Goal: Task Accomplishment & Management: Manage account settings

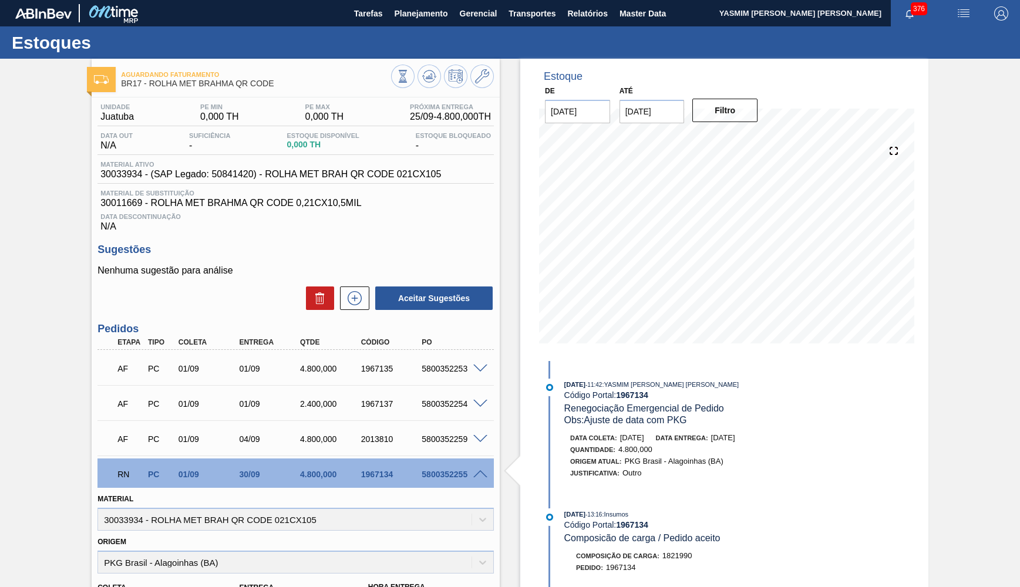
click at [482, 473] on span at bounding box center [480, 474] width 14 height 9
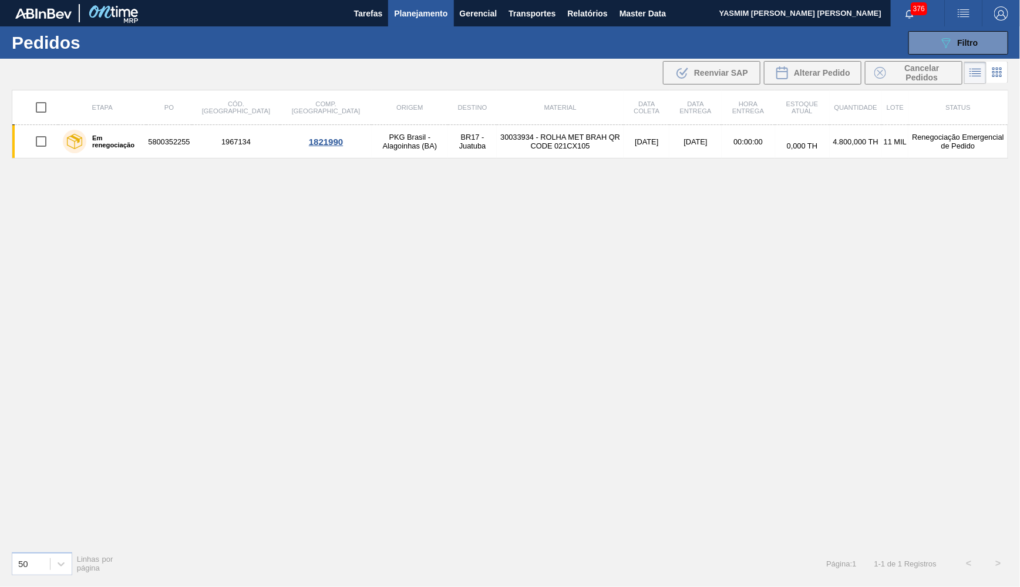
click at [401, 16] on span "Planejamento" at bounding box center [420, 13] width 53 height 14
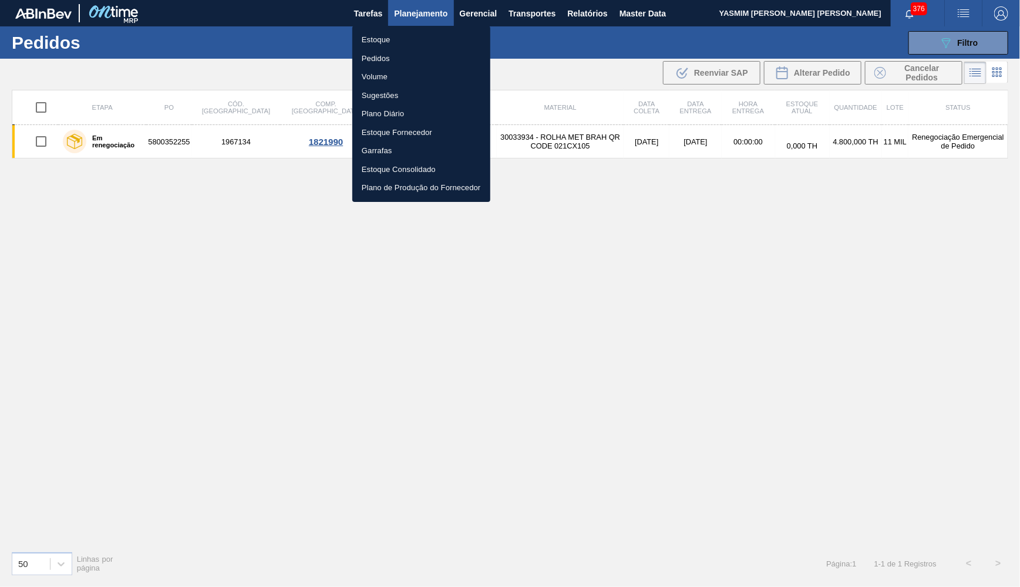
click at [393, 32] on li "Estoque" at bounding box center [421, 40] width 138 height 19
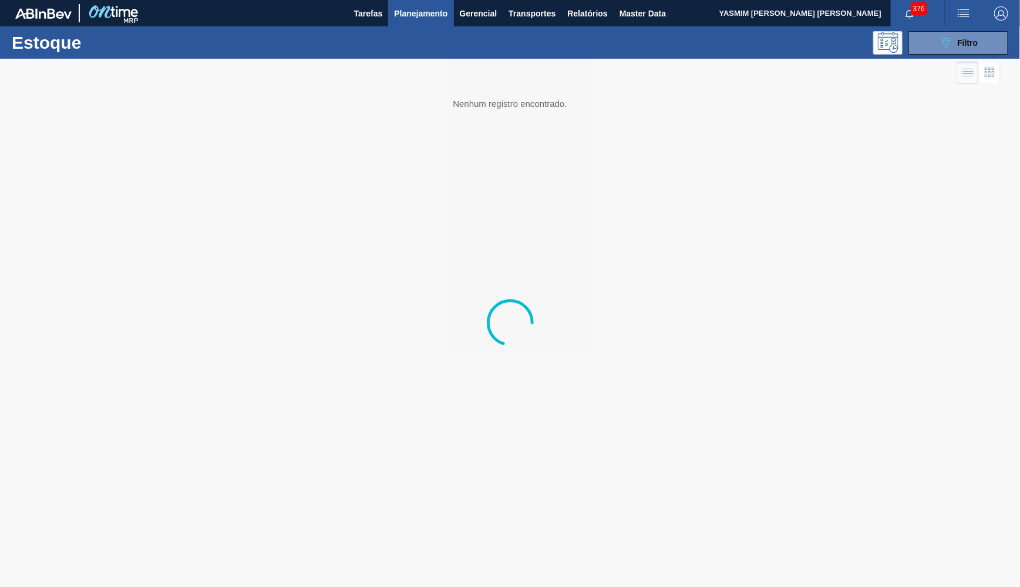
click at [958, 48] on div "089F7B8B-B2A5-4AFE-B5C0-19BA573D28AC Filtro" at bounding box center [958, 43] width 39 height 14
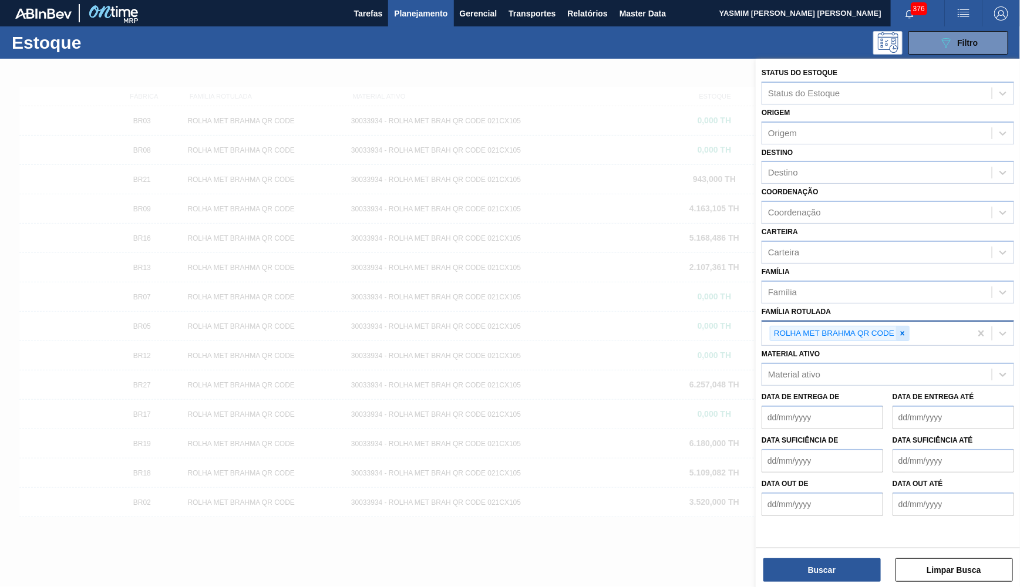
click at [909, 327] on div at bounding box center [902, 334] width 13 height 15
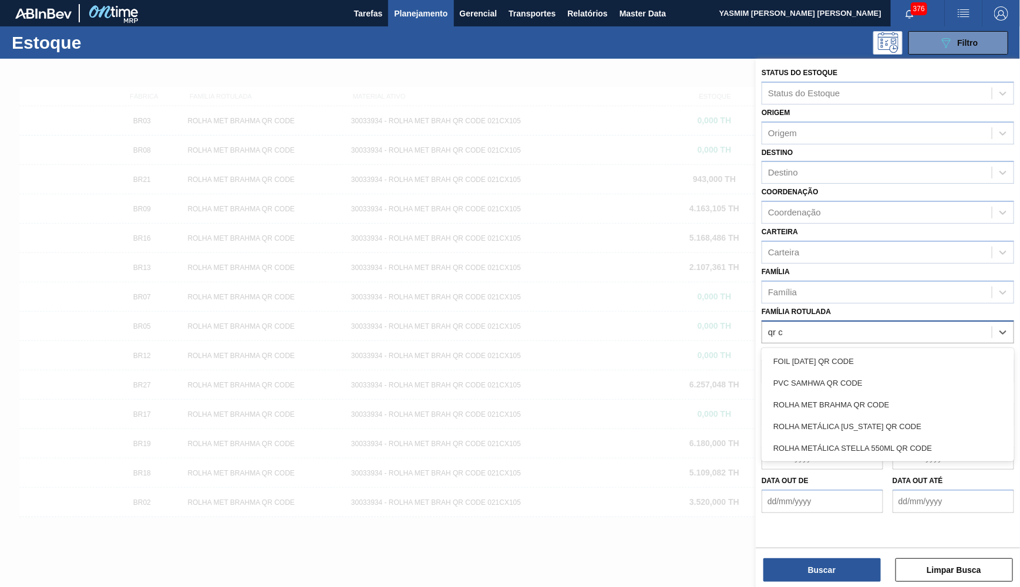
type Rotulada "qr co"
click at [890, 394] on div "ROLHA MET BRAHMA QR CODE" at bounding box center [888, 405] width 253 height 22
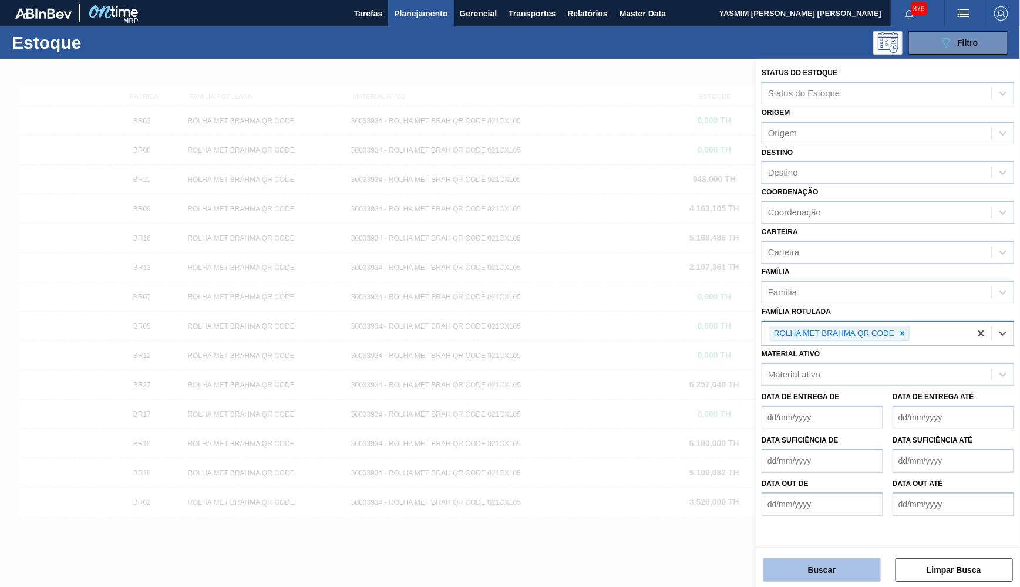
click at [818, 567] on button "Buscar" at bounding box center [821, 570] width 117 height 23
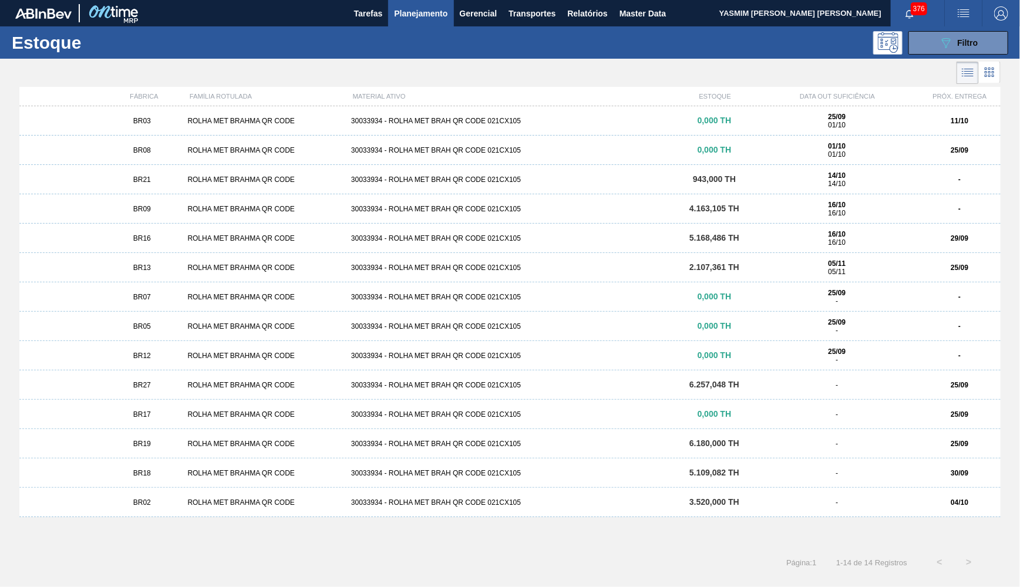
click at [170, 416] on div "BR17" at bounding box center [142, 415] width 82 height 8
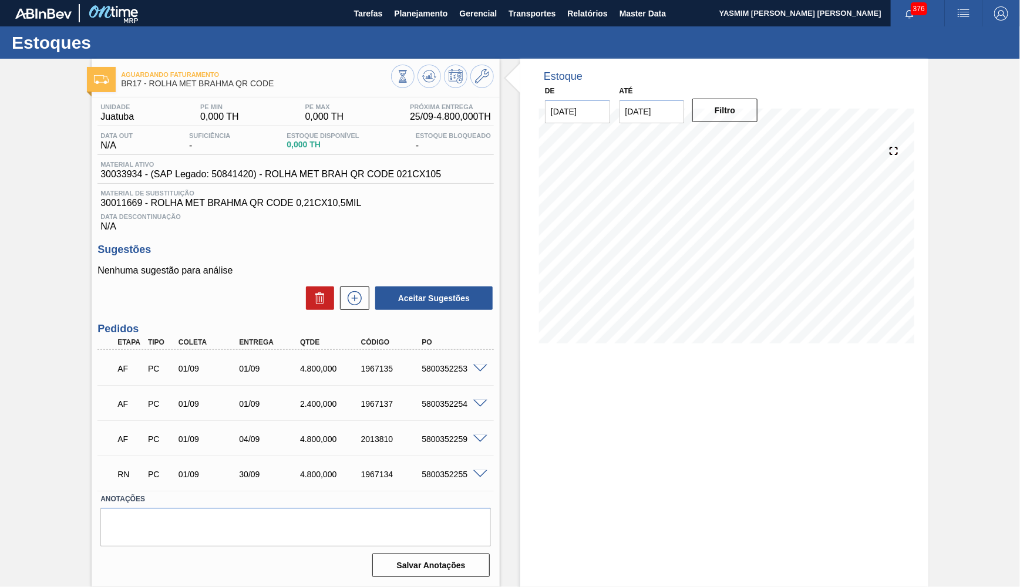
click at [453, 472] on div "5800352255" at bounding box center [453, 474] width 68 height 9
click at [480, 470] on span at bounding box center [480, 474] width 14 height 9
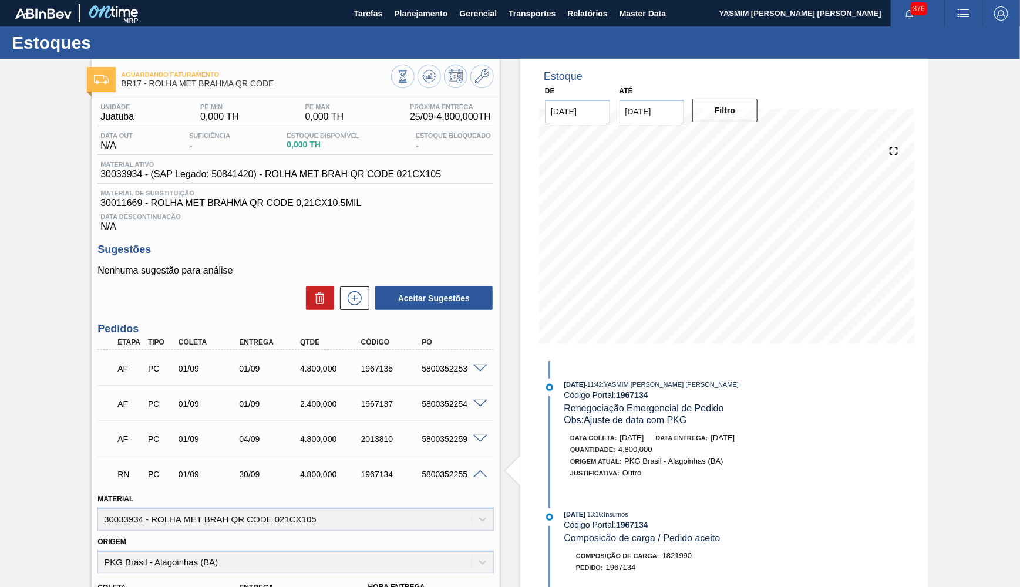
scroll to position [107, 0]
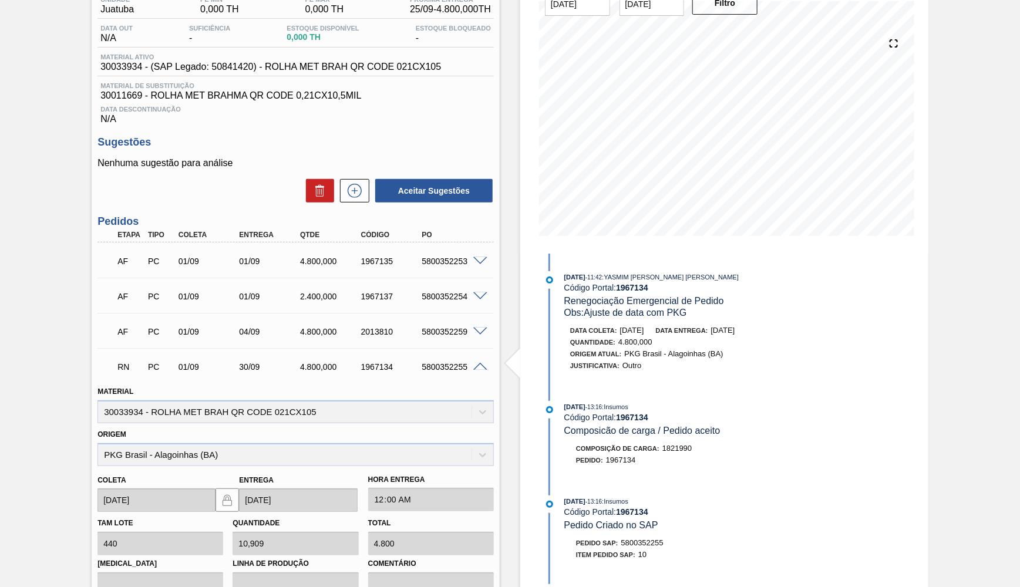
click at [478, 356] on div "RN PC 01/09 30/09 4.800,000 1967134 5800352255" at bounding box center [295, 365] width 396 height 29
click at [477, 363] on span at bounding box center [480, 367] width 14 height 9
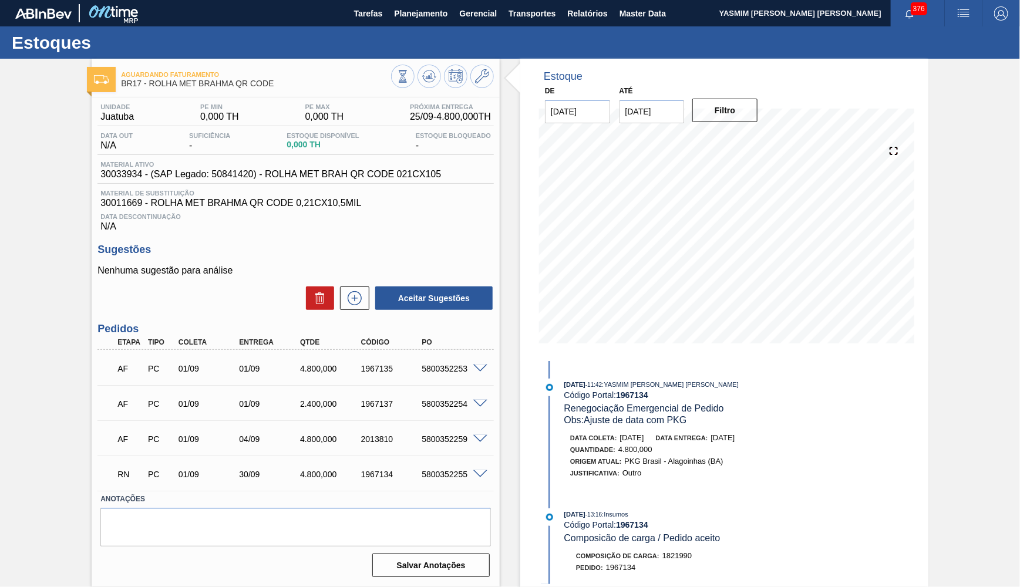
click at [492, 343] on div "Etapa Tipo Coleta Entrega Qtde Código PO" at bounding box center [295, 342] width 396 height 15
click at [438, 462] on div "RN PC 01/09 30/09 4.800,000 1967134 5800352255" at bounding box center [292, 473] width 365 height 23
click at [236, 177] on span "30033934 - (SAP Legado: 50841420) - ROLHA MET BRAH QR CODE 021CX105" at bounding box center [270, 174] width 341 height 11
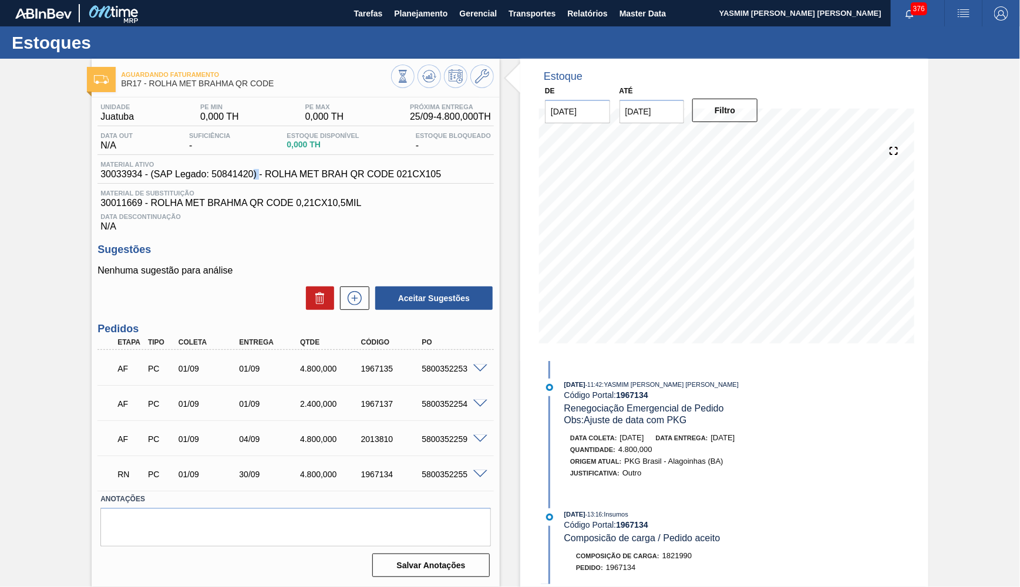
click at [236, 177] on span "30033934 - (SAP Legado: 50841420) - ROLHA MET BRAH QR CODE 021CX105" at bounding box center [270, 174] width 341 height 11
drag, startPoint x: 234, startPoint y: 475, endPoint x: 278, endPoint y: 465, distance: 44.5
click at [278, 465] on div "RN PC 01/09 30/09 4.800,000 1967134 5800352255" at bounding box center [292, 473] width 365 height 23
click at [483, 470] on span at bounding box center [480, 474] width 14 height 9
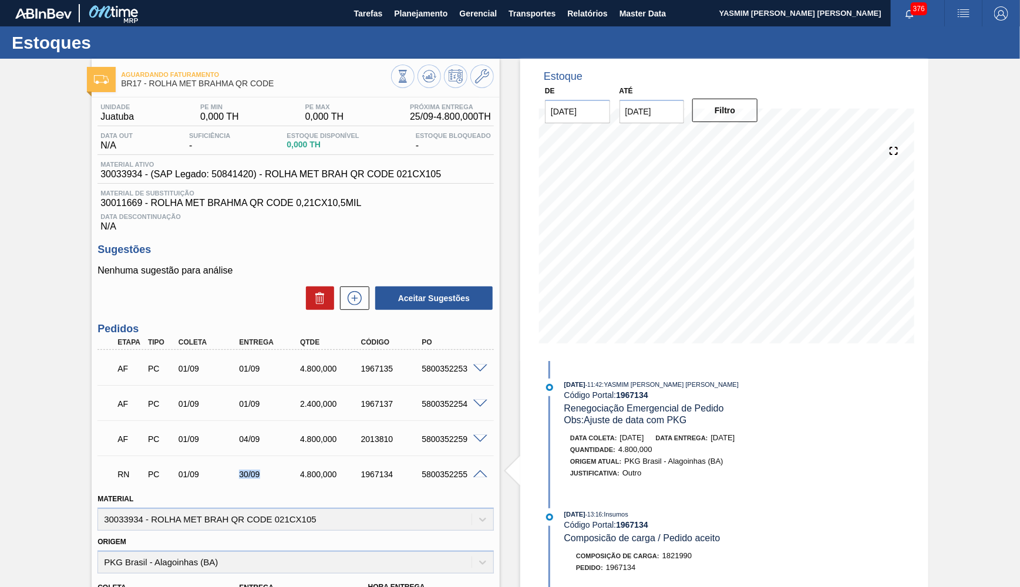
drag, startPoint x: 727, startPoint y: 438, endPoint x: 768, endPoint y: 438, distance: 40.5
click at [768, 438] on div "Data coleta: 26/09/2025 Data entrega: 29/09/2025" at bounding box center [709, 438] width 279 height 12
drag, startPoint x: 176, startPoint y: 477, endPoint x: 206, endPoint y: 469, distance: 30.3
click at [206, 469] on div "RN PC 01/09 30/09 4.800,000 1967134 5800352255" at bounding box center [292, 473] width 365 height 23
drag, startPoint x: 174, startPoint y: 432, endPoint x: 210, endPoint y: 433, distance: 35.8
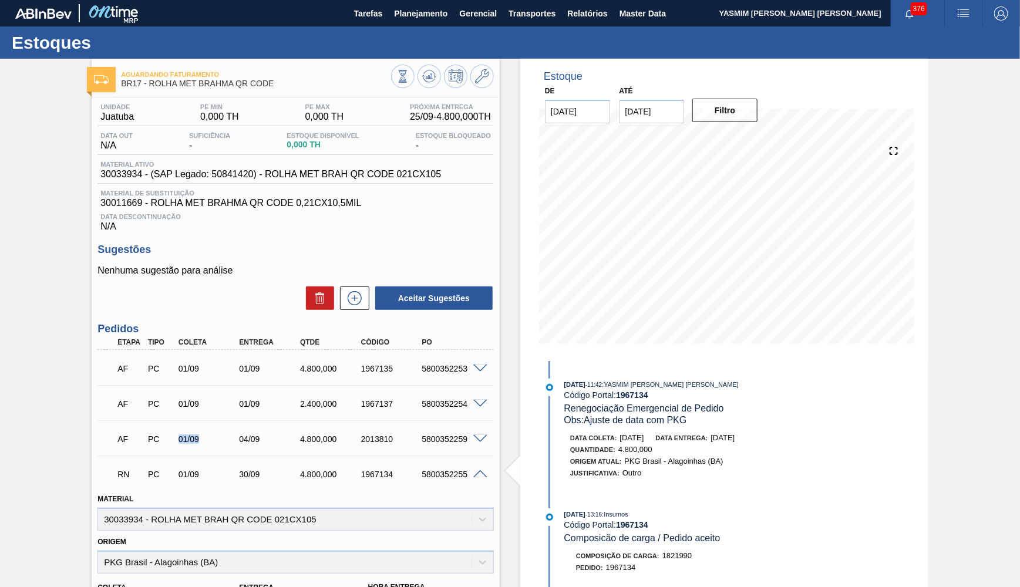
click at [210, 435] on div "01/09" at bounding box center [201, 439] width 61 height 9
drag, startPoint x: 179, startPoint y: 401, endPoint x: 204, endPoint y: 402, distance: 24.7
click at [204, 402] on div "01/09" at bounding box center [210, 403] width 68 height 9
drag, startPoint x: 177, startPoint y: 365, endPoint x: 239, endPoint y: 383, distance: 64.7
click at [239, 374] on div "01/09" at bounding box center [210, 368] width 68 height 9
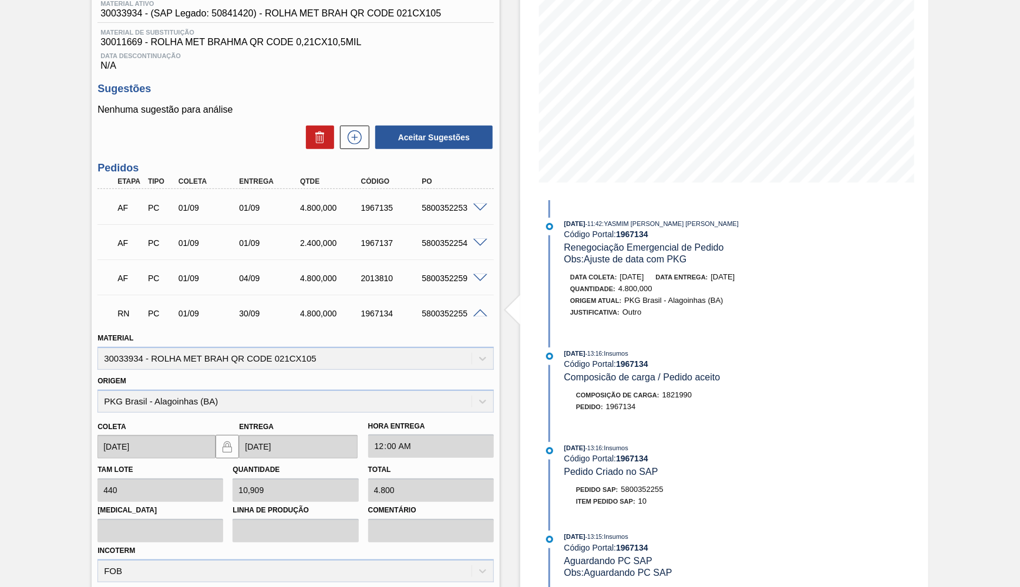
click at [412, 265] on div "AF PC 01/09 04/09 4.800,000 2013810 5800352259" at bounding box center [292, 276] width 365 height 23
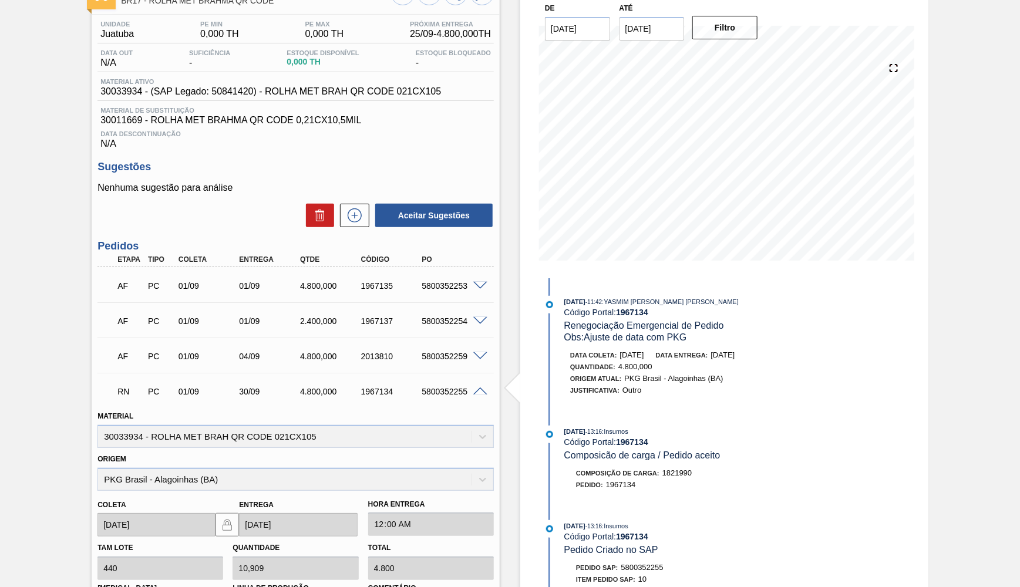
scroll to position [53, 0]
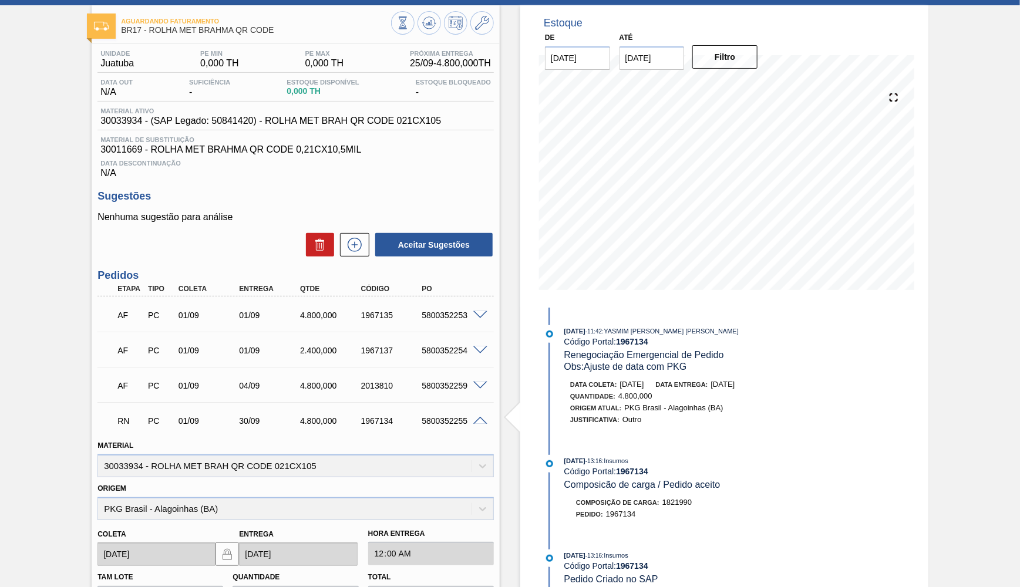
click at [482, 418] on span at bounding box center [480, 421] width 14 height 9
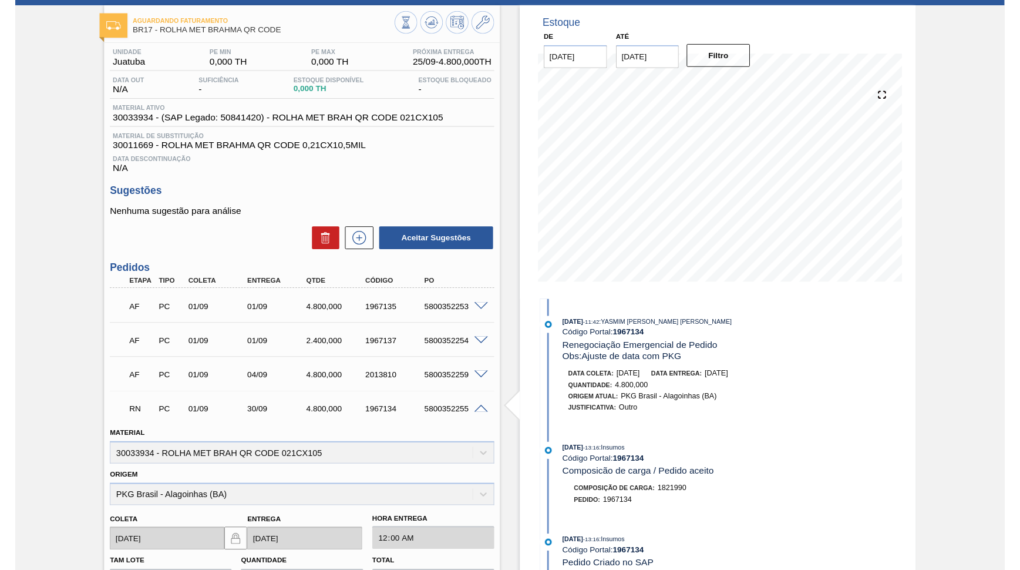
scroll to position [0, 0]
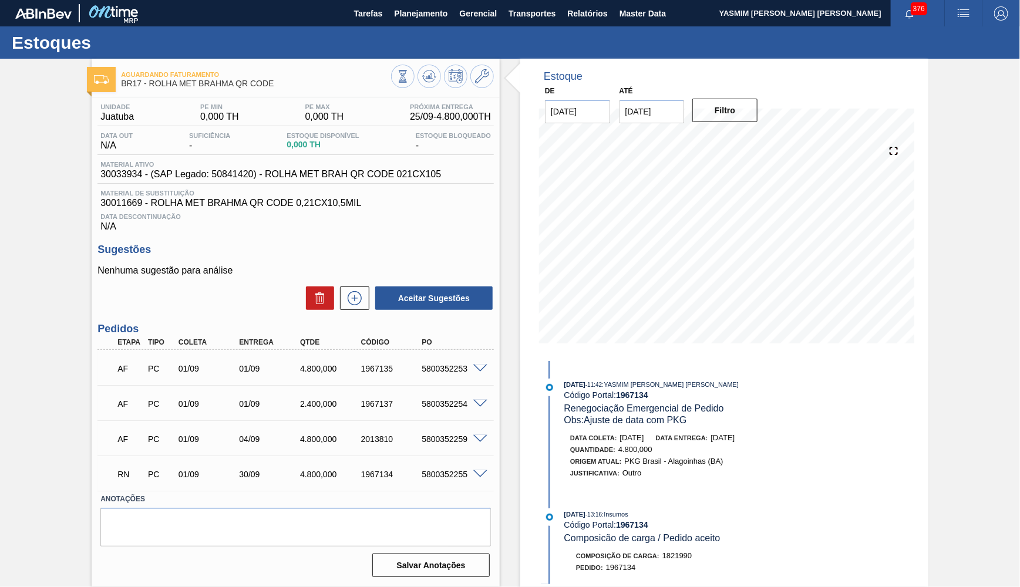
click at [284, 587] on main "Tarefas Planejamento Gerencial Transportes Relatórios Master Data YASMIM FERREI…" at bounding box center [510, 293] width 1020 height 587
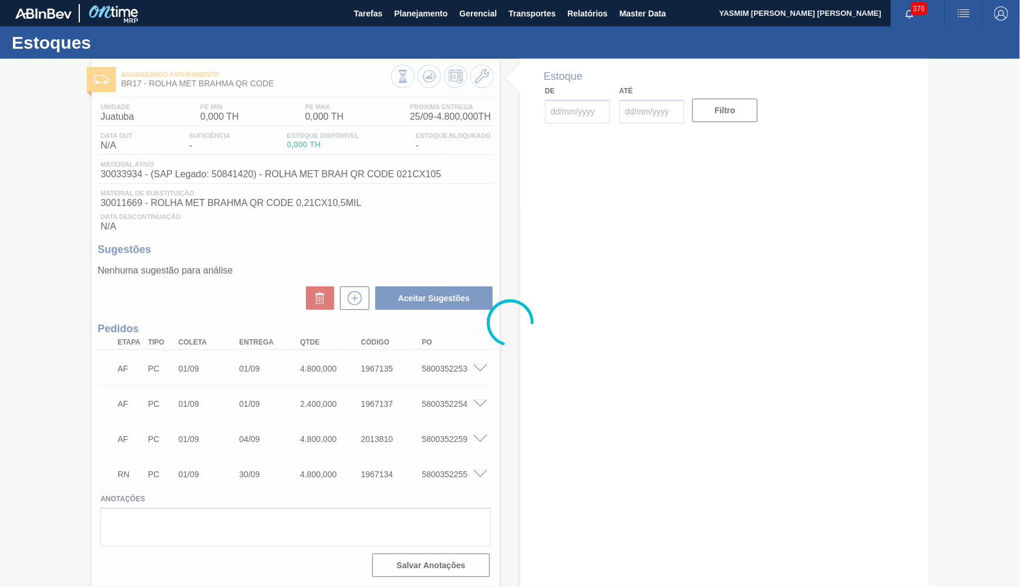
type input "[DATE]"
type input "31/10/2025"
type input "25/09/2025"
type input "31/10/2025"
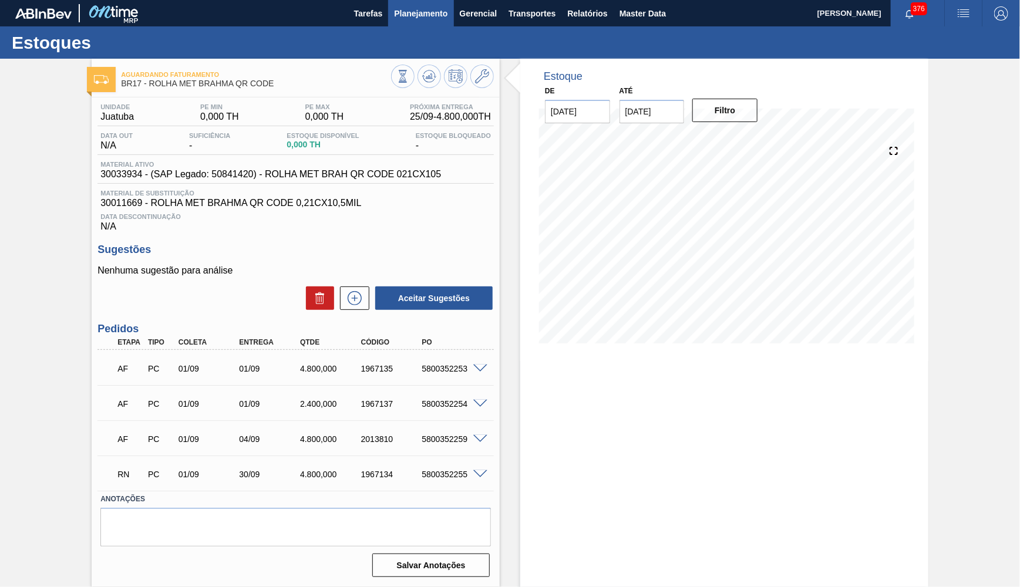
click at [418, 15] on span "Planejamento" at bounding box center [420, 13] width 53 height 14
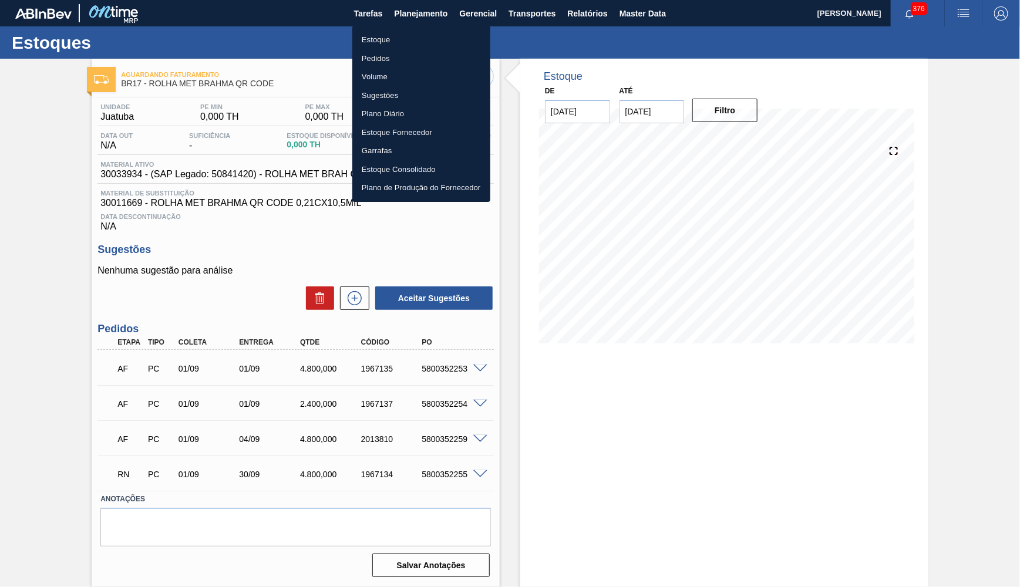
click at [421, 32] on li "Estoque" at bounding box center [421, 40] width 138 height 19
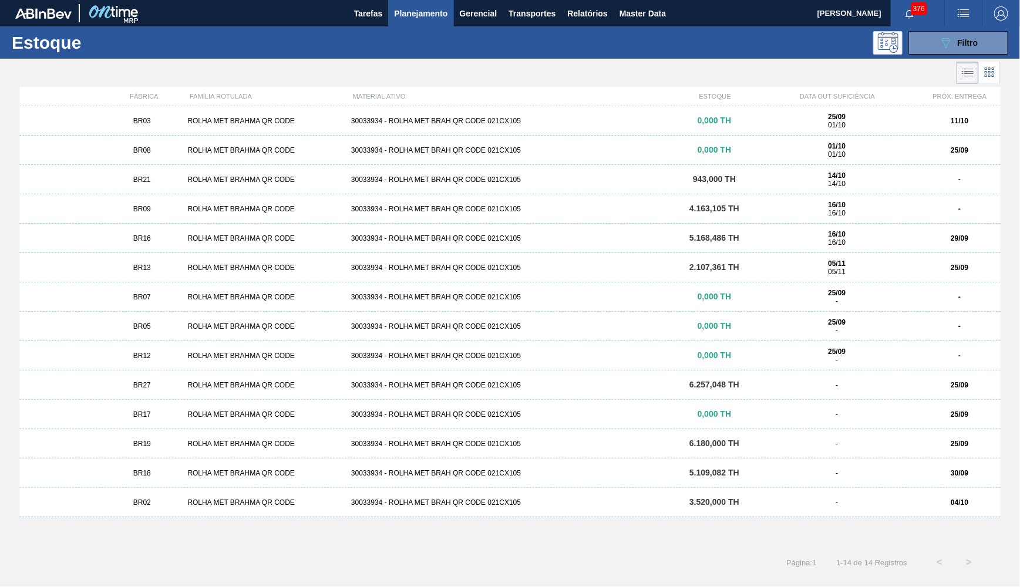
click at [208, 269] on div "ROLHA MET BRAHMA QR CODE" at bounding box center [264, 268] width 163 height 8
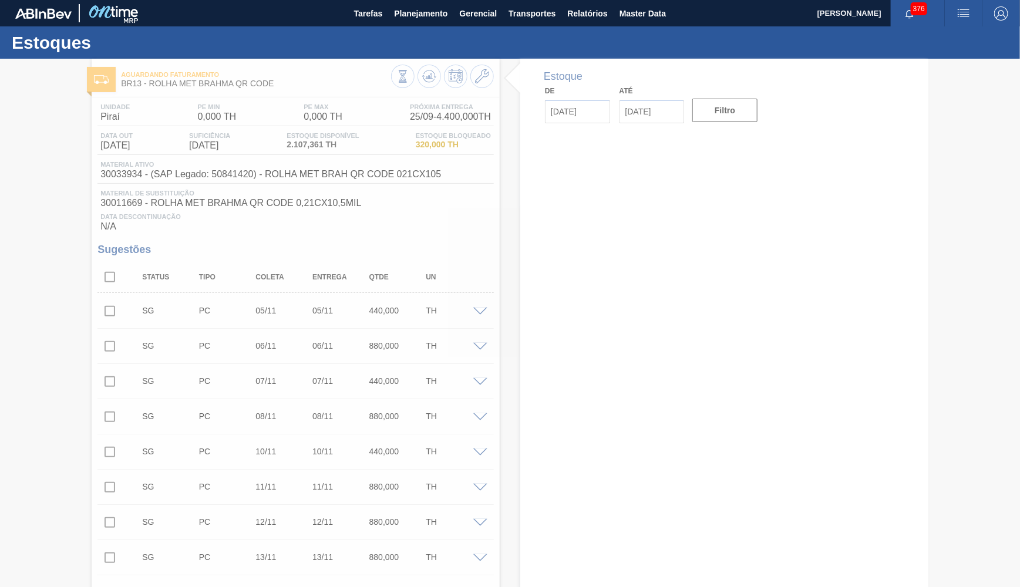
type input "25/09/2025"
type input "31/10/2025"
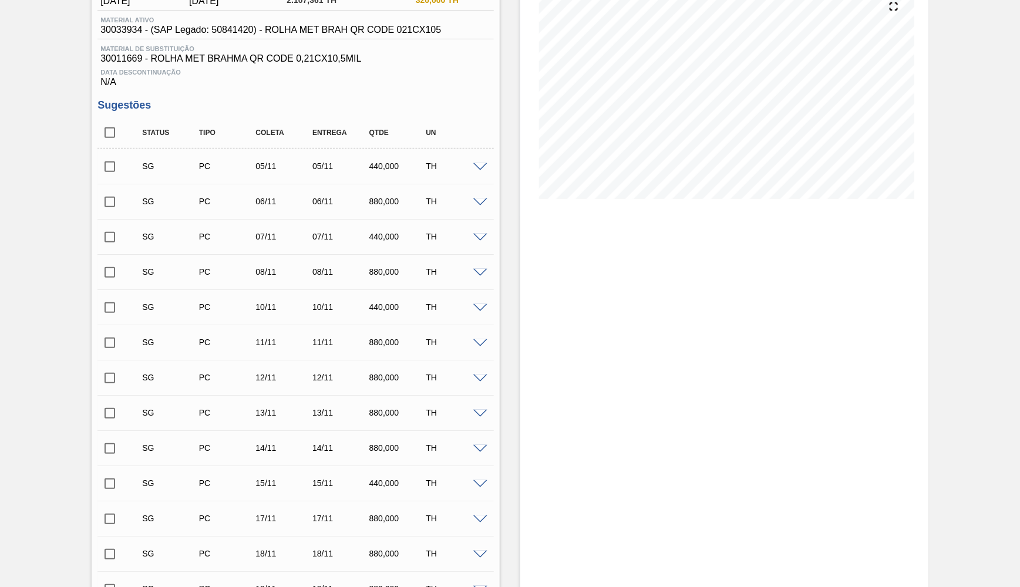
scroll to position [142, 0]
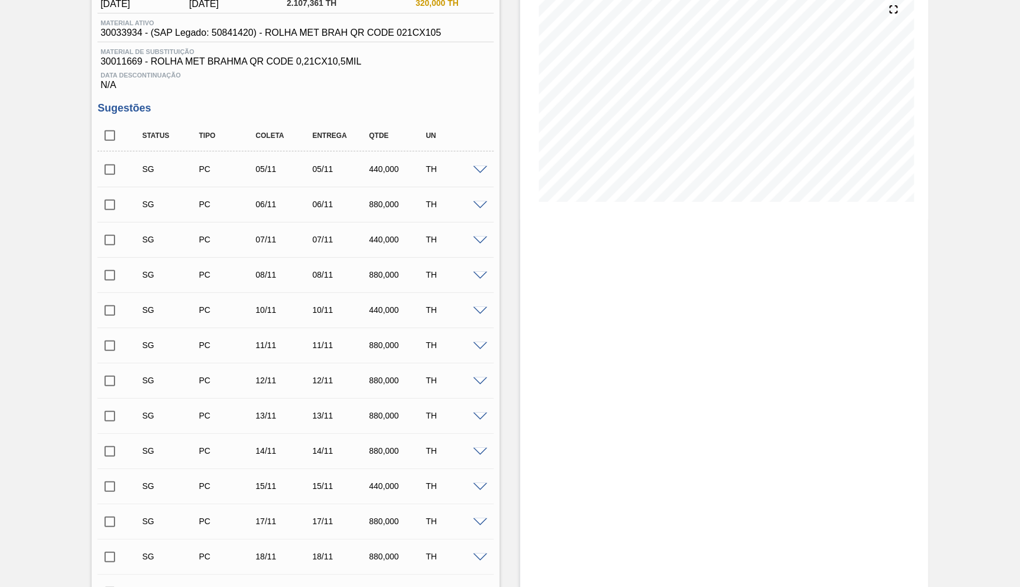
click at [486, 166] on span at bounding box center [480, 170] width 14 height 9
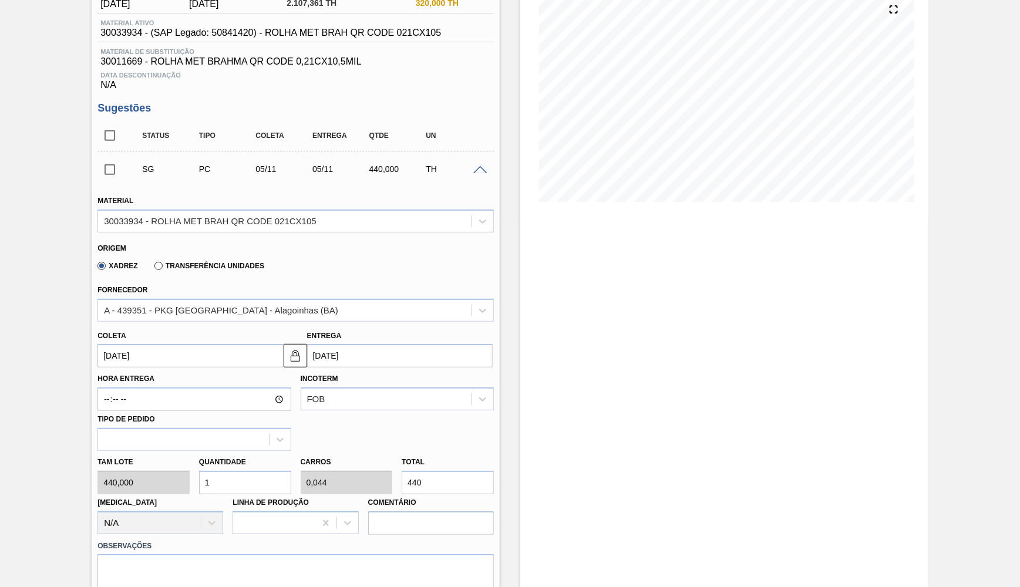
click at [214, 328] on div "Coleta 05/11/2025" at bounding box center [190, 348] width 186 height 41
click at [221, 345] on input "05/11/2025" at bounding box center [190, 355] width 186 height 23
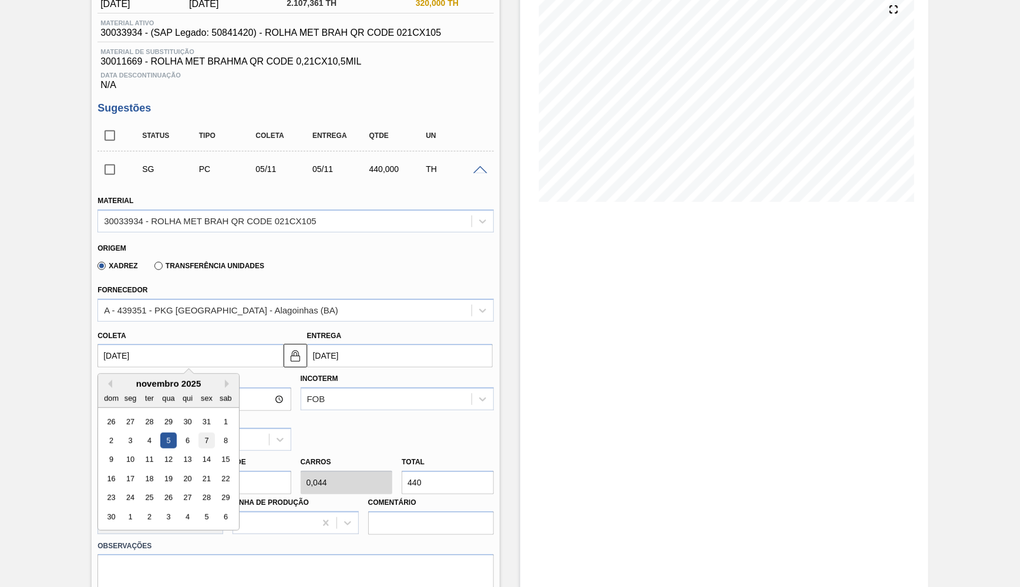
click at [199, 433] on div "7" at bounding box center [207, 441] width 16 height 16
type input "07/11/2025"
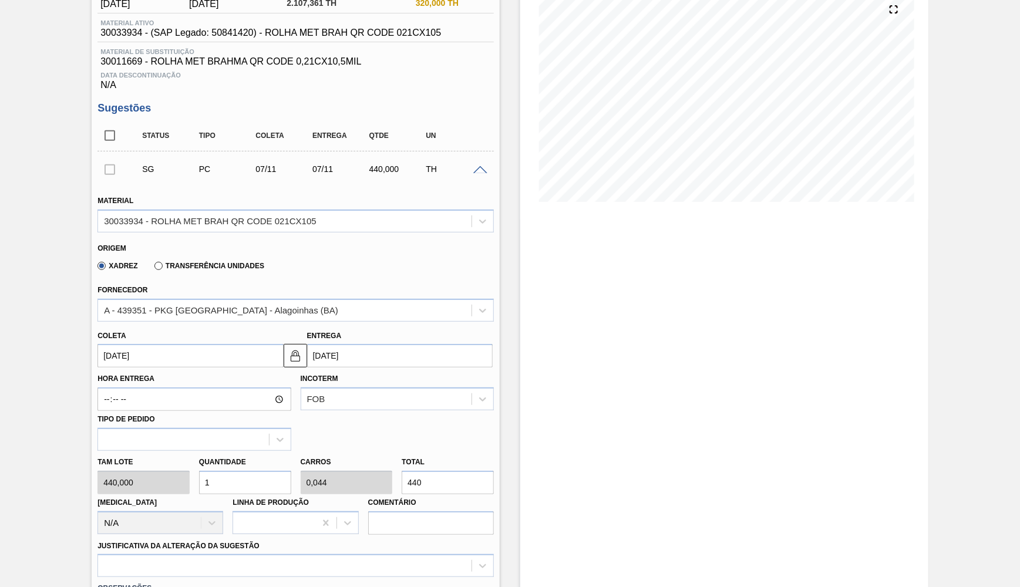
click at [334, 350] on input "07/11/2025" at bounding box center [400, 355] width 186 height 23
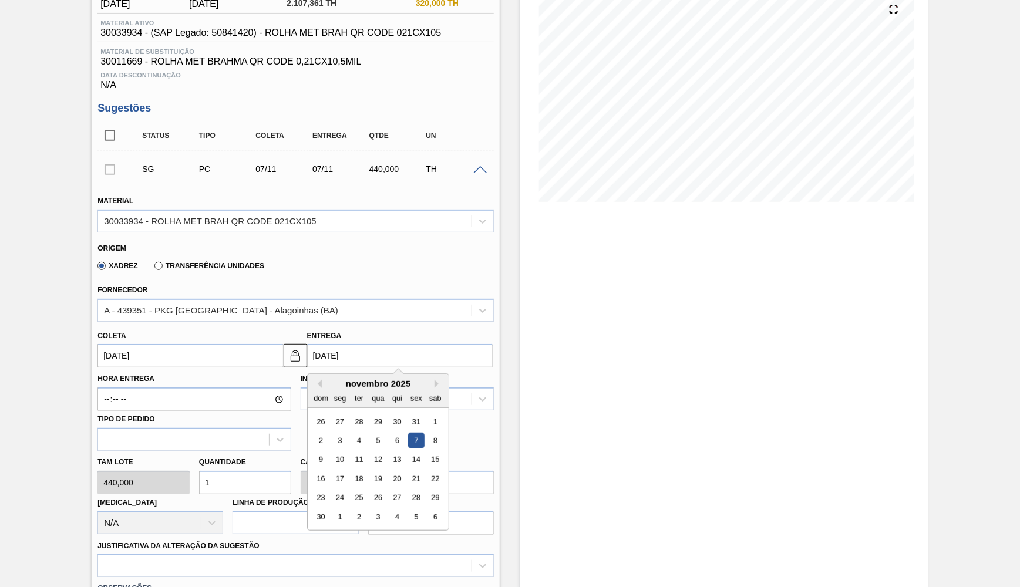
click at [237, 348] on input "07/11/2025" at bounding box center [190, 355] width 186 height 23
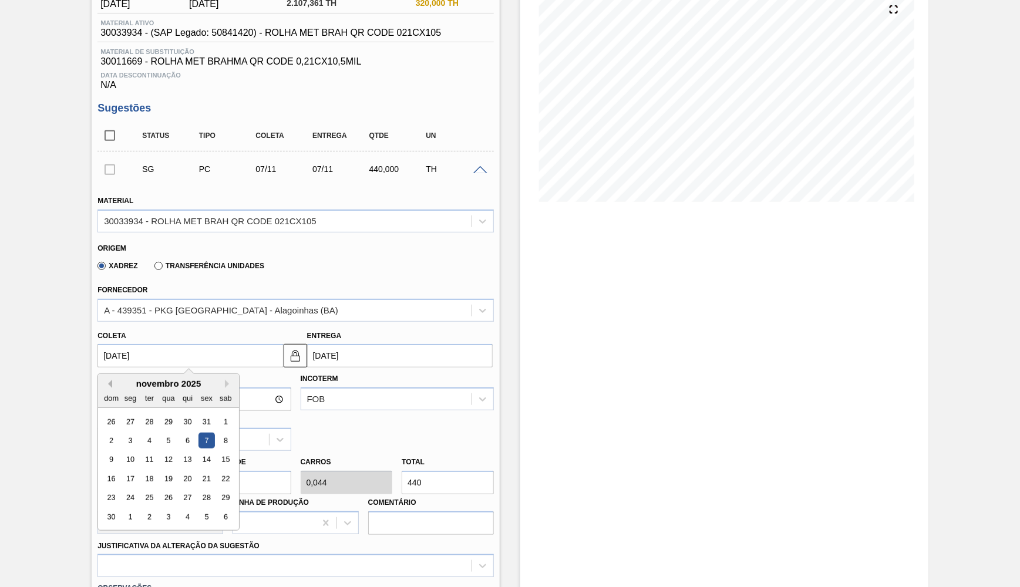
click at [109, 380] on button "Previous Month" at bounding box center [108, 384] width 8 height 8
click at [199, 471] on div "26" at bounding box center [207, 479] width 16 height 16
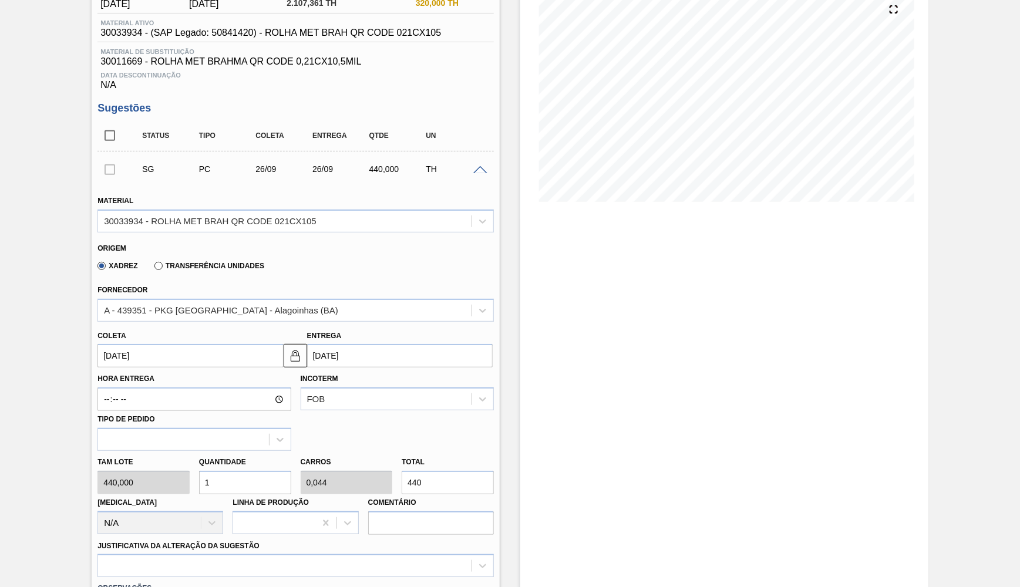
type input "[DATE]"
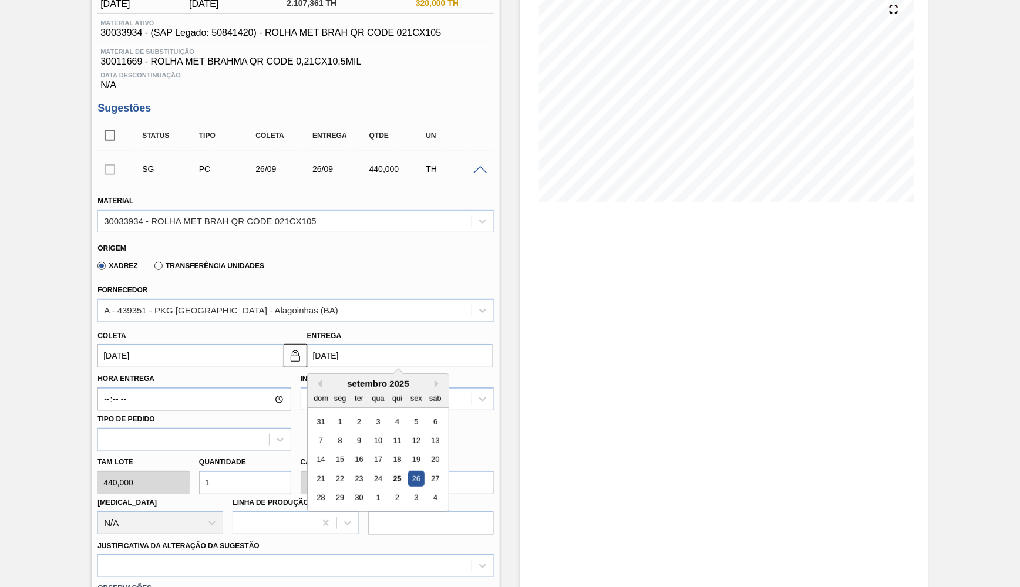
click at [371, 345] on input "[DATE]" at bounding box center [400, 355] width 186 height 23
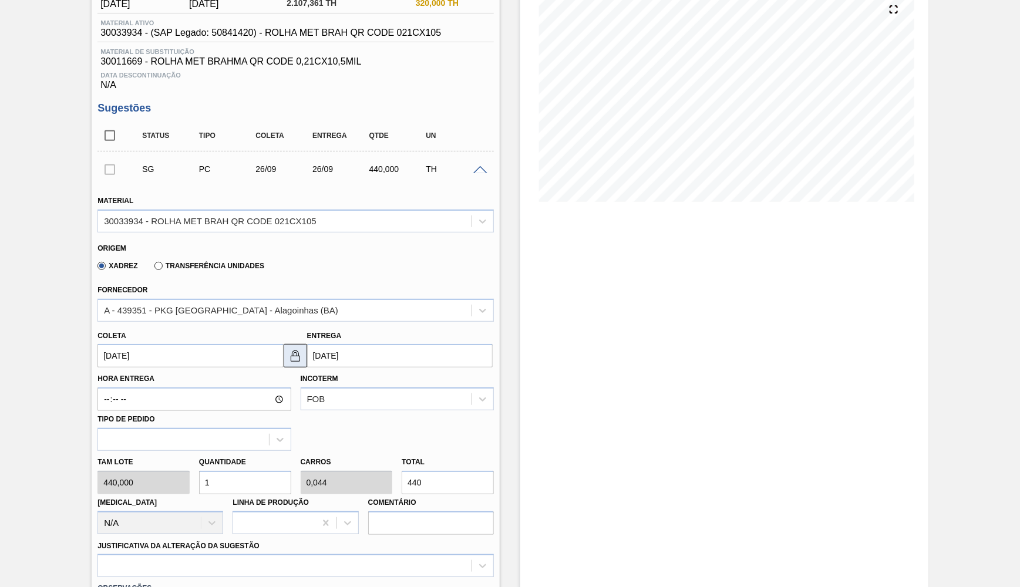
click at [290, 349] on img at bounding box center [295, 356] width 14 height 14
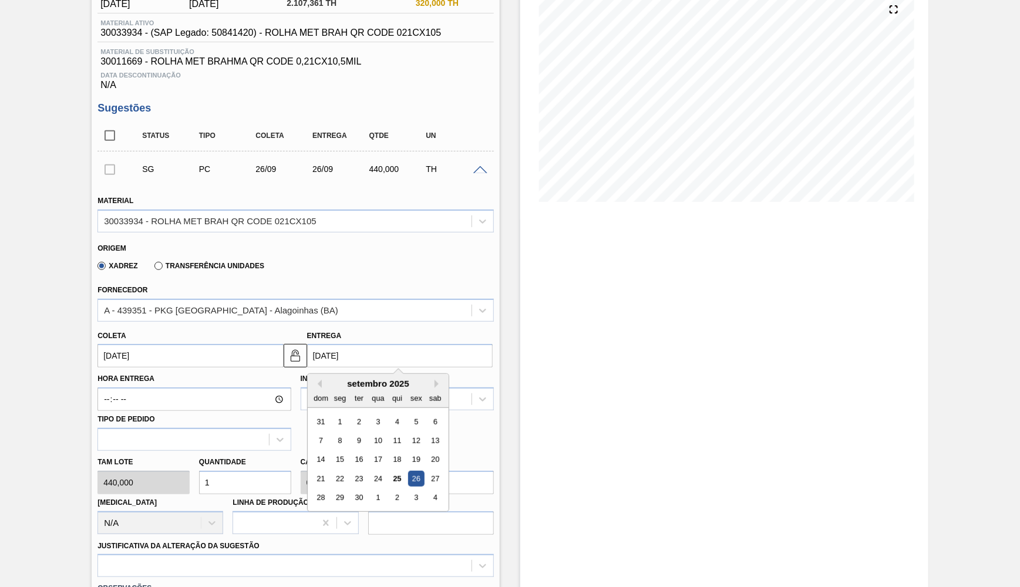
click at [361, 351] on input "[DATE]" at bounding box center [400, 355] width 186 height 23
click at [313, 490] on div "28" at bounding box center [321, 498] width 16 height 16
type input "28/09/2025"
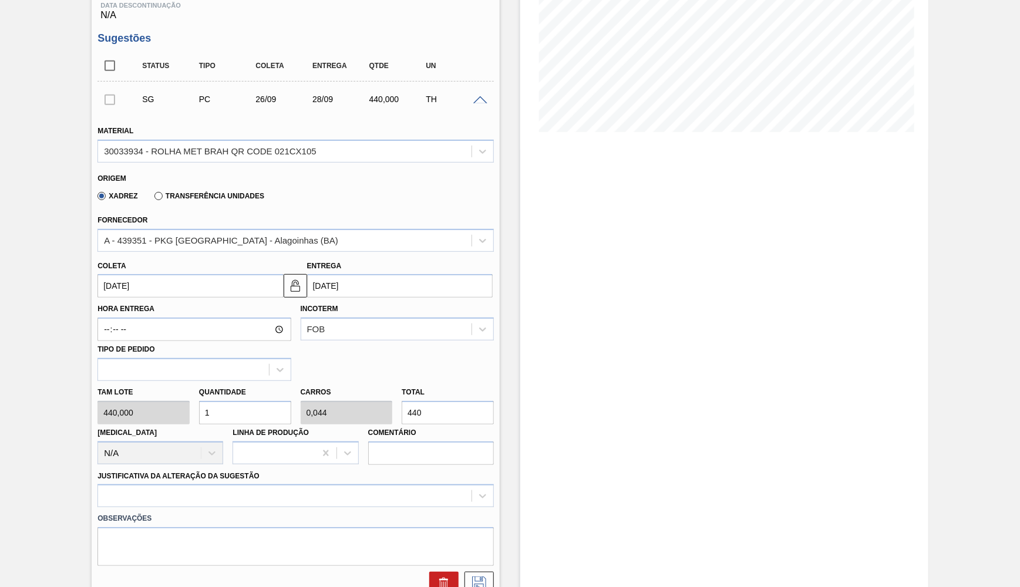
scroll to position [249, 0]
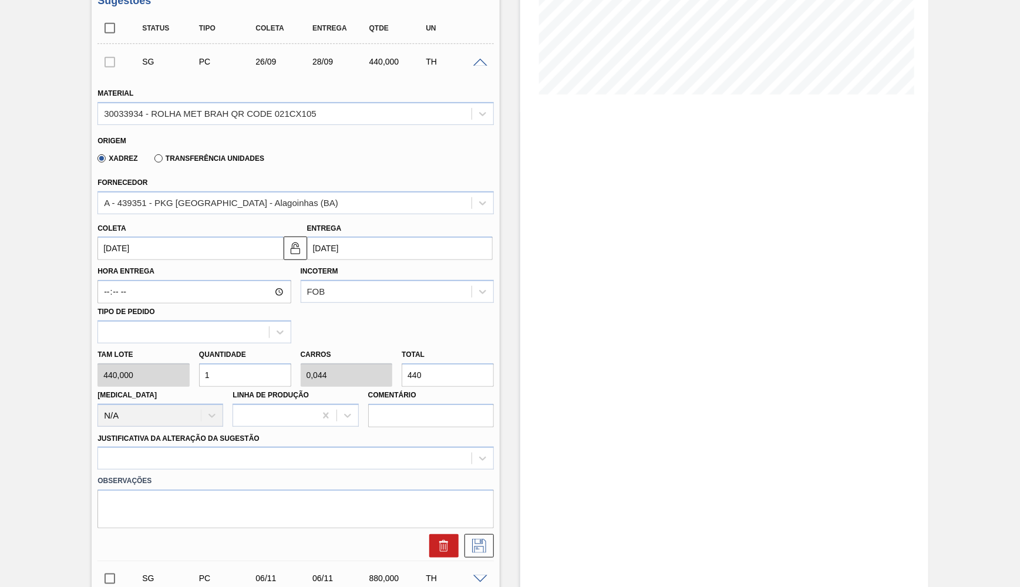
click at [402, 364] on input "440" at bounding box center [448, 375] width 92 height 23
type input "0,005"
type input "0"
type input "2"
type input "0,055"
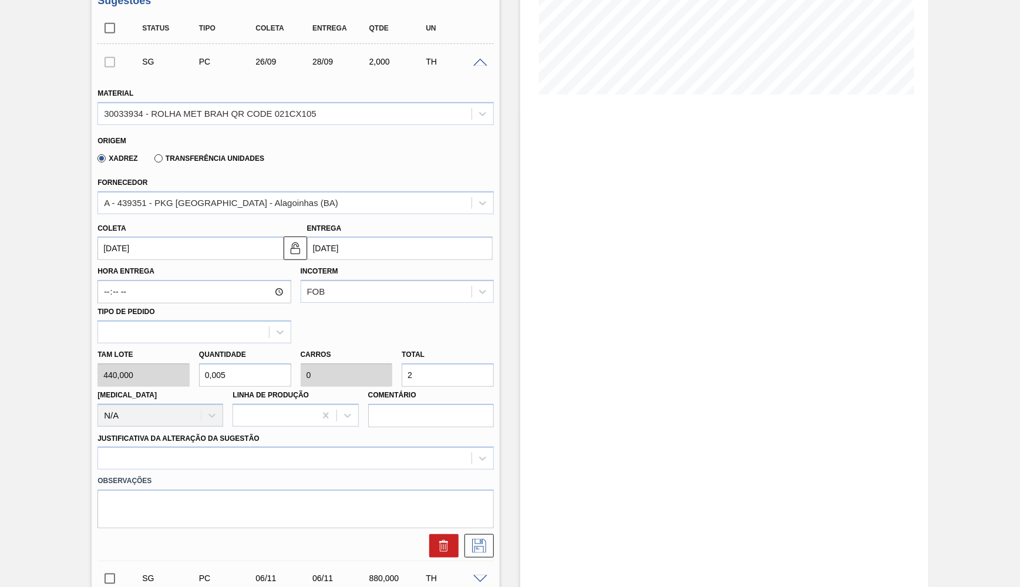
type input "0,002"
type input "24"
type input "0,545"
type input "0,024"
type input "240"
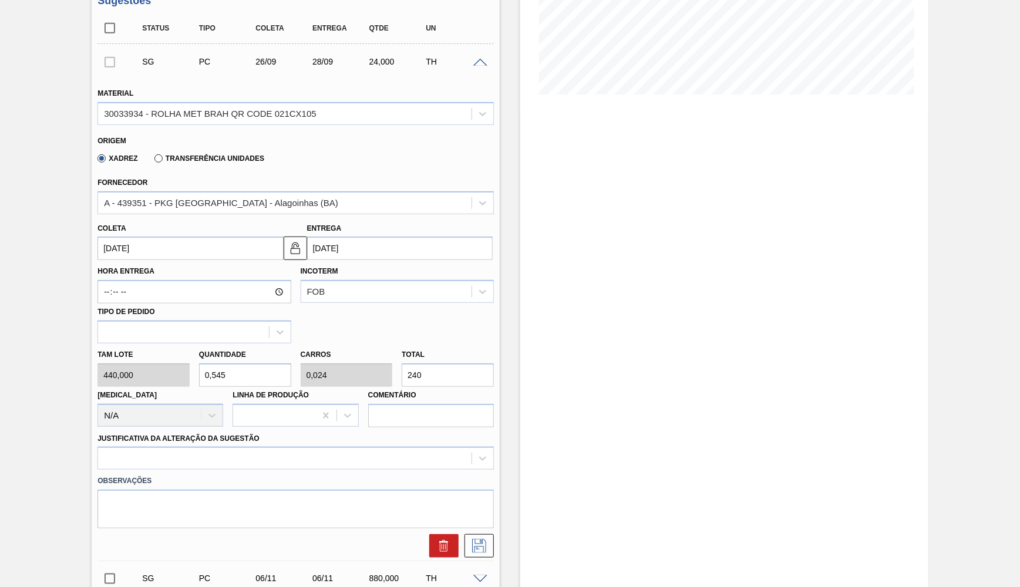
type input "5,455"
type input "0,24"
type input "2.400"
click at [255, 430] on div "Justificativa da Alteração da Sugestão" at bounding box center [295, 450] width 396 height 40
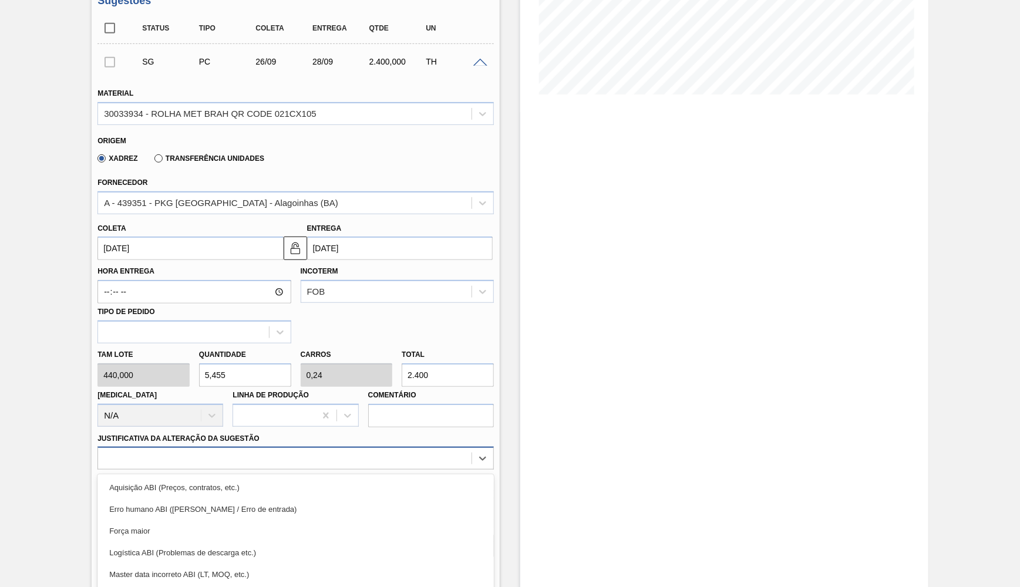
click at [278, 447] on div "option Aquisição ABI (Preços, contratos, etc.) focused, 1 of 18. 18 results ava…" at bounding box center [295, 458] width 396 height 23
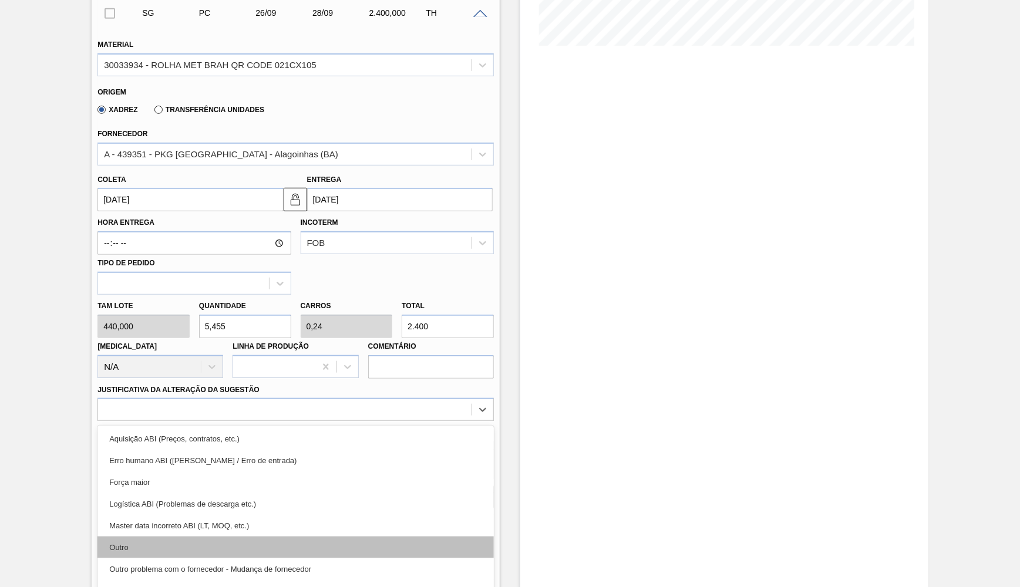
click at [216, 537] on div "Outro" at bounding box center [295, 548] width 396 height 22
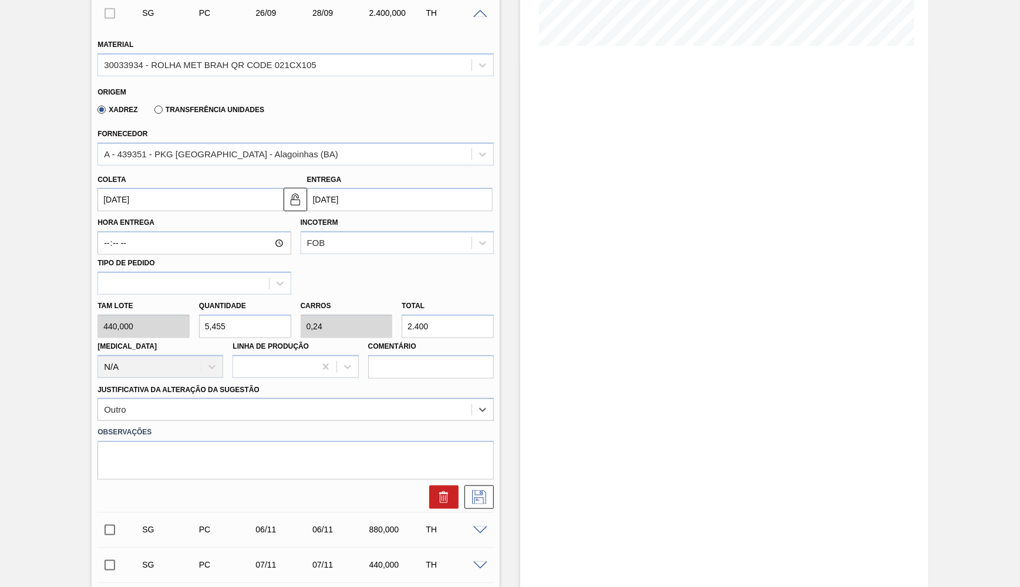
click at [213, 512] on div "SG PC 06/11 06/11 880,000 TH Material 30033934 - ROLHA MET BRAH QR CODE 021CX10…" at bounding box center [295, 529] width 396 height 35
click at [175, 454] on textarea at bounding box center [295, 460] width 396 height 39
paste textarea "5800352255"
click at [266, 441] on textarea "Pedido virado parcial de 5800352255 - Juatuba para Piraí" at bounding box center [295, 460] width 396 height 39
click at [248, 441] on textarea "Pedido virado parcial de 5800352255 - Juatuba para Piraí" at bounding box center [295, 460] width 396 height 39
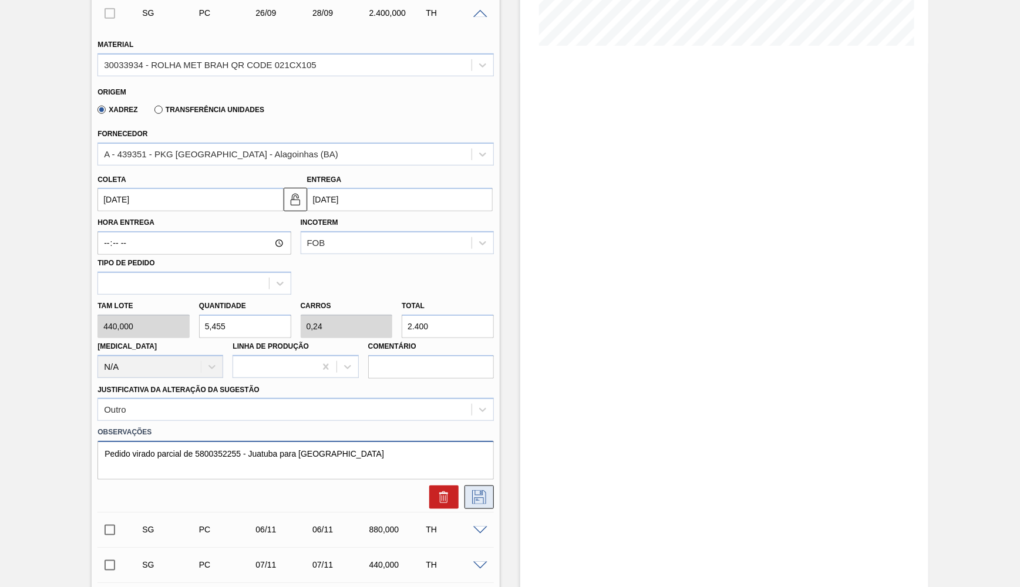
type textarea "Pedido virado parcial de 5800352255 - Juatuba para Piraí"
click at [485, 490] on icon at bounding box center [479, 497] width 14 height 14
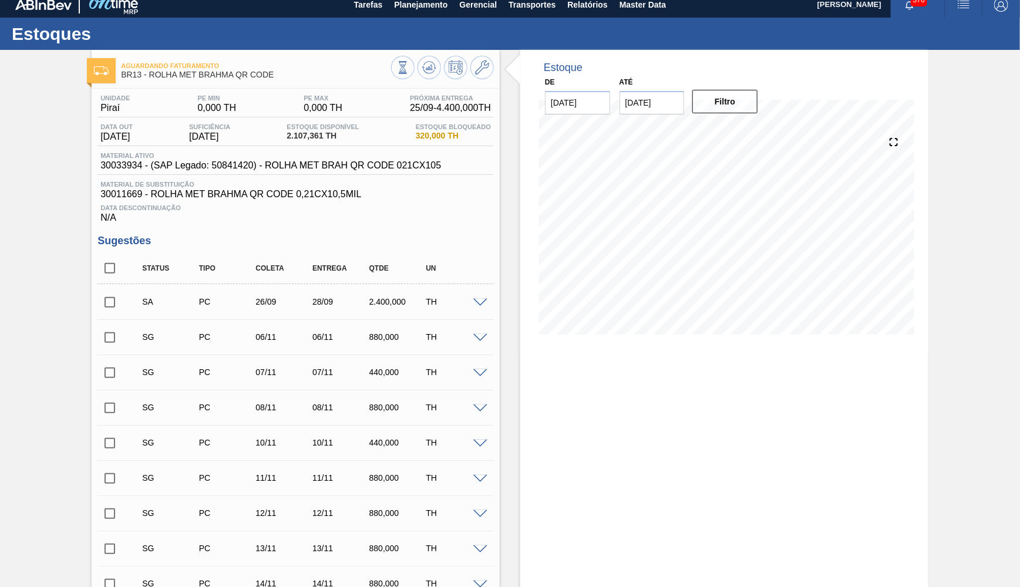
scroll to position [0, 0]
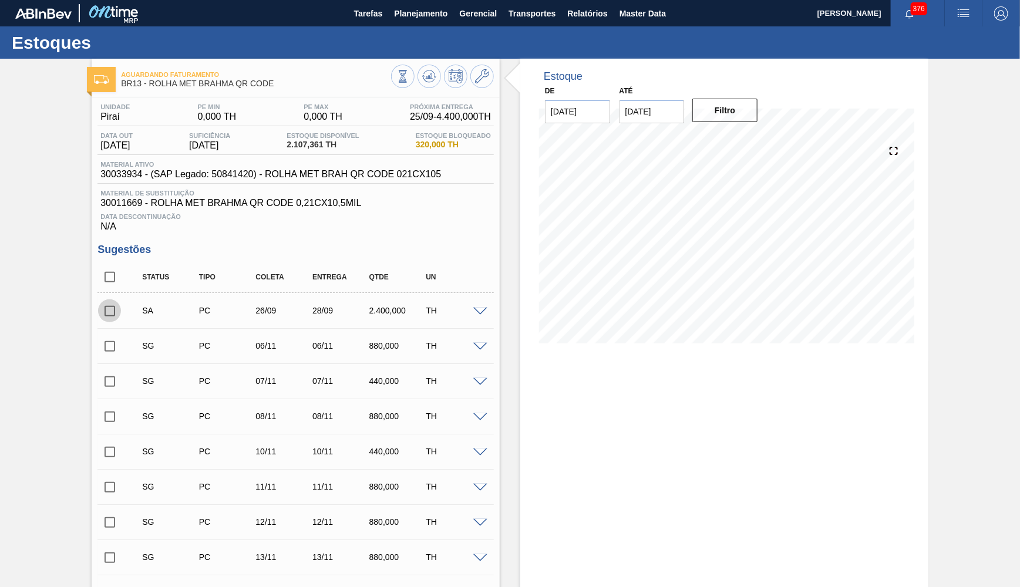
click at [117, 302] on input "checkbox" at bounding box center [109, 311] width 25 height 25
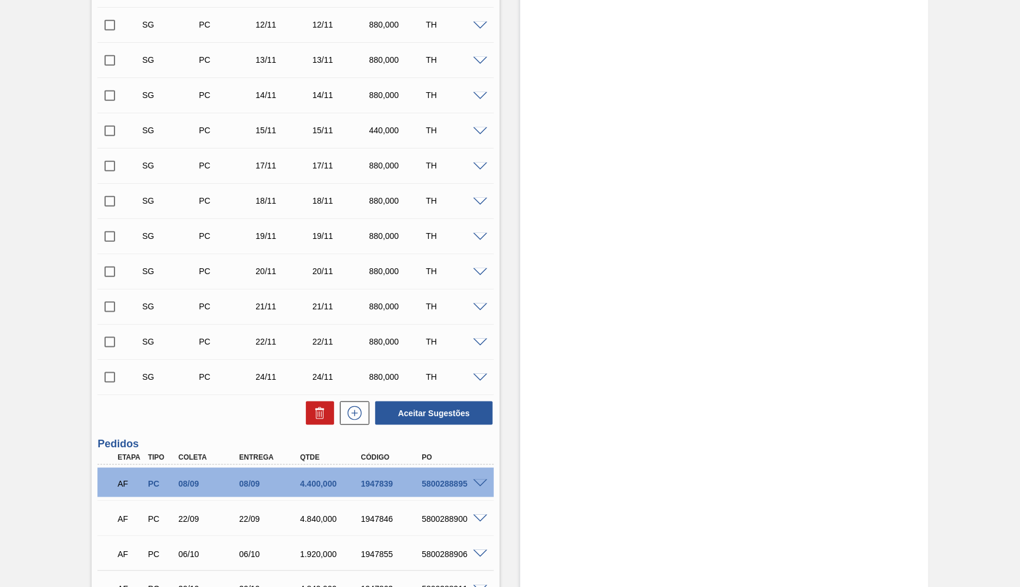
scroll to position [645, 0]
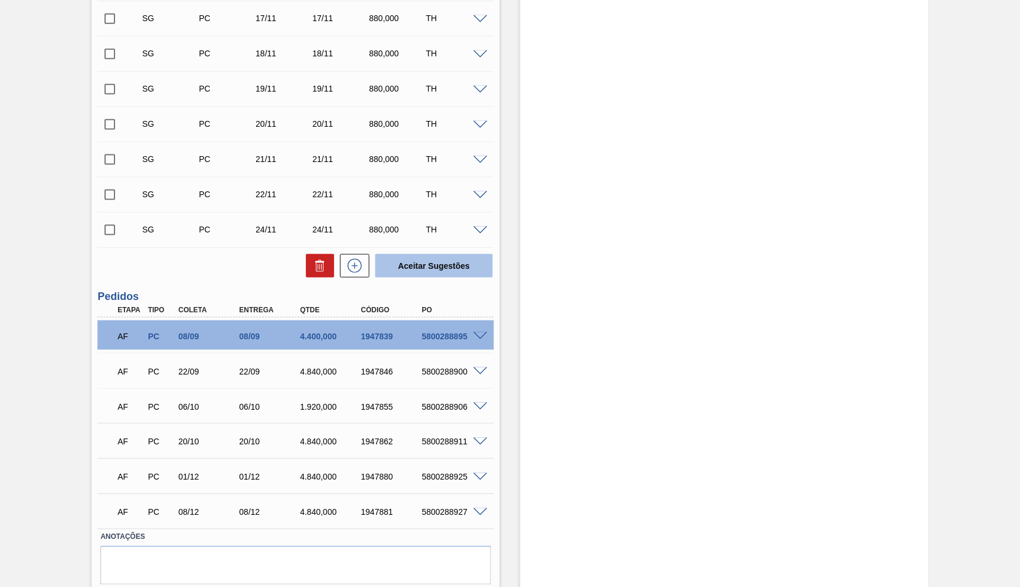
click at [455, 264] on button "Aceitar Sugestões" at bounding box center [433, 265] width 117 height 23
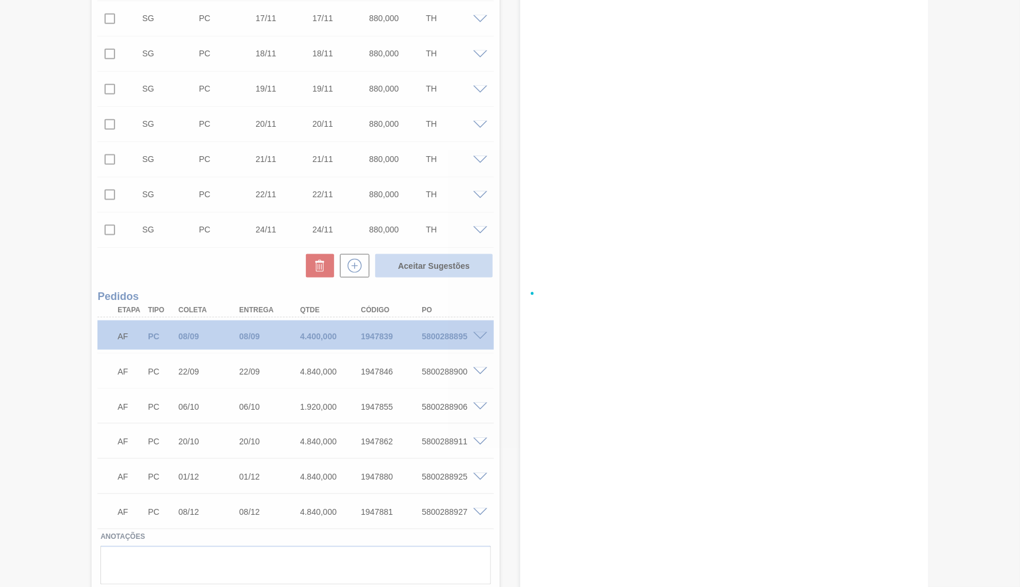
checkbox input "false"
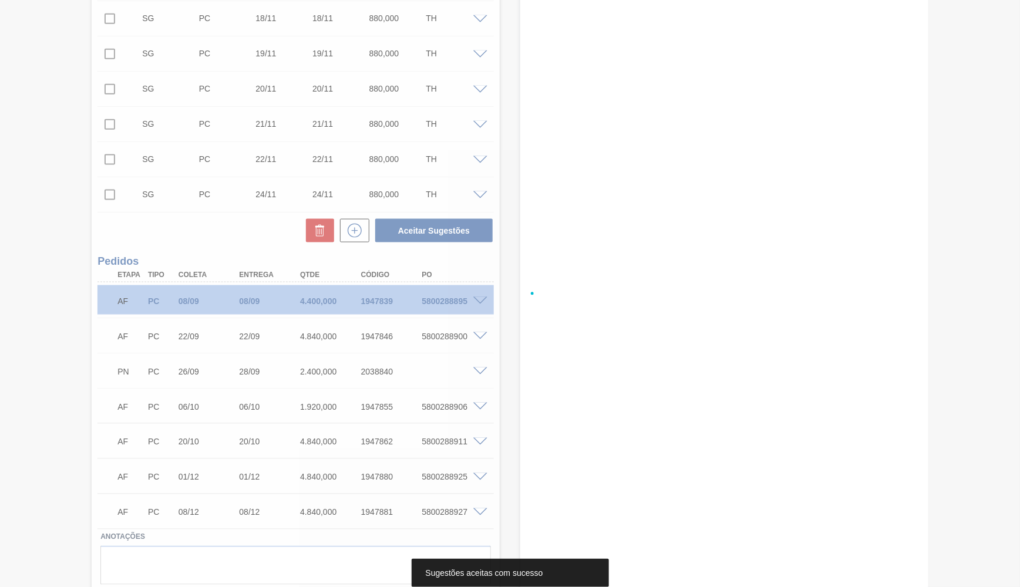
scroll to position [610, 0]
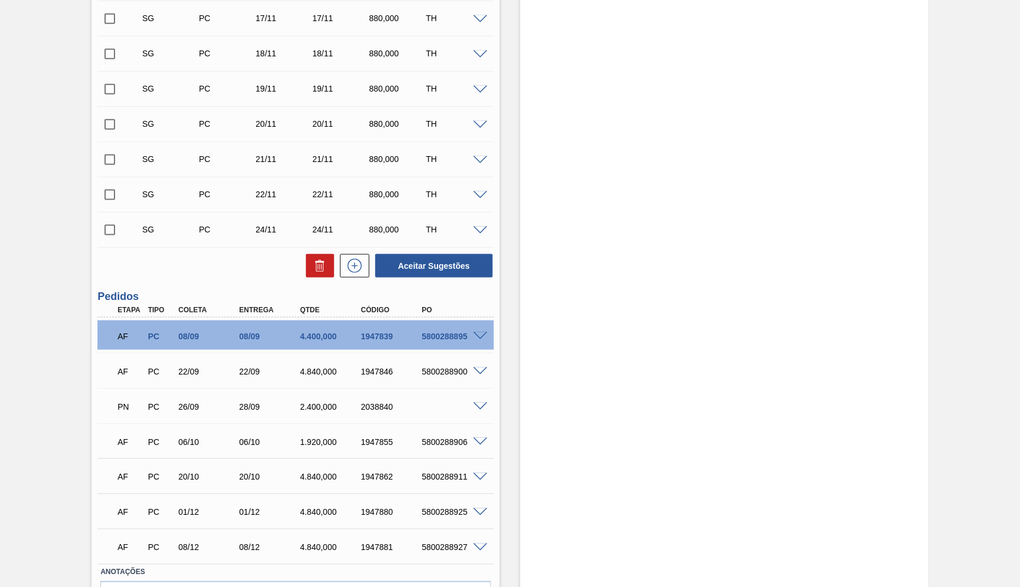
click at [485, 373] on div "5800288900" at bounding box center [453, 371] width 68 height 9
click at [480, 371] on span at bounding box center [480, 372] width 14 height 9
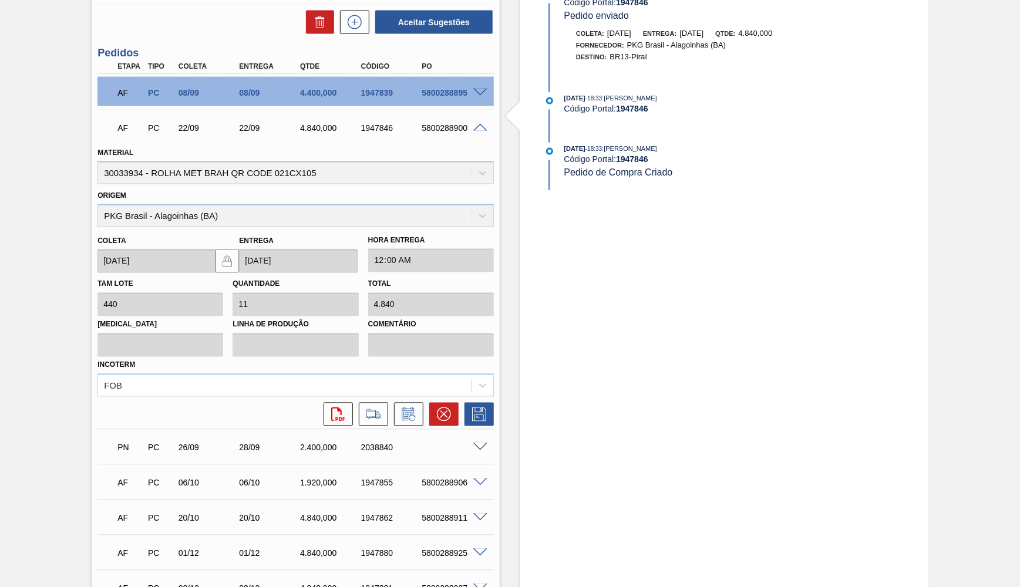
scroll to position [878, 0]
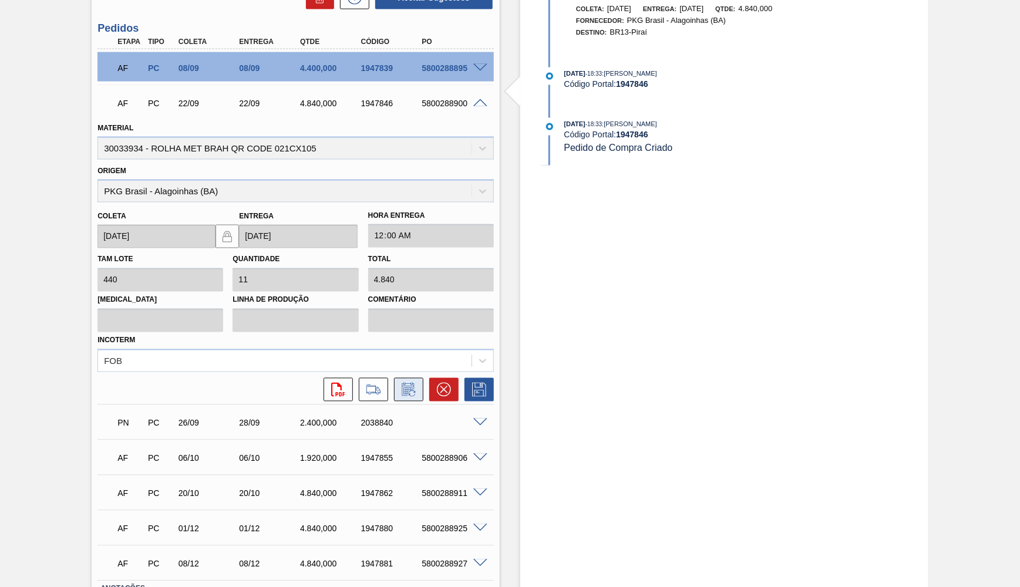
click at [418, 383] on icon at bounding box center [408, 390] width 19 height 14
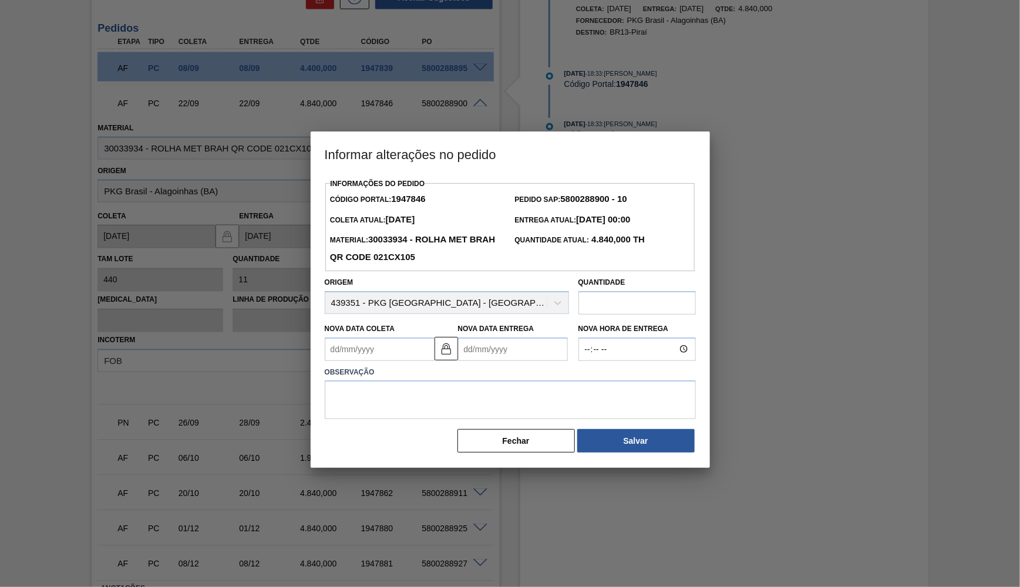
click at [366, 339] on Coleta1947846 "Nova Data Coleta" at bounding box center [380, 349] width 110 height 23
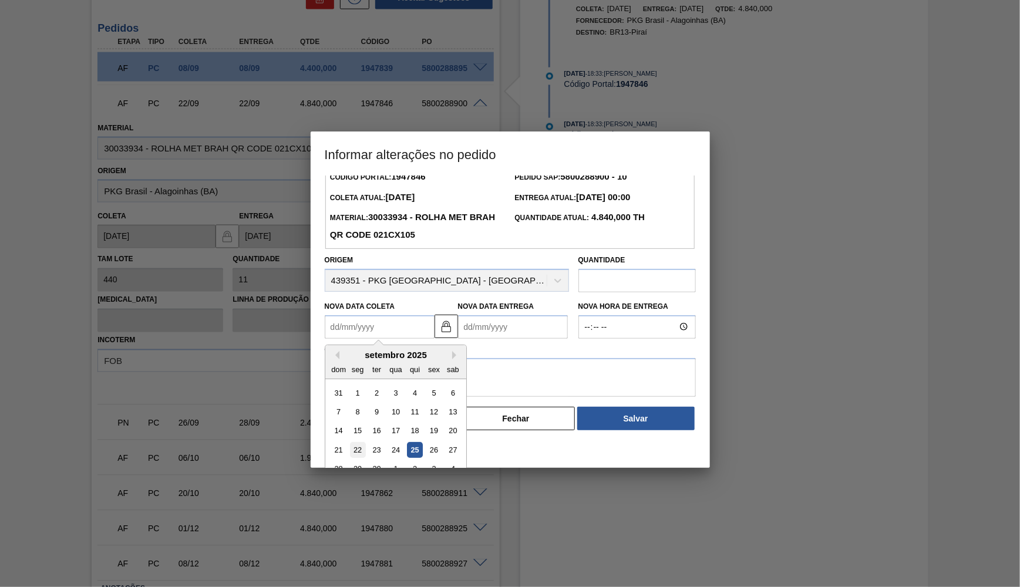
scroll to position [23, 0]
click at [355, 460] on div "29" at bounding box center [357, 468] width 16 height 16
type Coleta1947846 "29/09/2025"
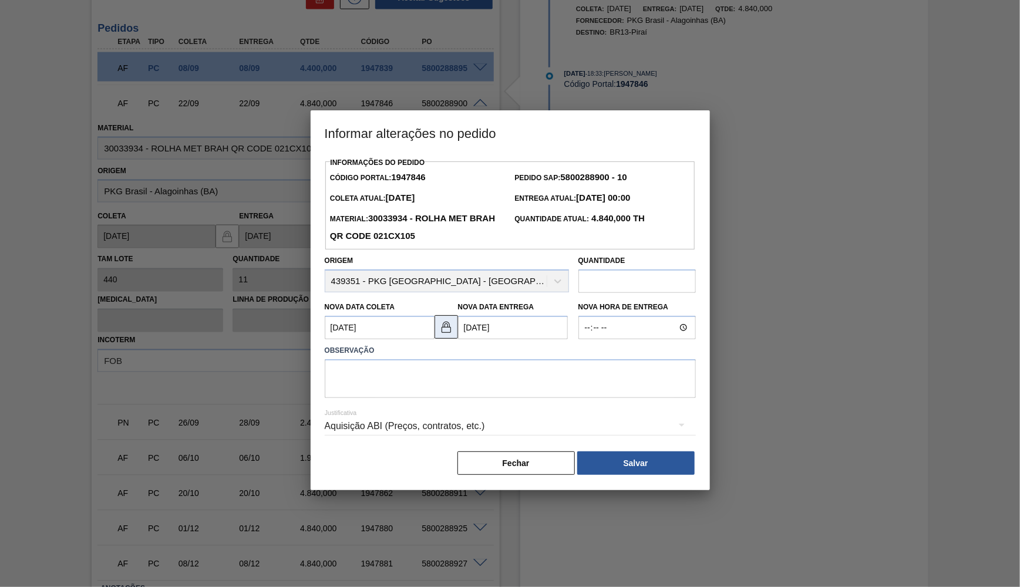
scroll to position [0, 0]
click at [445, 320] on img at bounding box center [446, 327] width 14 height 14
click at [533, 321] on Entrega1947846 "29/09/2025" at bounding box center [513, 327] width 110 height 23
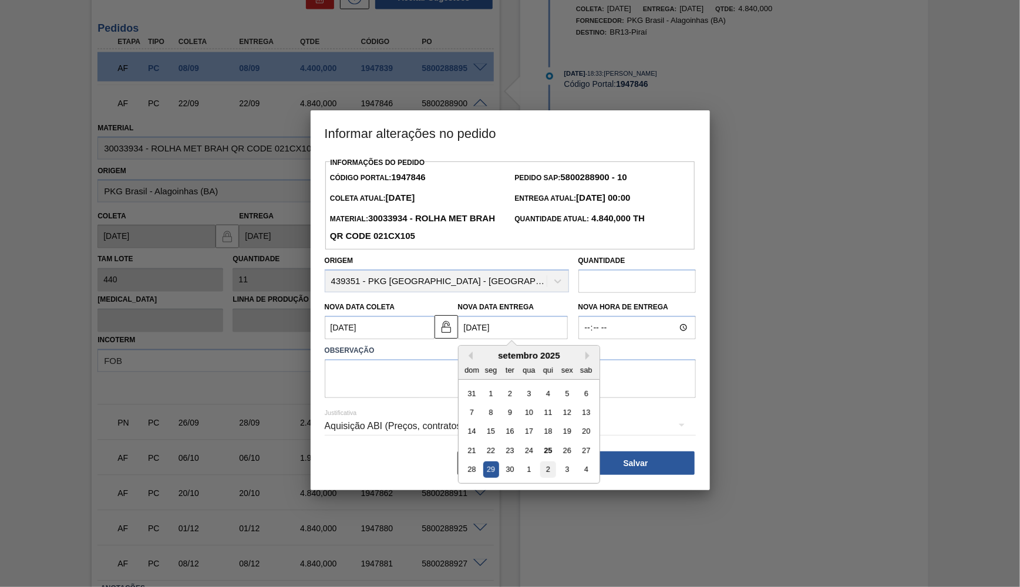
click at [540, 462] on div "2" at bounding box center [548, 470] width 16 height 16
type Entrega1947846 "02/10/2025"
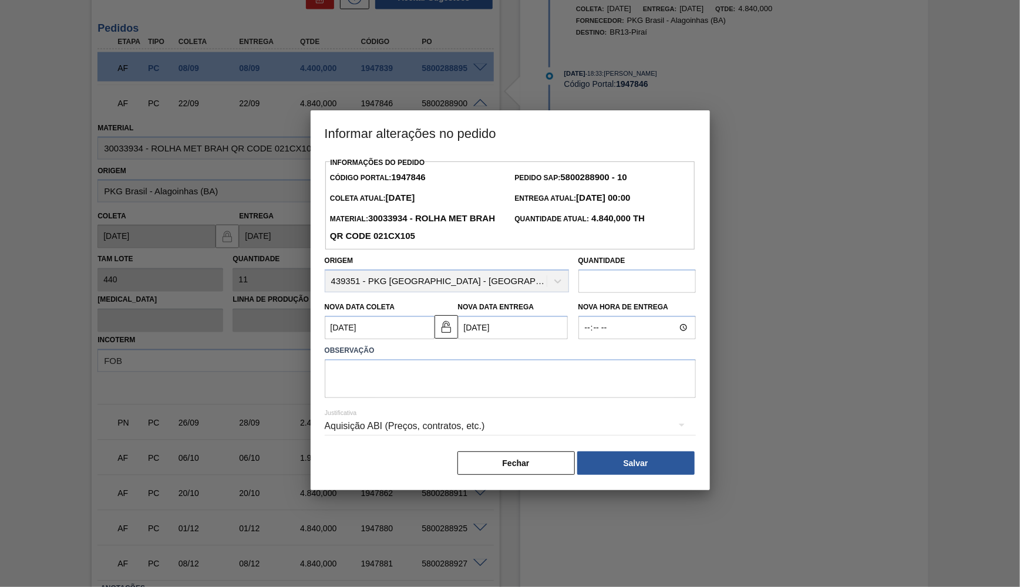
click at [396, 411] on div "Aquisição ABI (Preços, contratos, etc.)" at bounding box center [510, 426] width 371 height 33
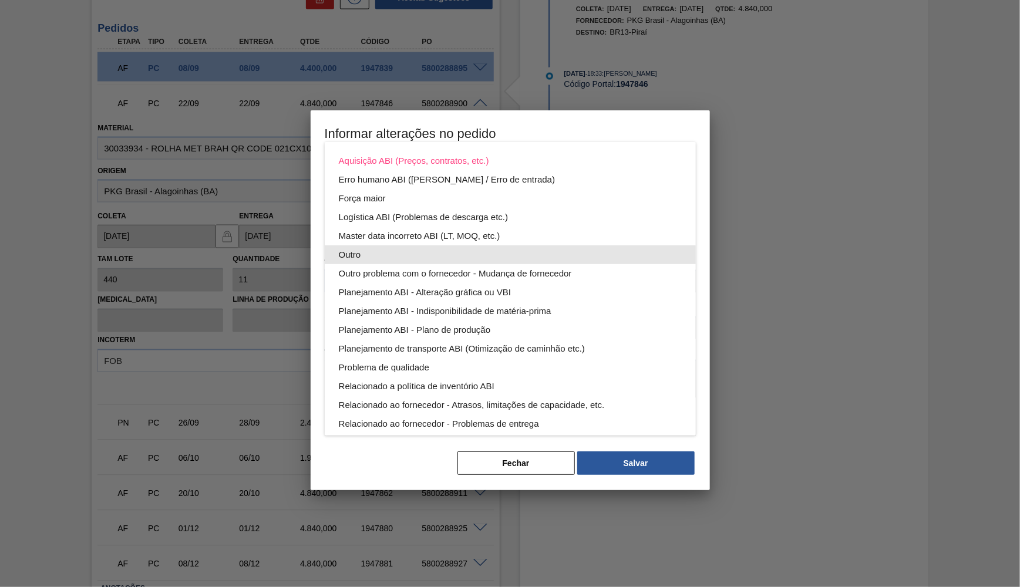
click at [420, 250] on div "Outro" at bounding box center [510, 254] width 343 height 19
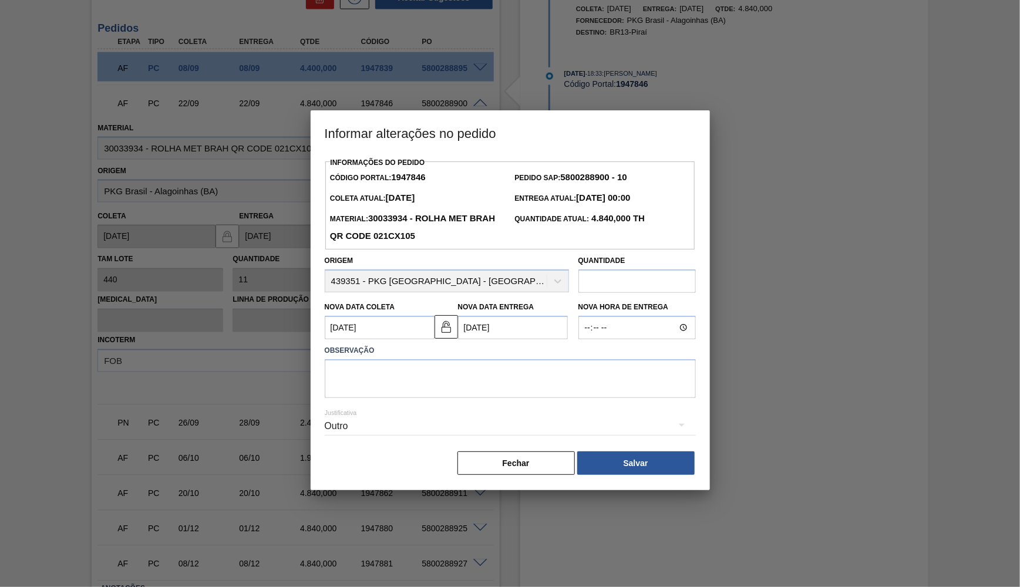
click at [402, 354] on div "Aquisição ABI (Preços, contratos, etc.) Erro humano ABI (Cálculo / Erro de entr…" at bounding box center [510, 293] width 1020 height 587
click at [402, 361] on textarea at bounding box center [510, 378] width 371 height 39
click at [470, 359] on textarea "Ajuste de data conforme alinhado com a aPKG" at bounding box center [510, 378] width 371 height 39
type textarea "Ajuste de data conforme alinhado com a PKG"
click at [621, 450] on div "Fechar Salvar" at bounding box center [510, 463] width 371 height 26
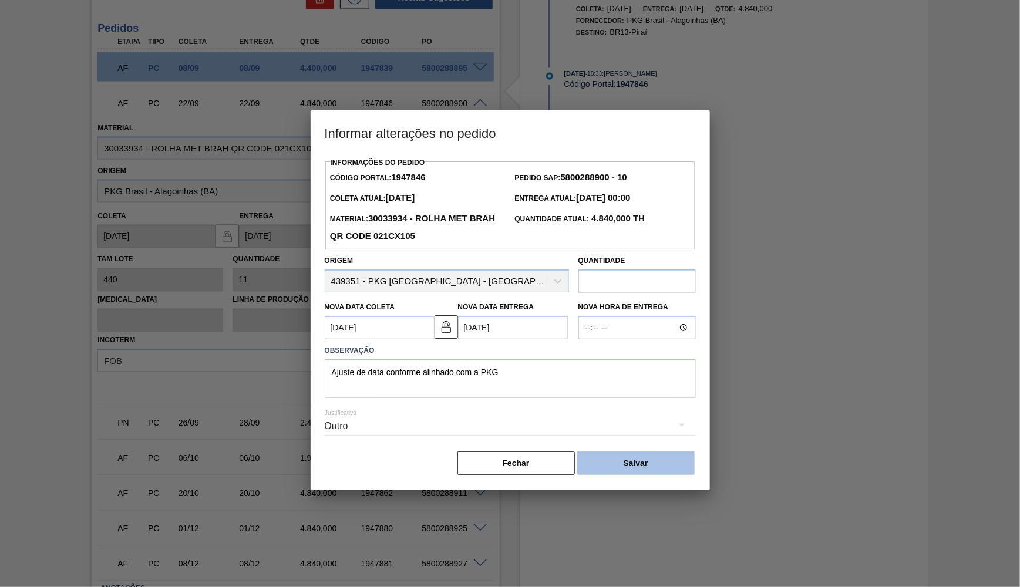
click at [635, 452] on button "Salvar" at bounding box center [635, 463] width 117 height 23
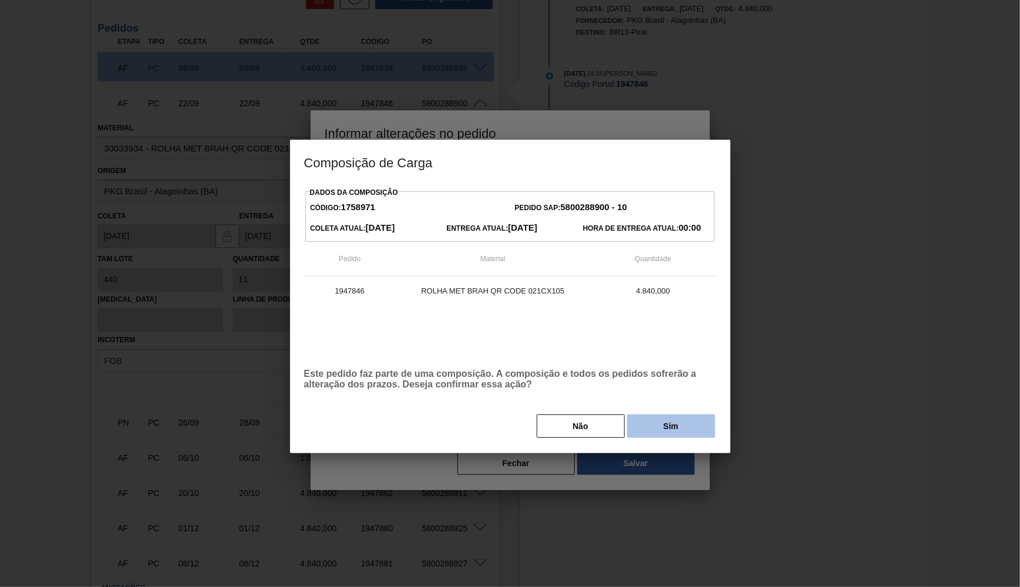
click at [684, 428] on button "Sim" at bounding box center [671, 426] width 88 height 23
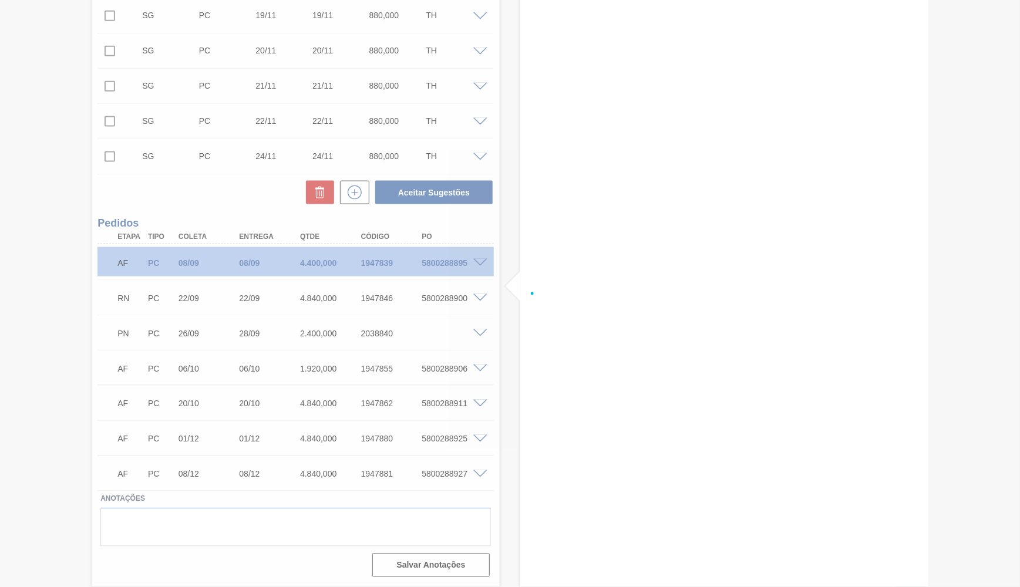
scroll to position [679, 0]
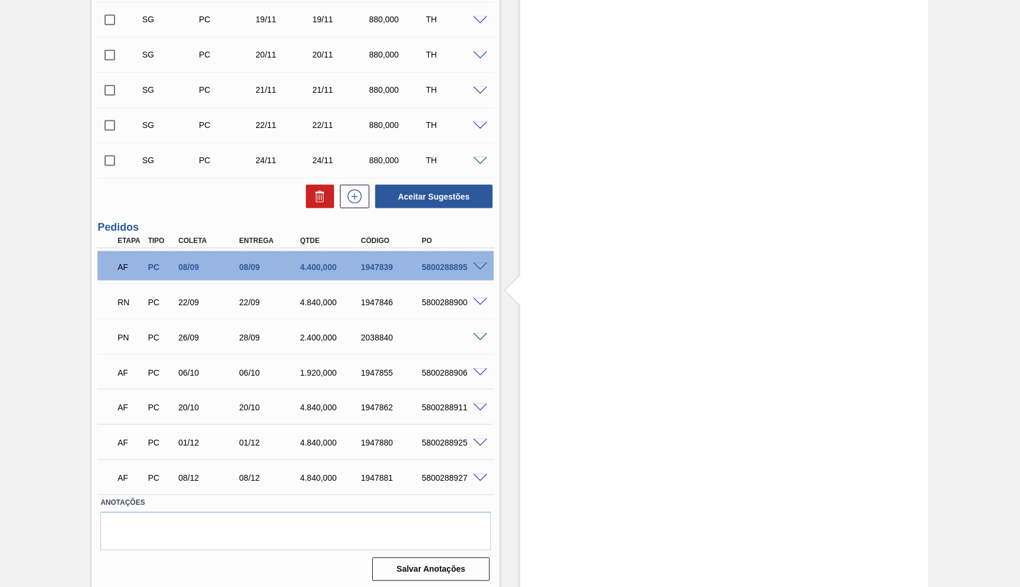
click at [441, 316] on div "RN PC 22/09 22/09 4.840,000 1947846 5800288900 Material 30033934 - ROLHA MET BR…" at bounding box center [295, 301] width 396 height 35
click at [463, 303] on div "5800288900" at bounding box center [453, 302] width 68 height 9
click at [385, 328] on div "PN PC 26/09 28/09 2.400,000 2038840" at bounding box center [292, 336] width 365 height 23
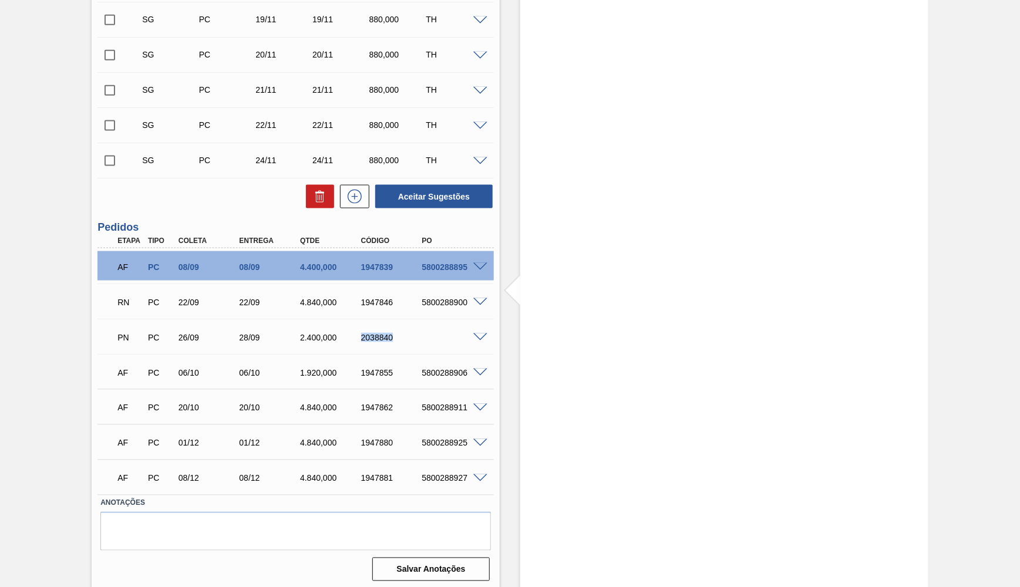
click at [385, 328] on div "PN PC 26/09 28/09 2.400,000 2038840" at bounding box center [292, 336] width 365 height 23
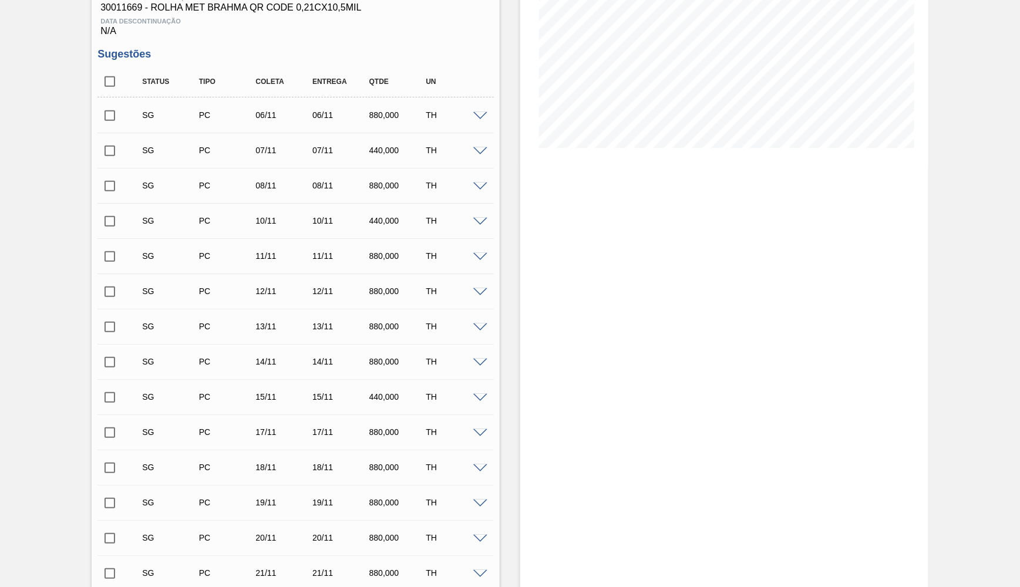
scroll to position [0, 0]
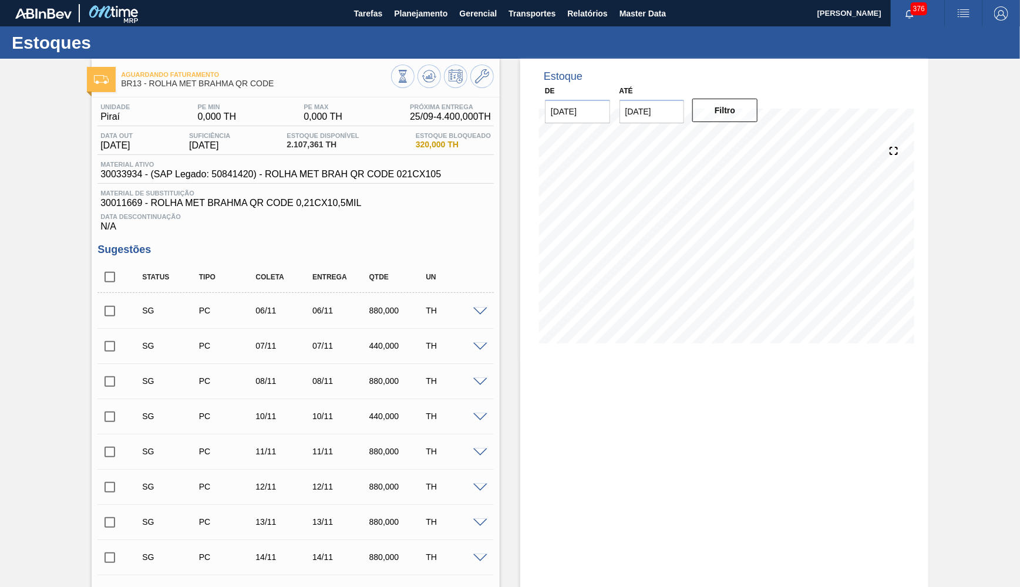
click at [105, 265] on input "checkbox" at bounding box center [109, 277] width 25 height 25
checkbox input "true"
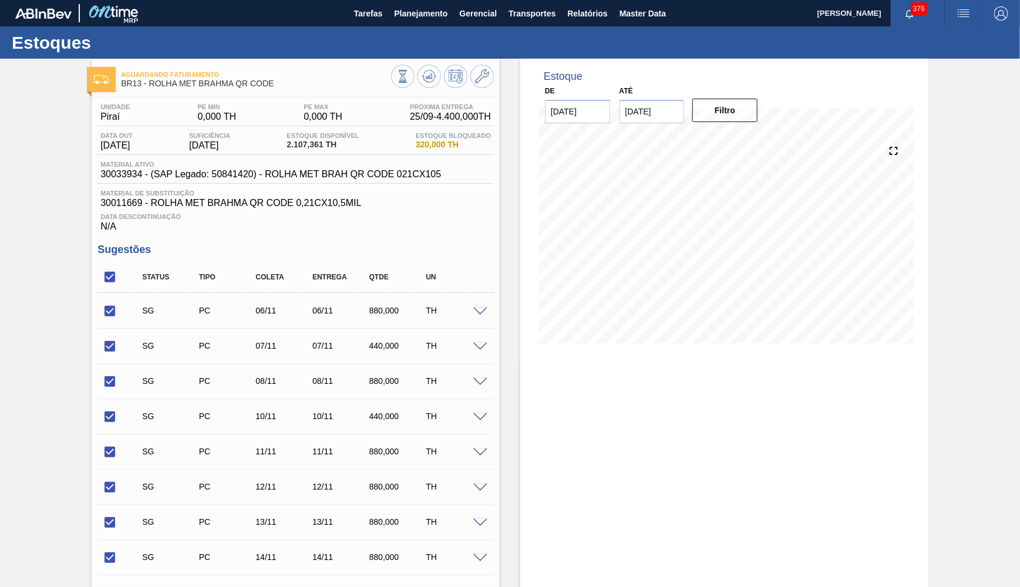
checkbox input "true"
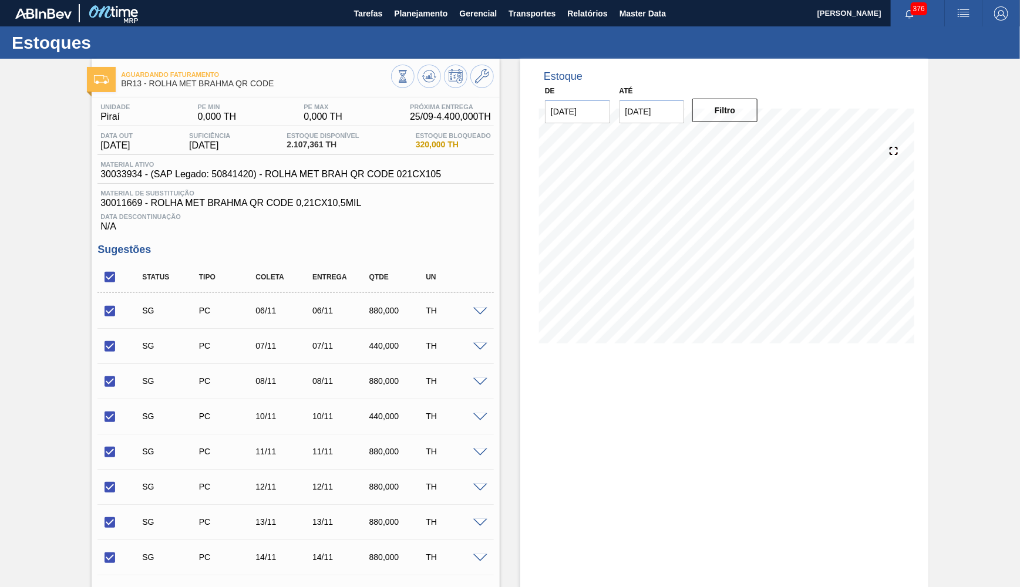
checkbox input "true"
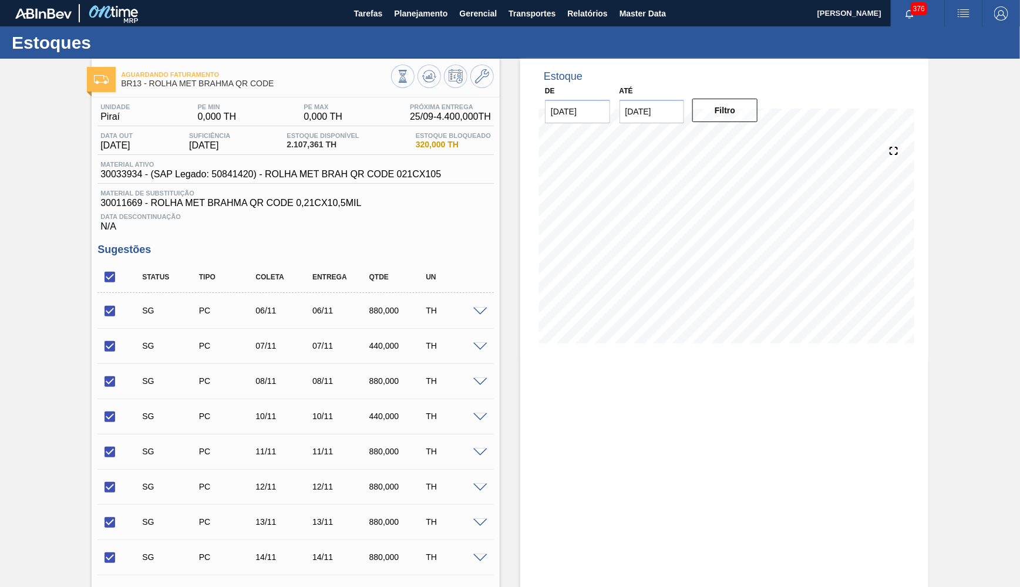
checkbox input "true"
click at [435, 23] on button "Planejamento" at bounding box center [420, 13] width 65 height 26
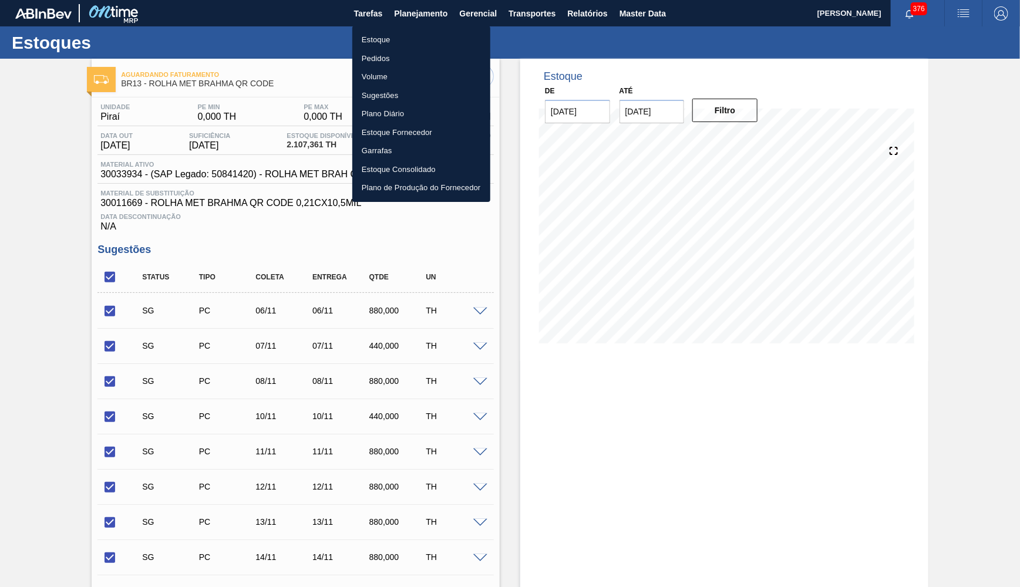
click at [414, 36] on li "Estoque" at bounding box center [421, 40] width 138 height 19
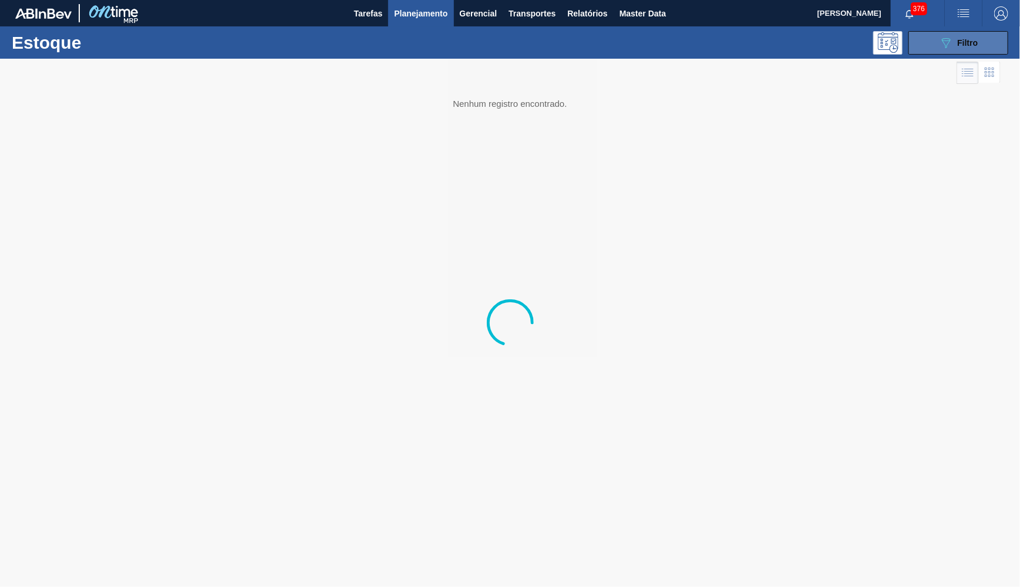
click at [941, 52] on button "089F7B8B-B2A5-4AFE-B5C0-19BA573D28AC Filtro" at bounding box center [959, 42] width 100 height 23
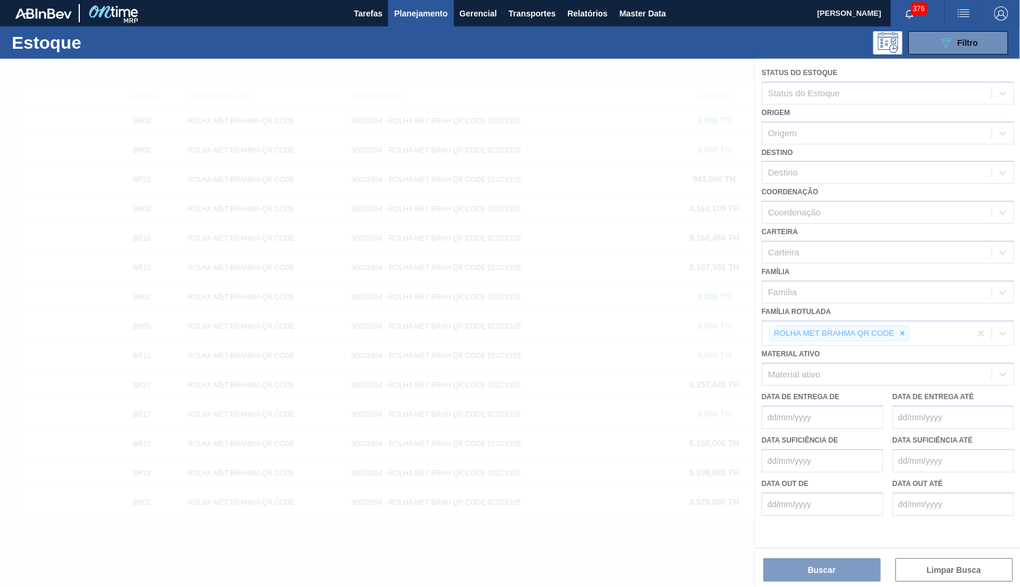
click at [904, 315] on div at bounding box center [510, 323] width 1020 height 529
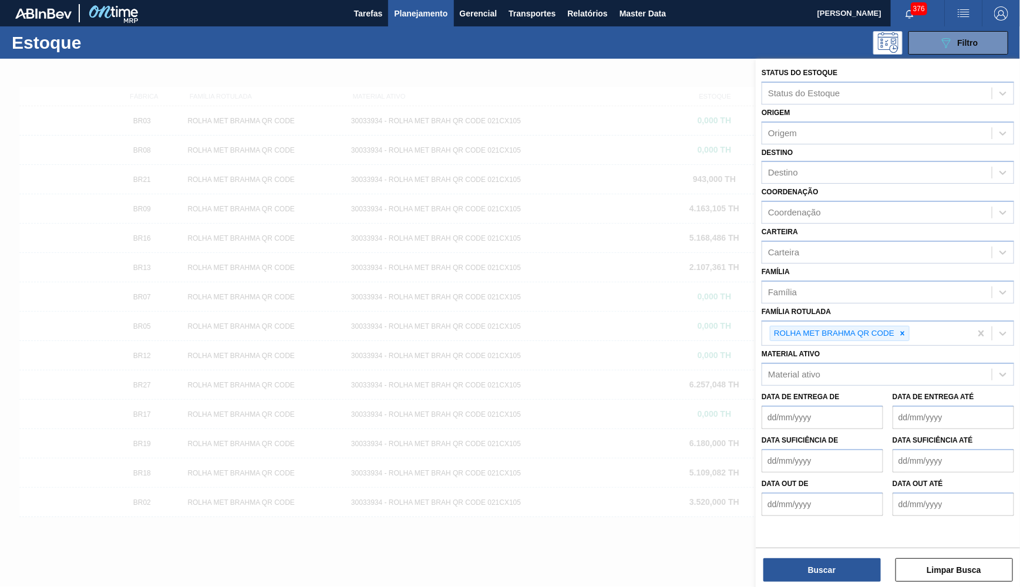
click at [904, 331] on icon at bounding box center [903, 333] width 4 height 4
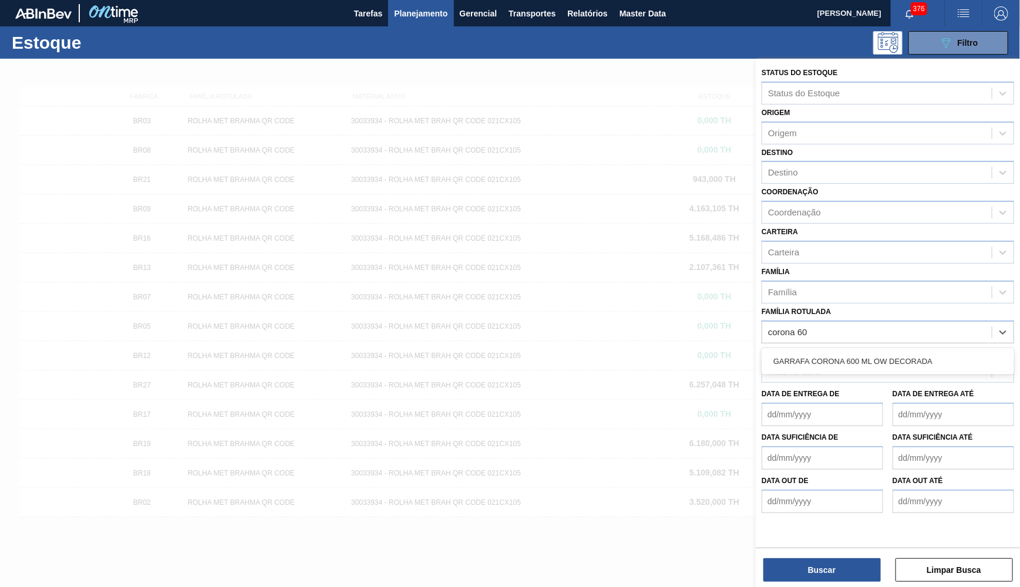
type Rotulada "corona 600"
click at [917, 351] on div "GARRAFA CORONA 600 ML OW DECORADA" at bounding box center [888, 362] width 253 height 22
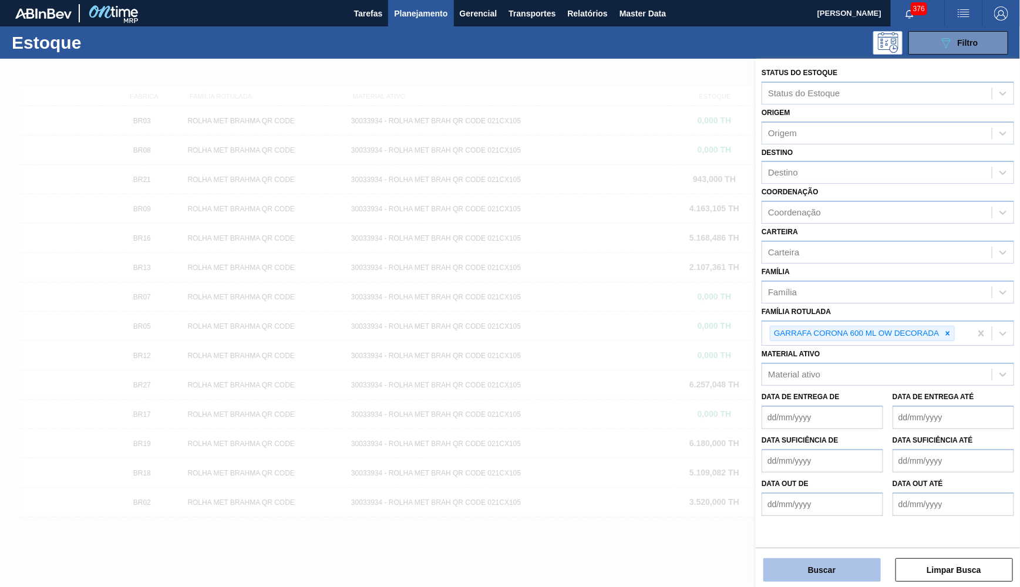
click at [840, 571] on button "Buscar" at bounding box center [821, 570] width 117 height 23
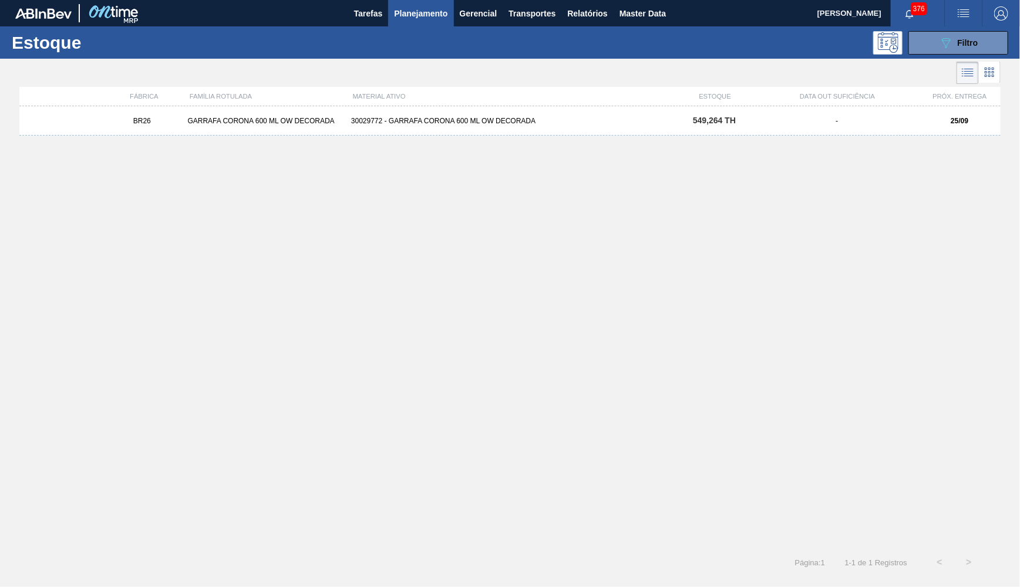
click at [839, 570] on div "Estoque 089F7B8B-B2A5-4AFE-B5C0-19BA573D28AC Filtro Status do Estoque Status do…" at bounding box center [510, 301] width 1020 height 551
click at [759, 98] on div "DATA OUT SUFICIÊNCIA" at bounding box center [837, 96] width 163 height 7
click at [763, 113] on div "BR26 GARRAFA CORONA 600 ML OW DECORADA 30029772 - GARRAFA CORONA 600 ML OW DECO…" at bounding box center [509, 120] width 981 height 29
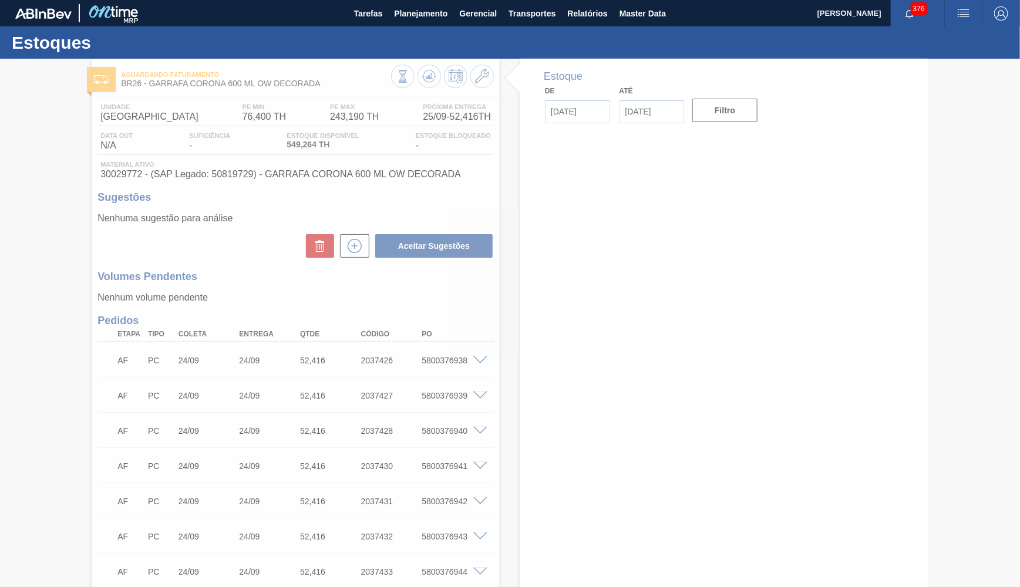
type input "25/09/2025"
type input "31/10/2025"
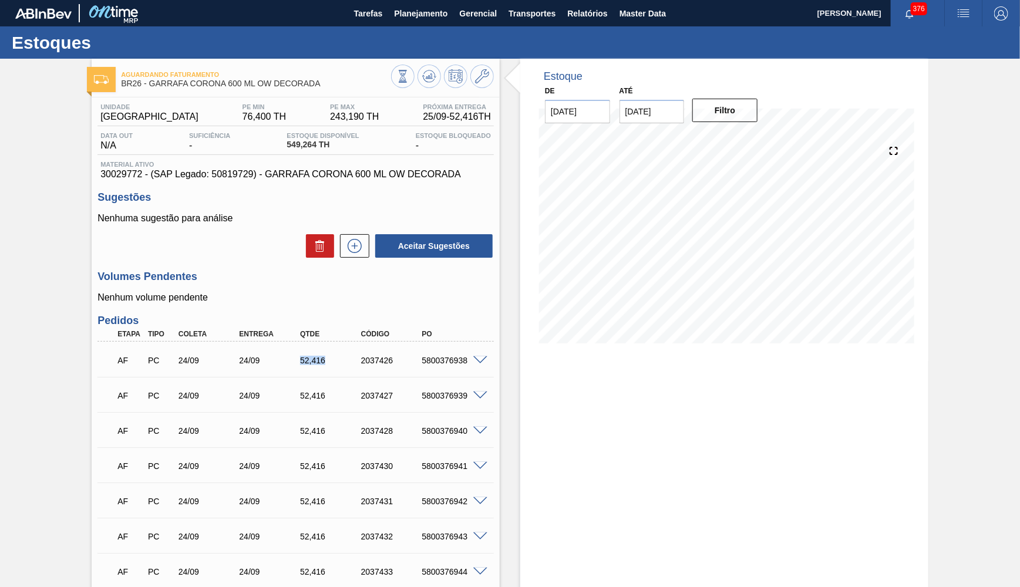
drag, startPoint x: 294, startPoint y: 359, endPoint x: 329, endPoint y: 350, distance: 35.9
click at [329, 350] on div "AF PC 24/09 24/09 52,416 2037426 5800376938" at bounding box center [292, 359] width 365 height 23
click at [295, 136] on span "Estoque Disponível" at bounding box center [323, 135] width 72 height 7
drag, startPoint x: 299, startPoint y: 147, endPoint x: 277, endPoint y: 145, distance: 22.4
click at [287, 145] on span "549,264 TH" at bounding box center [323, 144] width 72 height 9
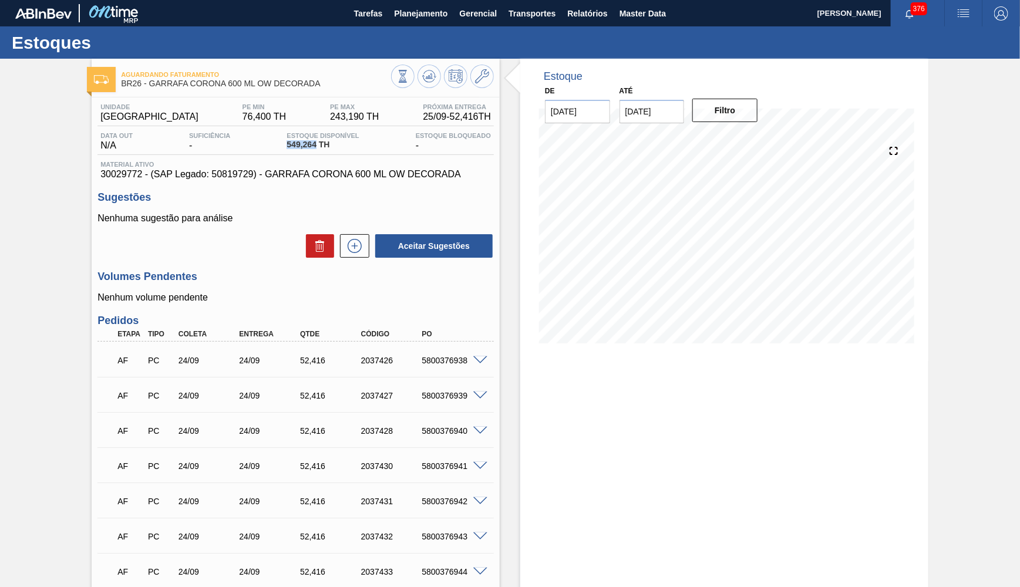
copy span "549,264"
click at [301, 356] on div "52,416" at bounding box center [331, 360] width 68 height 9
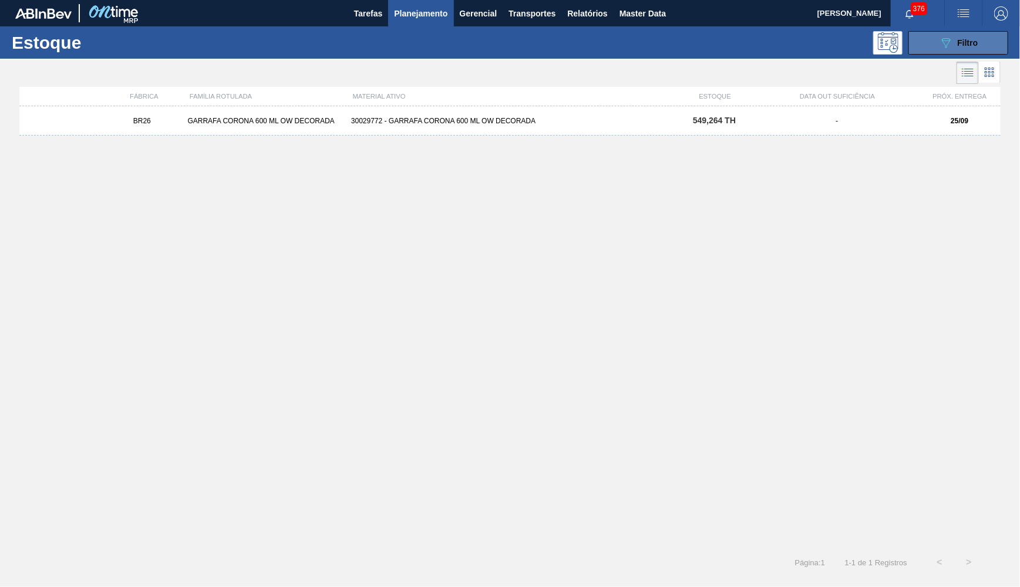
click at [940, 37] on icon "089F7B8B-B2A5-4AFE-B5C0-19BA573D28AC" at bounding box center [946, 43] width 14 height 14
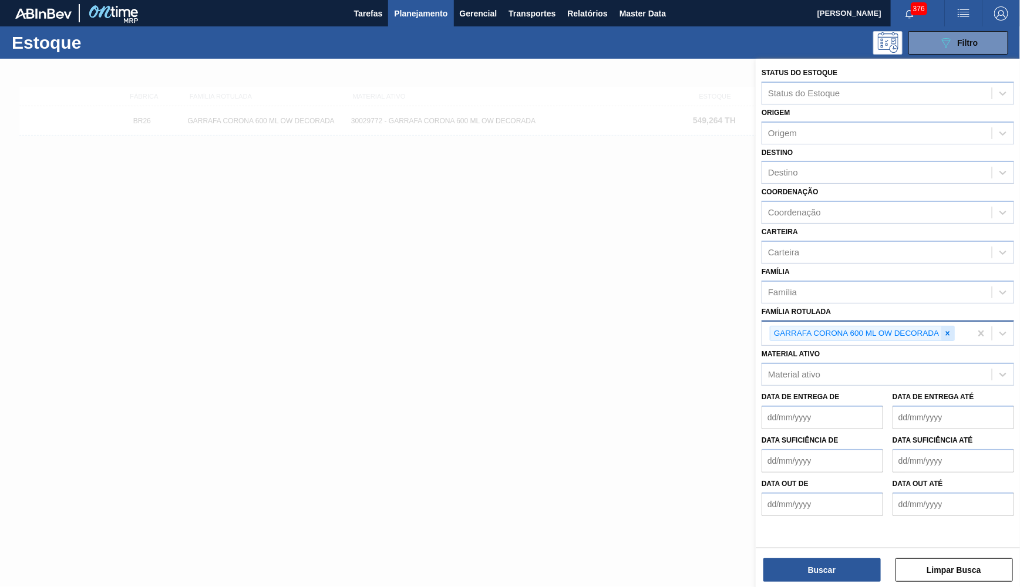
click at [955, 326] on div "GARRAFA CORONA 600 ML OW DECORADA" at bounding box center [862, 334] width 185 height 16
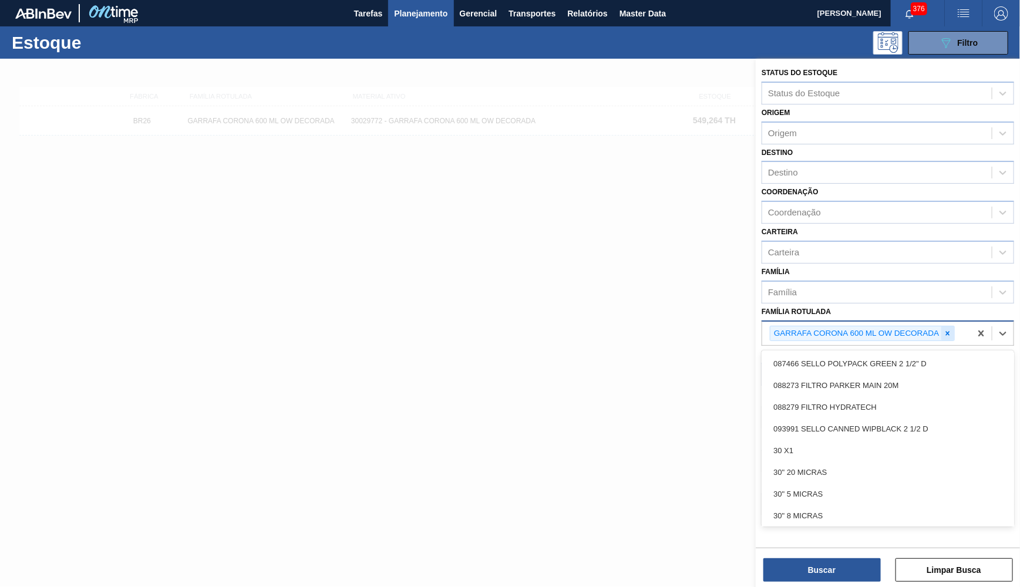
click at [954, 327] on div at bounding box center [947, 334] width 13 height 15
click at [819, 327] on div "Família Rotulada" at bounding box center [801, 332] width 66 height 10
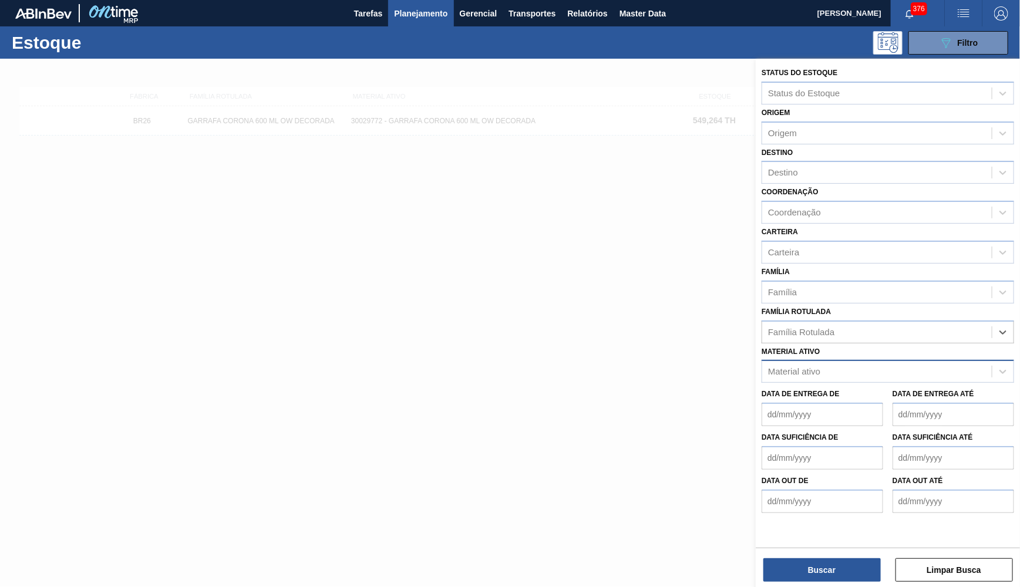
click at [816, 367] on div "Material ativo" at bounding box center [794, 372] width 52 height 10
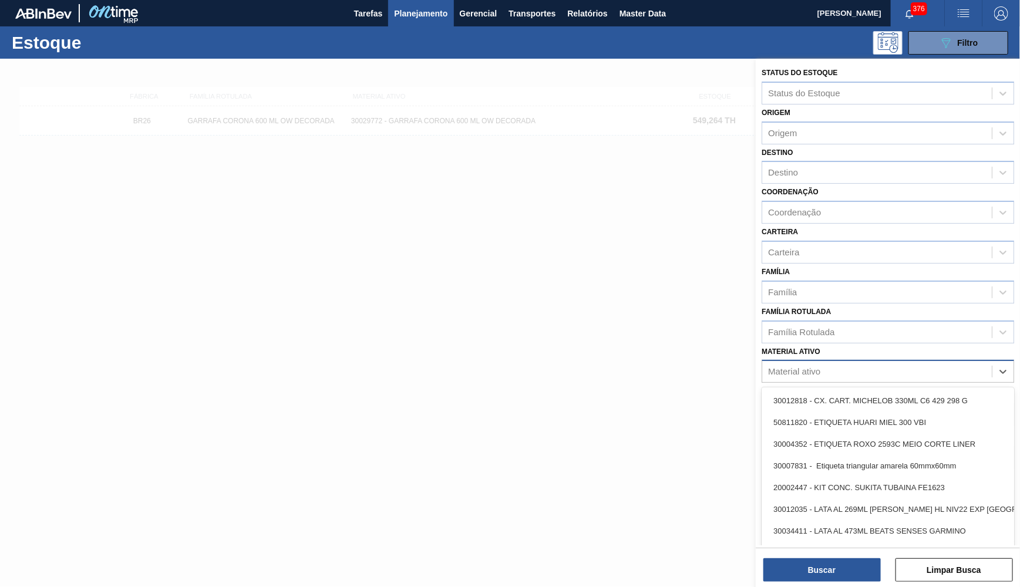
paste ativo "30031796"
type ativo "30031796"
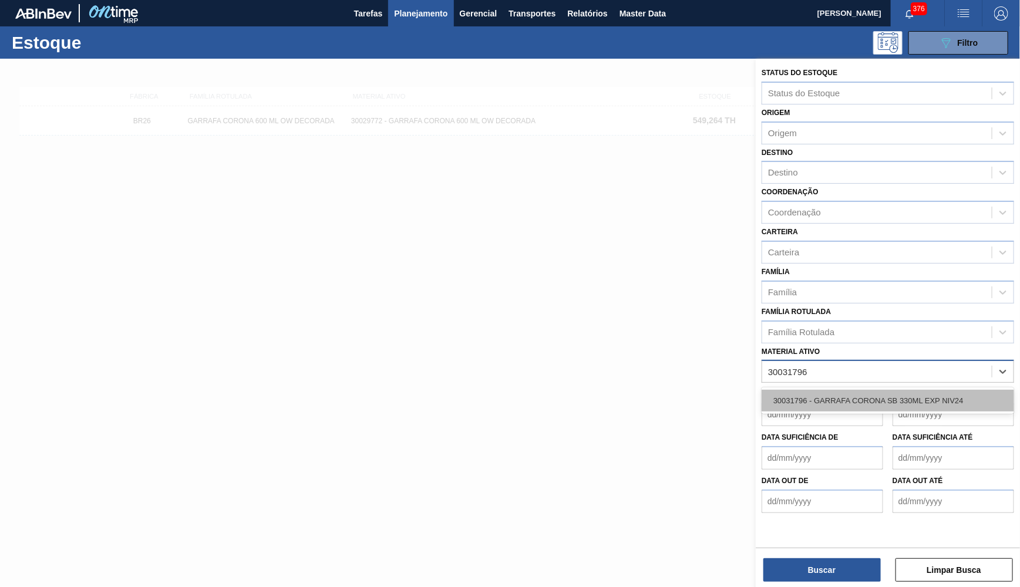
click at [834, 390] on div "30031796 - GARRAFA CORONA SB 330ML EXP NIV24" at bounding box center [888, 401] width 253 height 22
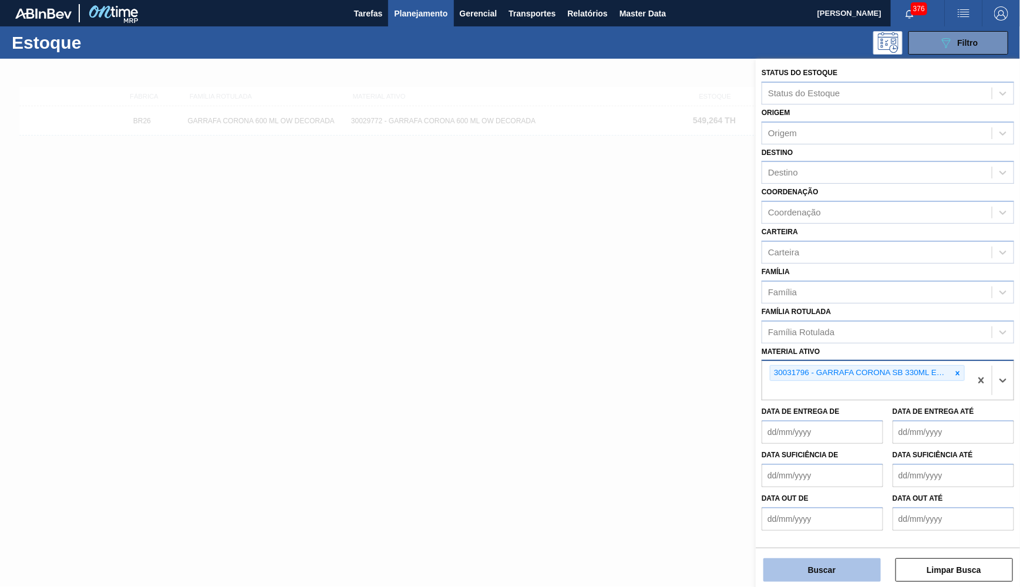
click at [810, 566] on button "Buscar" at bounding box center [821, 570] width 117 height 23
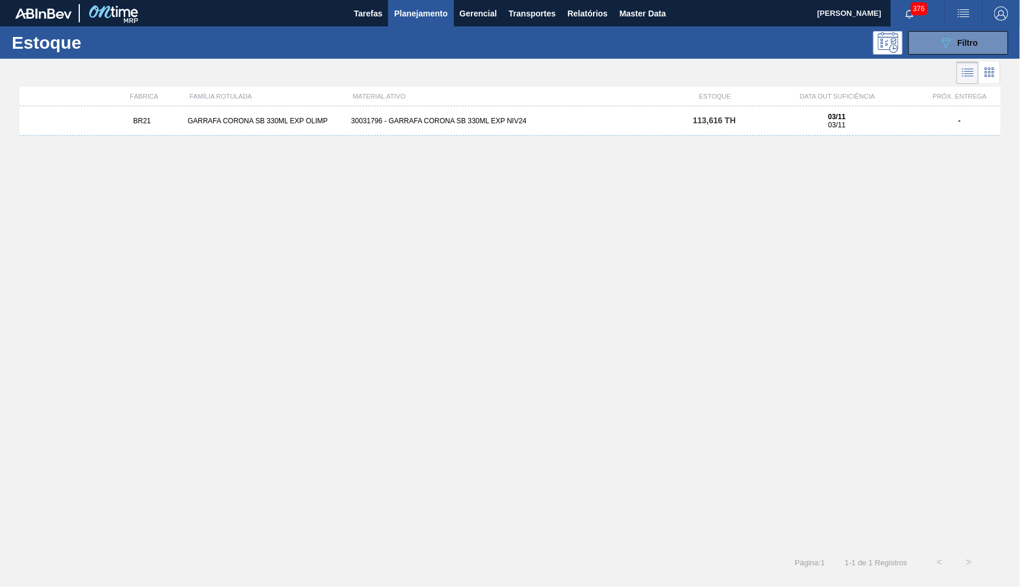
click at [725, 130] on div "BR21 GARRAFA CORONA SB 330ML EXP OLIMP 30031796 - GARRAFA CORONA SB 330ML EXP N…" at bounding box center [509, 120] width 981 height 29
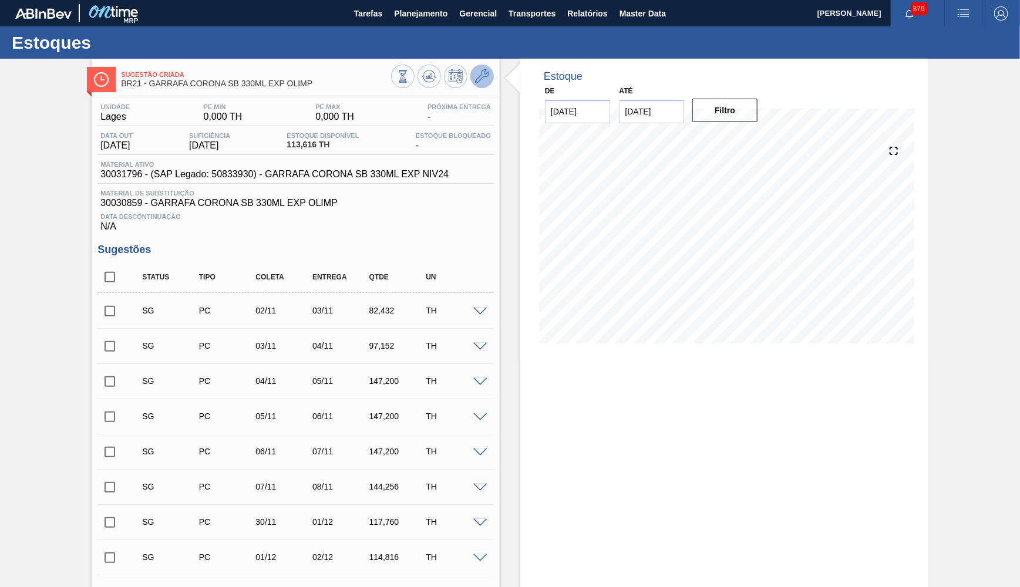
click at [488, 70] on icon at bounding box center [482, 76] width 14 height 14
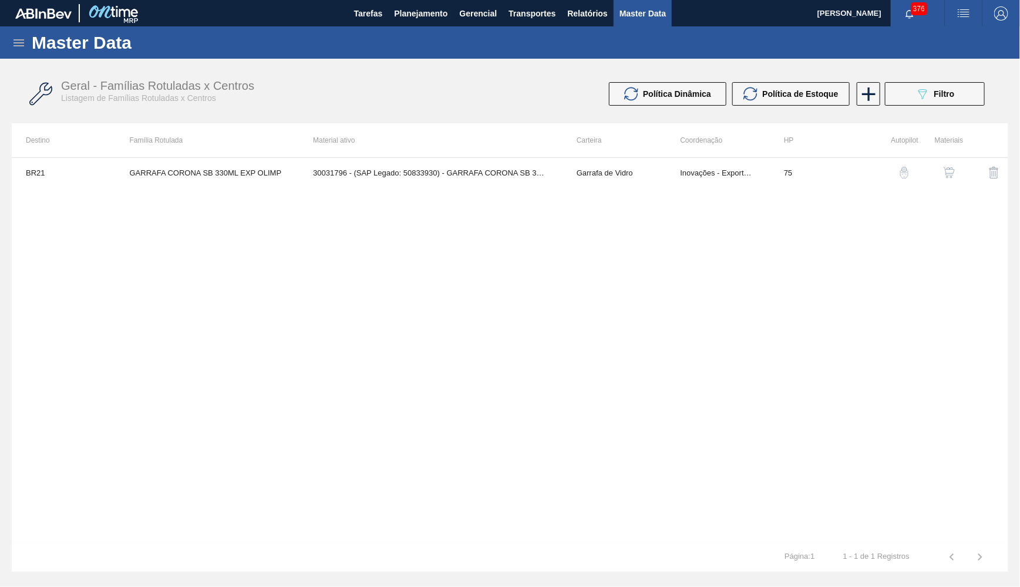
click at [955, 179] on img "button" at bounding box center [949, 173] width 12 height 12
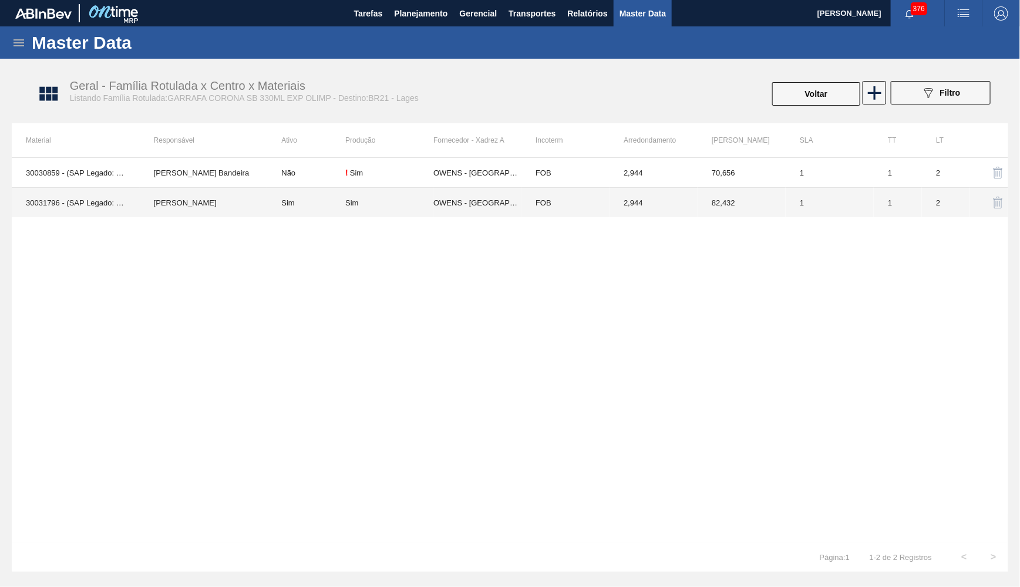
click at [475, 212] on td "OWENS - SÃO PAULO (SP)" at bounding box center [477, 203] width 88 height 30
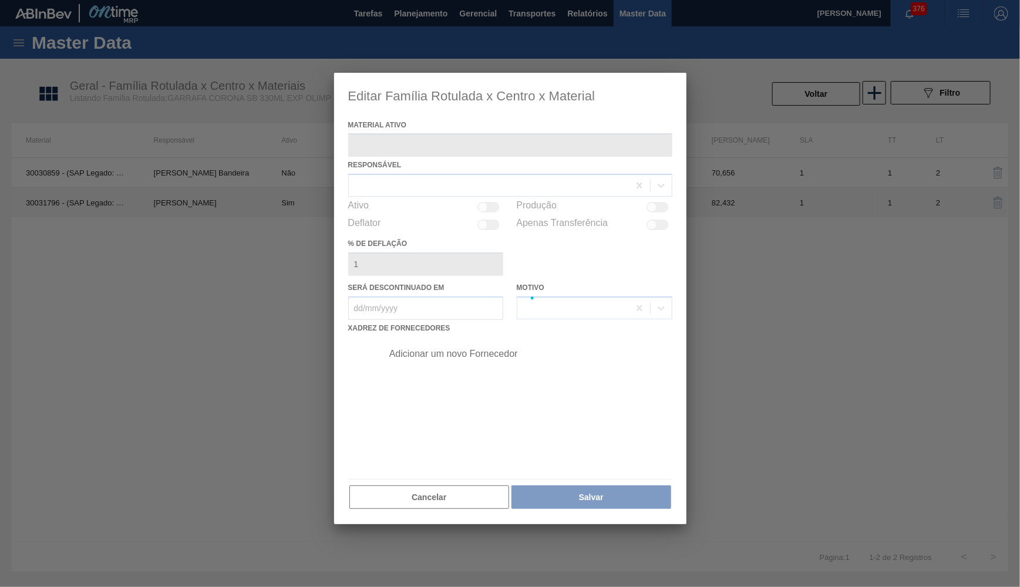
type ativo "30031796 - (SAP Legado: 50833930) - GARRAFA CORONA SB 330ML EXP NIV24"
checkbox input "true"
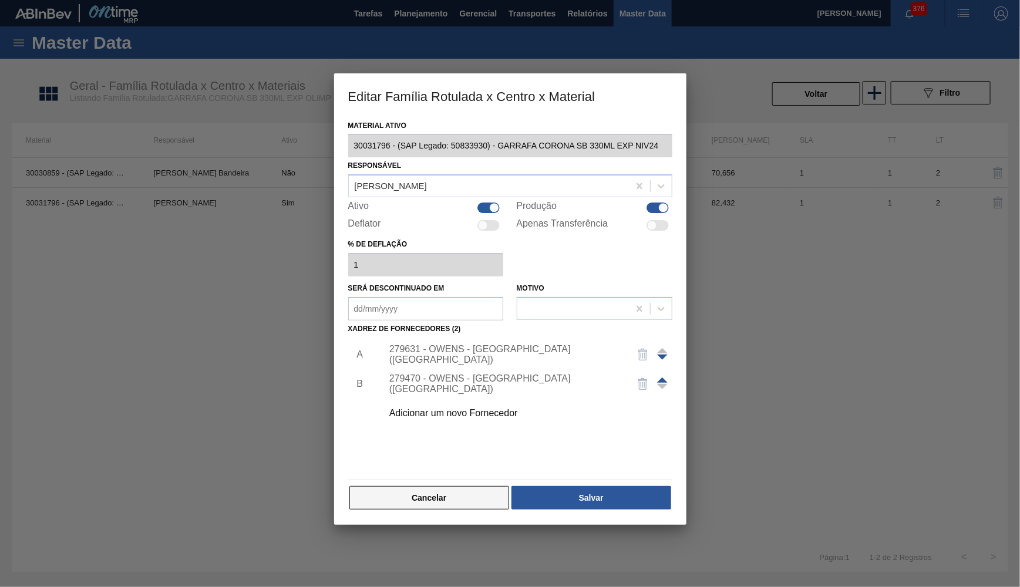
click at [453, 486] on button "Cancelar" at bounding box center [429, 497] width 160 height 23
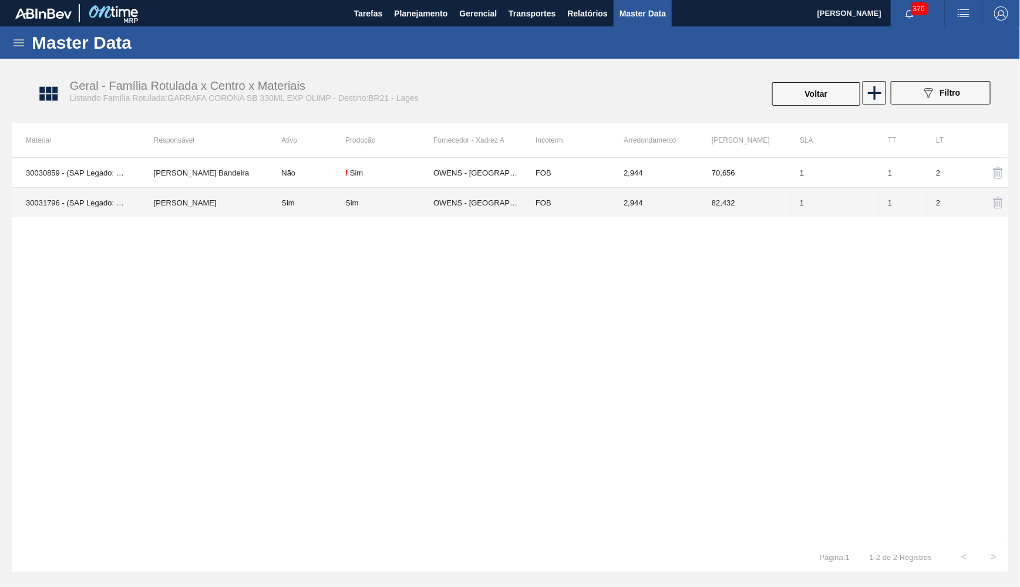
click at [756, 194] on td "82,432" at bounding box center [742, 203] width 88 height 30
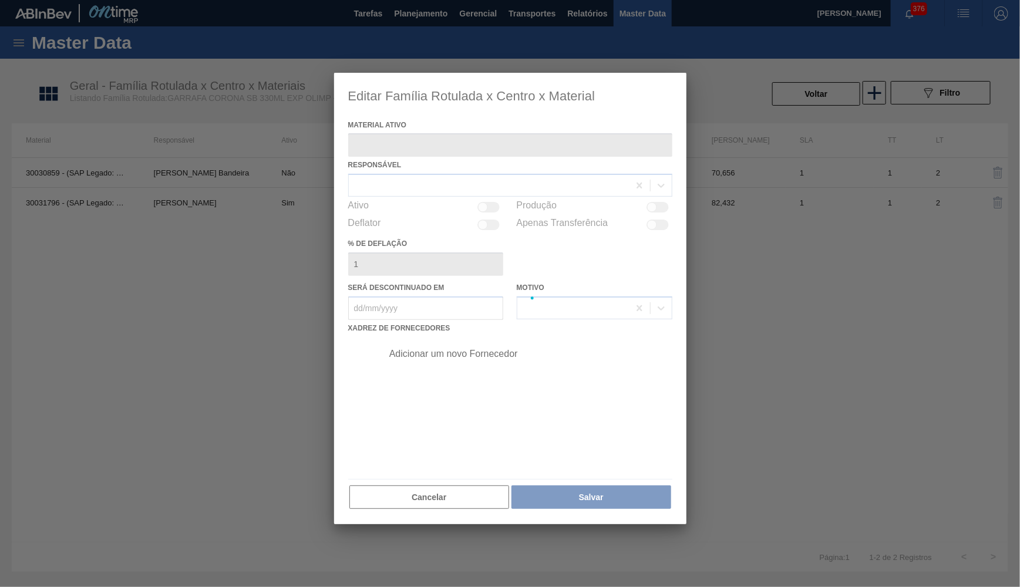
type ativo "30031796 - (SAP Legado: 50833930) - GARRAFA CORONA SB 330ML EXP NIV24"
checkbox input "true"
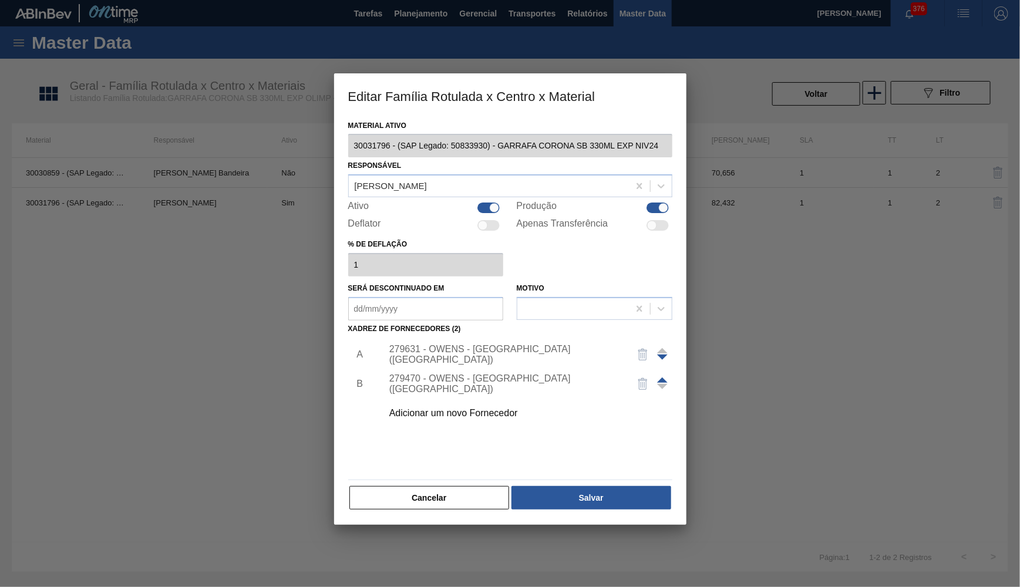
click at [461, 472] on div "Material ativo 30031796 - (SAP Legado: 50833930) - GARRAFA CORONA SB 330ML EXP …" at bounding box center [510, 314] width 324 height 394
click at [455, 486] on button "Cancelar" at bounding box center [429, 497] width 160 height 23
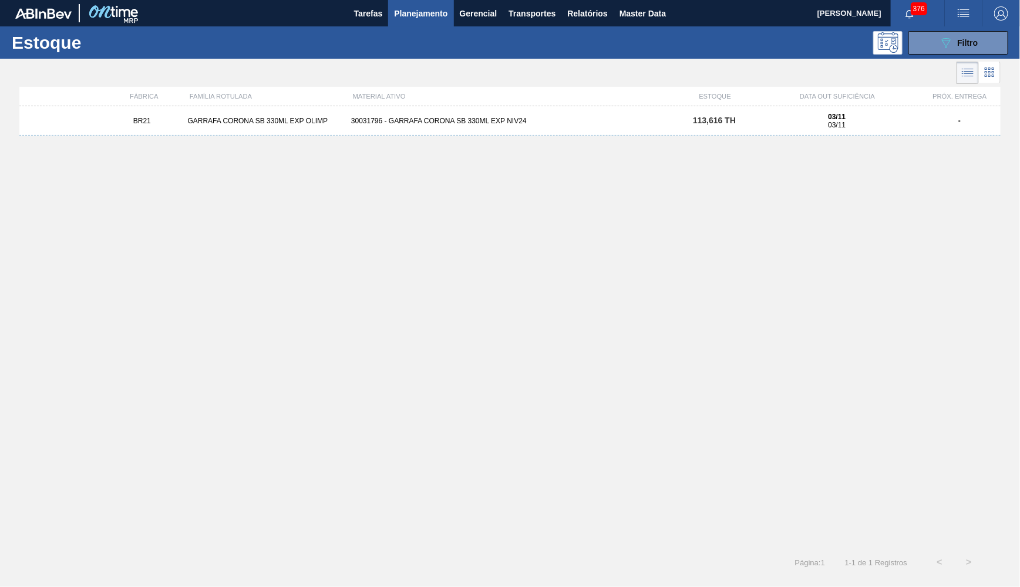
click at [431, 14] on span "Planejamento" at bounding box center [420, 13] width 53 height 14
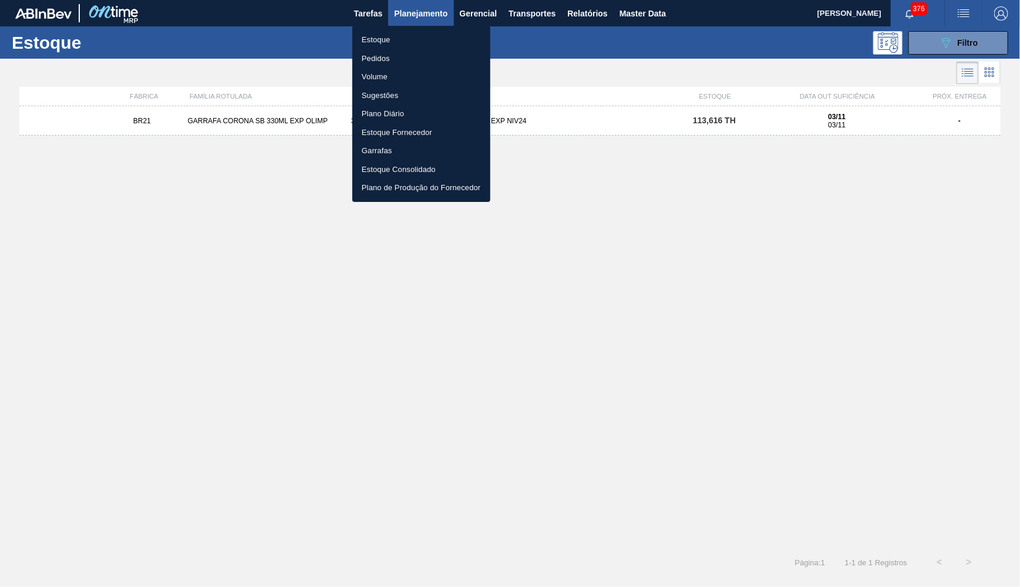
click at [379, 60] on li "Pedidos" at bounding box center [421, 58] width 138 height 19
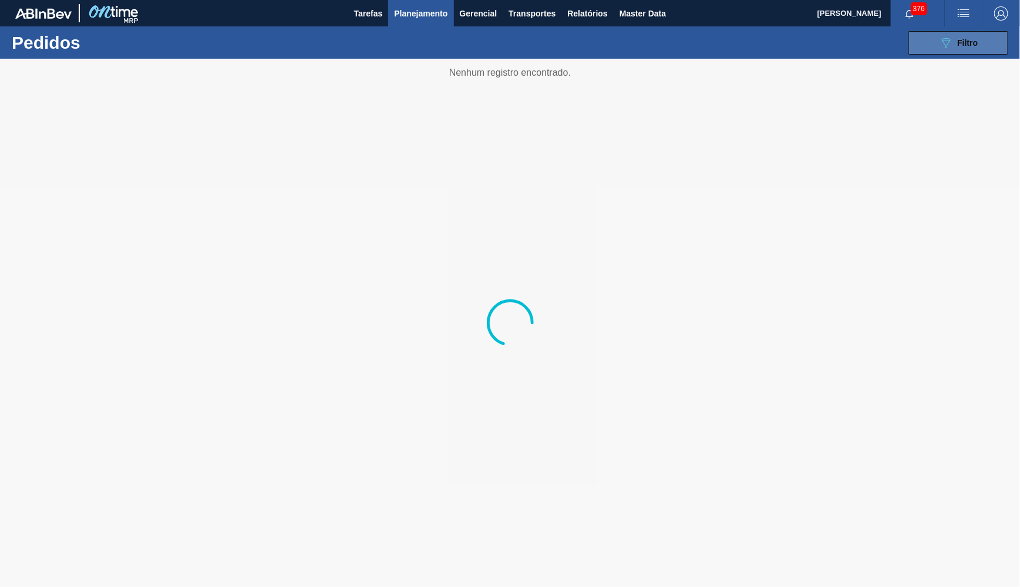
click at [962, 41] on span "Filtro" at bounding box center [968, 42] width 21 height 9
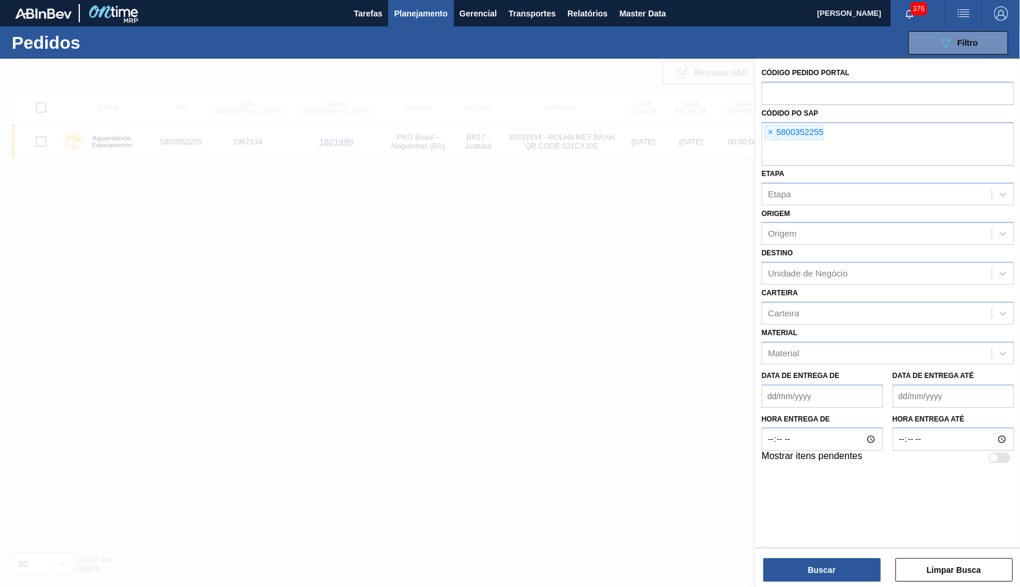
click at [775, 126] on span "×" at bounding box center [770, 133] width 11 height 14
paste input "text"
paste input "x"
type input "x"
paste input "text"
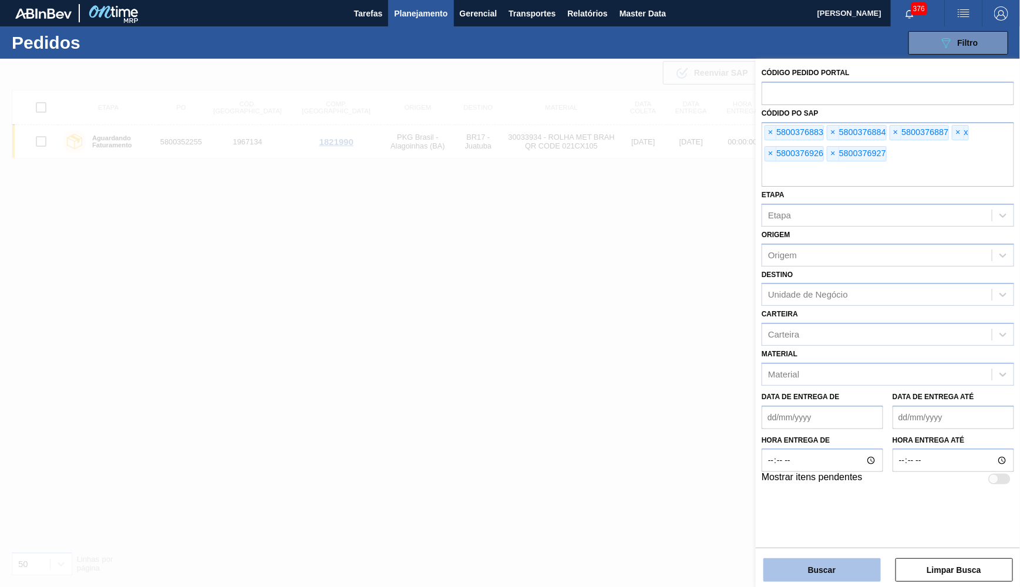
click at [815, 565] on button "Buscar" at bounding box center [821, 570] width 117 height 23
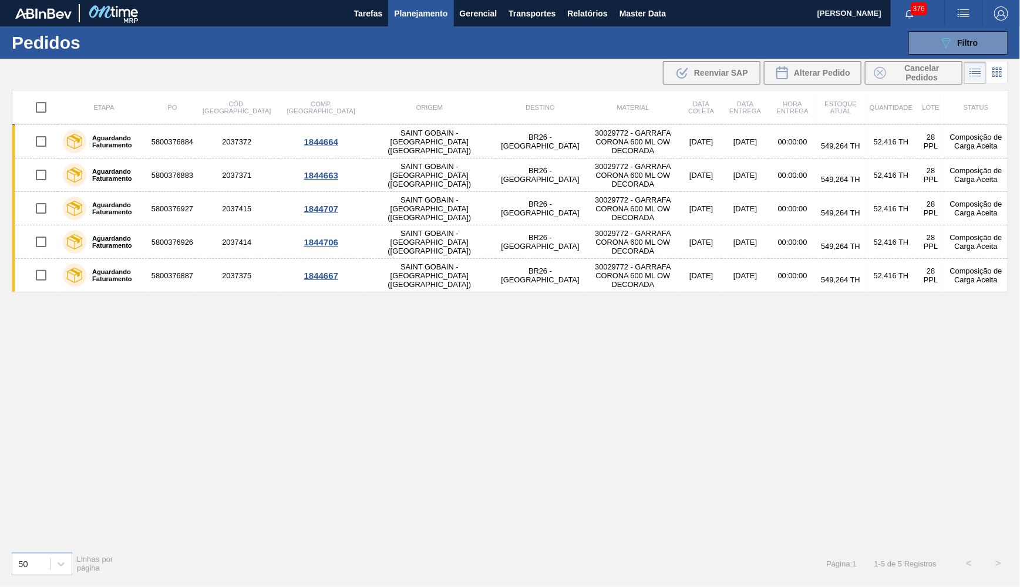
click at [39, 105] on input "checkbox" at bounding box center [41, 107] width 25 height 25
checkbox input "true"
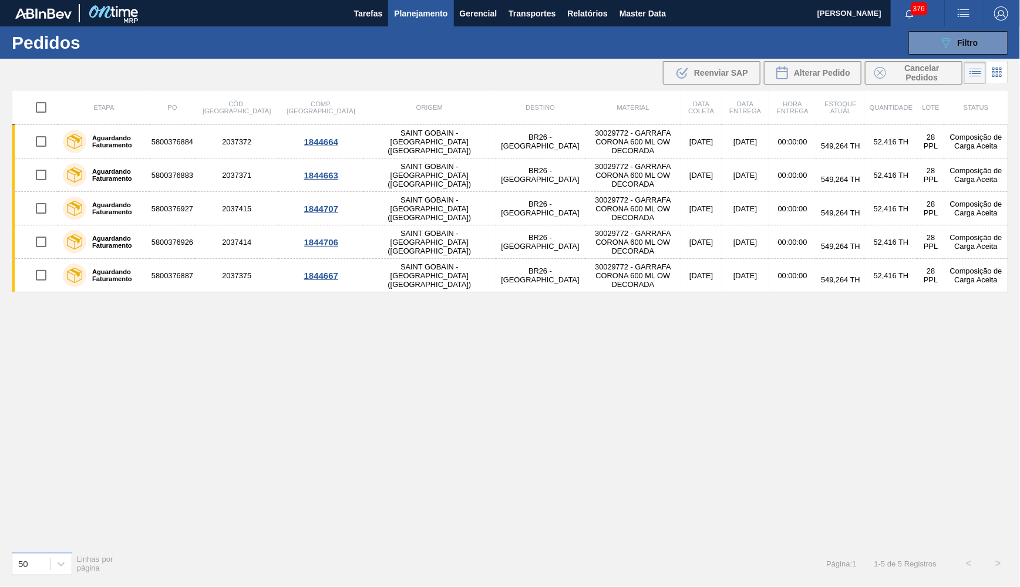
checkbox input "true"
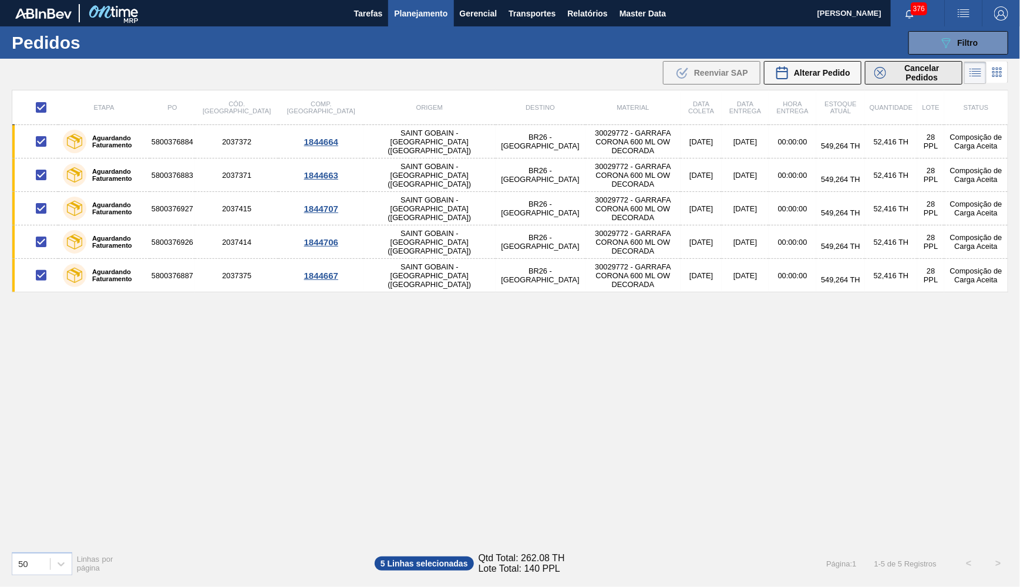
click at [946, 75] on span "Cancelar Pedidos" at bounding box center [922, 72] width 62 height 19
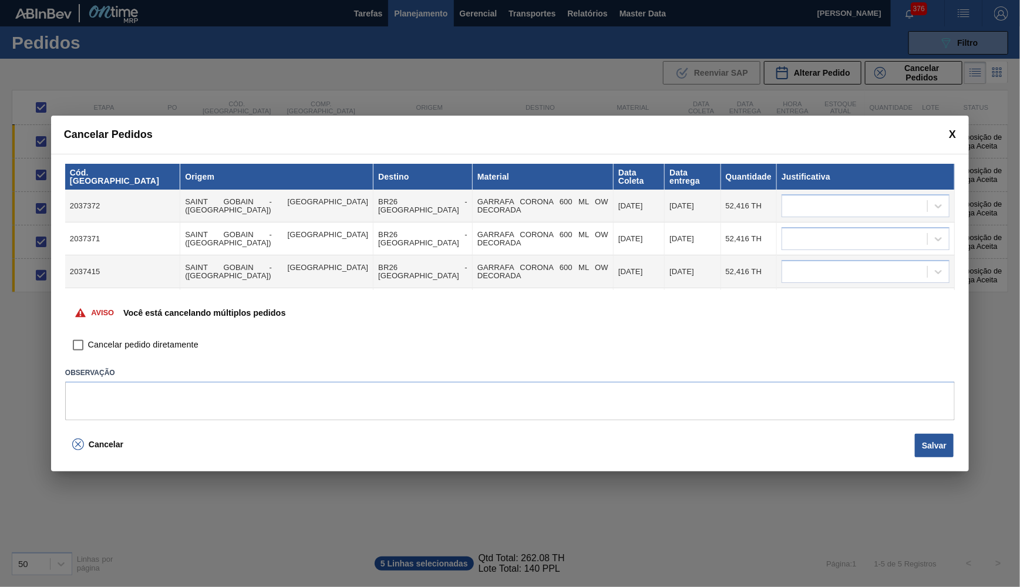
click at [170, 335] on label "Cancelar pedido diretamente" at bounding box center [133, 345] width 130 height 20
click at [88, 335] on input "Cancelar pedido diretamente" at bounding box center [78, 345] width 20 height 20
checkbox input "true"
click at [157, 412] on textarea at bounding box center [510, 401] width 890 height 39
type textarea "Pedidos virados para RGB"
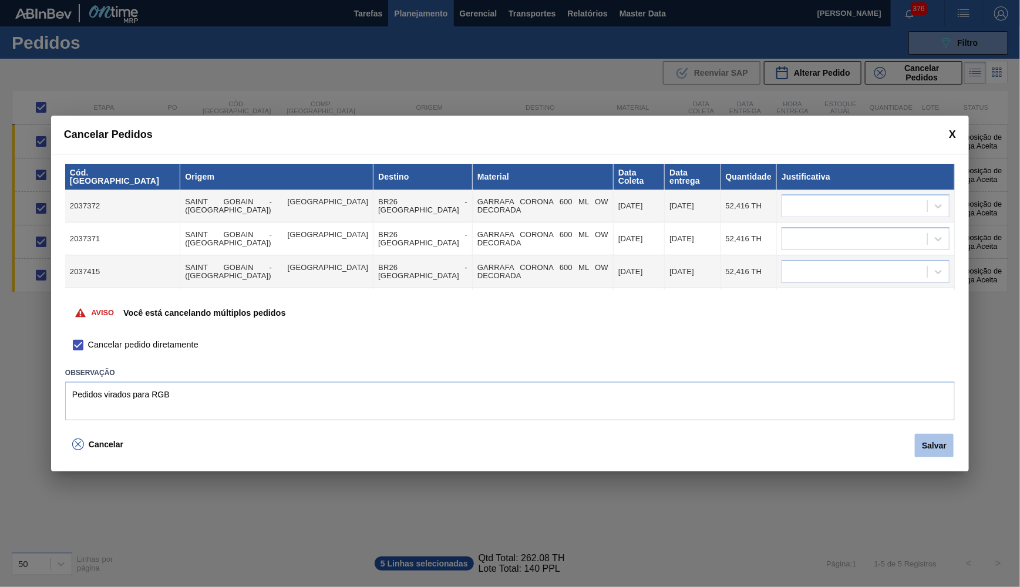
click at [937, 453] on button "Salvar" at bounding box center [934, 445] width 39 height 23
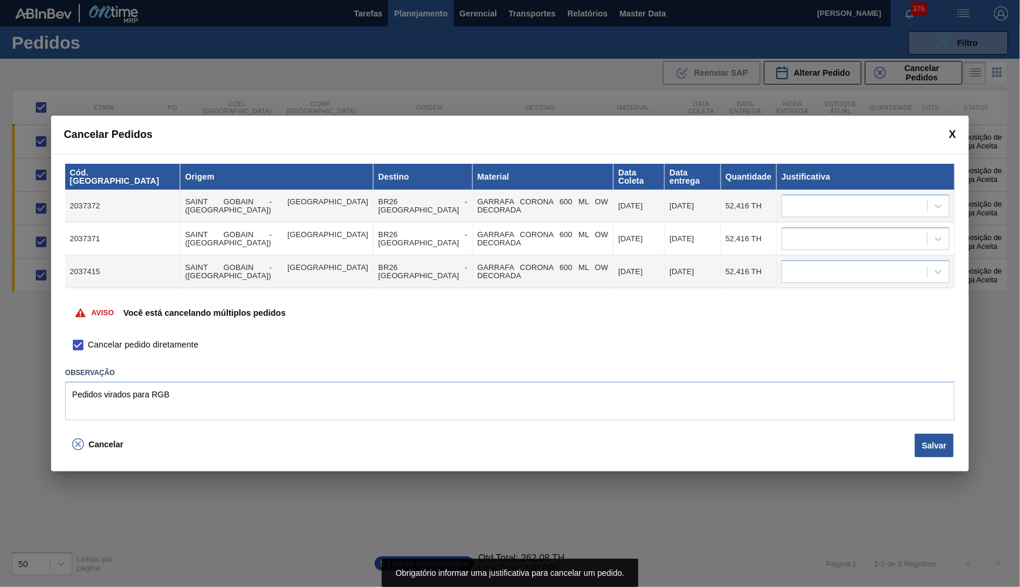
click at [876, 217] on td at bounding box center [866, 206] width 178 height 33
click at [855, 207] on div at bounding box center [854, 206] width 145 height 17
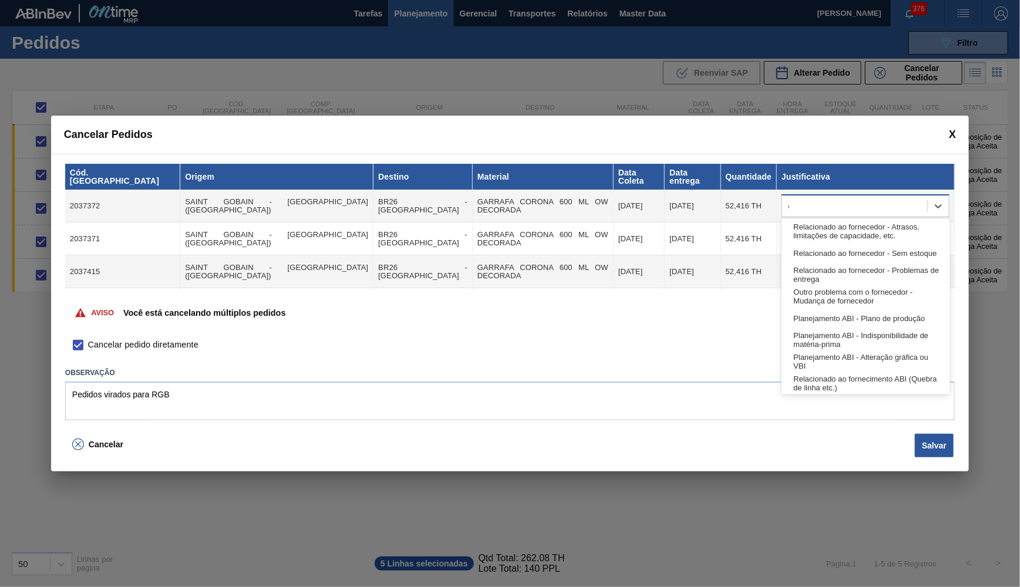
type input "OU"
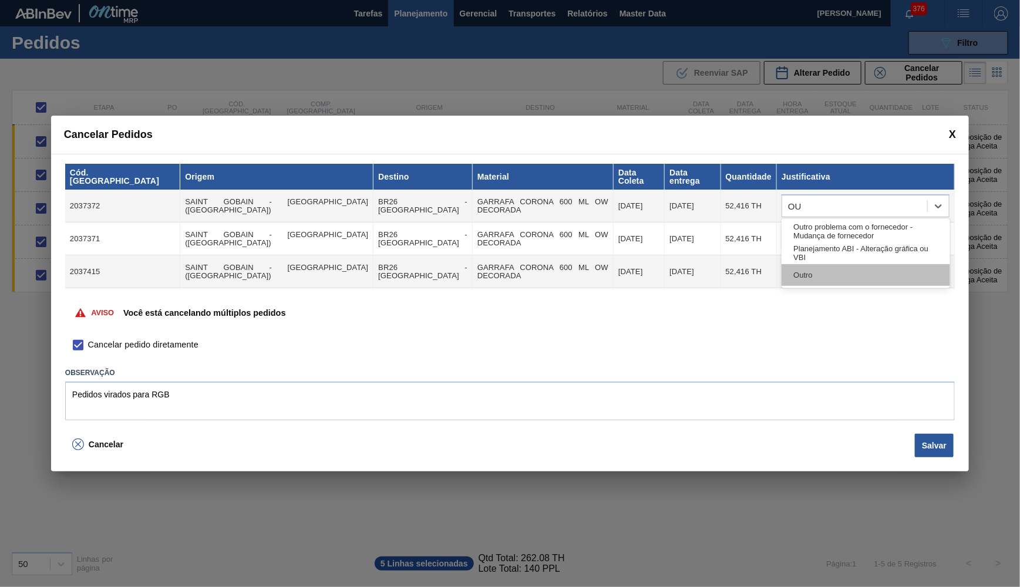
click at [842, 284] on div "Outro" at bounding box center [866, 275] width 168 height 22
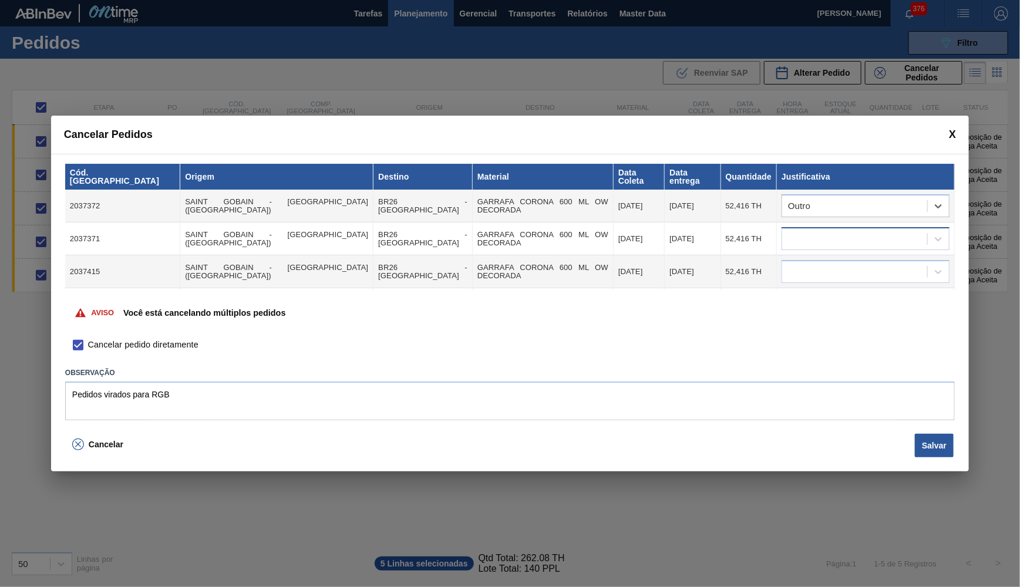
click at [832, 244] on div at bounding box center [866, 238] width 168 height 23
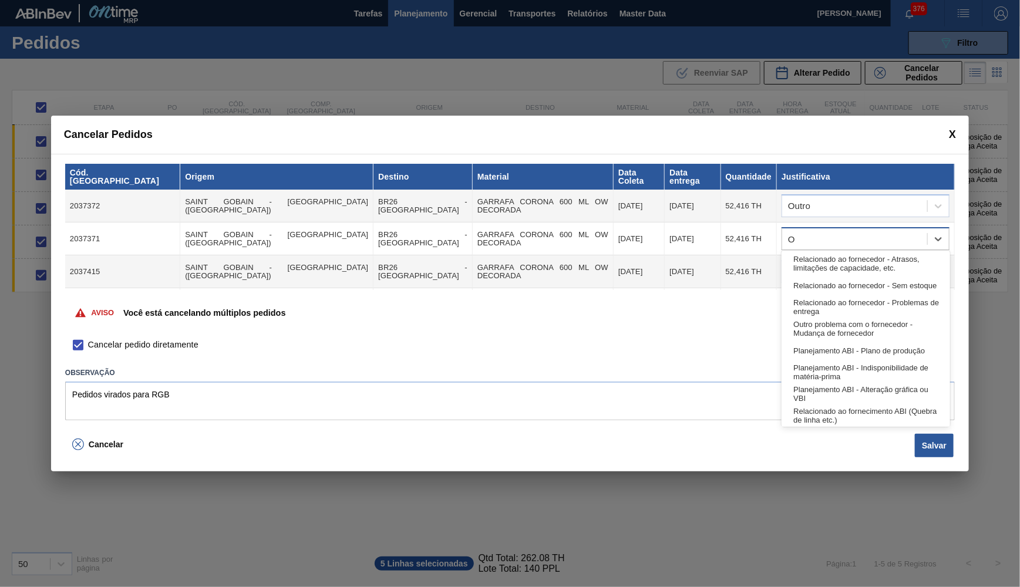
type input "OU"
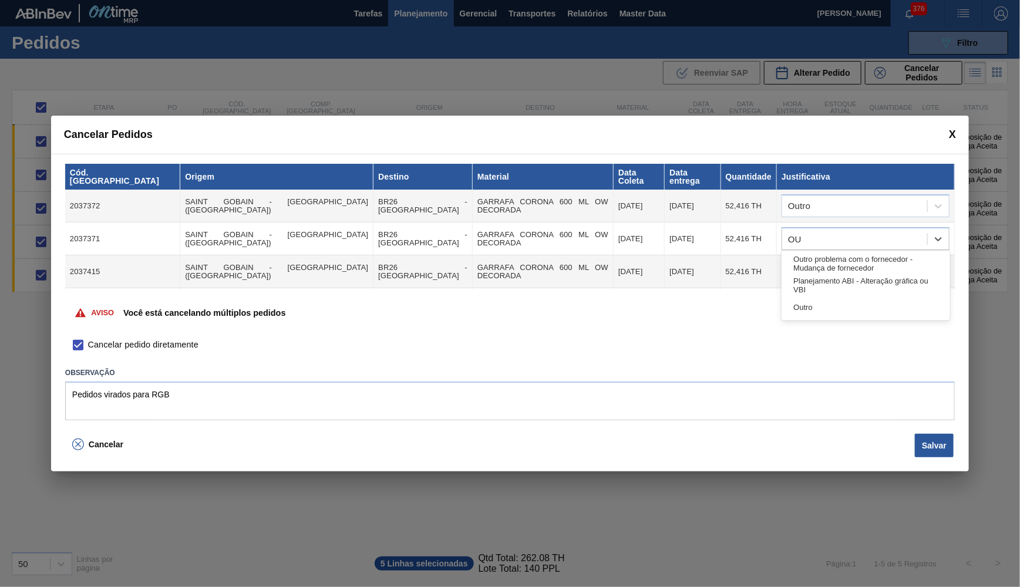
click at [876, 319] on div "Outro problema com o fornecedor - Mudança de fornecedor Planejamento ABI - Alte…" at bounding box center [866, 286] width 168 height 70
click at [867, 315] on div "Outro" at bounding box center [866, 308] width 168 height 22
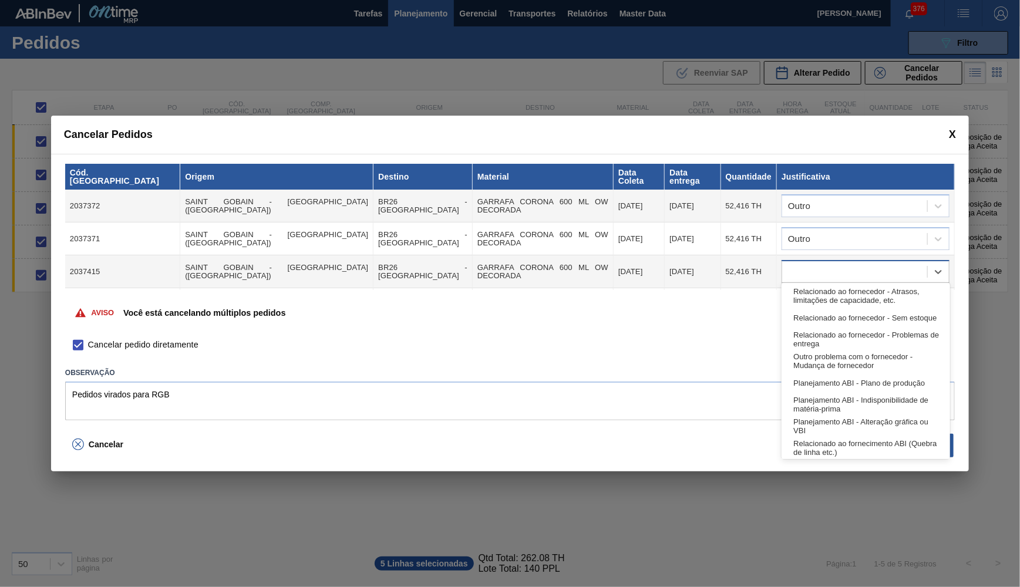
click at [837, 260] on div at bounding box center [866, 271] width 168 height 23
type input "OU"
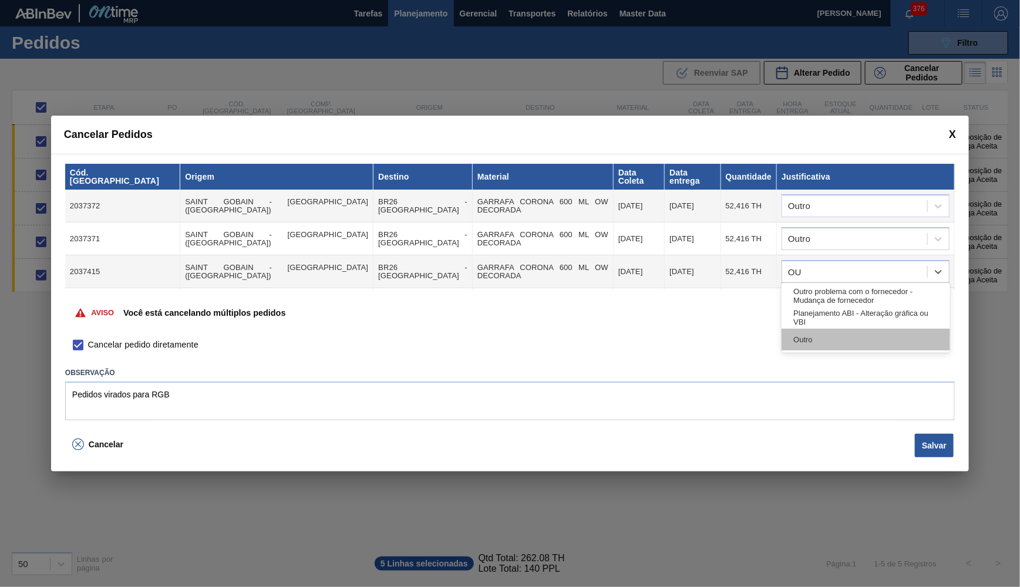
click at [828, 342] on div "Outro" at bounding box center [866, 340] width 168 height 22
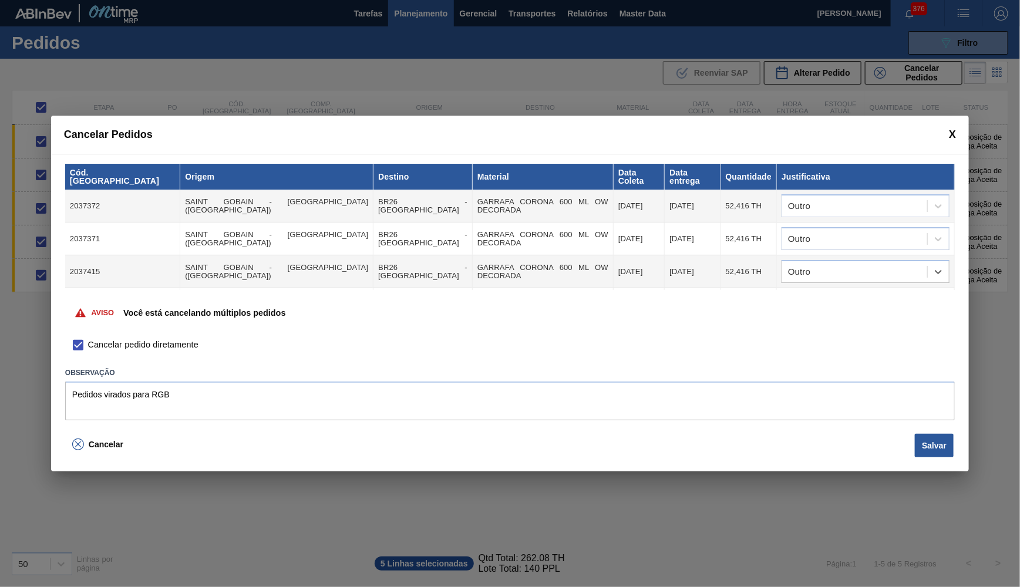
click at [858, 0] on body "Tarefas Planejamento Gerencial Transportes Relatórios Master Data YASMIM FERREI…" at bounding box center [510, 0] width 1020 height 0
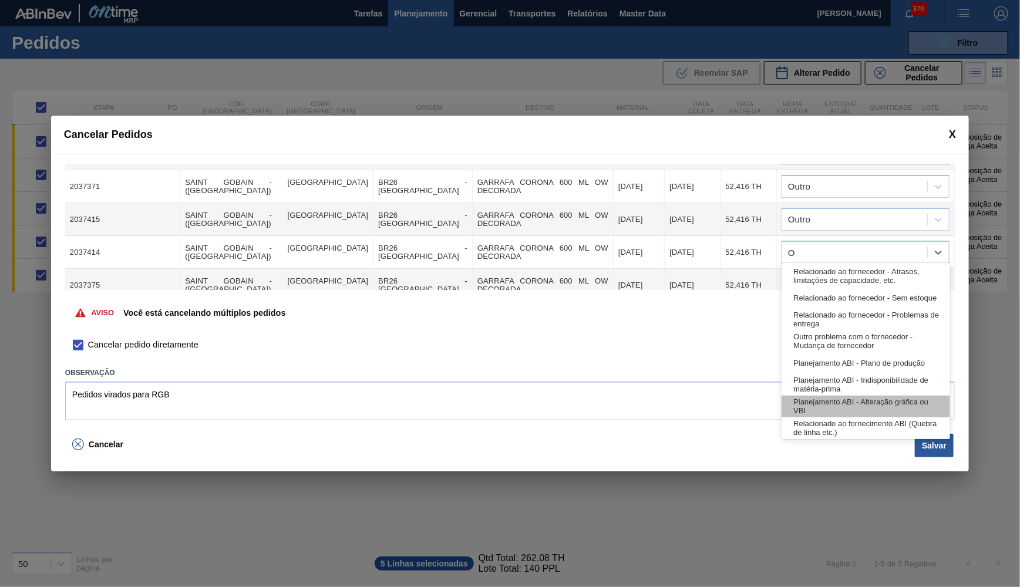
type input "OU"
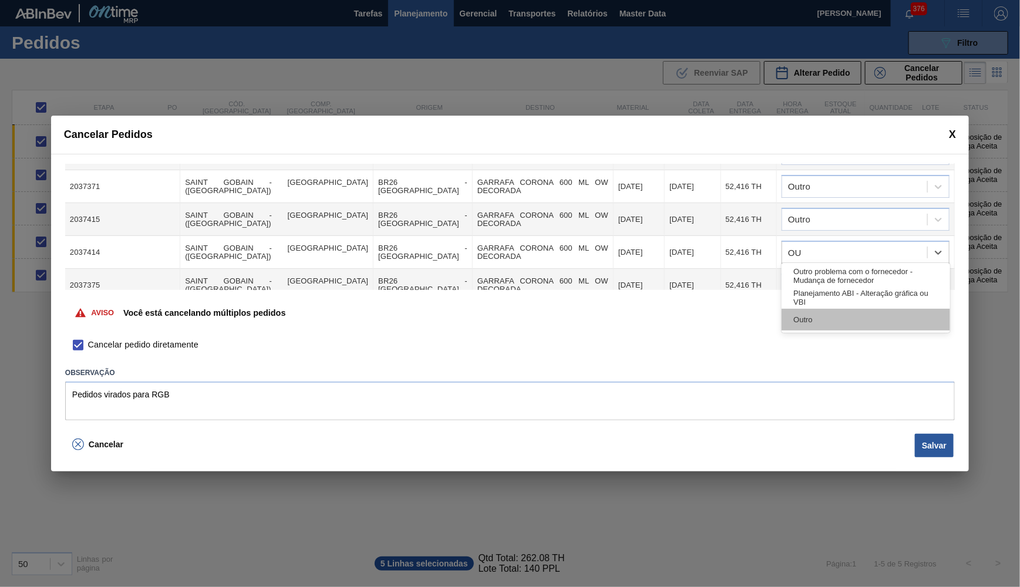
click at [818, 316] on div "Outro" at bounding box center [866, 320] width 168 height 22
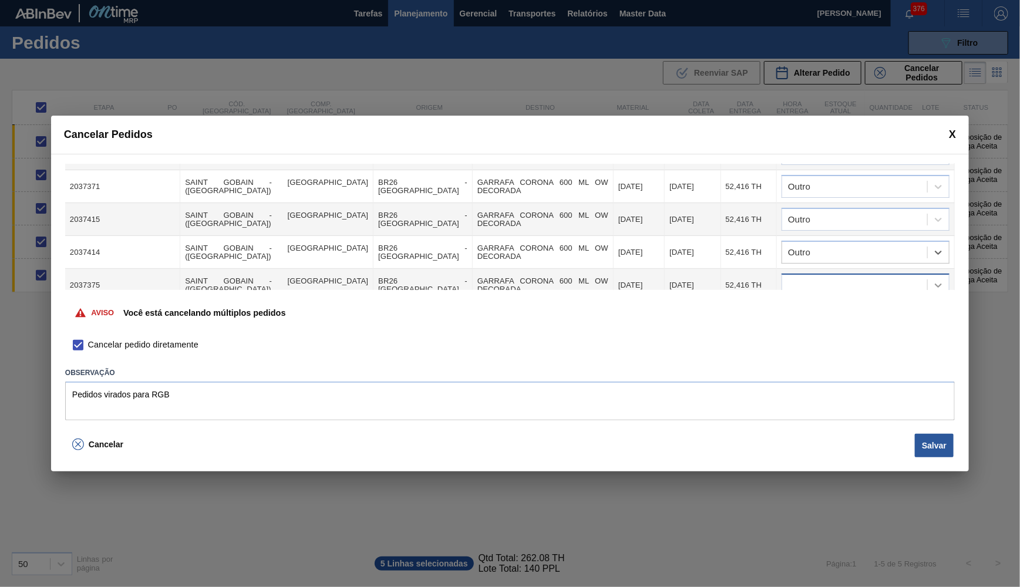
click at [929, 275] on div at bounding box center [938, 285] width 21 height 21
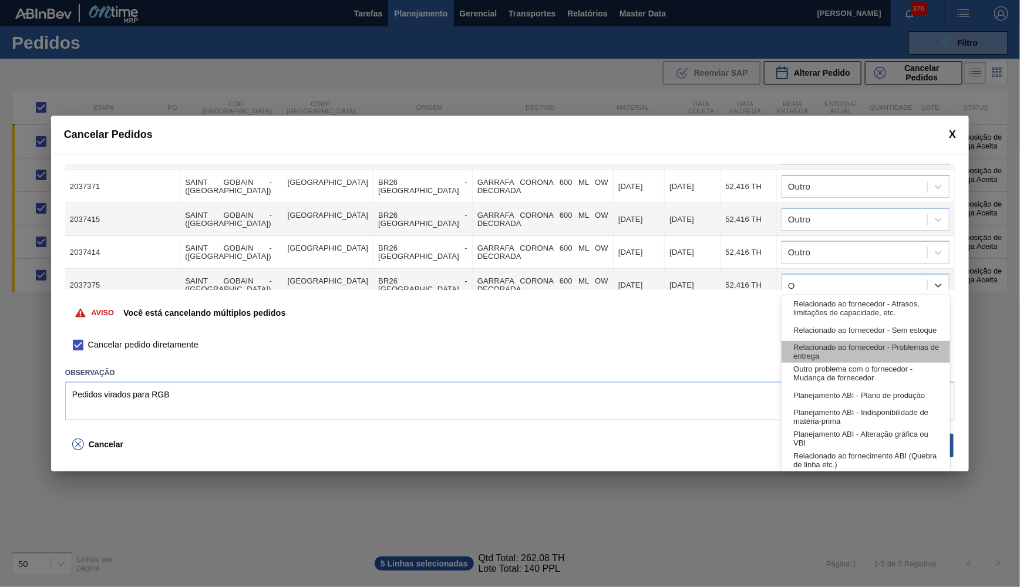
type input "OU"
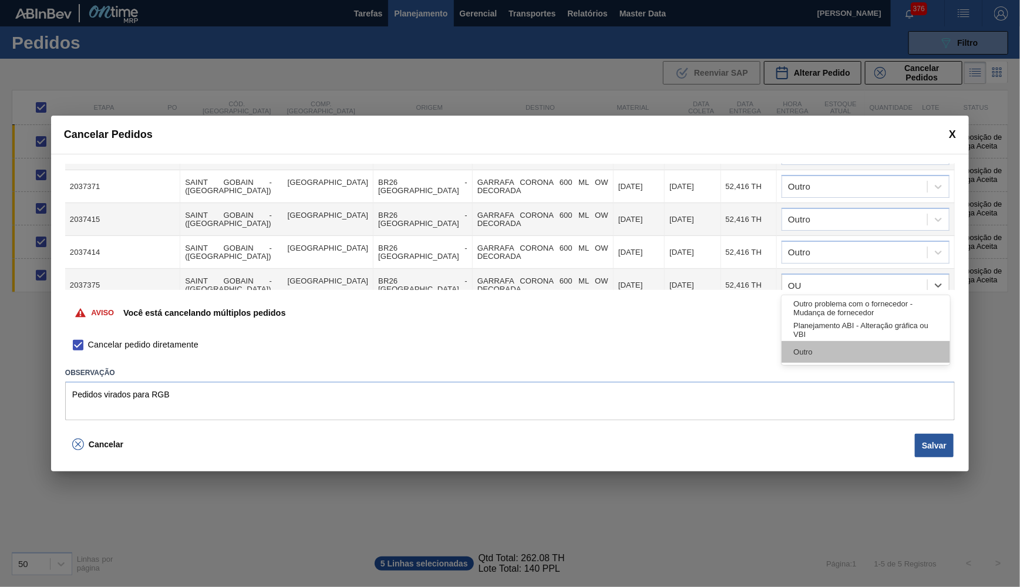
click at [809, 346] on div "Outro" at bounding box center [866, 352] width 168 height 22
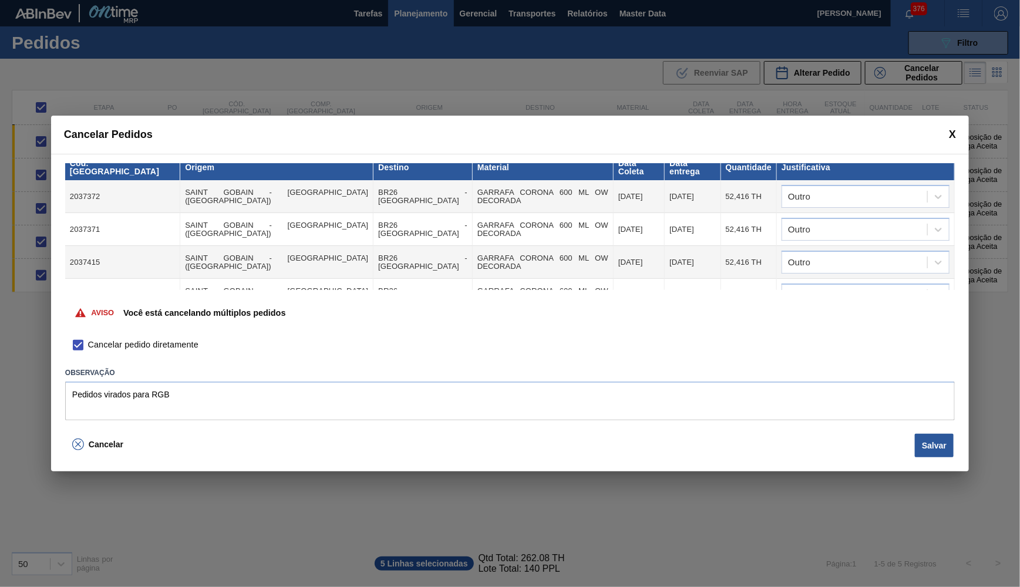
scroll to position [0, 0]
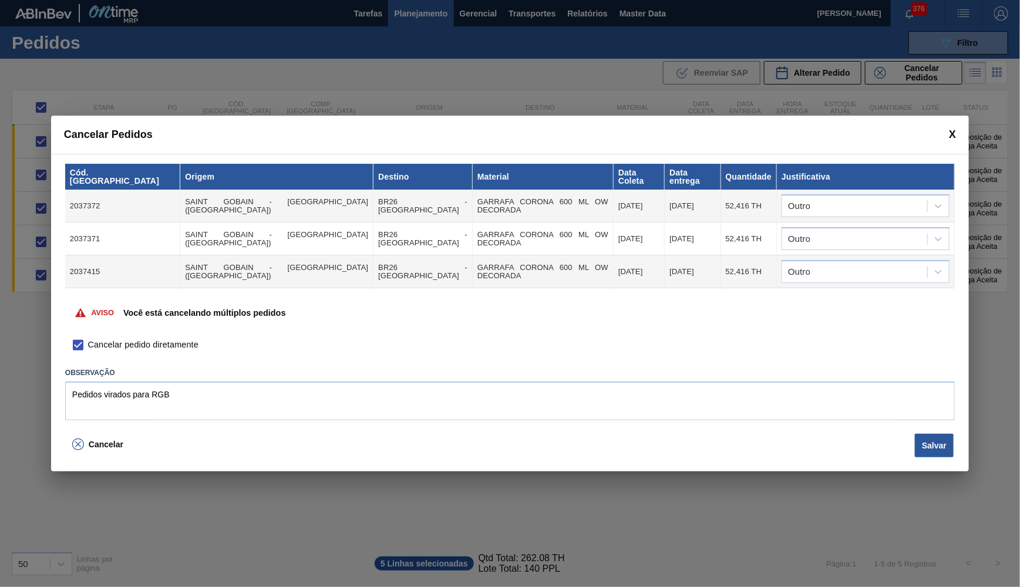
click at [929, 454] on div "Cancelar Salvar" at bounding box center [510, 451] width 918 height 42
click at [930, 444] on button "Salvar" at bounding box center [934, 445] width 39 height 23
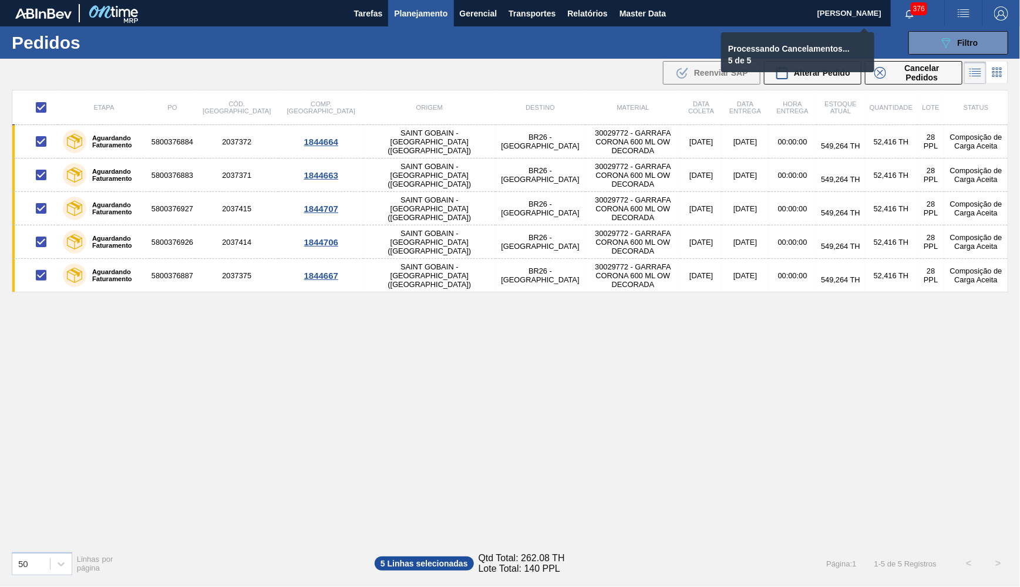
checkbox input "false"
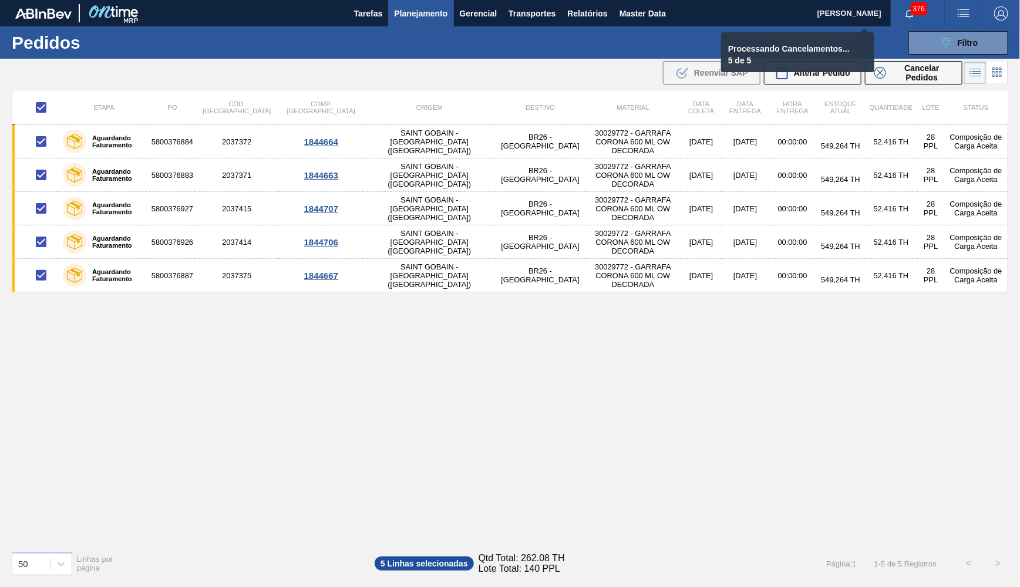
checkbox input "false"
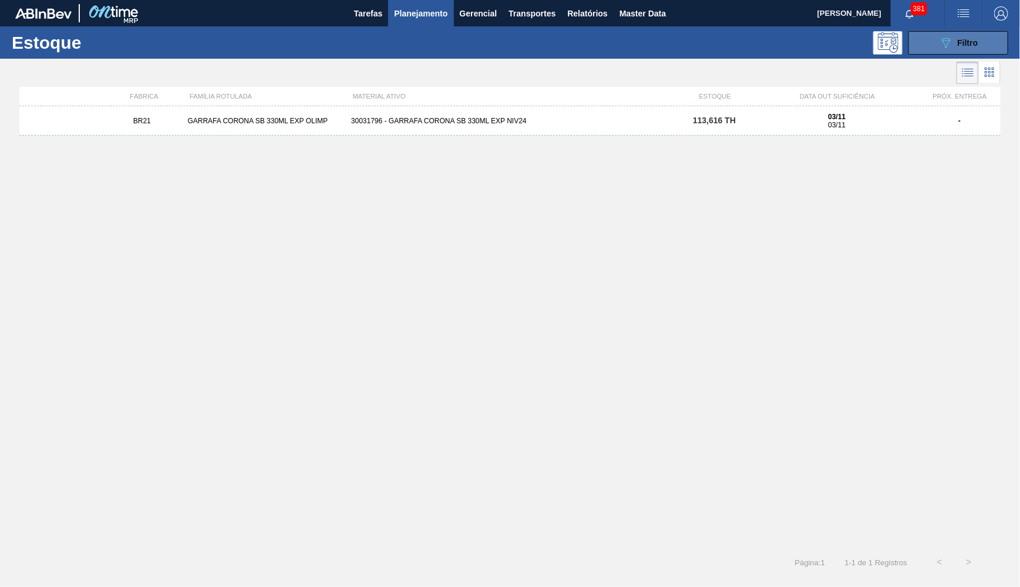
click at [941, 49] on icon "089F7B8B-B2A5-4AFE-B5C0-19BA573D28AC" at bounding box center [946, 43] width 14 height 14
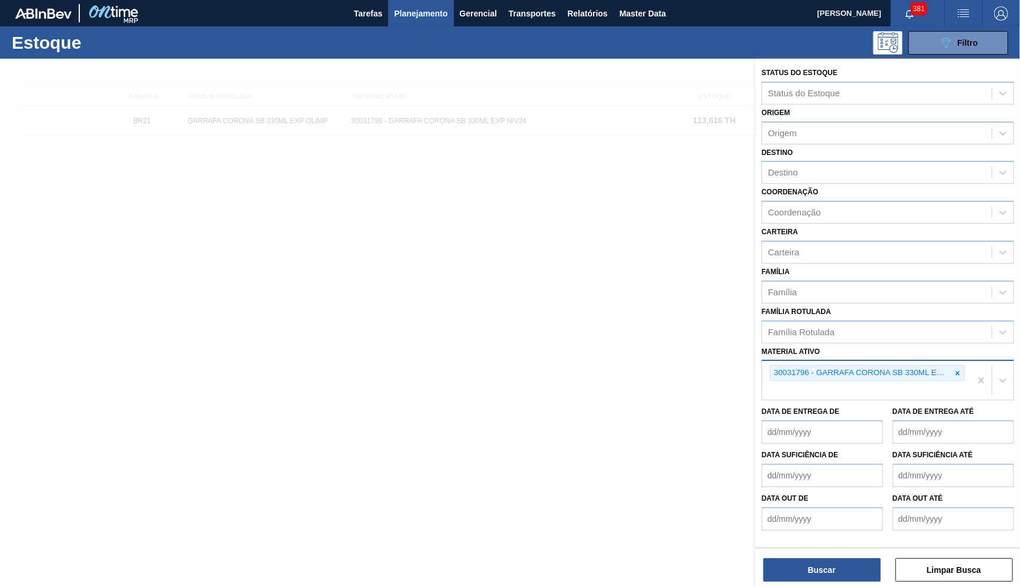
click at [948, 366] on div "30031796 - GARRAFA CORONA SB 330ML EXP NIV24" at bounding box center [861, 373] width 181 height 15
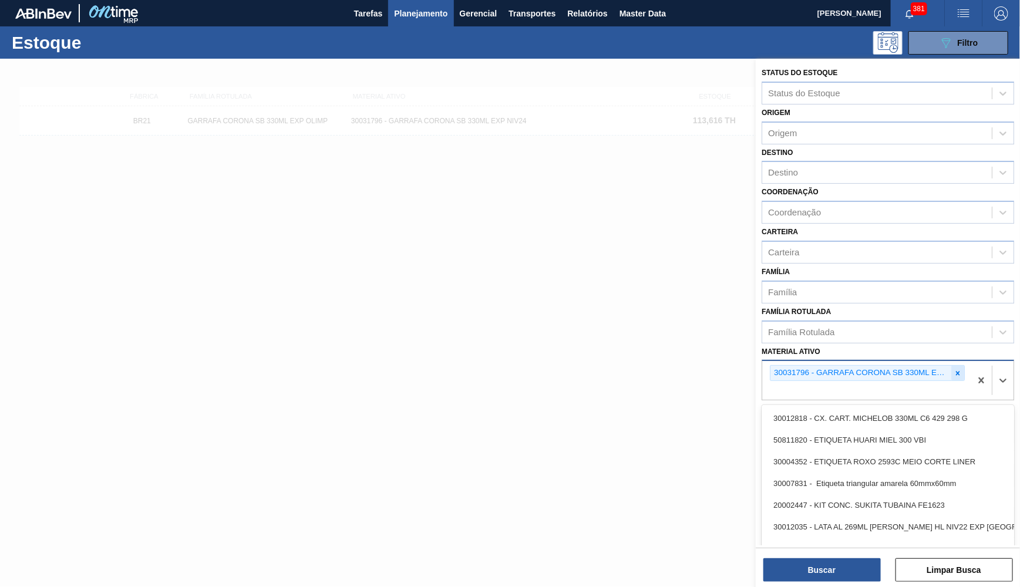
click at [958, 369] on icon at bounding box center [958, 373] width 8 height 8
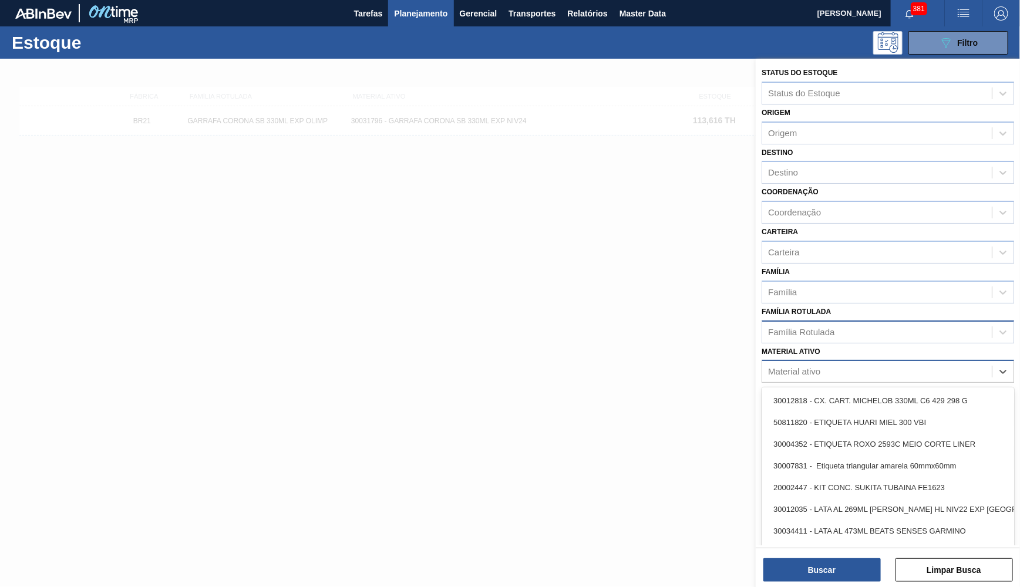
click at [879, 324] on div "Família Rotulada" at bounding box center [877, 332] width 230 height 17
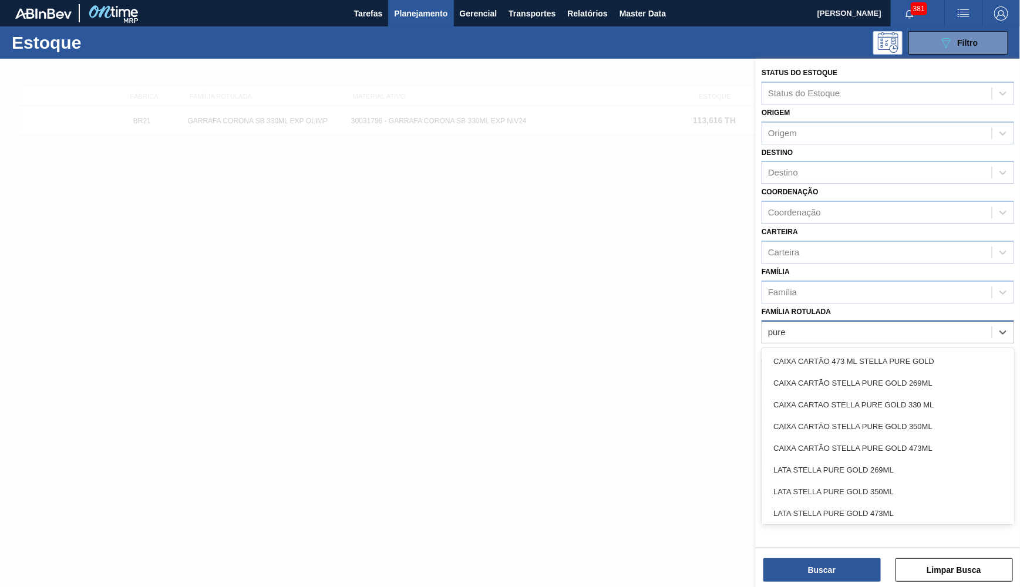
type Rotulada "pure gold"
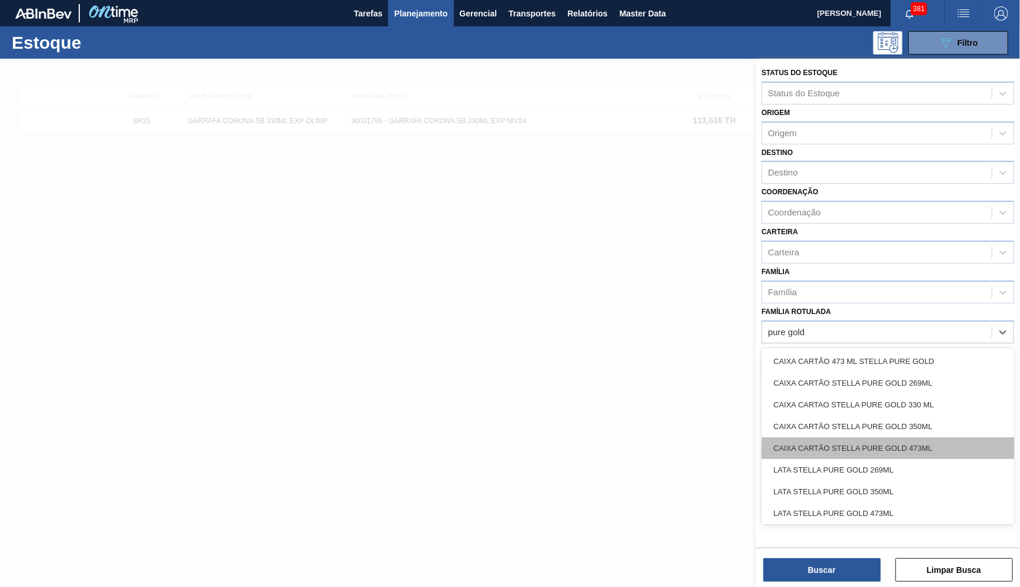
drag, startPoint x: 879, startPoint y: 418, endPoint x: 905, endPoint y: 429, distance: 28.1
click at [905, 429] on div "CAIXA CARTÃO 473 ML STELLA PURE GOLD CAIXA CARTÃO STELLA PURE GOLD 269ML CAIXA …" at bounding box center [888, 436] width 253 height 176
click at [905, 438] on div "CAIXA CARTÃO STELLA PURE GOLD 473ML" at bounding box center [888, 449] width 253 height 22
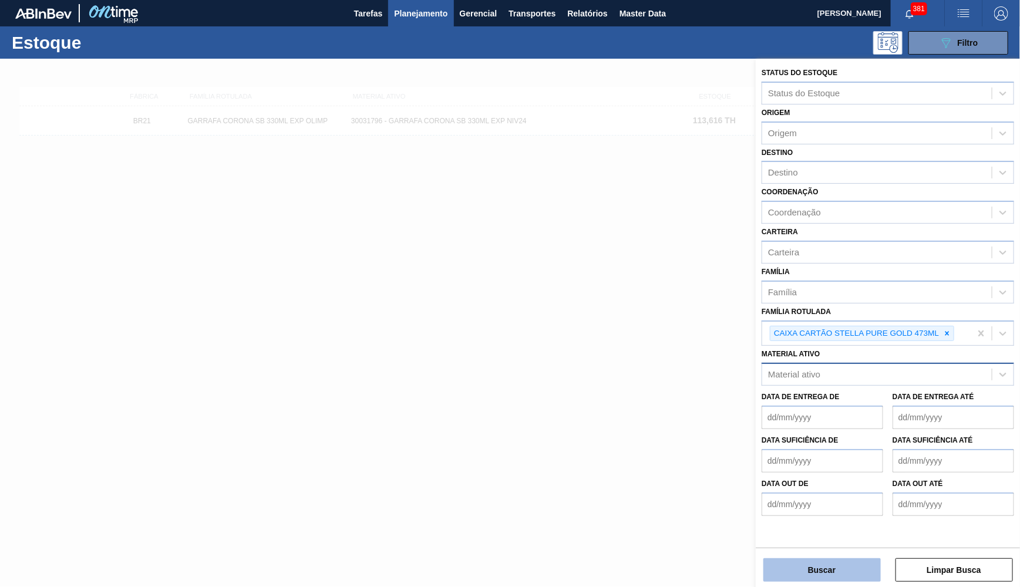
click at [783, 579] on button "Buscar" at bounding box center [821, 570] width 117 height 23
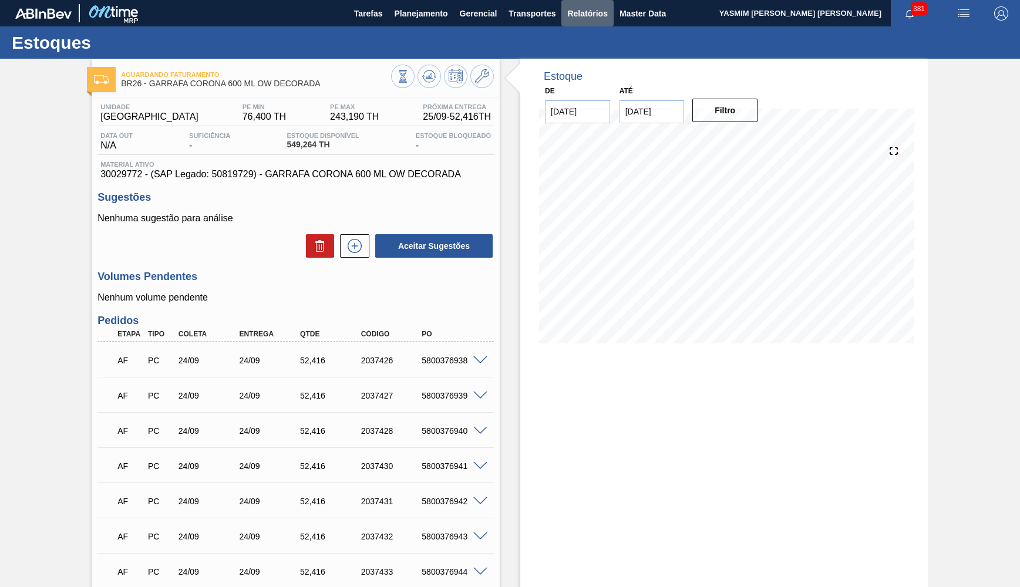
click at [586, 2] on button "Relatórios" at bounding box center [587, 13] width 52 height 26
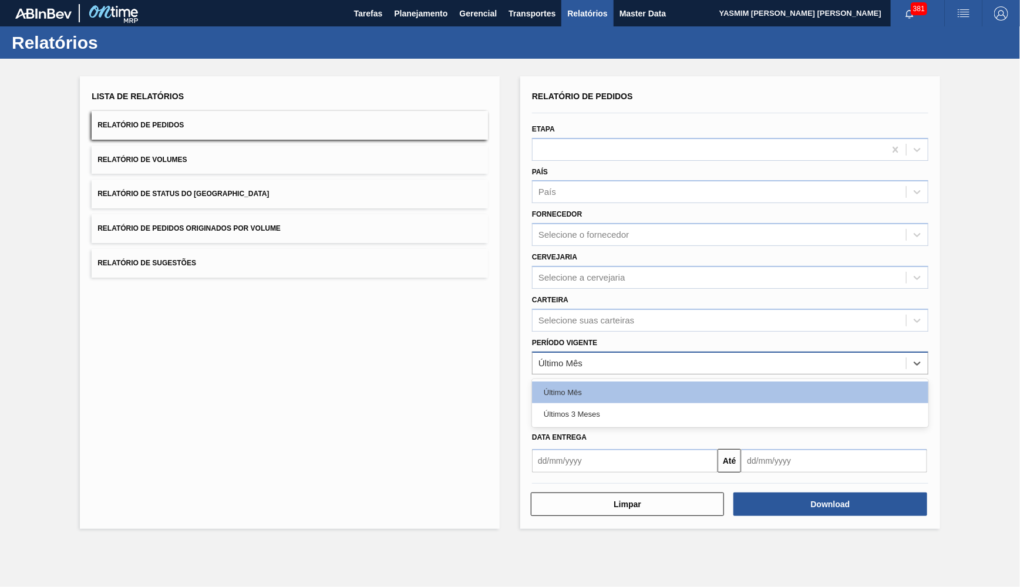
click at [577, 355] on div "Último Mês" at bounding box center [720, 363] width 374 height 17
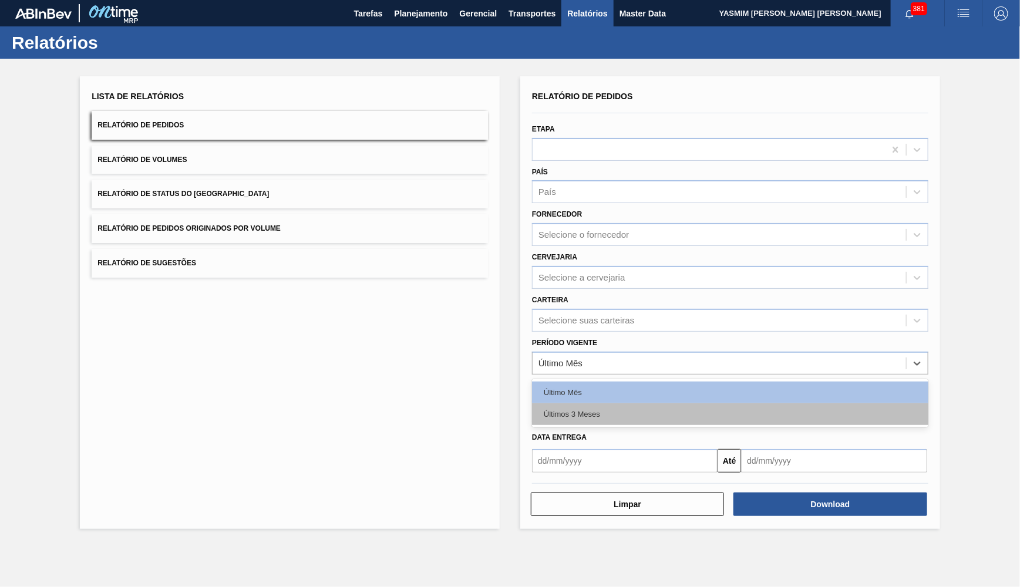
click at [577, 403] on div "Últimos 3 Meses" at bounding box center [730, 414] width 396 height 22
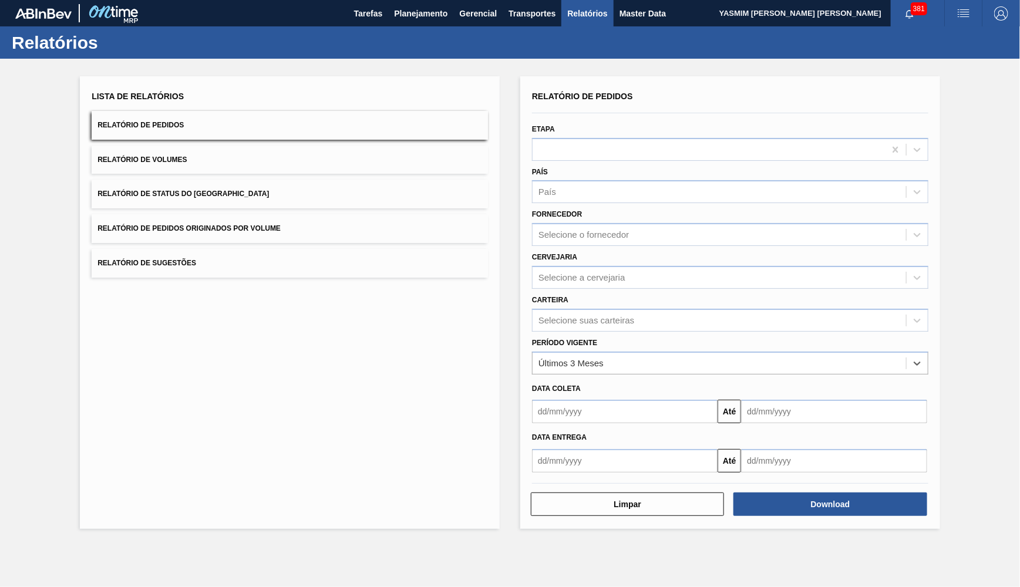
click at [573, 292] on div "Carteira Selecione suas carteiras" at bounding box center [730, 312] width 396 height 40
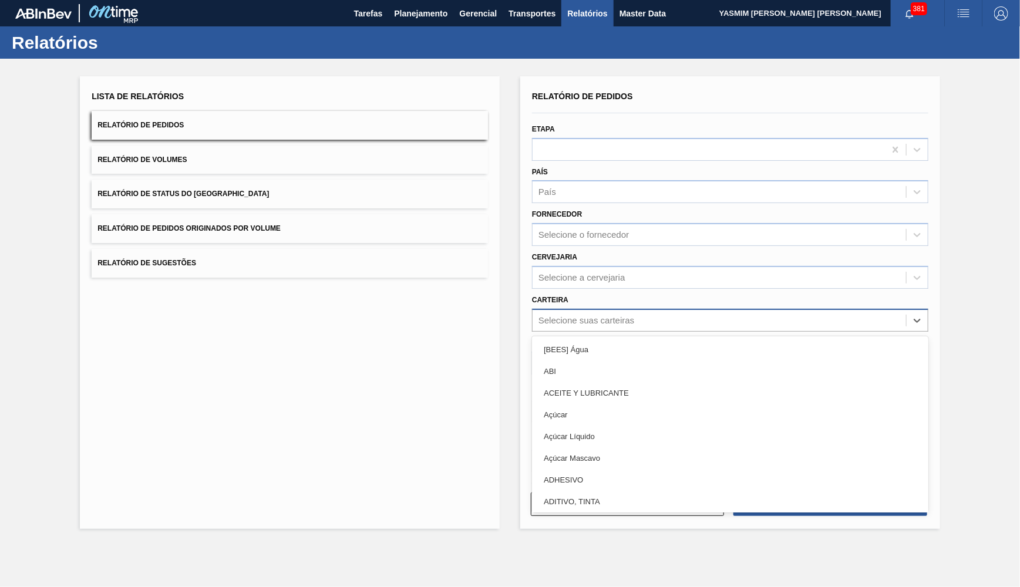
click at [573, 315] on div "Selecione suas carteiras" at bounding box center [587, 320] width 96 height 10
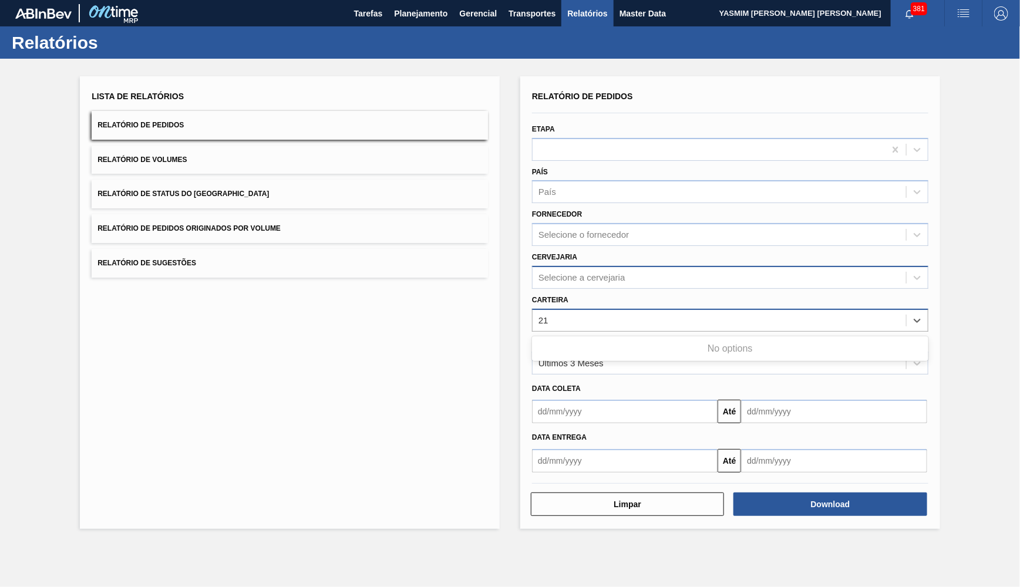
type input "21"
click at [578, 266] on div "Selecione a cervejaria" at bounding box center [730, 277] width 396 height 23
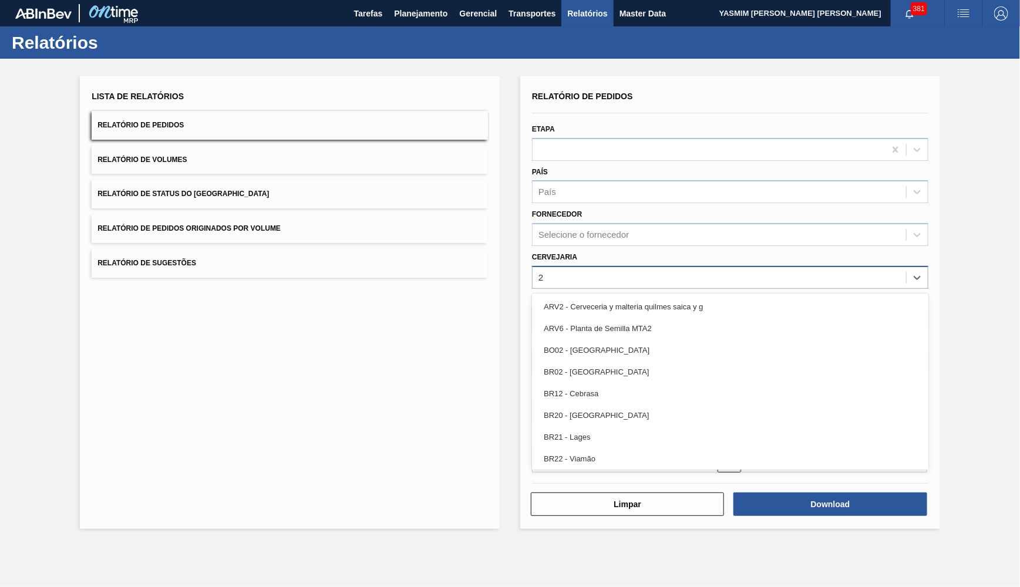
type input "21"
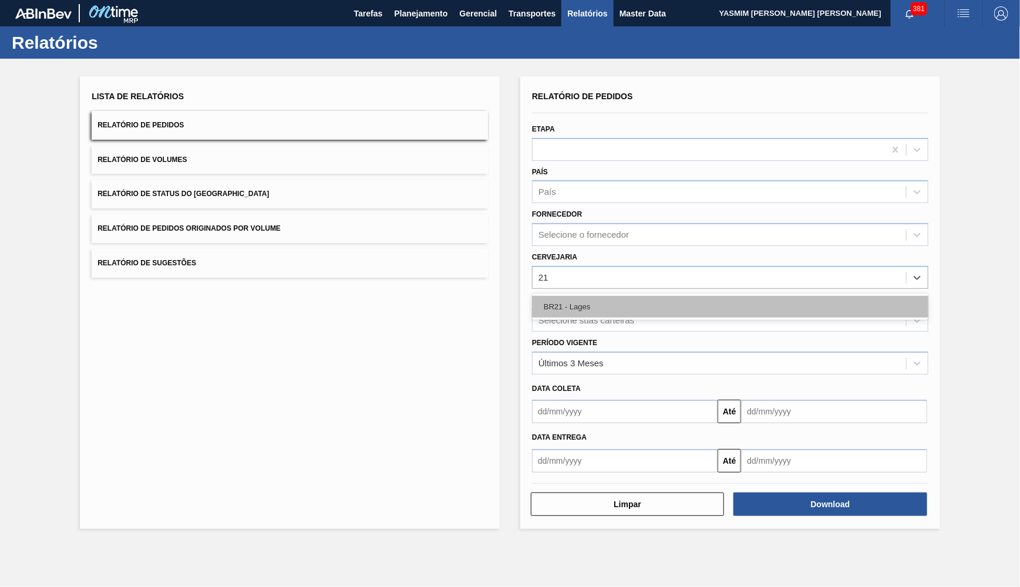
click at [588, 296] on div "BR21 - Lages" at bounding box center [730, 307] width 396 height 22
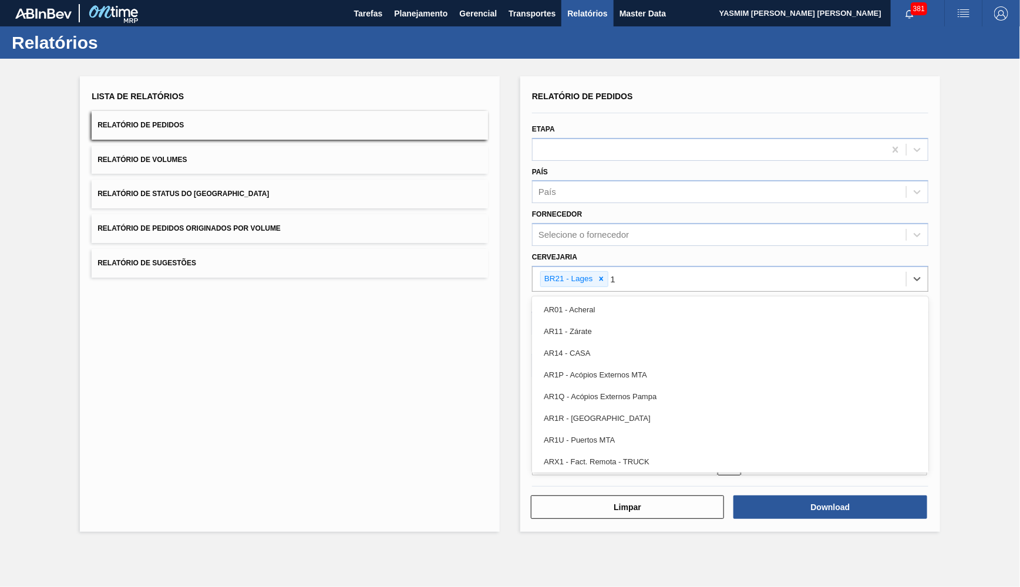
type input "18"
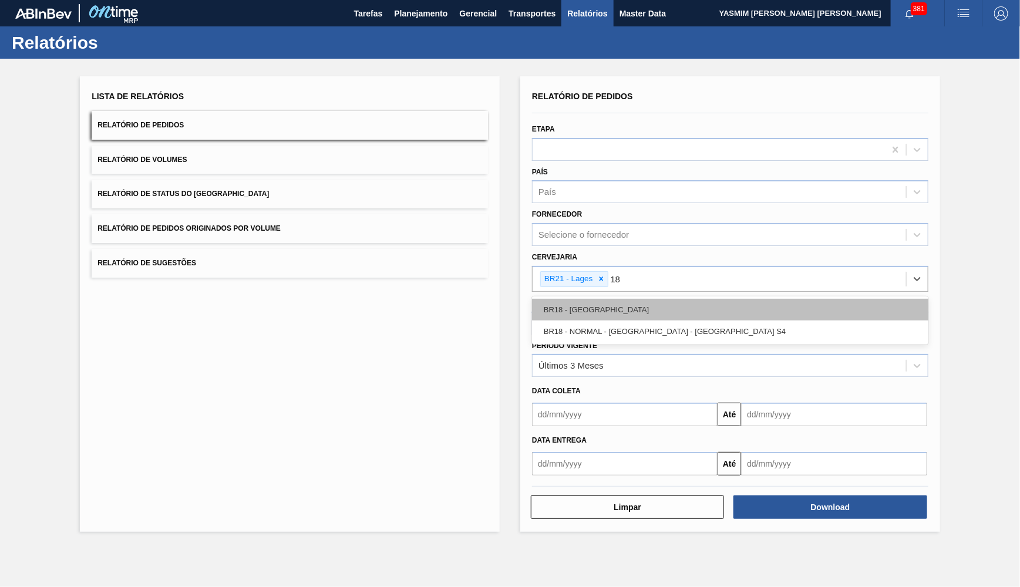
drag, startPoint x: 570, startPoint y: 312, endPoint x: 569, endPoint y: 300, distance: 12.4
click at [569, 300] on div "BR18 - Pernambuco BR18 - NORMAL - Pernambuco - Porto S4" at bounding box center [730, 321] width 396 height 48
click at [569, 300] on div "BR18 - Pernambuco" at bounding box center [730, 310] width 396 height 22
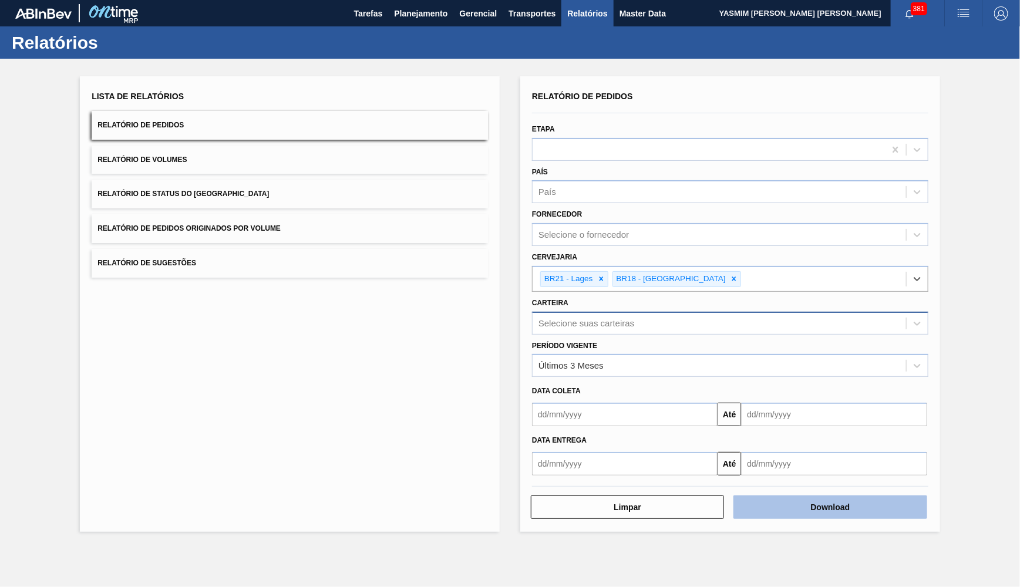
click at [903, 496] on button "Download" at bounding box center [830, 507] width 193 height 23
click at [253, 200] on button "Relatório de Status do Estoque" at bounding box center [290, 194] width 396 height 29
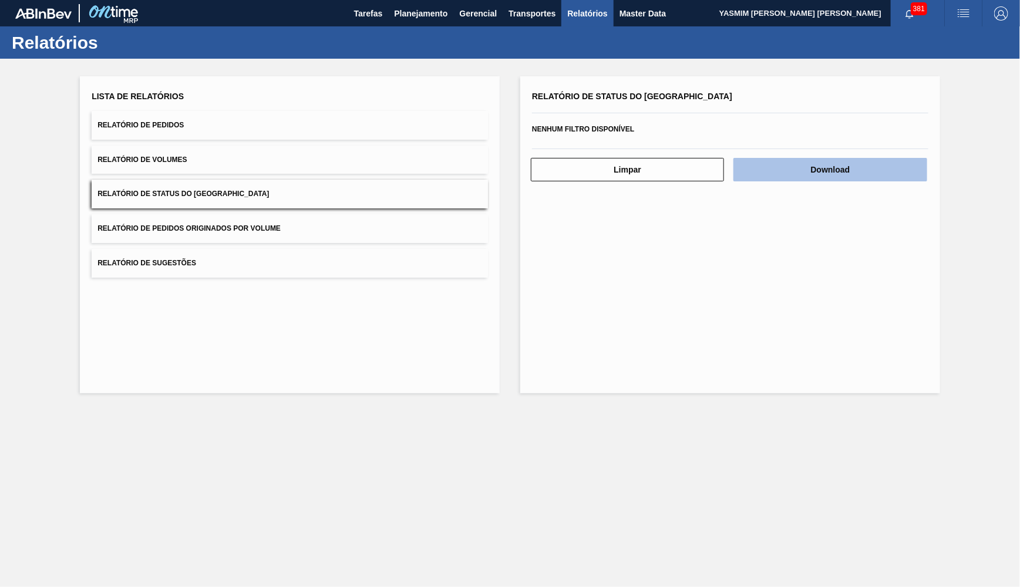
click at [896, 163] on button "Download" at bounding box center [830, 169] width 193 height 23
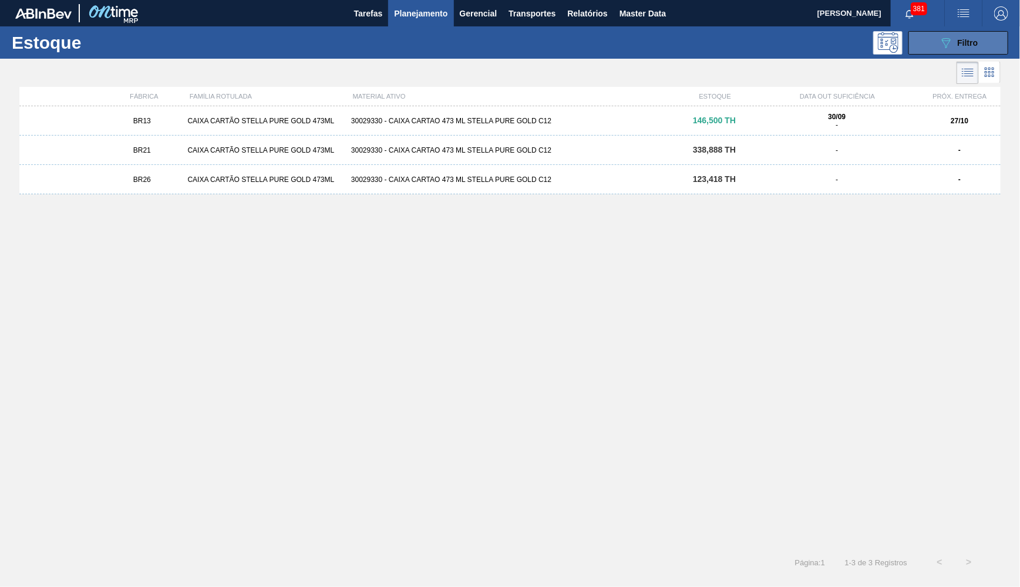
click at [970, 48] on div "089F7B8B-B2A5-4AFE-B5C0-19BA573D28AC Filtro" at bounding box center [958, 43] width 39 height 14
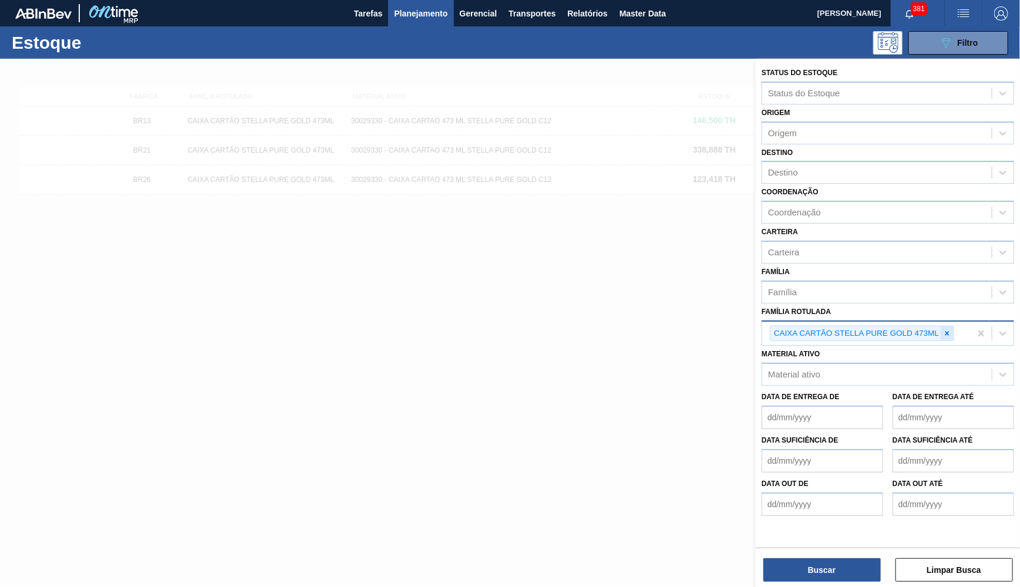
click at [951, 329] on icon at bounding box center [947, 333] width 8 height 8
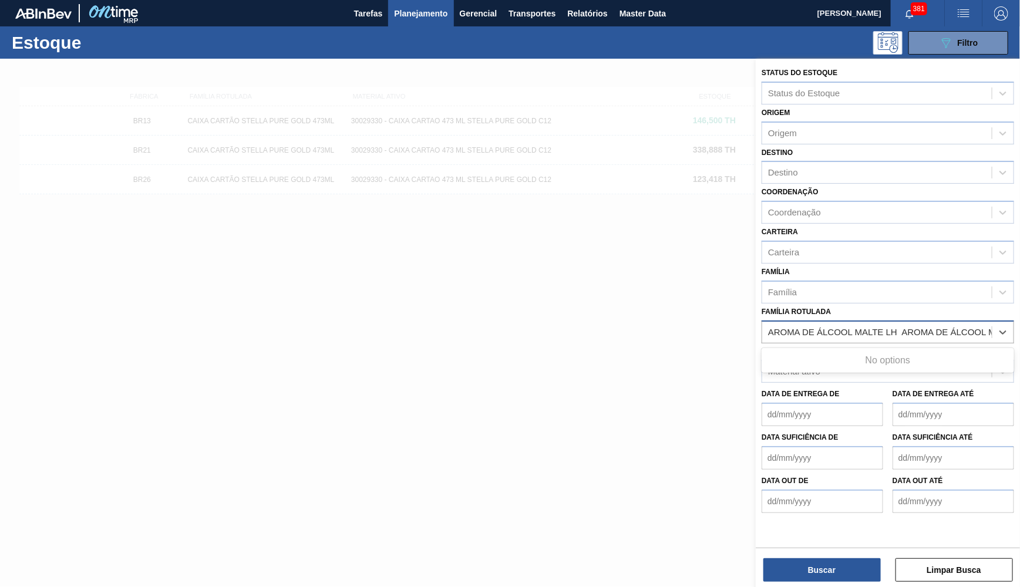
click at [831, 351] on div "No options" at bounding box center [888, 361] width 253 height 20
click at [827, 351] on div "No options" at bounding box center [888, 361] width 253 height 20
paste Rotulada "AROMA DE ÁLCOOL MALTE LH"
type Rotulada "AROMA DE ÁLCOOL MALTE LH AROMA DE ÁLCOOL MALTE LH AROMA DE ÁLCOOL MALTE LH"
click at [827, 351] on div "No options" at bounding box center [888, 361] width 253 height 20
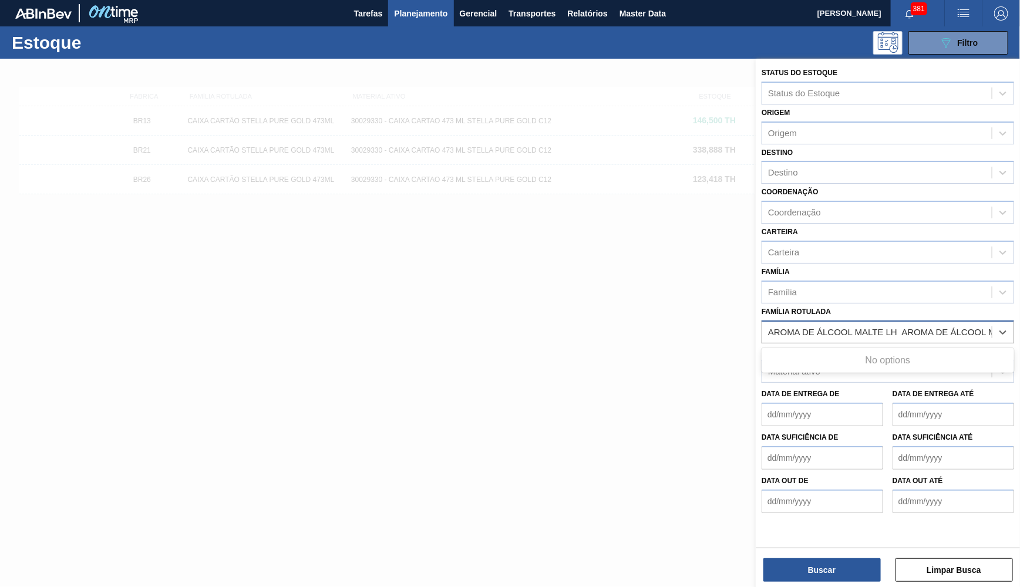
click at [870, 327] on Rotulada "AROMA DE ÁLCOOL MALTE LH AROMA DE ÁLCOOL MALTE LH AROMA DE ÁLCOOL MALTE LH" at bounding box center [903, 332] width 271 height 10
click at [773, 324] on div "AROMA DE ÁLCOOL MALTE LH AROMA DE ÁLCOOL MALTE LH AROMA DE ÁLCOOL MALTE LH AROM…" at bounding box center [877, 332] width 230 height 17
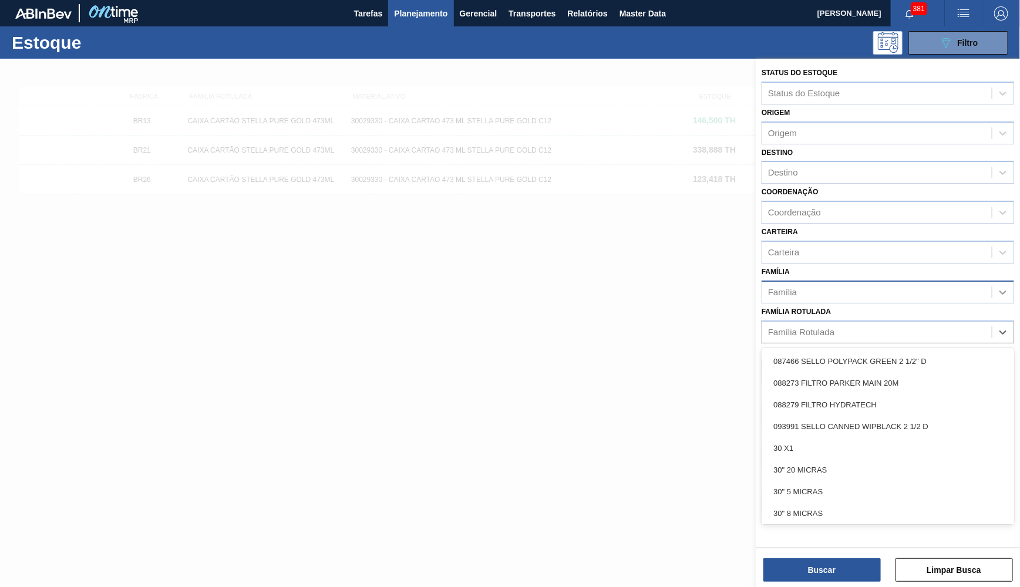
click at [998, 287] on icon at bounding box center [1003, 293] width 12 height 12
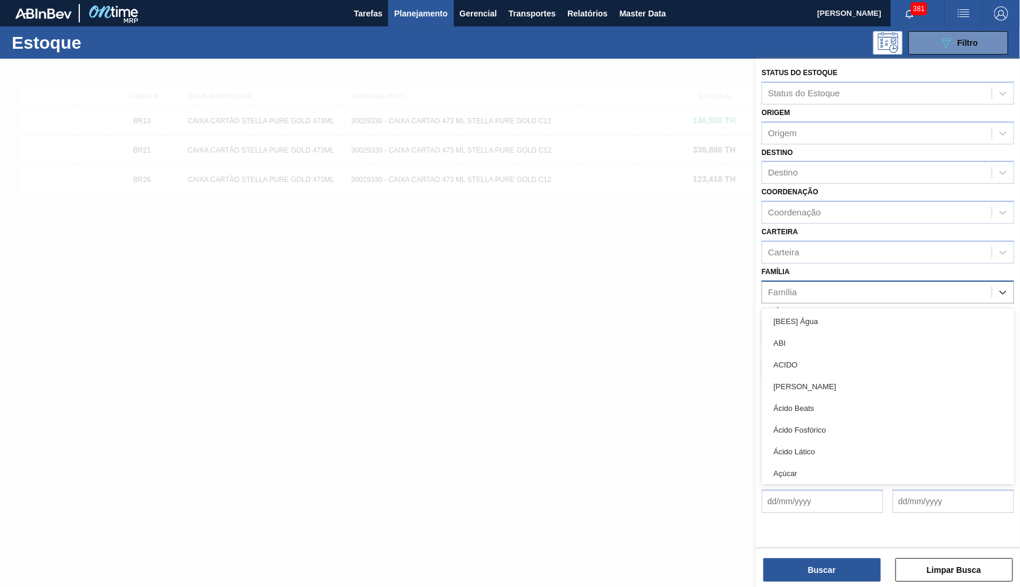
click at [906, 284] on div "Família" at bounding box center [877, 292] width 230 height 17
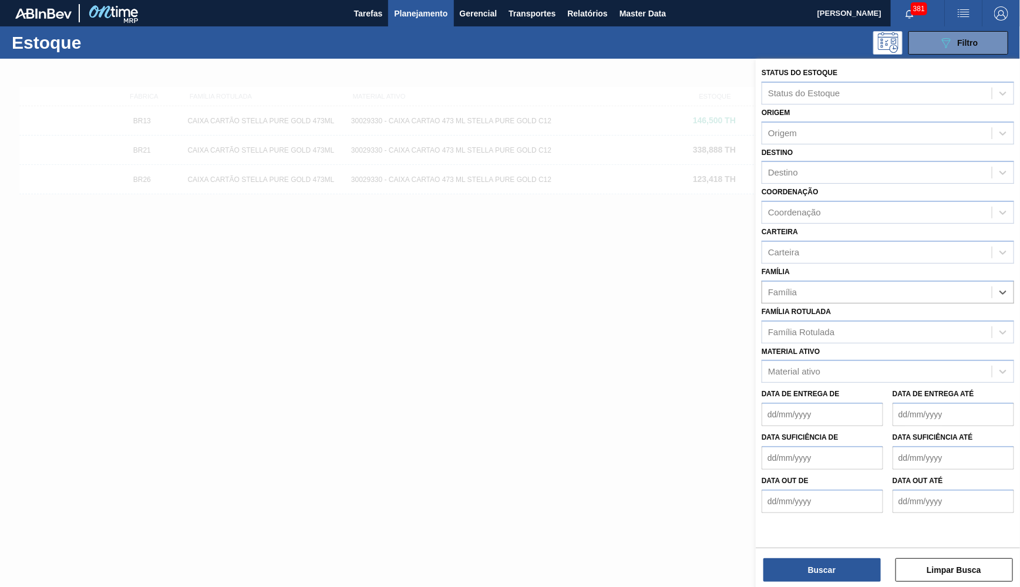
click at [857, 324] on div "Família Rotulada" at bounding box center [877, 332] width 230 height 17
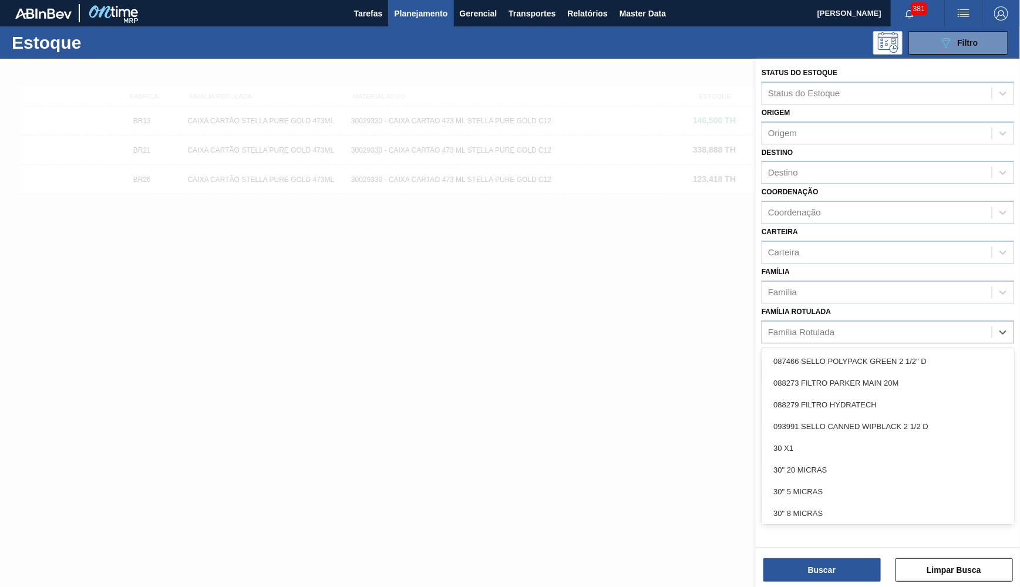
paste Rotulada "AROMA DE ÁLCOOL MALTE LH"
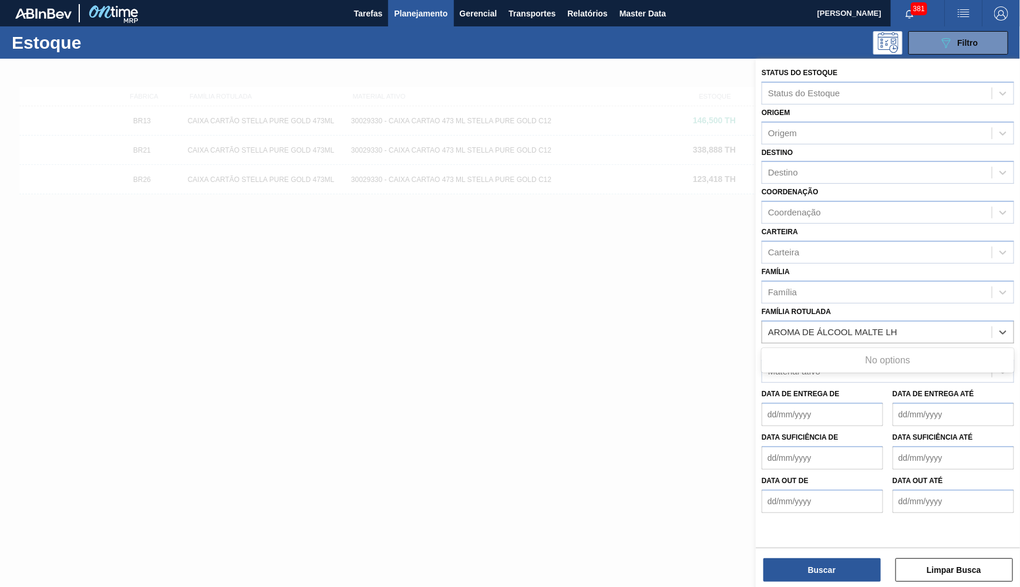
click at [775, 327] on Rotulada "AROMA DE ÁLCOOL MALTE LH" at bounding box center [835, 332] width 134 height 10
type Rotulada "AROMA DE ÁLCOOL MALTE LH"
click at [818, 351] on div "AROMA DE ÁLCOOL MALTE LH" at bounding box center [888, 362] width 253 height 22
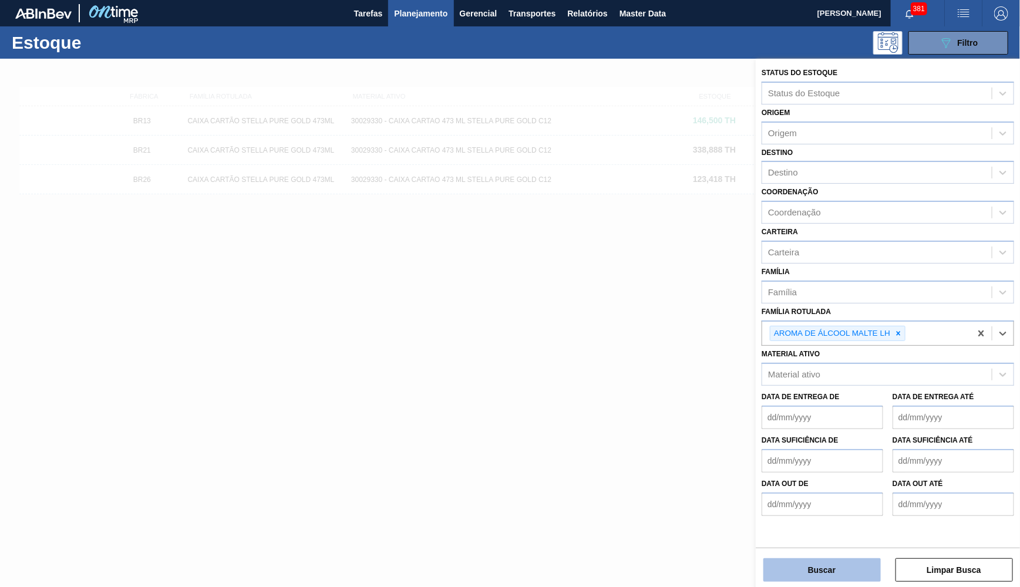
click at [837, 573] on button "Buscar" at bounding box center [821, 570] width 117 height 23
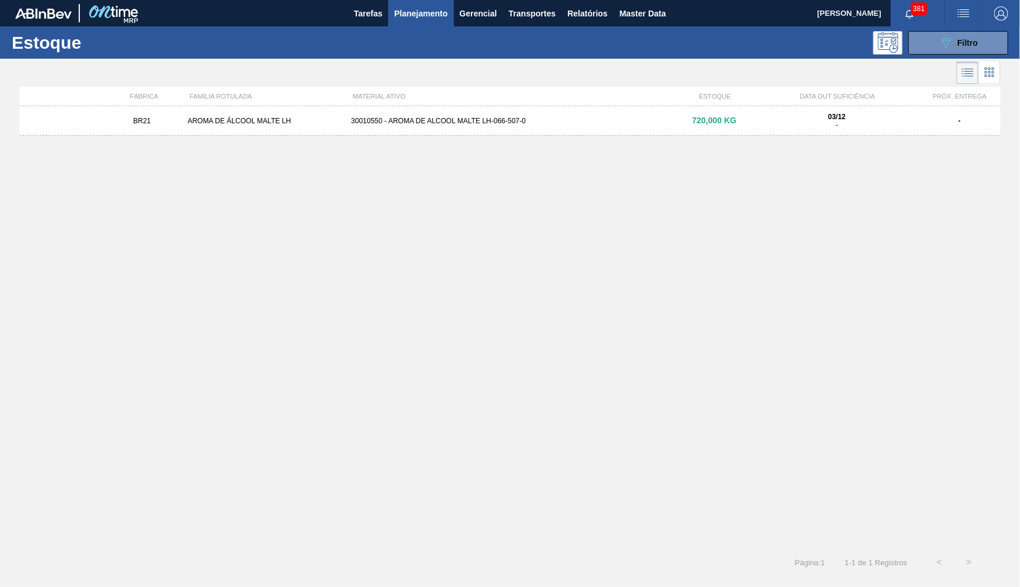
click at [589, 117] on div "30010550 - AROMA DE ALCOOL MALTE LH-066-507-0" at bounding box center [510, 121] width 327 height 8
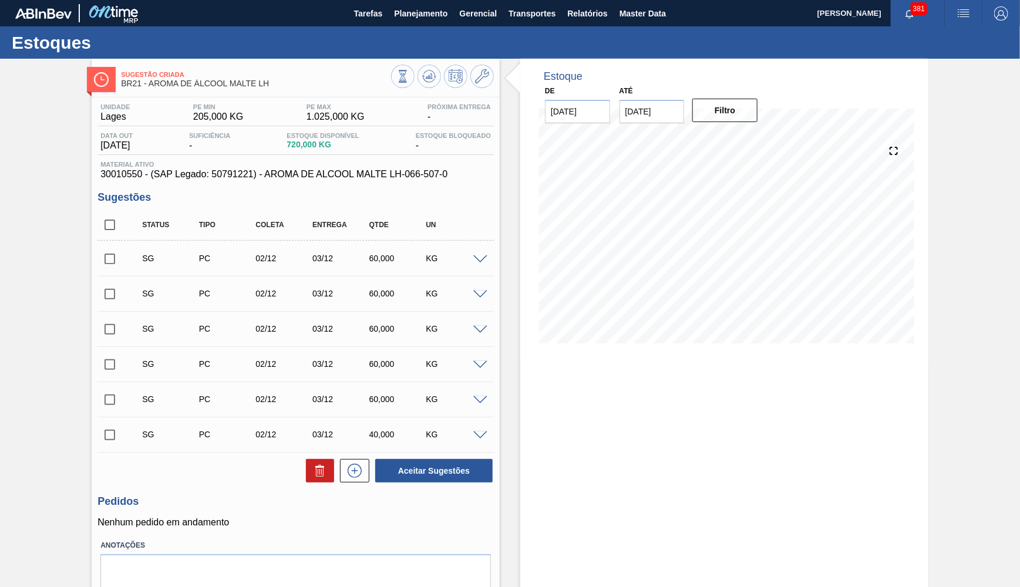
click at [317, 190] on div "Unidade Lages PE MIN 205,000 KG PE MAX 1.025,000 KG Próxima Entrega - Data out …" at bounding box center [296, 362] width 408 height 530
click at [326, 156] on div "Unidade Lages PE MIN 205,000 KG PE MAX 1.025,000 KG Próxima Entrega - Data out …" at bounding box center [295, 141] width 396 height 76
click at [339, 176] on span "30010550 - (SAP Legado: 50791221) - AROMA DE ALCOOL MALTE LH-066-507-0" at bounding box center [295, 174] width 391 height 11
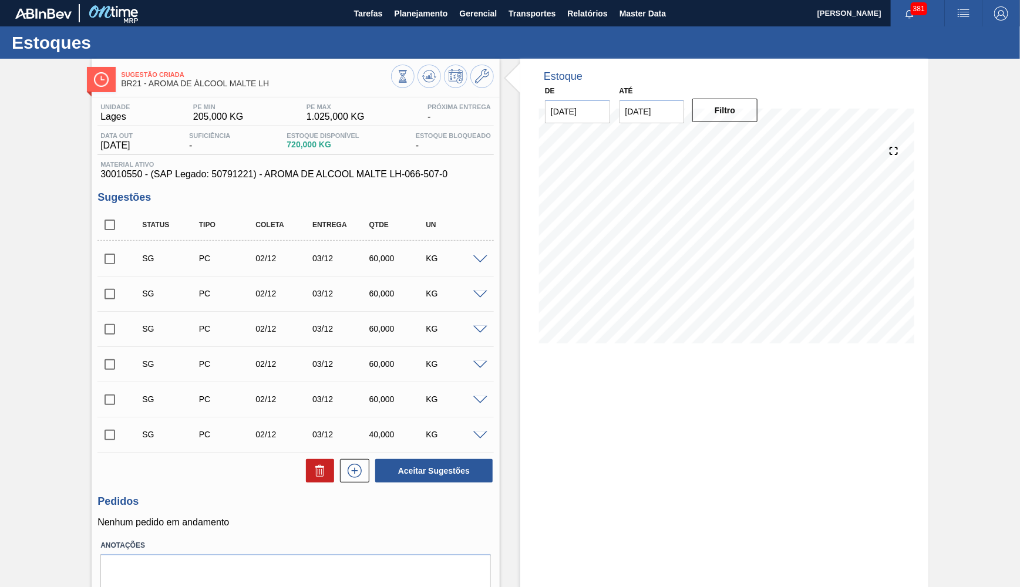
click at [339, 176] on span "30010550 - (SAP Legado: 50791221) - AROMA DE ALCOOL MALTE LH-066-507-0" at bounding box center [295, 174] width 391 height 11
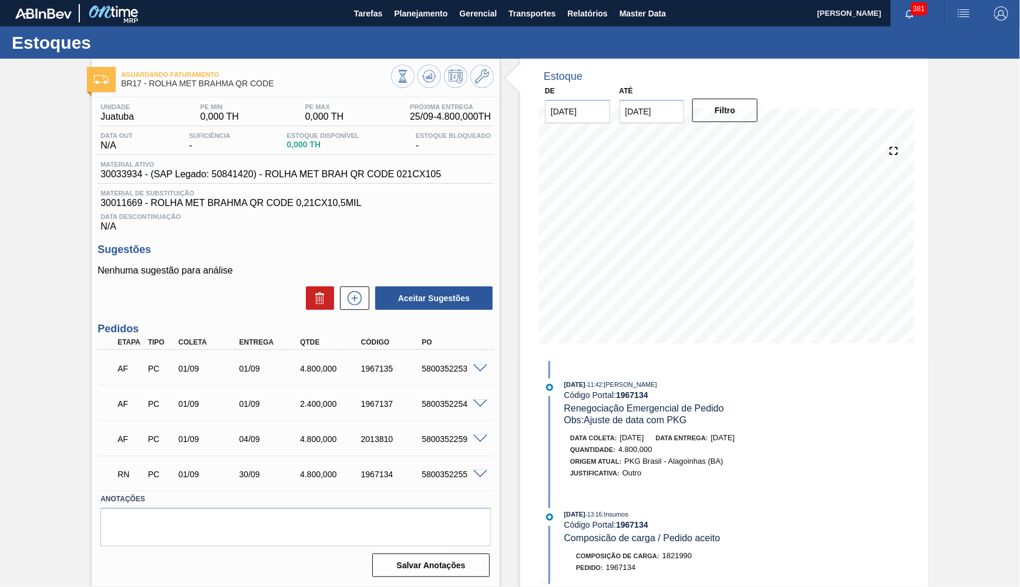
click at [329, 167] on span "Material ativo" at bounding box center [270, 164] width 341 height 7
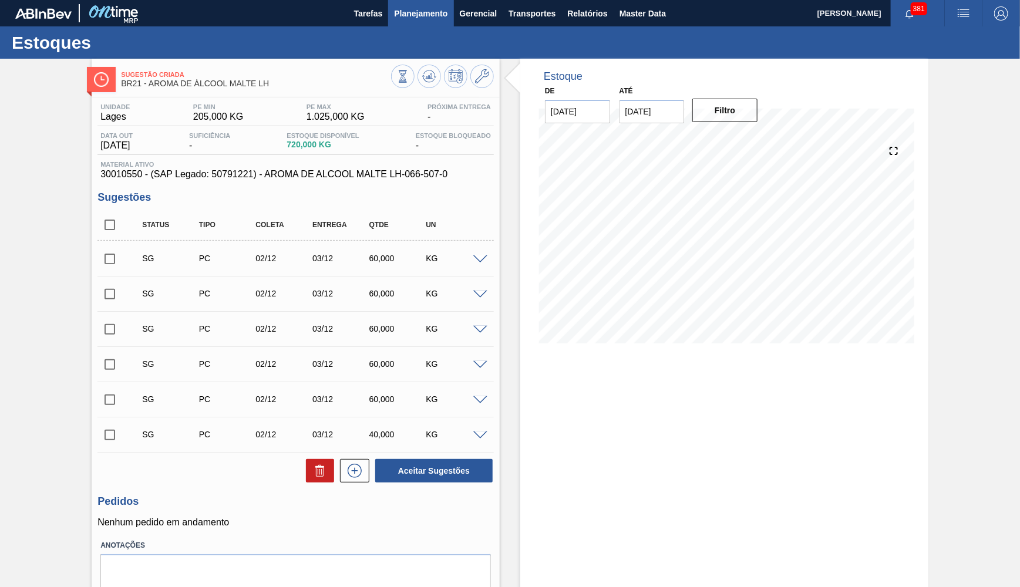
click at [420, 9] on span "Planejamento" at bounding box center [420, 13] width 53 height 14
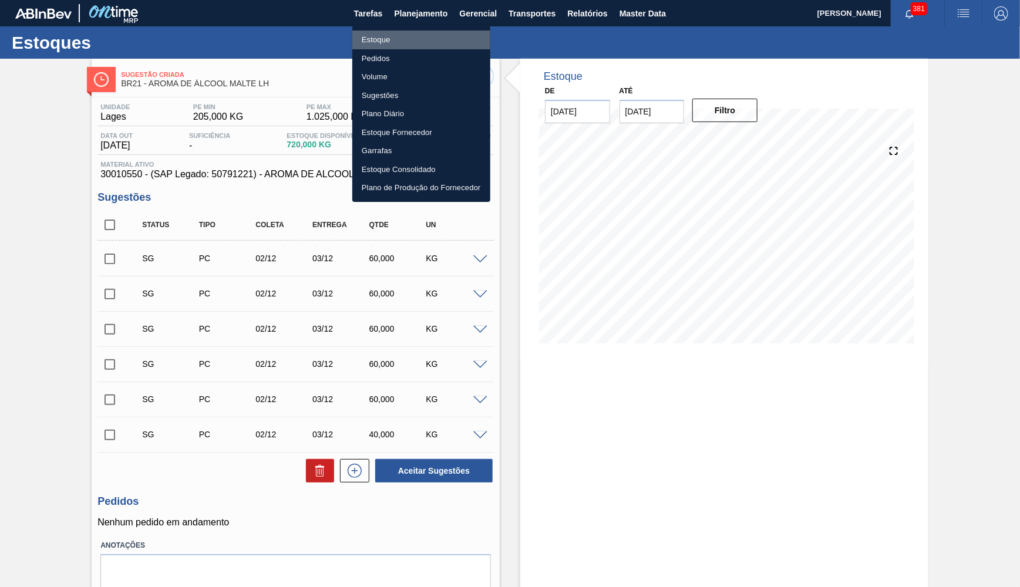
click at [371, 39] on li "Estoque" at bounding box center [421, 40] width 138 height 19
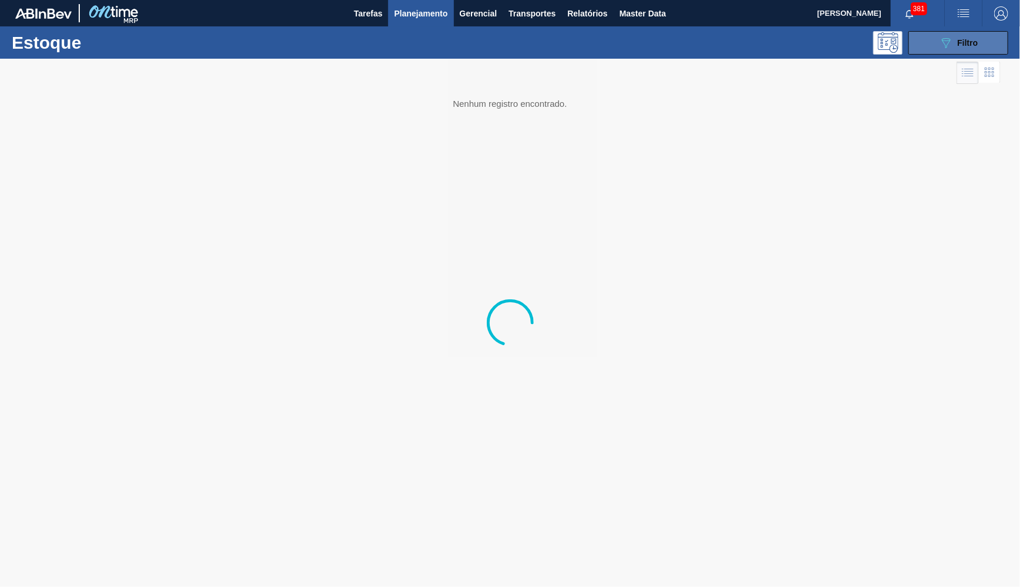
click at [924, 42] on button "089F7B8B-B2A5-4AFE-B5C0-19BA573D28AC Filtro" at bounding box center [959, 42] width 100 height 23
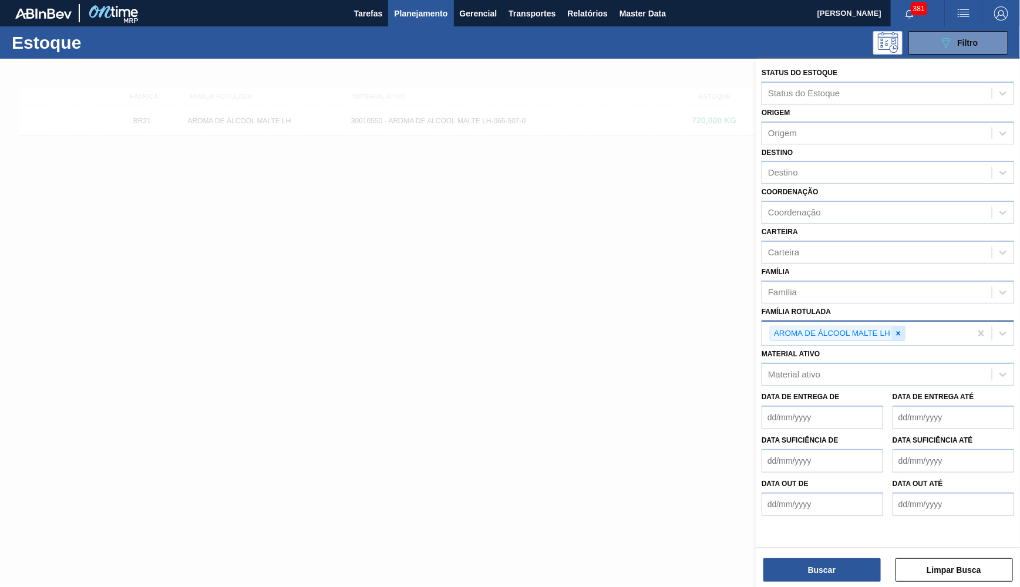
click at [897, 329] on icon at bounding box center [898, 333] width 8 height 8
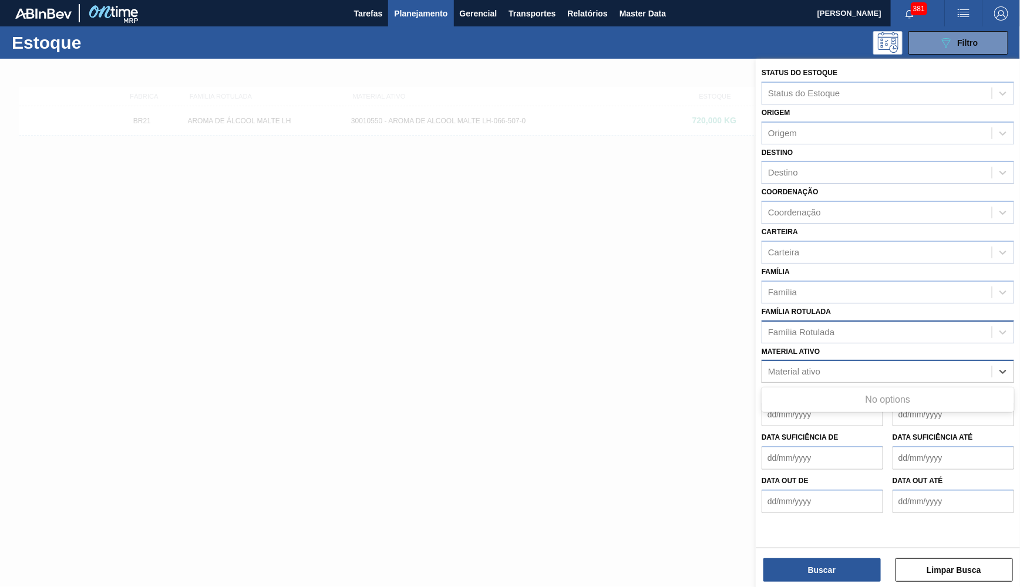
click at [815, 364] on div "Material ativo" at bounding box center [877, 372] width 230 height 17
click at [799, 304] on div "Família Rotulada Família Rotulada" at bounding box center [888, 324] width 253 height 40
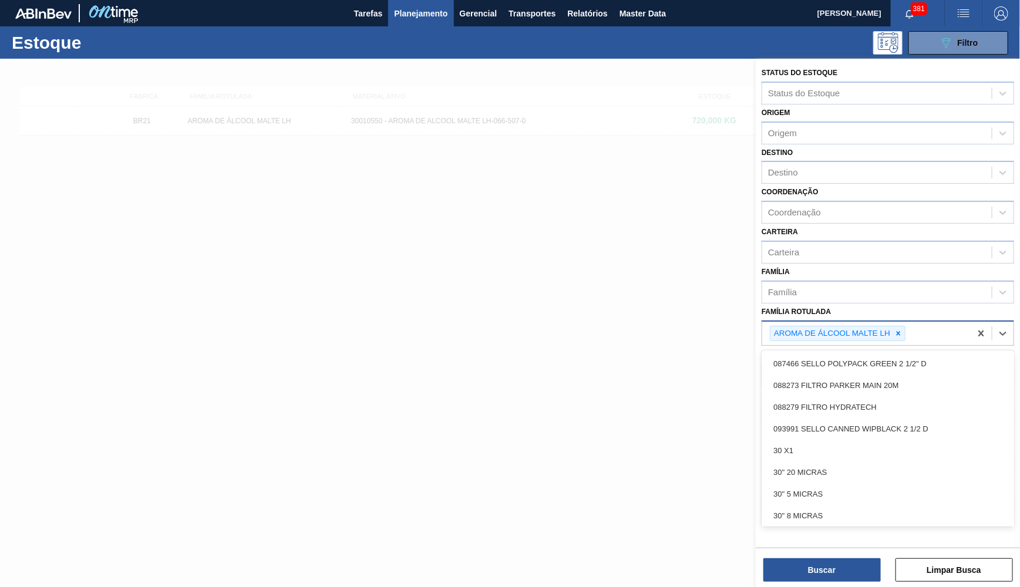
click at [816, 327] on div "AROMA DE ÁLCOOL MALTE LH" at bounding box center [832, 334] width 122 height 15
click at [902, 329] on icon at bounding box center [898, 333] width 8 height 8
type Rotulada "AROMA NAT OPTIMIZER FLAVOR 12883"
click at [908, 329] on Rotulada "AROMA NAT OPTIMIZER FLAVOR 12883" at bounding box center [908, 334] width 1 height 10
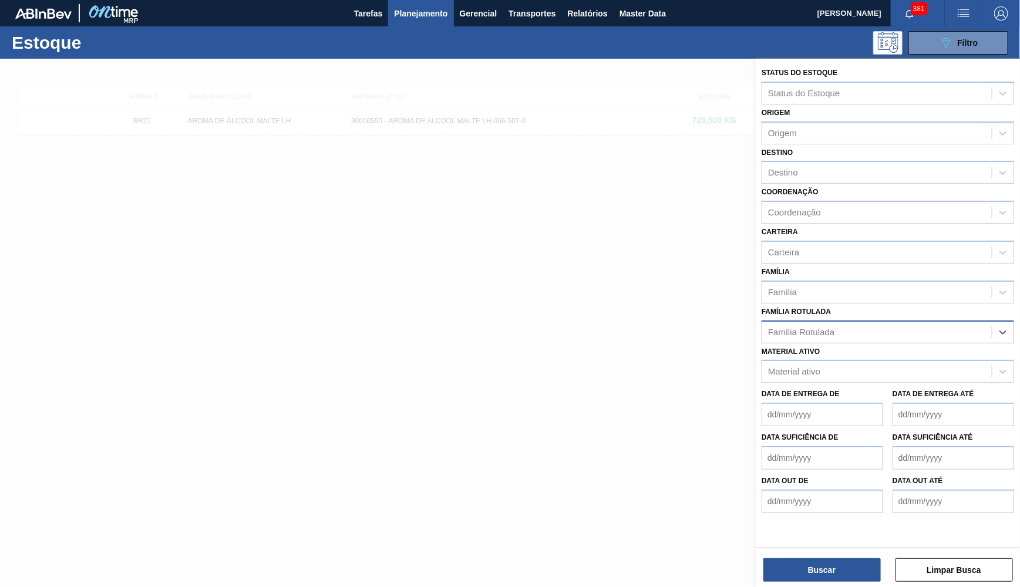
click at [960, 324] on div "Família Rotulada" at bounding box center [877, 332] width 230 height 17
click at [920, 304] on div "Família Rotulada Família Rotulada" at bounding box center [888, 324] width 253 height 40
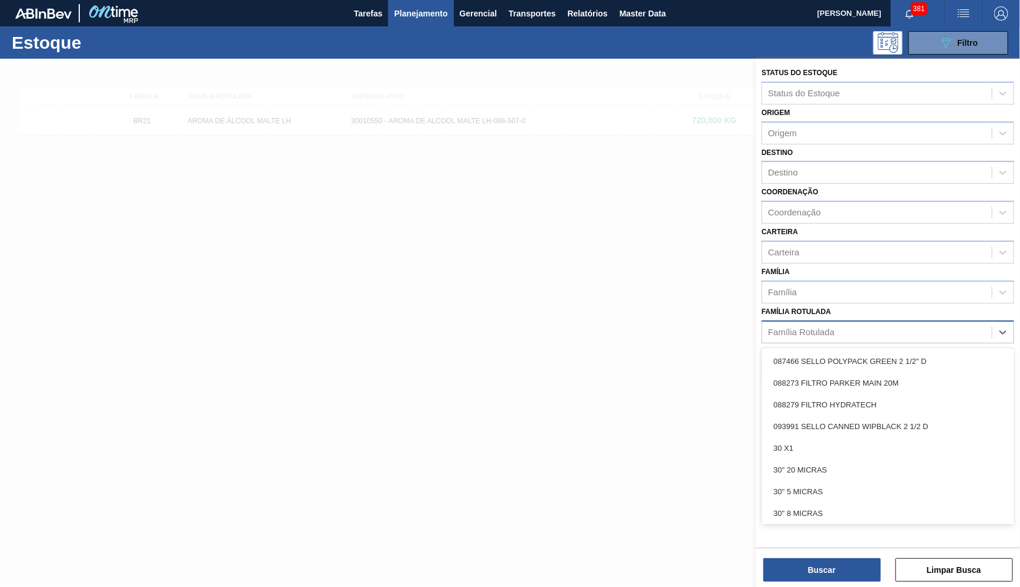
click at [940, 324] on div "Família Rotulada" at bounding box center [877, 332] width 230 height 17
paste Rotulada "AROMA NAT OPTIMIZER FLAVOR 128837"
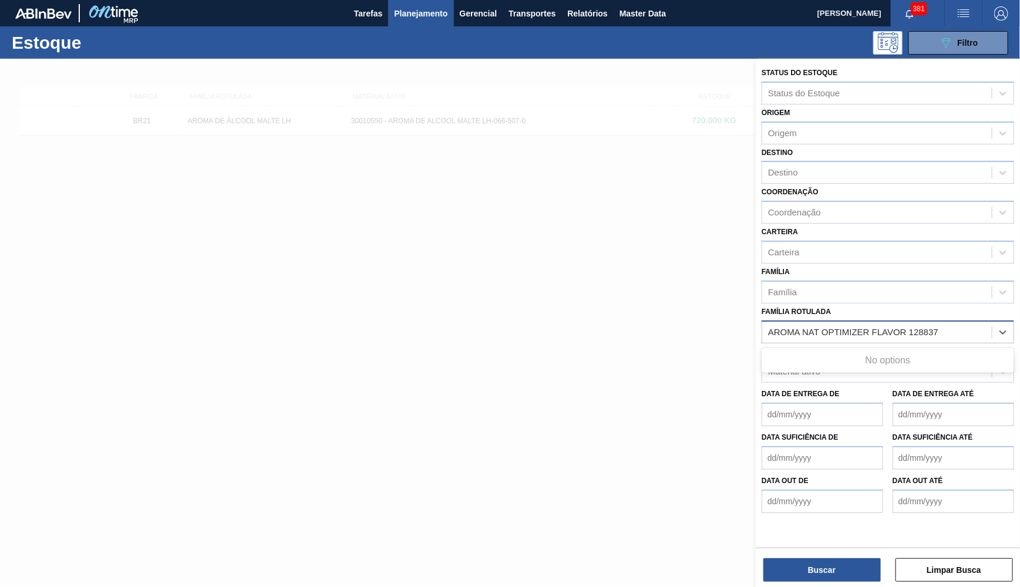
click at [771, 327] on Rotulada "AROMA NAT OPTIMIZER FLAVOR 128837" at bounding box center [855, 332] width 174 height 10
type Rotulada "AROMA NAT OPTIMIZER FLAVOR 128837"
click at [852, 351] on div "AROMA NAT OPTIMIZER FLAVOR 128837" at bounding box center [888, 362] width 253 height 22
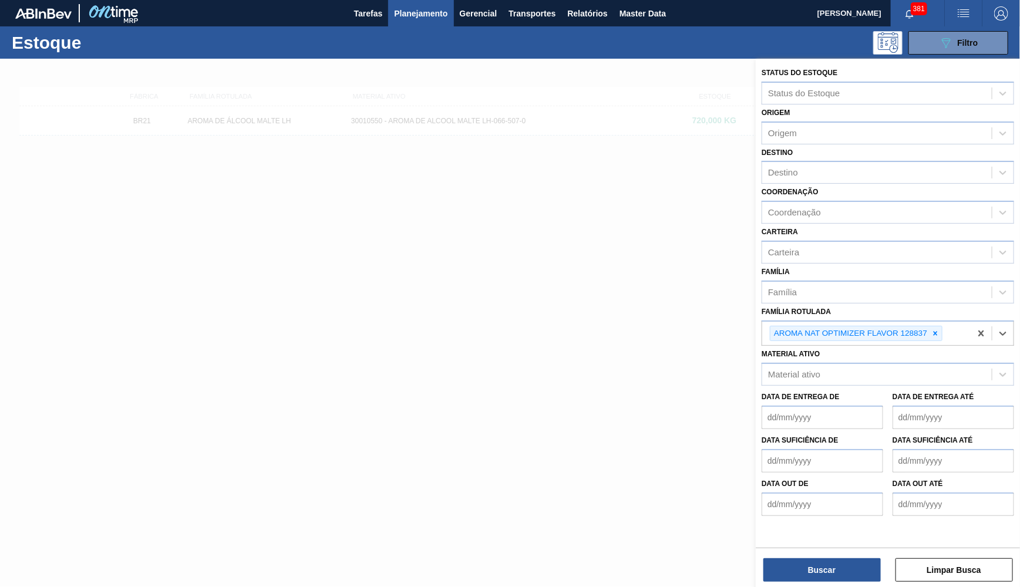
click at [814, 587] on div "Status do Estoque Status do Estoque Origem Origem Destino Destino Coordenação C…" at bounding box center [888, 324] width 264 height 531
click at [807, 580] on button "Buscar" at bounding box center [821, 570] width 117 height 23
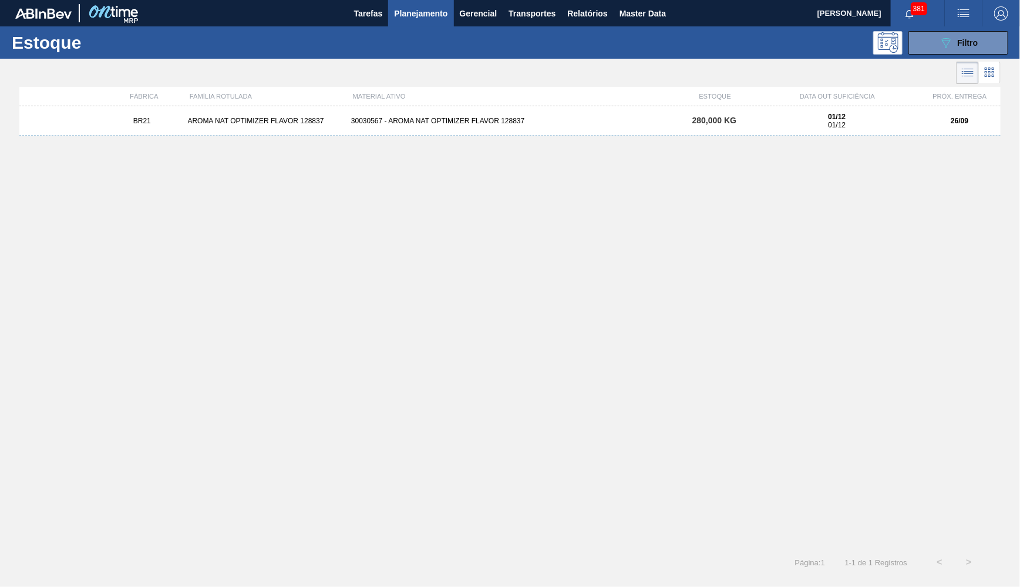
click at [481, 120] on div "30030567 - AROMA NAT OPTIMIZER FLAVOR 128837" at bounding box center [510, 121] width 327 height 8
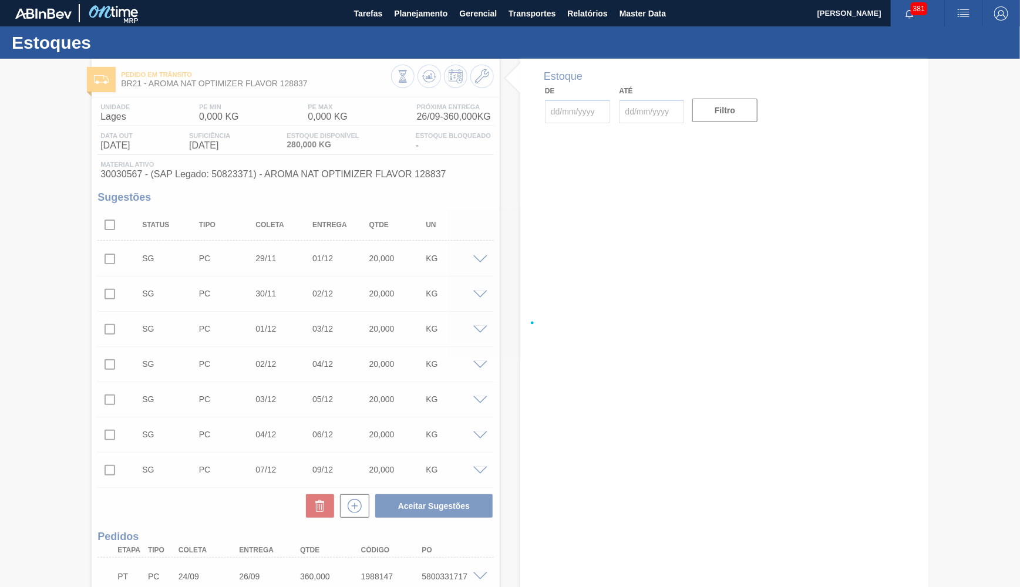
type input "[DATE]"
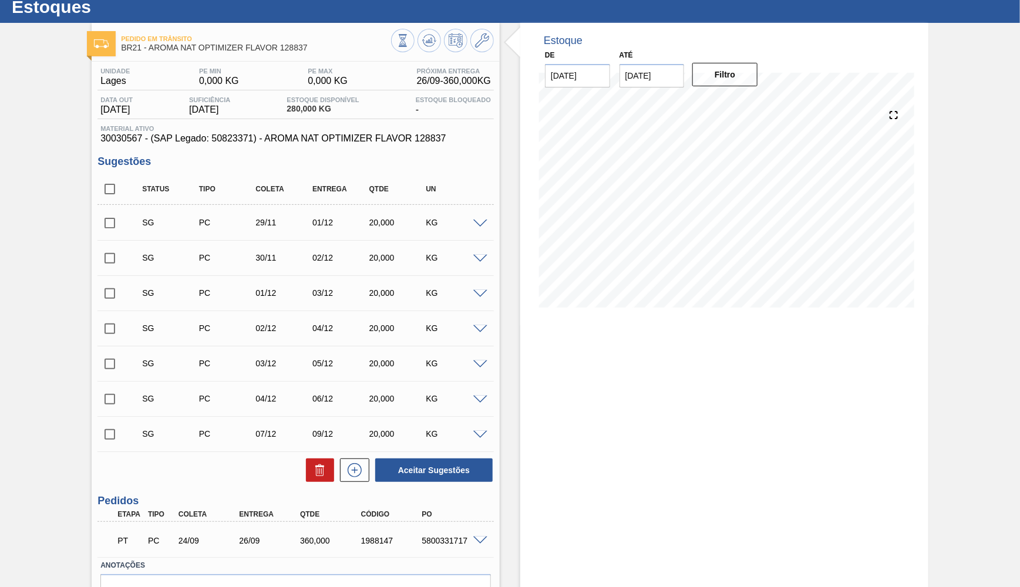
scroll to position [99, 0]
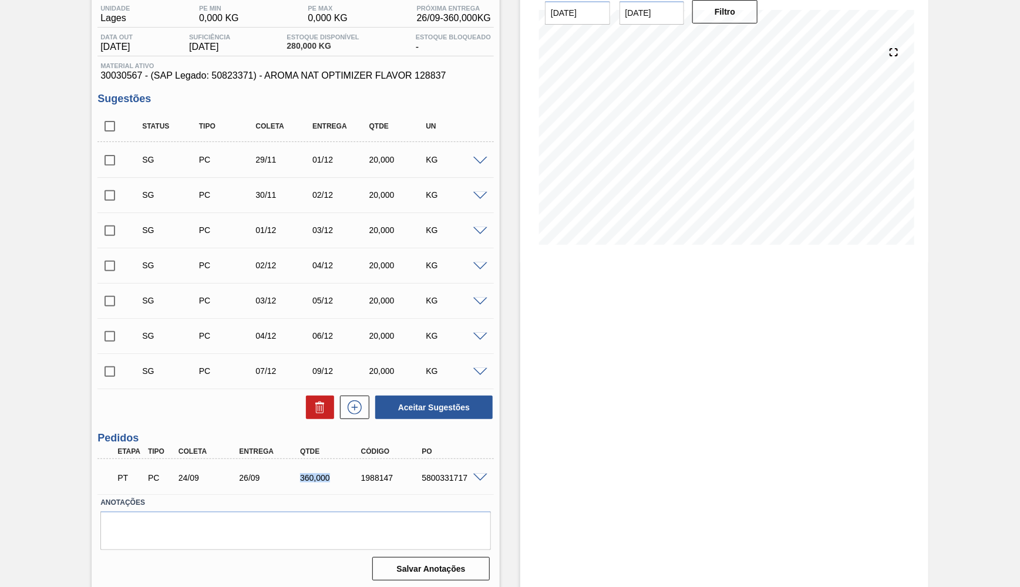
drag, startPoint x: 289, startPoint y: 481, endPoint x: 337, endPoint y: 472, distance: 49.0
click at [337, 472] on div "PT PC 24/09 26/09 360,000 1988147 5800331717" at bounding box center [292, 476] width 365 height 23
click at [359, 549] on div "Anotações Salvar Anotações" at bounding box center [295, 539] width 396 height 88
click at [480, 476] on span at bounding box center [480, 478] width 14 height 9
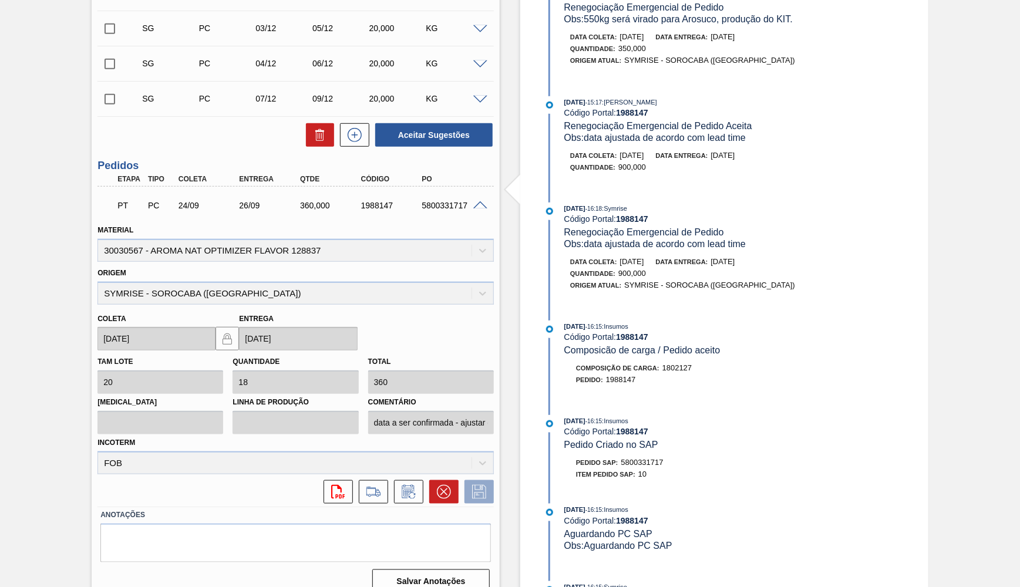
scroll to position [1283, 0]
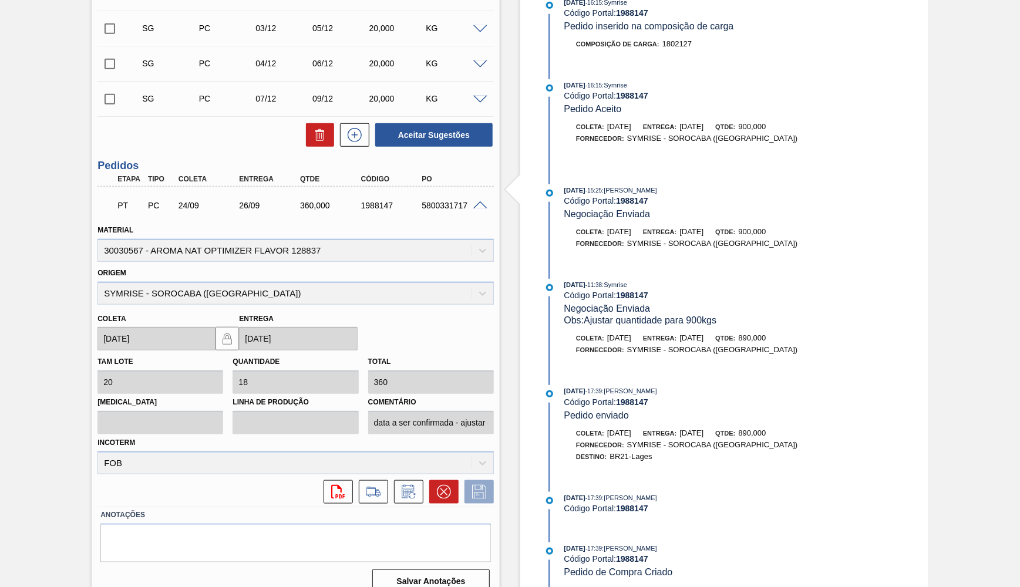
click at [274, 242] on div "Material 30030567 - AROMA NAT OPTIMIZER FLAVOR 128837" at bounding box center [295, 242] width 396 height 40
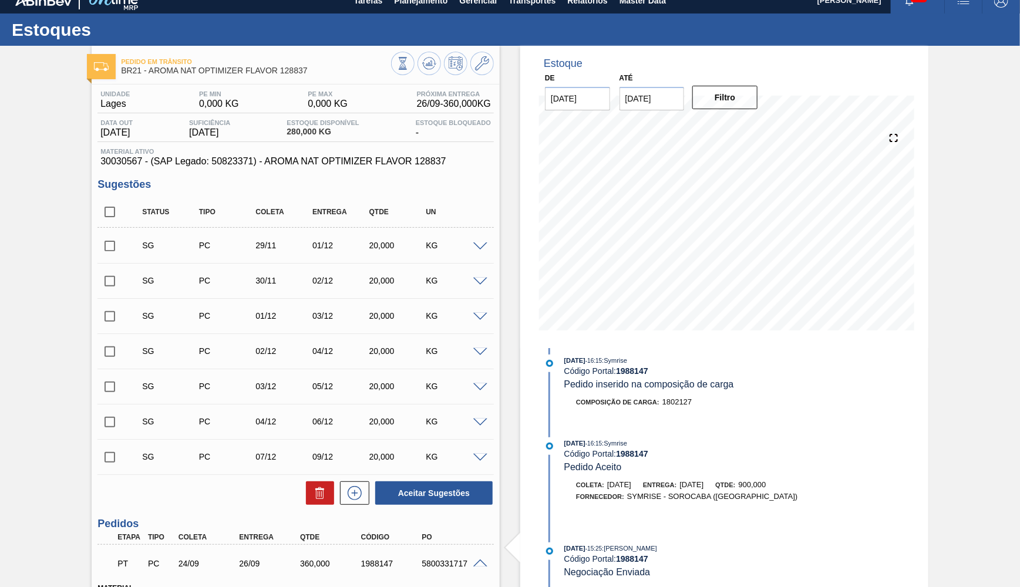
scroll to position [0, 0]
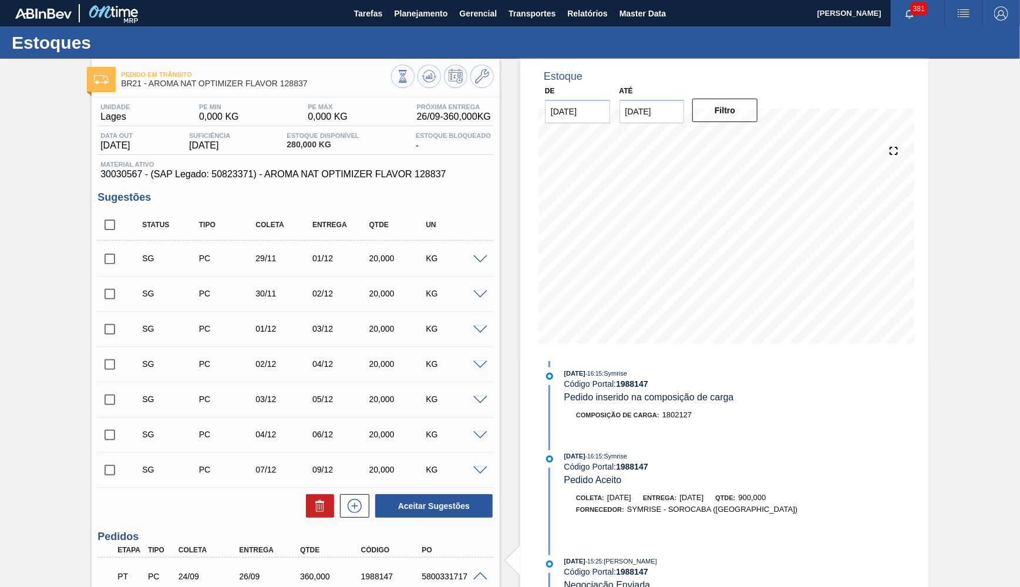
click at [349, 178] on span "30030567 - (SAP Legado: 50823371) - AROMA NAT OPTIMIZER FLAVOR 128837" at bounding box center [295, 174] width 391 height 11
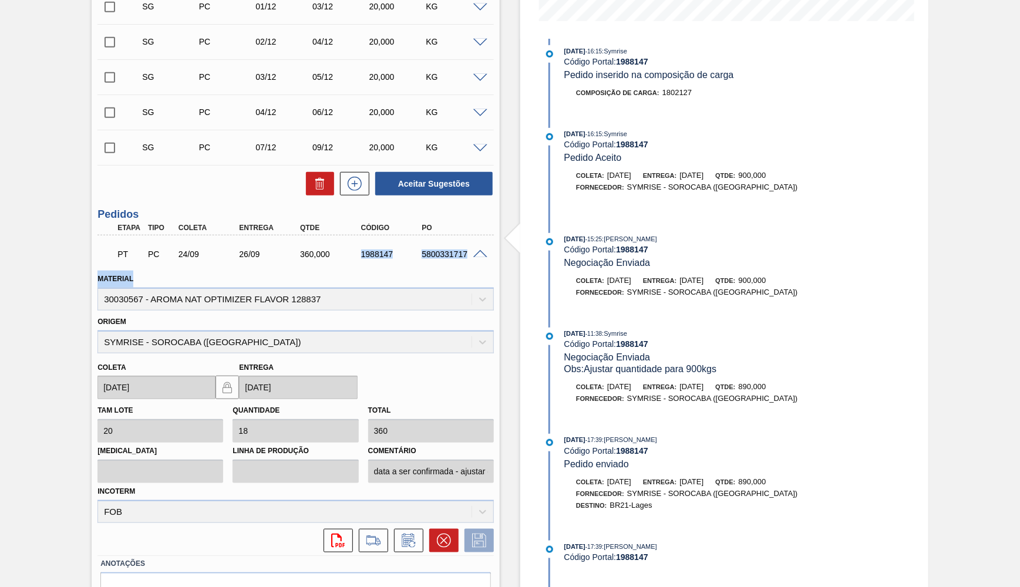
drag, startPoint x: 331, startPoint y: 248, endPoint x: 230, endPoint y: 273, distance: 104.0
click at [297, 259] on div "360,000" at bounding box center [331, 254] width 68 height 9
click at [476, 224] on div "PO" at bounding box center [453, 228] width 68 height 8
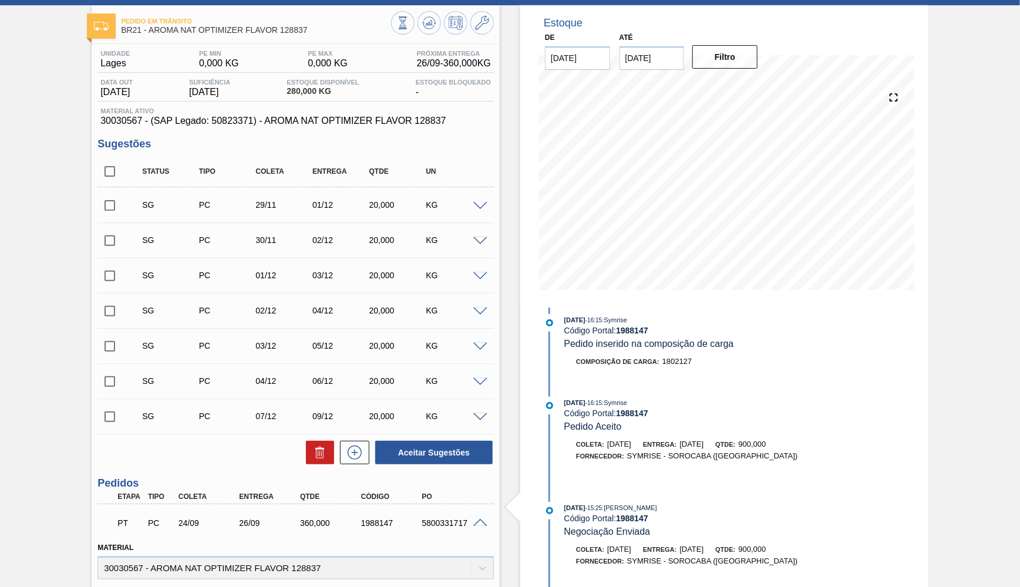
scroll to position [0, 0]
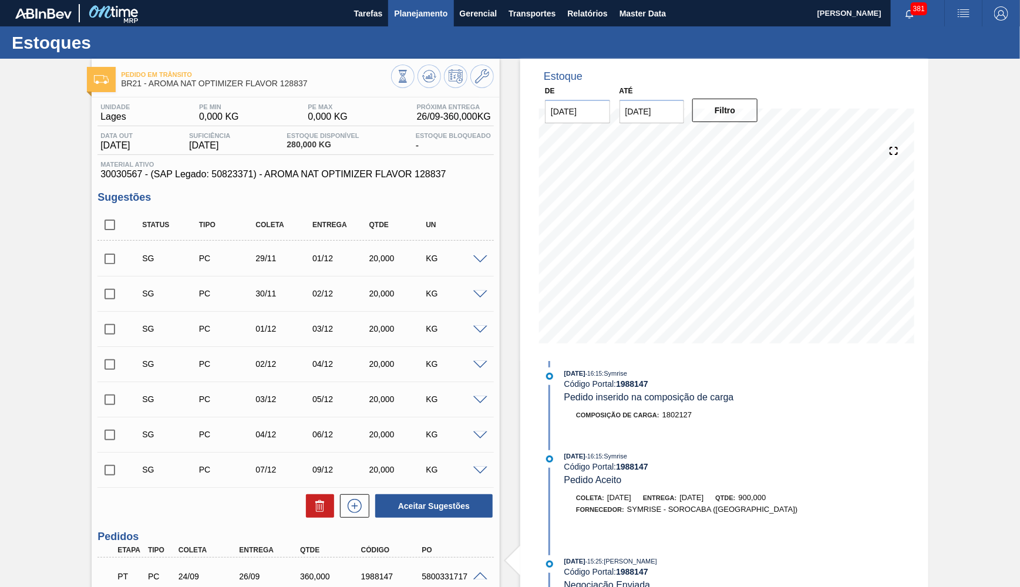
click at [394, 23] on button "Planejamento" at bounding box center [420, 13] width 65 height 26
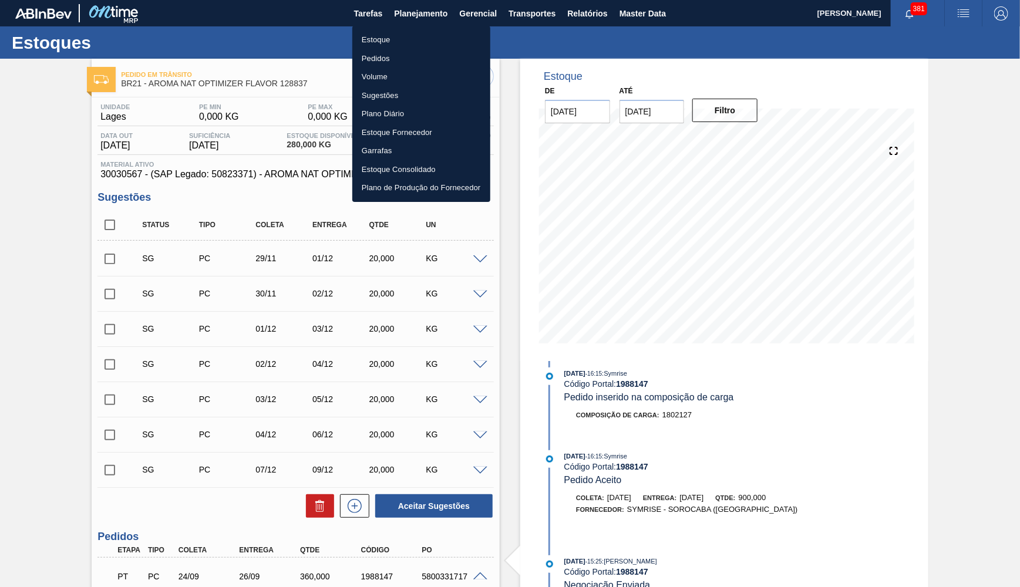
click at [416, 18] on div at bounding box center [510, 293] width 1020 height 587
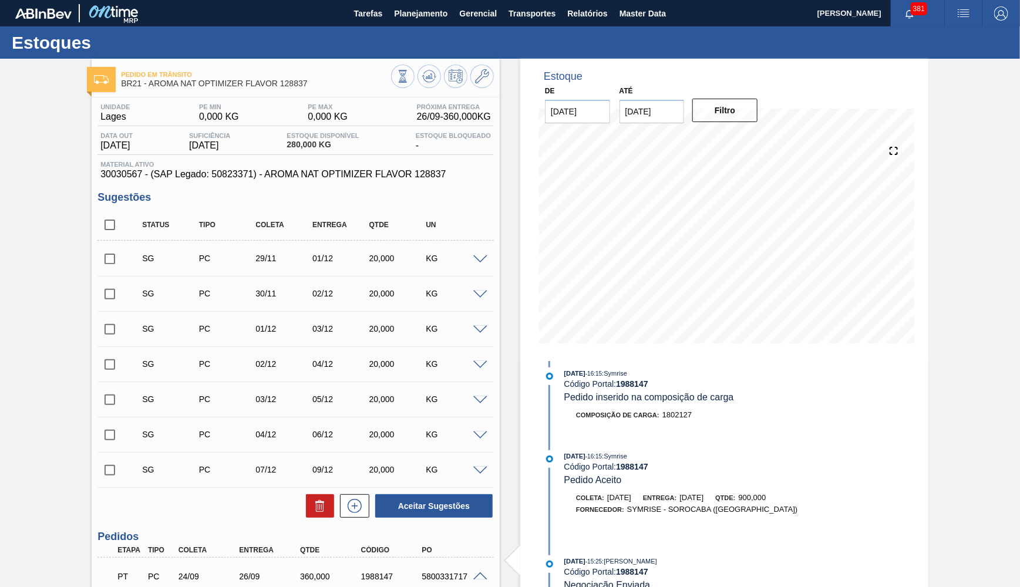
click at [416, 8] on div "Estoque Pedidos Volume Sugestões Plano Diário Estoque Fornecedor Garrafas Estoq…" at bounding box center [510, 293] width 1020 height 587
click at [412, 12] on span "Planejamento" at bounding box center [420, 13] width 53 height 14
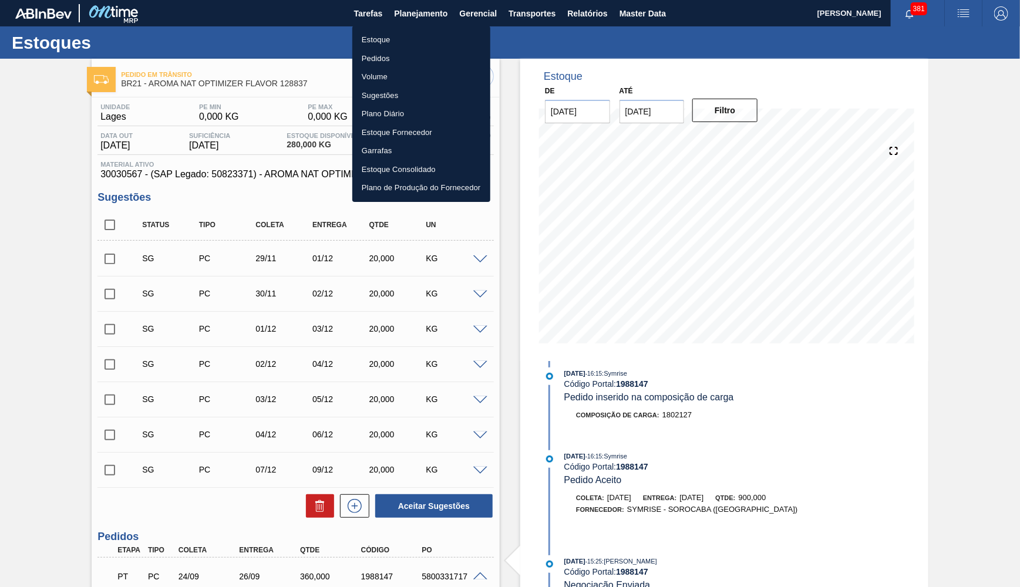
click at [411, 27] on ul "Estoque Pedidos Volume Sugestões Plano Diário Estoque Fornecedor Garrafas Estoq…" at bounding box center [421, 114] width 138 height 176
click at [416, 38] on li "Estoque" at bounding box center [421, 40] width 138 height 19
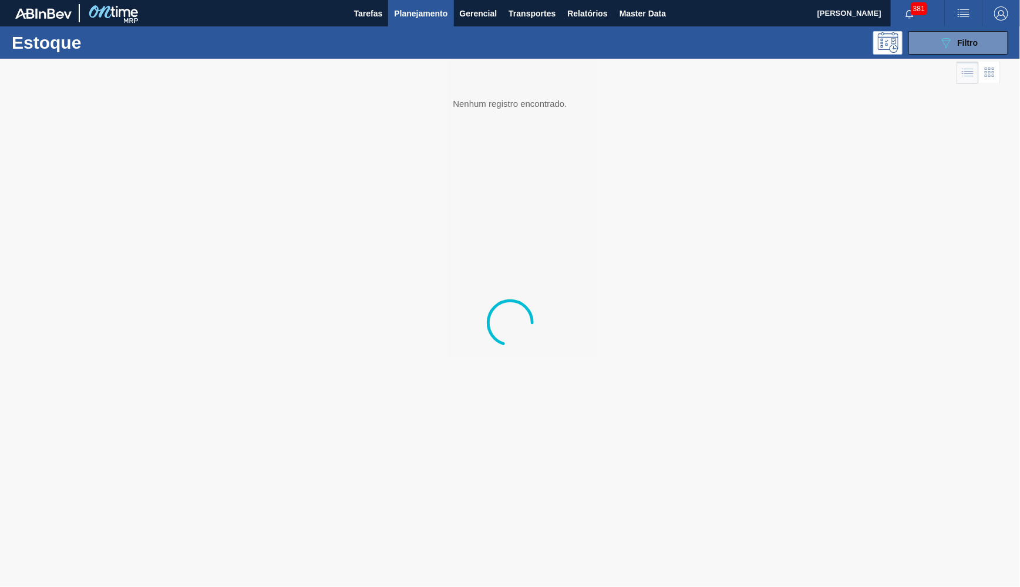
click at [921, 58] on div "Estoque 089F7B8B-B2A5-4AFE-B5C0-19BA573D28AC Filtro" at bounding box center [510, 42] width 1020 height 32
click at [923, 56] on div "Estoque 089F7B8B-B2A5-4AFE-B5C0-19BA573D28AC Filtro" at bounding box center [510, 42] width 1020 height 32
click at [933, 49] on button "089F7B8B-B2A5-4AFE-B5C0-19BA573D28AC Filtro" at bounding box center [959, 42] width 100 height 23
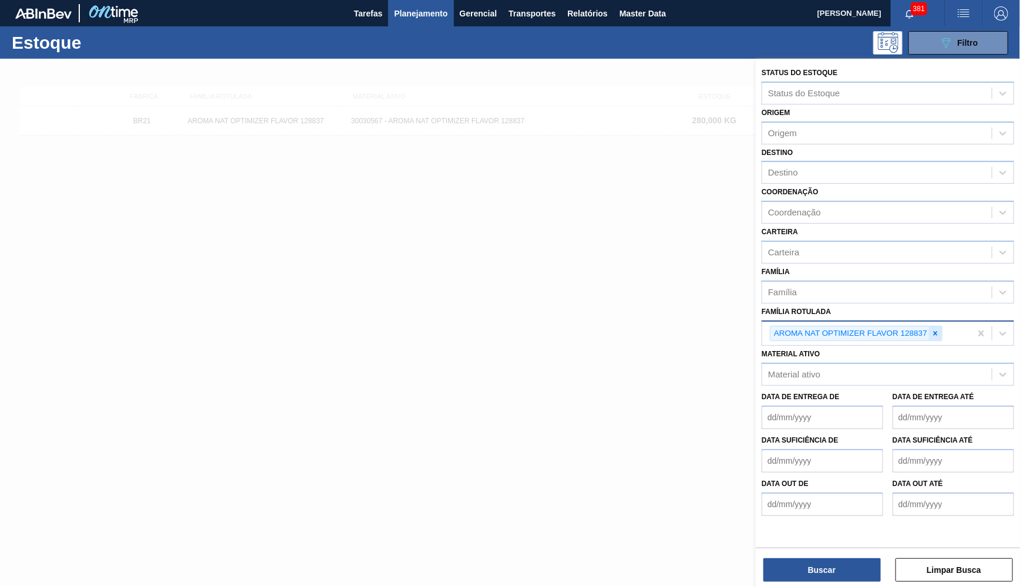
click at [940, 329] on icon at bounding box center [935, 333] width 8 height 8
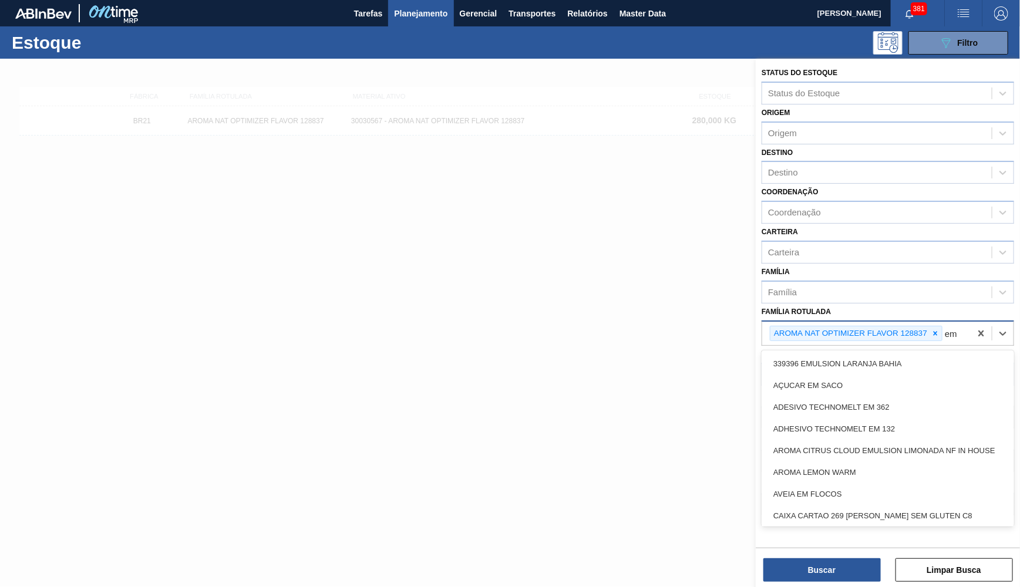
type Rotulada "e"
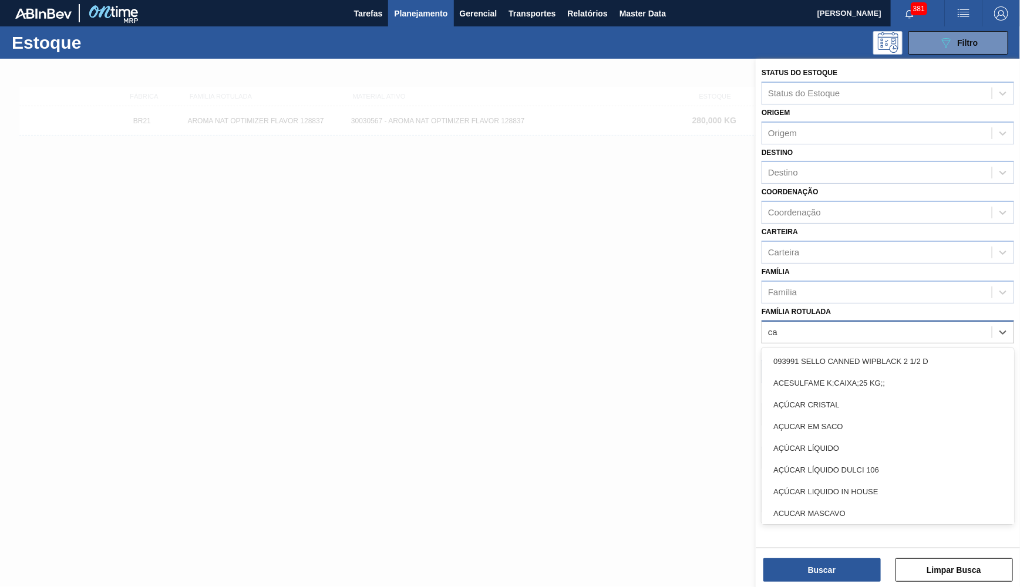
type Rotulada "c"
type Rotulada "caixa pa"
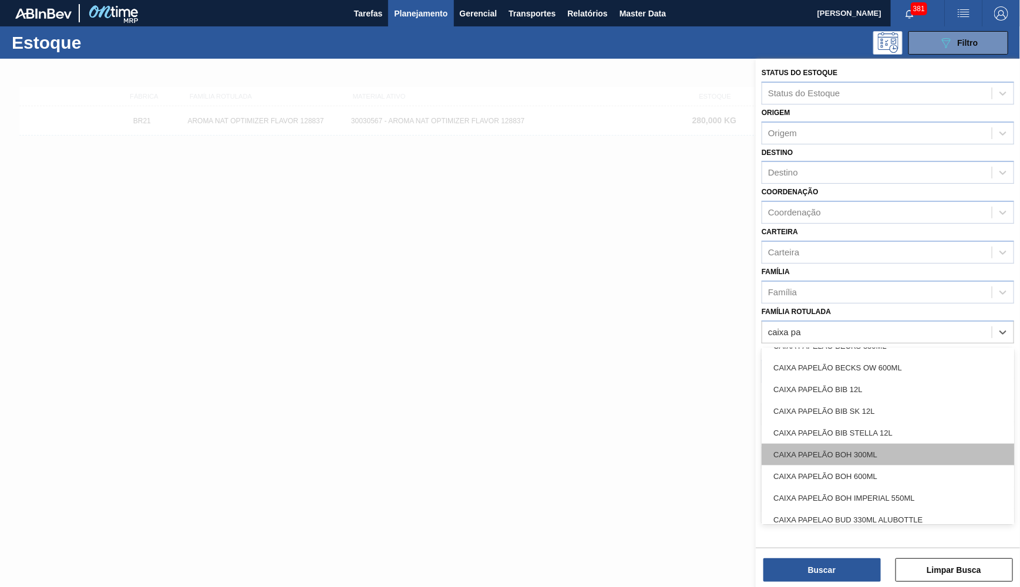
scroll to position [698, 0]
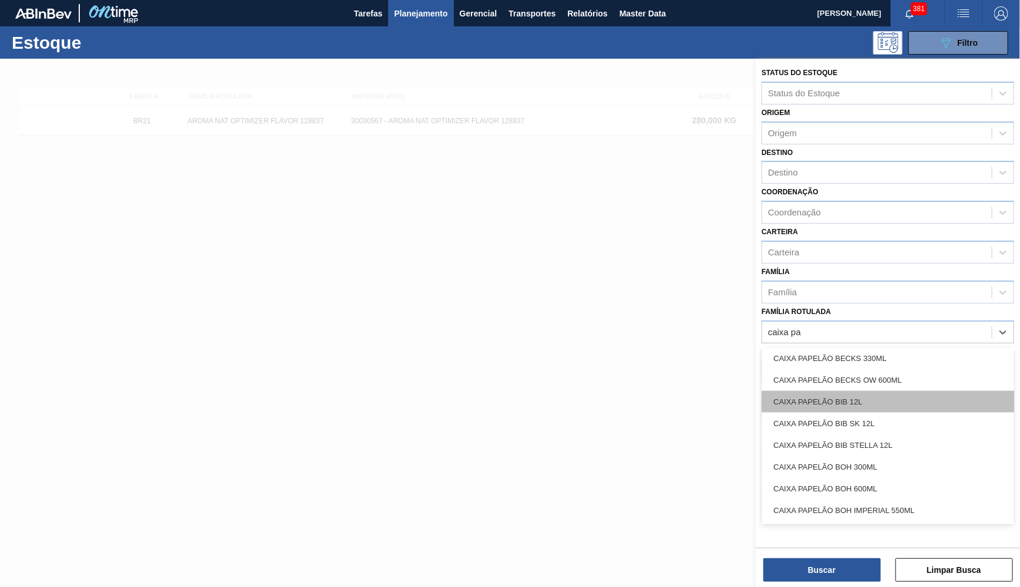
click at [900, 391] on div "CAIXA PAPELÃO BIB 12L" at bounding box center [888, 402] width 253 height 22
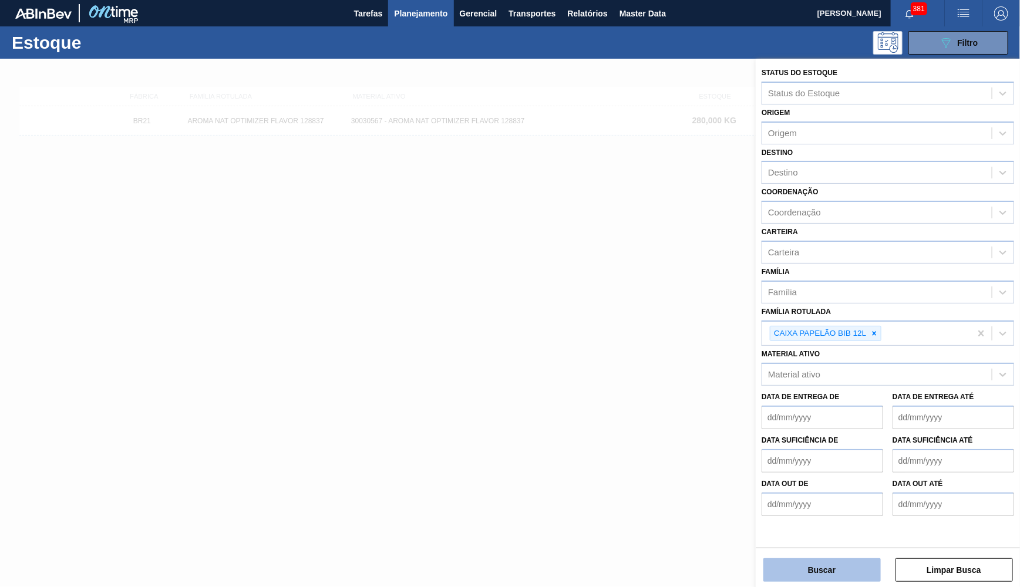
click at [839, 574] on button "Buscar" at bounding box center [821, 570] width 117 height 23
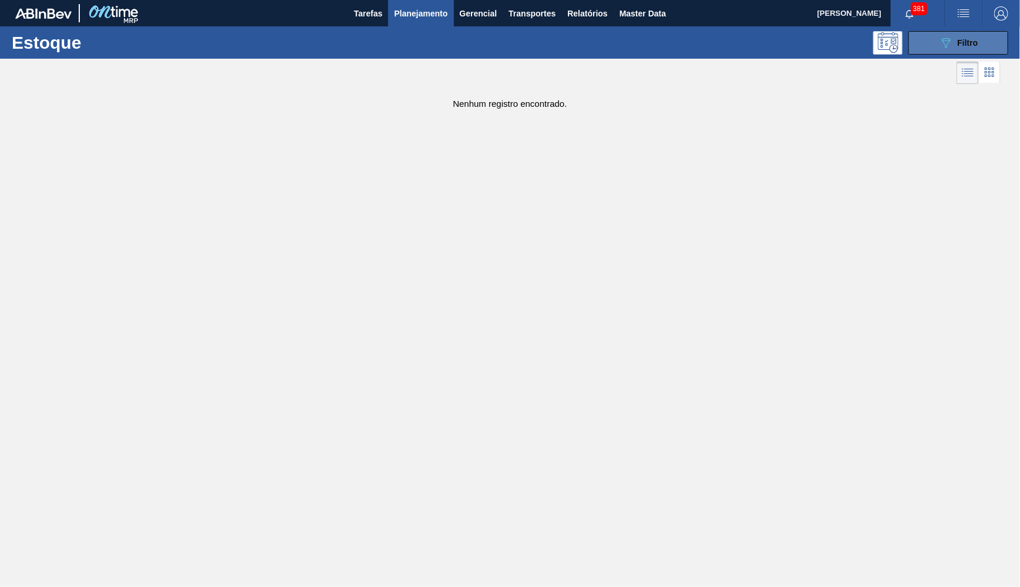
click at [943, 35] on button "089F7B8B-B2A5-4AFE-B5C0-19BA573D28AC Filtro" at bounding box center [959, 42] width 100 height 23
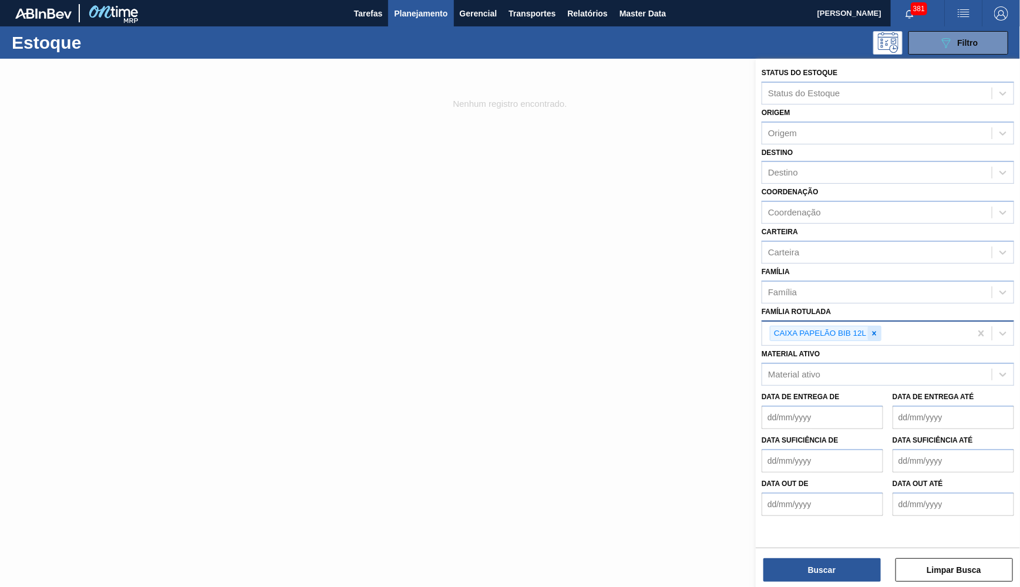
click at [875, 329] on icon at bounding box center [874, 333] width 8 height 8
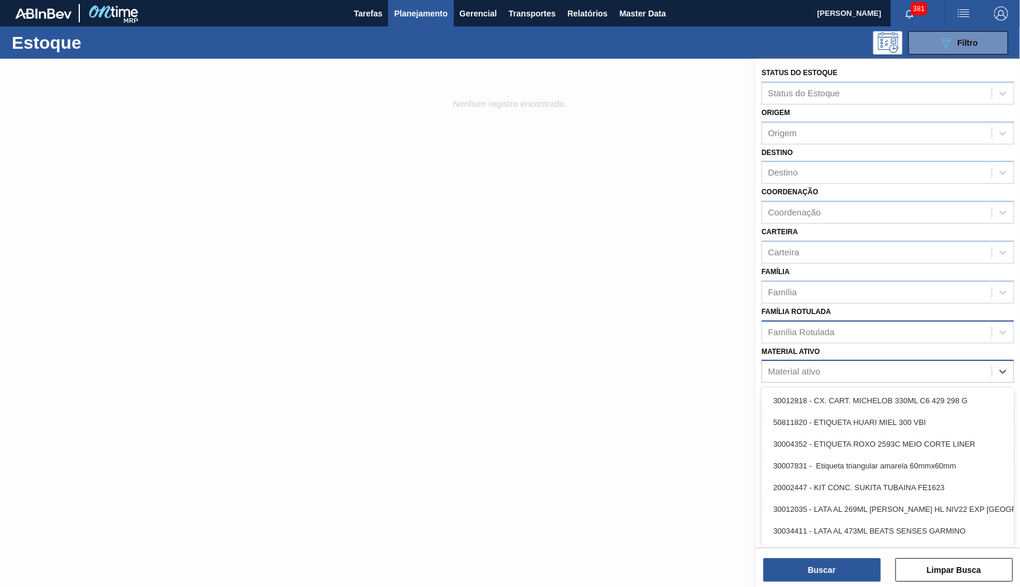
click at [843, 364] on div "Material ativo" at bounding box center [877, 372] width 230 height 17
click at [836, 344] on div "Material ativo option 30012818 - CX. CART. MICHELOB 330ML C6 429 298 G focused,…" at bounding box center [888, 364] width 253 height 40
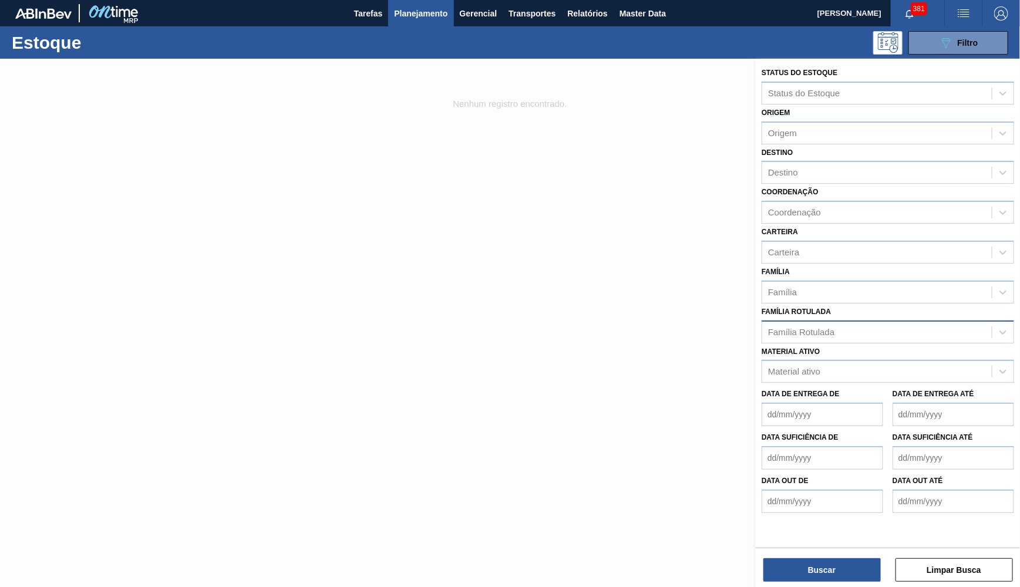
click at [826, 344] on div "Material ativo Material ativo" at bounding box center [888, 364] width 253 height 40
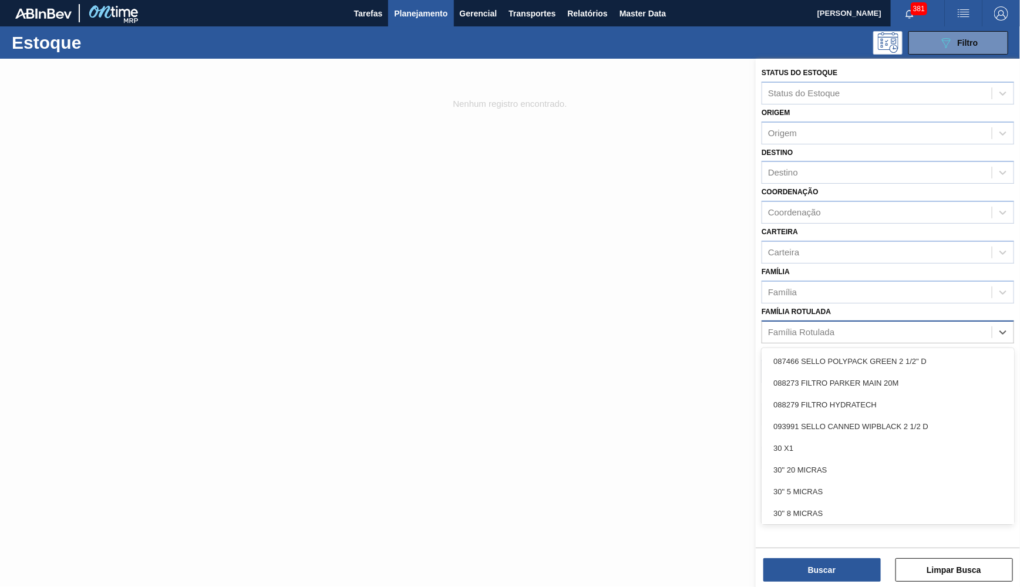
click at [816, 327] on div "Família Rotulada" at bounding box center [801, 332] width 66 height 10
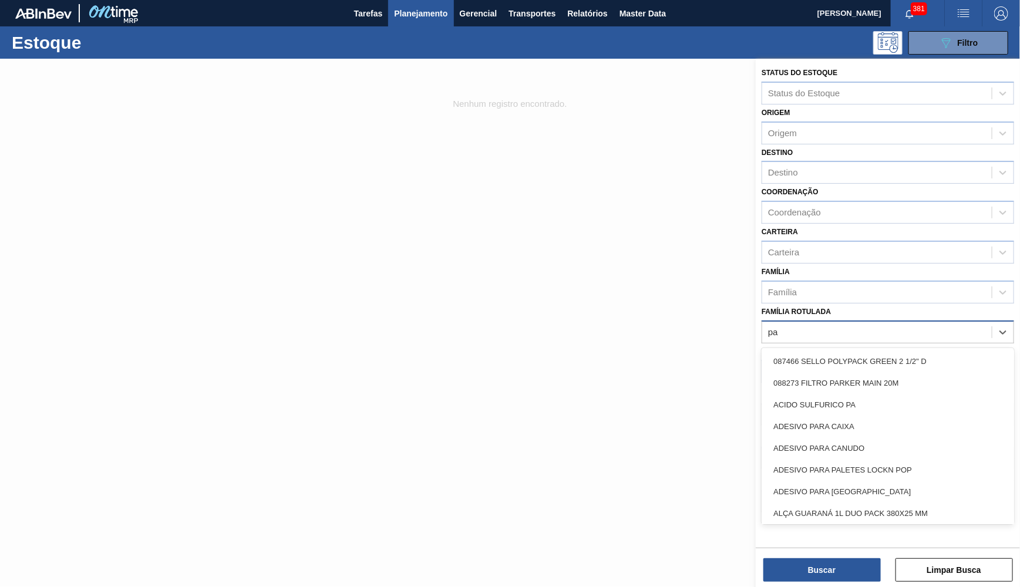
type Rotulada "p"
type Rotulada "bib 12l"
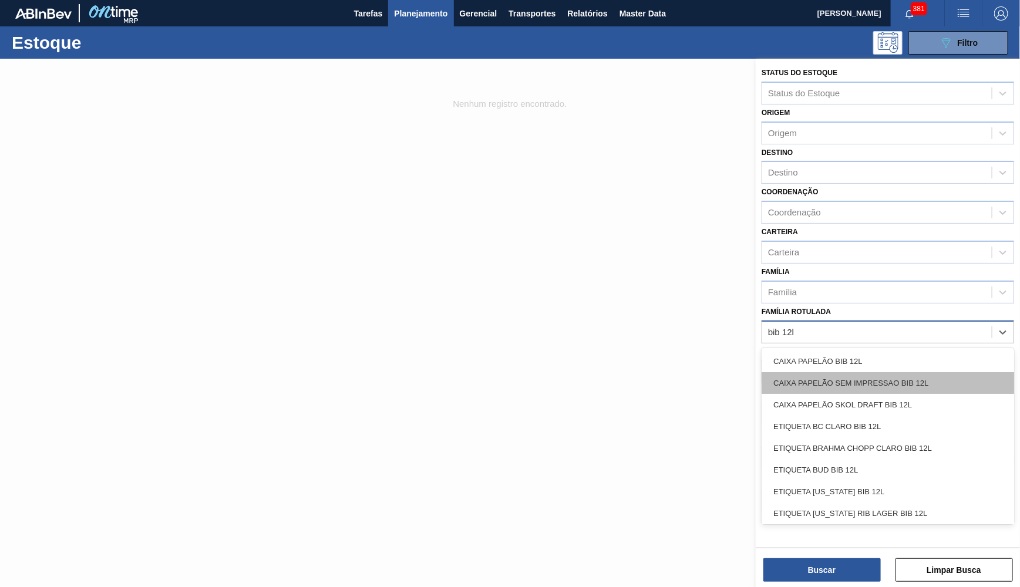
click at [835, 375] on div "CAIXA PAPELÃO SEM IMPRESSAO BIB 12L" at bounding box center [888, 383] width 253 height 22
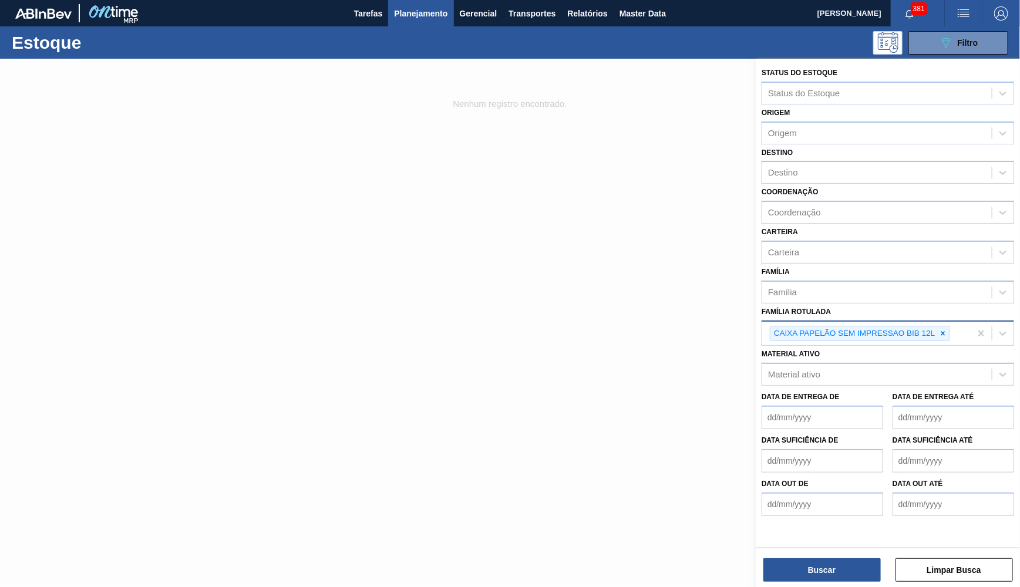
click at [837, 554] on div "Buscar Limpar Busca" at bounding box center [888, 564] width 264 height 33
click at [835, 568] on button "Buscar" at bounding box center [821, 570] width 117 height 23
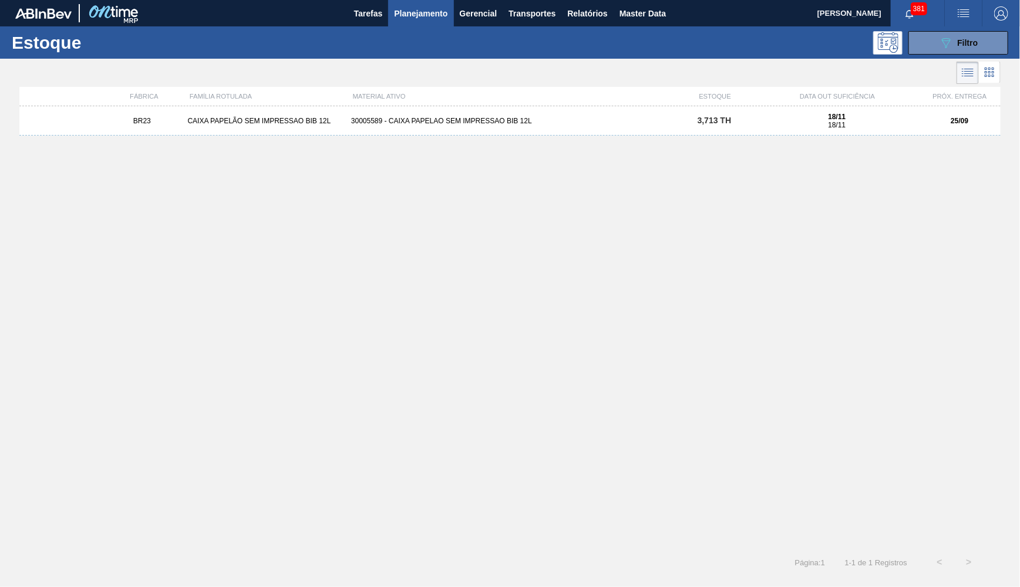
click at [702, 122] on span "3,713 TH" at bounding box center [715, 120] width 34 height 9
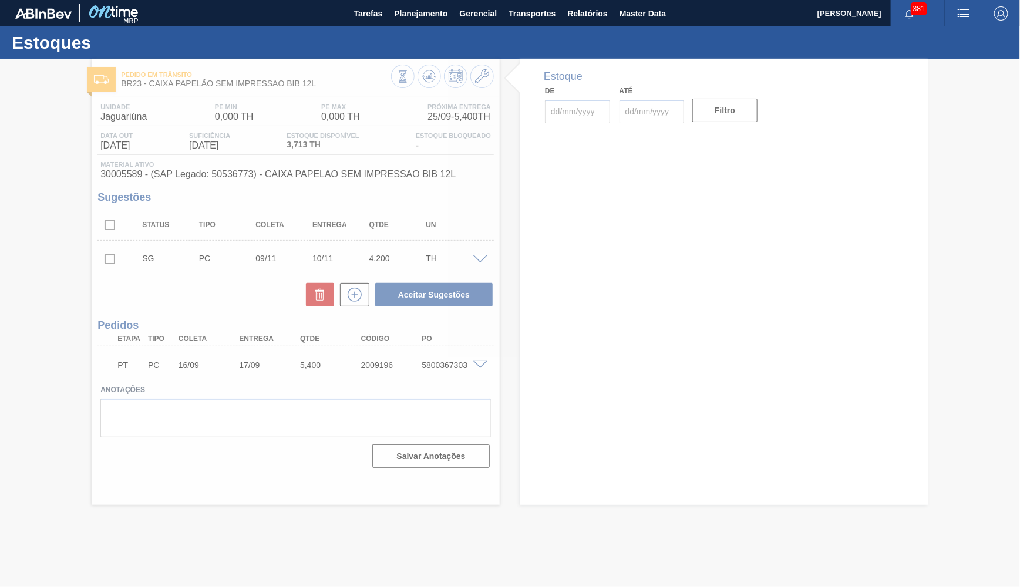
type input "25/09/2025"
type input "31/10/2025"
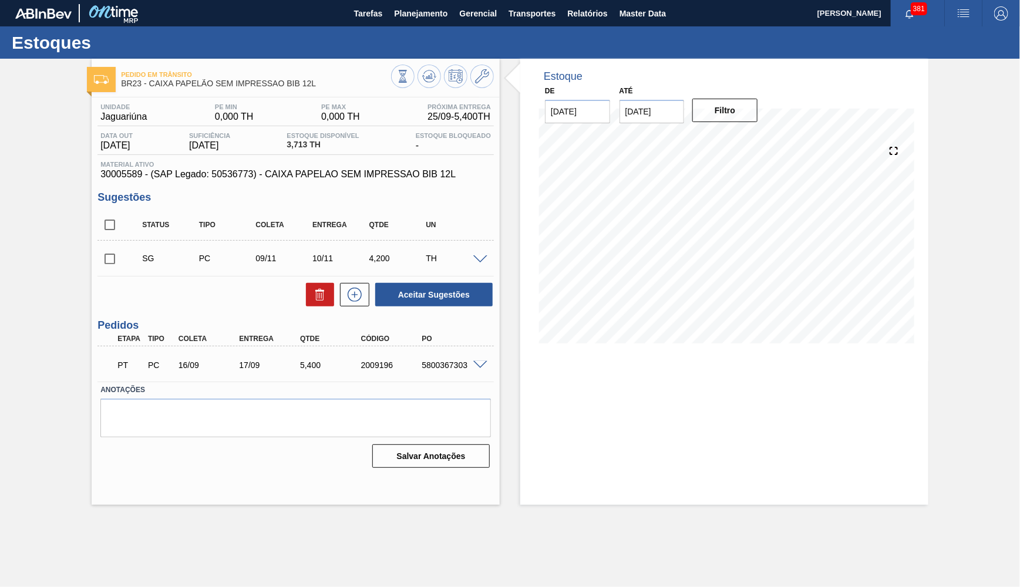
click at [255, 181] on div "Unidade Jaguariúna PE MIN 0,000 TH PE MAX 0,000 TH Próxima Entrega 25/09 - 5,40…" at bounding box center [296, 284] width 408 height 375
click at [449, 365] on div "5800367303" at bounding box center [453, 365] width 68 height 9
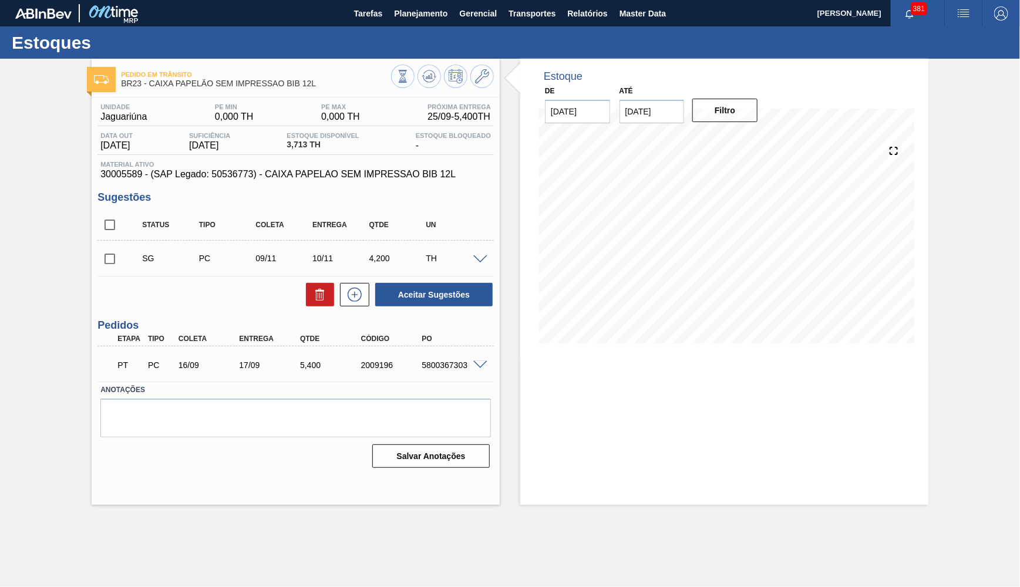
click at [449, 365] on div "5800367303" at bounding box center [453, 365] width 68 height 9
click at [477, 368] on div "5800367303" at bounding box center [453, 365] width 68 height 9
click at [477, 363] on span at bounding box center [480, 365] width 14 height 9
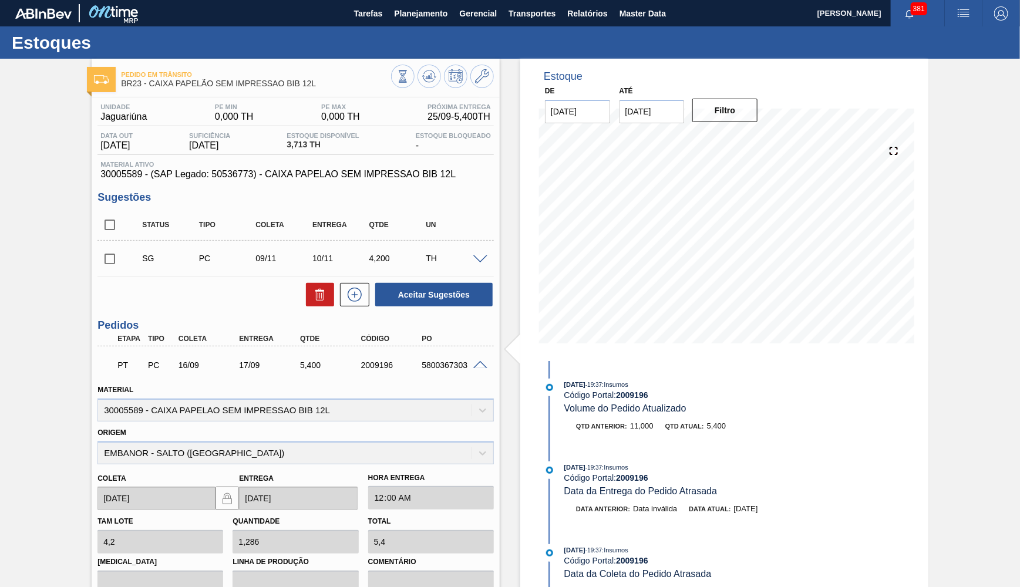
click at [650, 426] on span "11,000" at bounding box center [641, 426] width 23 height 9
click at [212, 314] on div "Unidade Jaguariúna PE MIN 0,000 TH PE MAX 0,000 TH Próxima Entrega 25/09 - 5,40…" at bounding box center [296, 427] width 408 height 660
click at [404, 80] on icon at bounding box center [402, 76] width 13 height 13
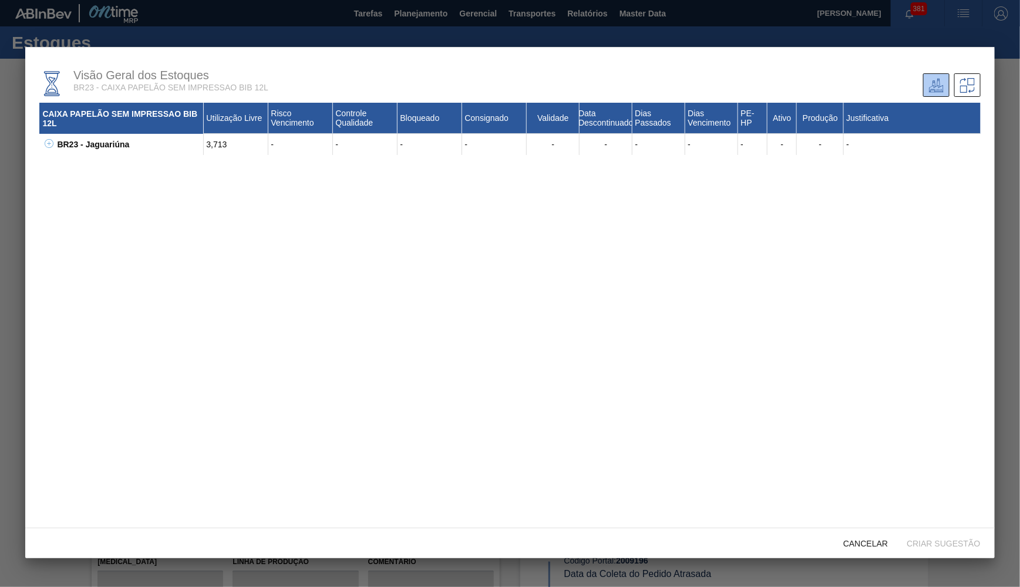
click at [57, 145] on div "BR23 - Jaguariúna" at bounding box center [129, 144] width 150 height 21
click at [55, 144] on div "BR23 - Jaguariúna" at bounding box center [129, 144] width 150 height 21
click at [49, 144] on icon at bounding box center [49, 143] width 4 height 1
click at [65, 163] on icon at bounding box center [63, 164] width 9 height 9
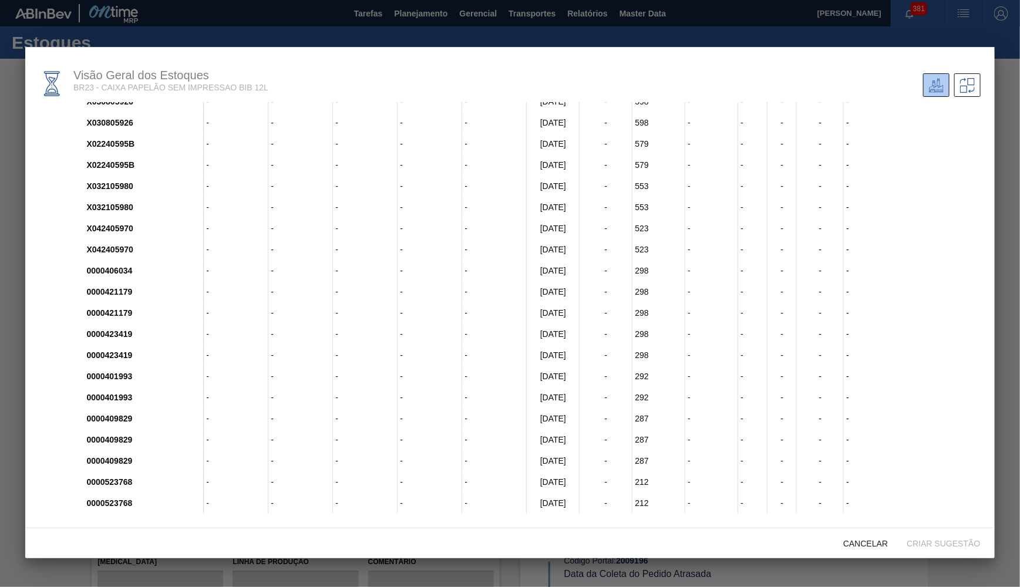
scroll to position [1, 0]
click at [858, 548] on span "Cancelar" at bounding box center [865, 543] width 63 height 9
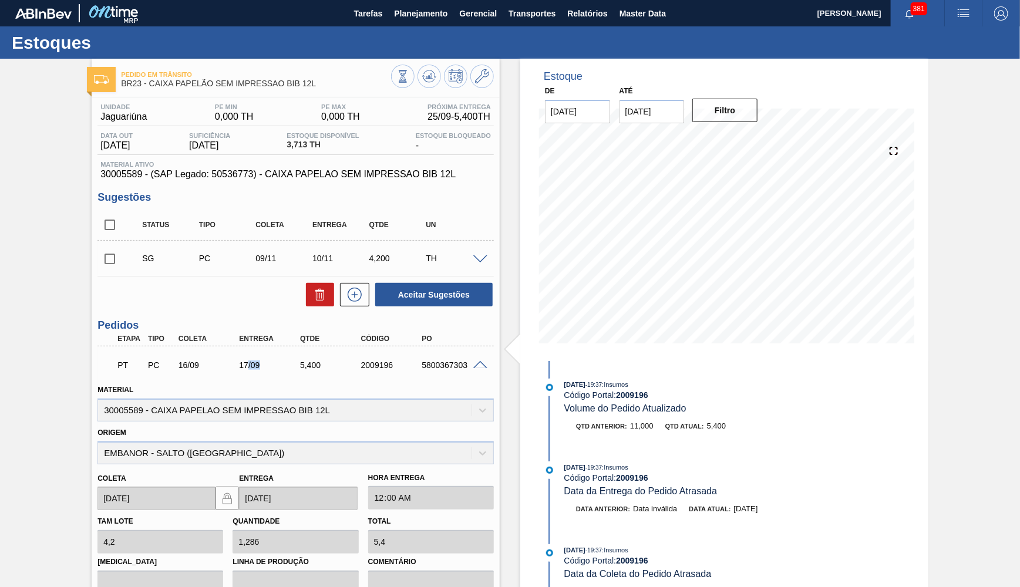
drag, startPoint x: 249, startPoint y: 369, endPoint x: 257, endPoint y: 370, distance: 8.2
click at [257, 370] on div "PT PC 16/09 17/09 5,400 2009196 5800367303" at bounding box center [292, 363] width 365 height 23
click at [250, 365] on div "17/09" at bounding box center [270, 365] width 68 height 9
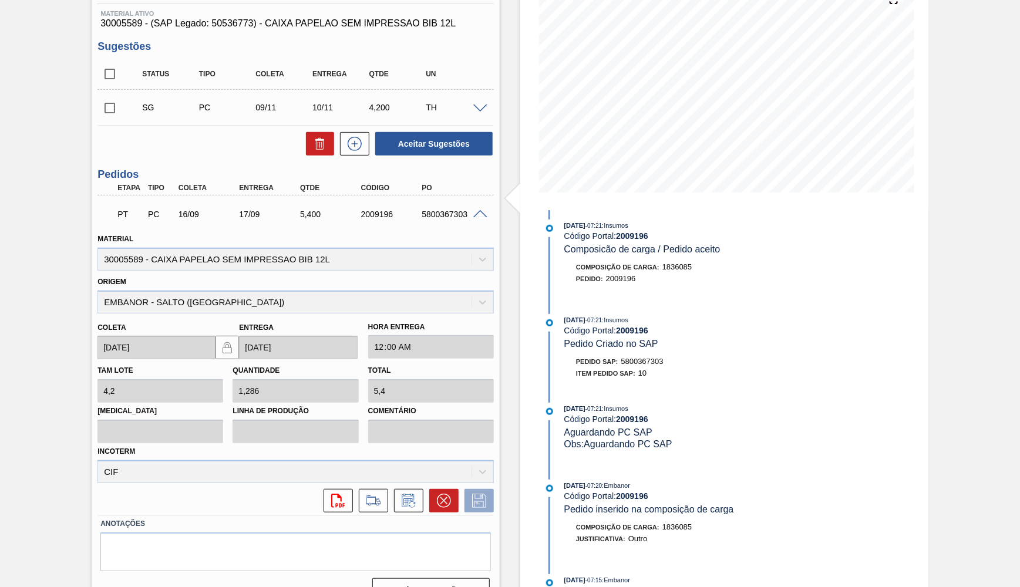
scroll to position [160, 0]
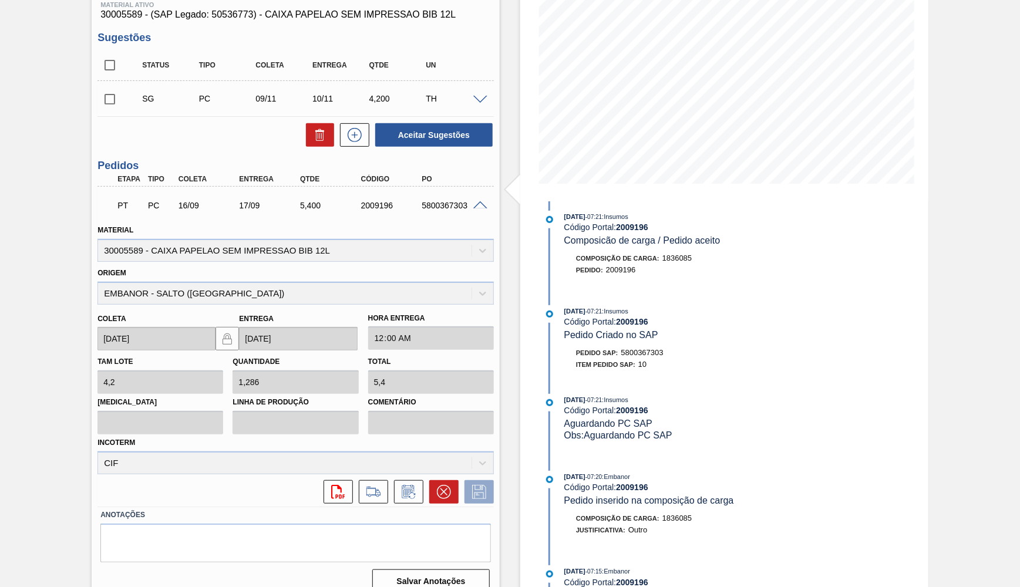
click at [396, 394] on label "Comentário" at bounding box center [431, 402] width 126 height 17
click at [0, 0] on input "Comentário" at bounding box center [0, 0] width 0 height 0
click at [486, 207] on span at bounding box center [480, 205] width 14 height 9
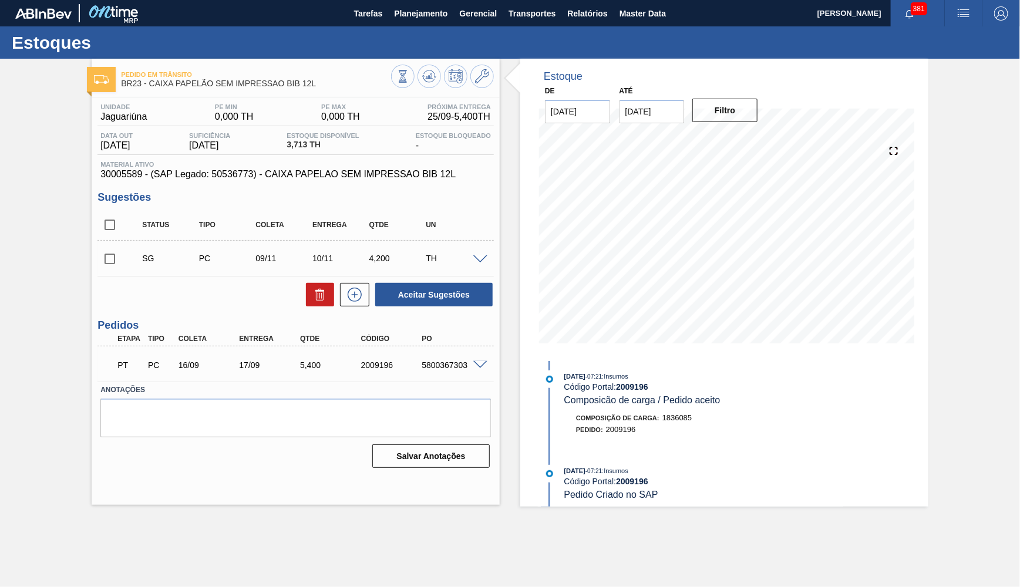
scroll to position [0, 0]
click at [318, 141] on span "3,713 TH" at bounding box center [323, 144] width 72 height 9
click at [129, 174] on span "30005589 - (SAP Legado: 50536773) - CAIXA PAPELAO SEM IMPRESSAO BIB 12L" at bounding box center [295, 174] width 391 height 11
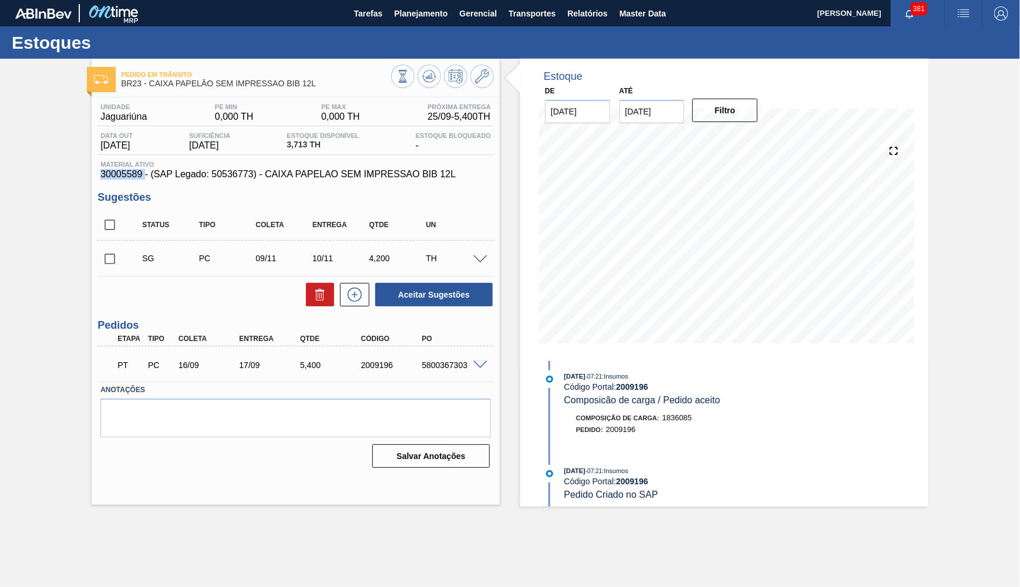
click at [129, 174] on span "30005589 - (SAP Legado: 50536773) - CAIXA PAPELAO SEM IMPRESSAO BIB 12L" at bounding box center [295, 174] width 391 height 11
copy span "30005589"
click at [475, 253] on div "SG PC 09/11 10/11 4,200 TH" at bounding box center [295, 258] width 396 height 29
click at [475, 255] on span at bounding box center [480, 259] width 14 height 9
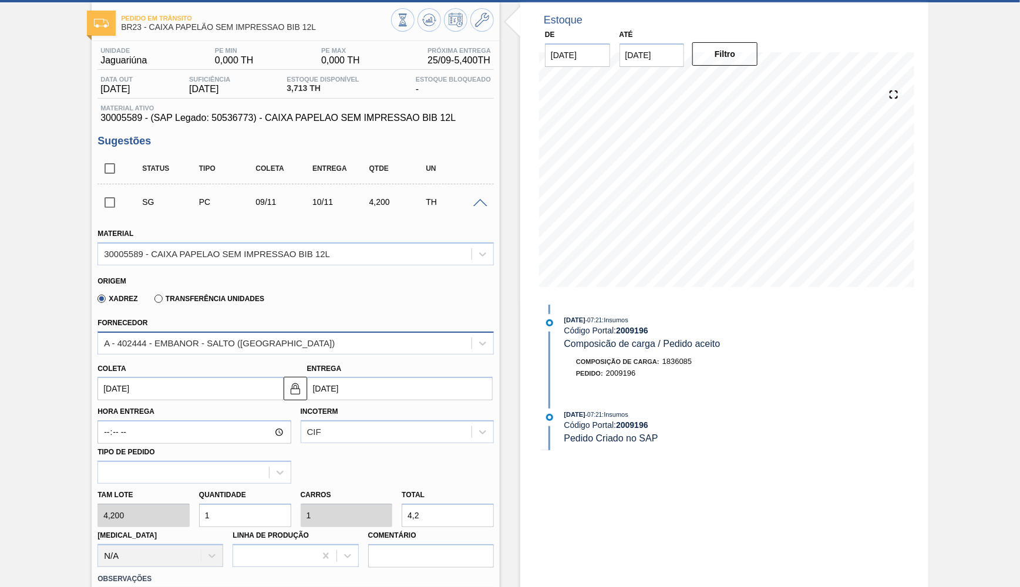
scroll to position [107, 0]
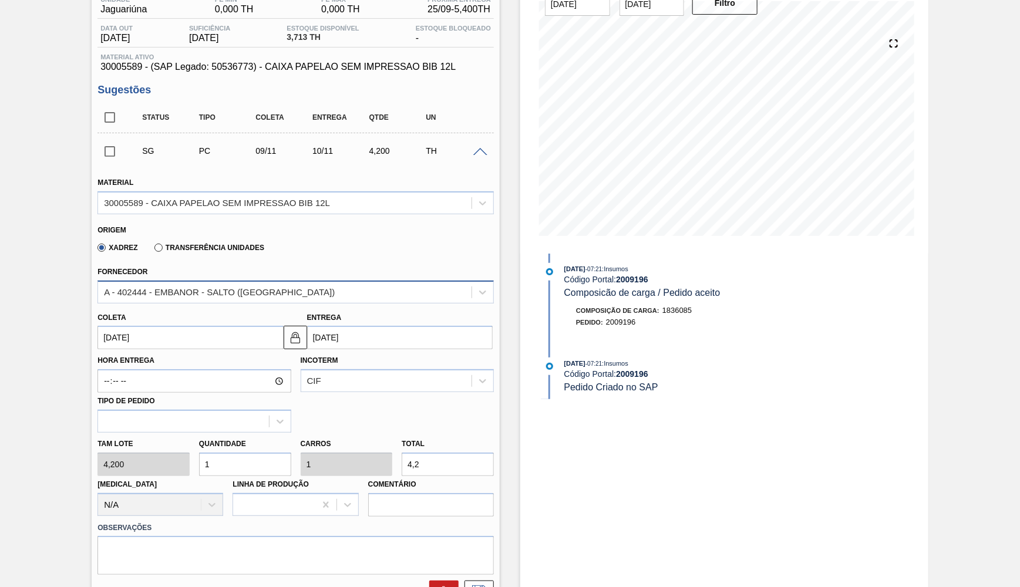
click at [203, 284] on div "A - 402444 - EMBANOR - SALTO (SP)" at bounding box center [285, 292] width 374 height 17
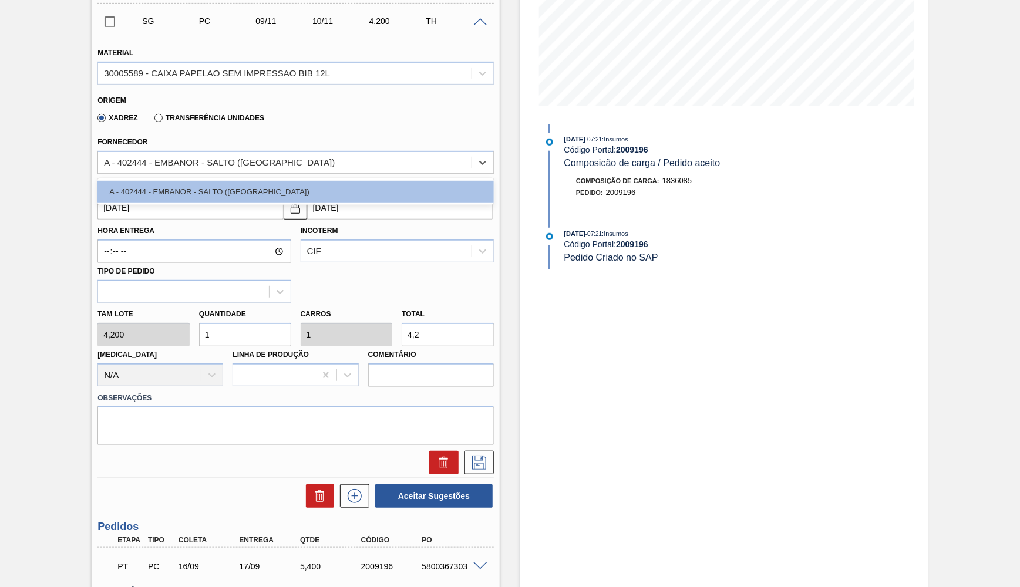
scroll to position [268, 0]
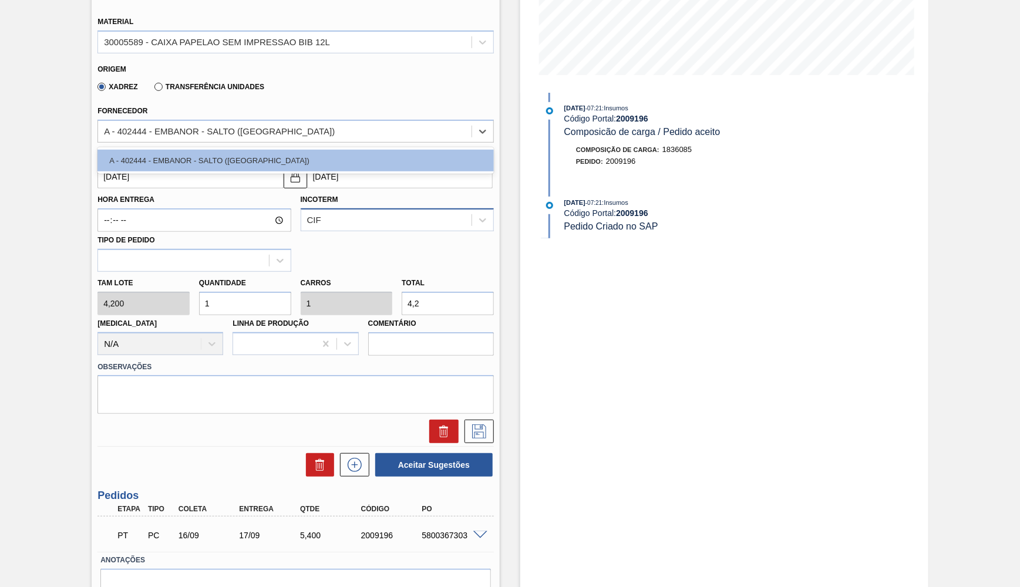
click at [401, 218] on div "CIF" at bounding box center [386, 220] width 170 height 17
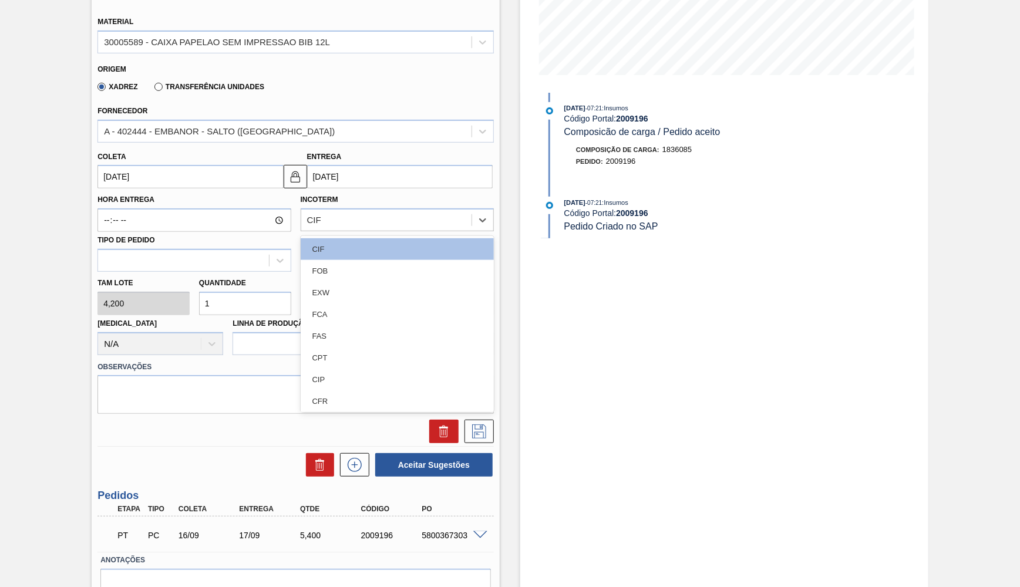
click at [372, 196] on div "Incoterm option CIF focused, 1 of 11. 11 results available. Use Up and Down to …" at bounding box center [397, 211] width 193 height 40
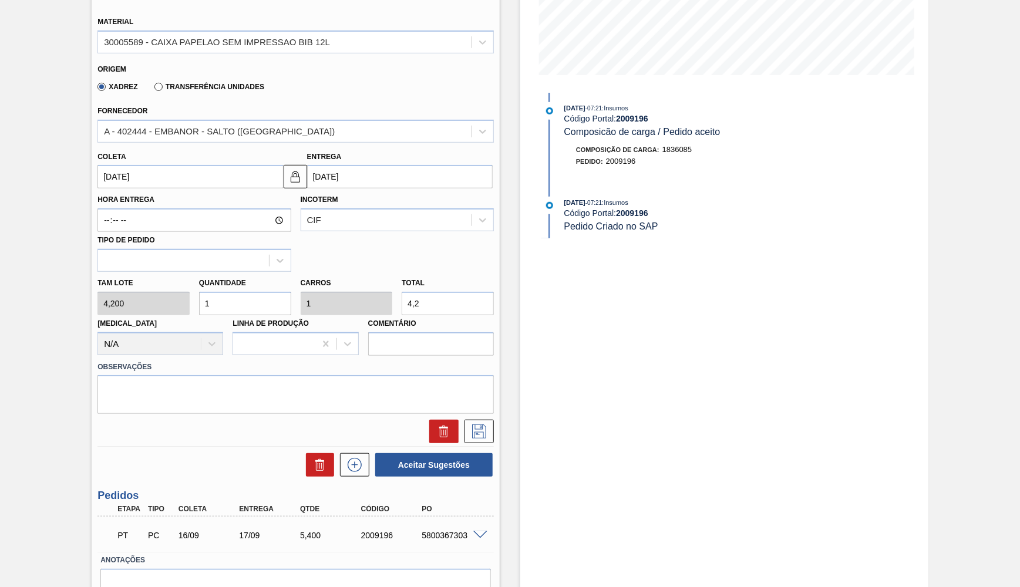
drag, startPoint x: 451, startPoint y: 282, endPoint x: 365, endPoint y: 280, distance: 86.4
click at [402, 292] on input "4,2" at bounding box center [448, 303] width 92 height 23
type input "0,238"
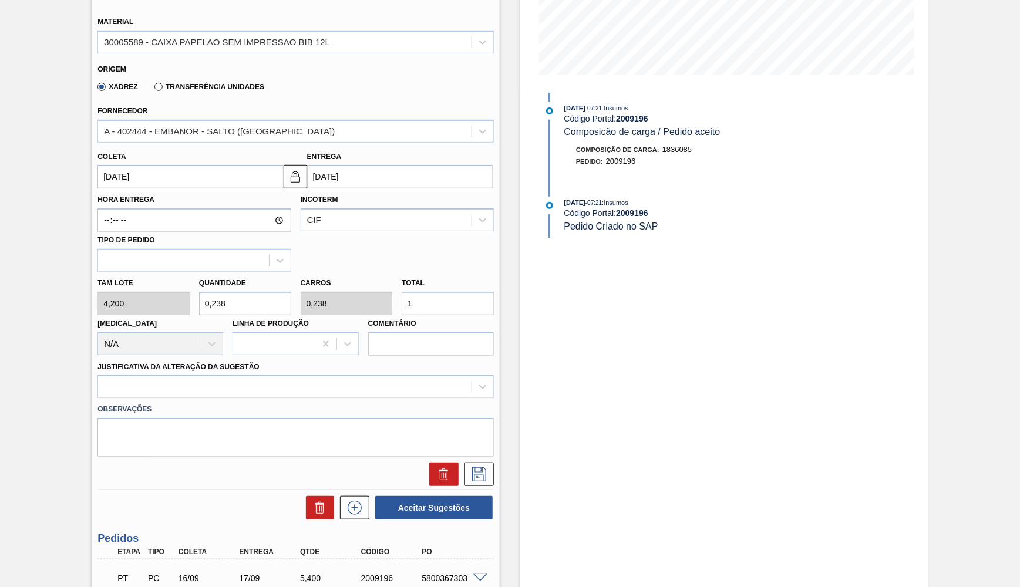
type input "11"
type input "2,619"
type input "11"
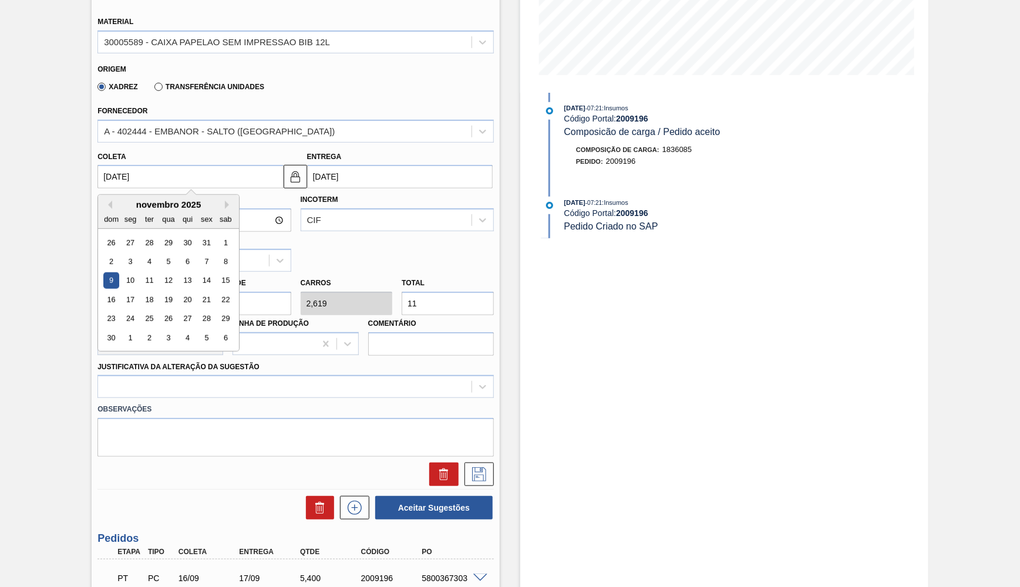
click at [223, 165] on input "09/11/2025" at bounding box center [190, 176] width 186 height 23
click at [110, 201] on button "Previous Month" at bounding box center [108, 205] width 8 height 8
click at [124, 292] on div "20" at bounding box center [131, 300] width 16 height 16
type input "20/10/2025"
type input "21/10/2025"
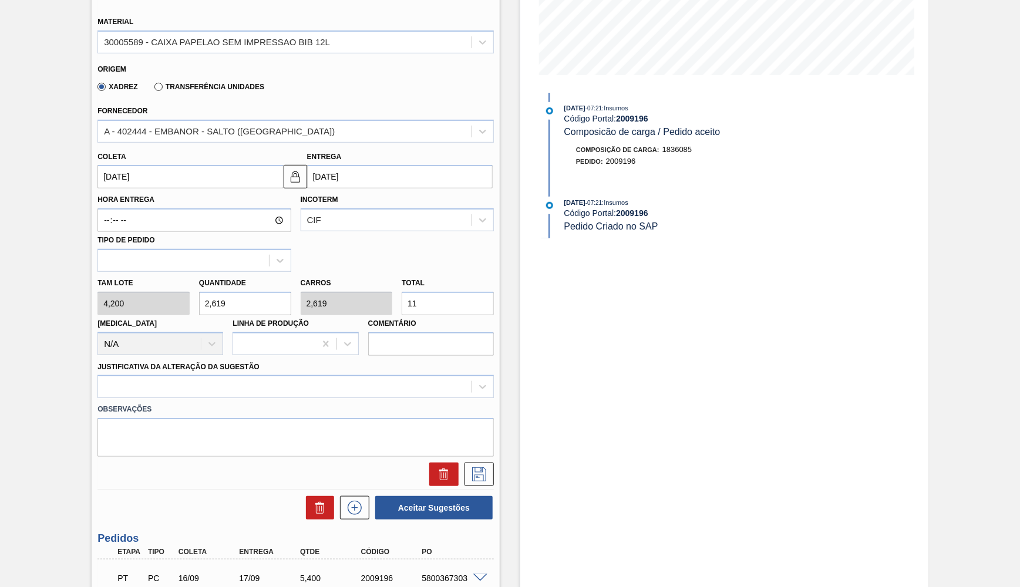
click at [175, 363] on label "Justificativa da Alteração da Sugestão" at bounding box center [178, 367] width 162 height 8
click at [105, 382] on Sugestão "Justificativa da Alteração da Sugestão" at bounding box center [104, 387] width 1 height 10
click at [193, 401] on label "Observações" at bounding box center [295, 409] width 396 height 17
click at [169, 375] on div at bounding box center [295, 386] width 396 height 23
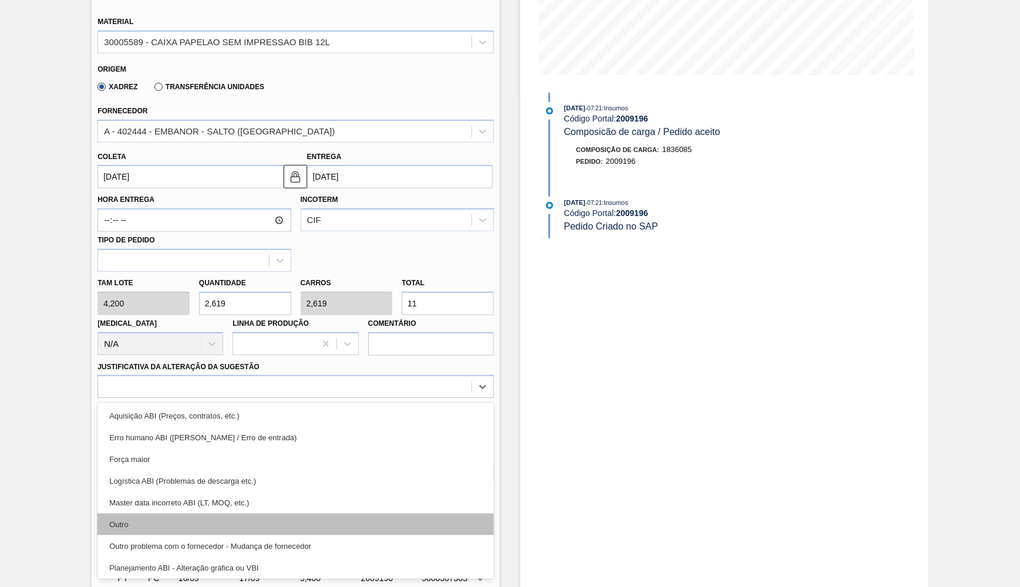
click at [175, 514] on div "Outro" at bounding box center [295, 525] width 396 height 22
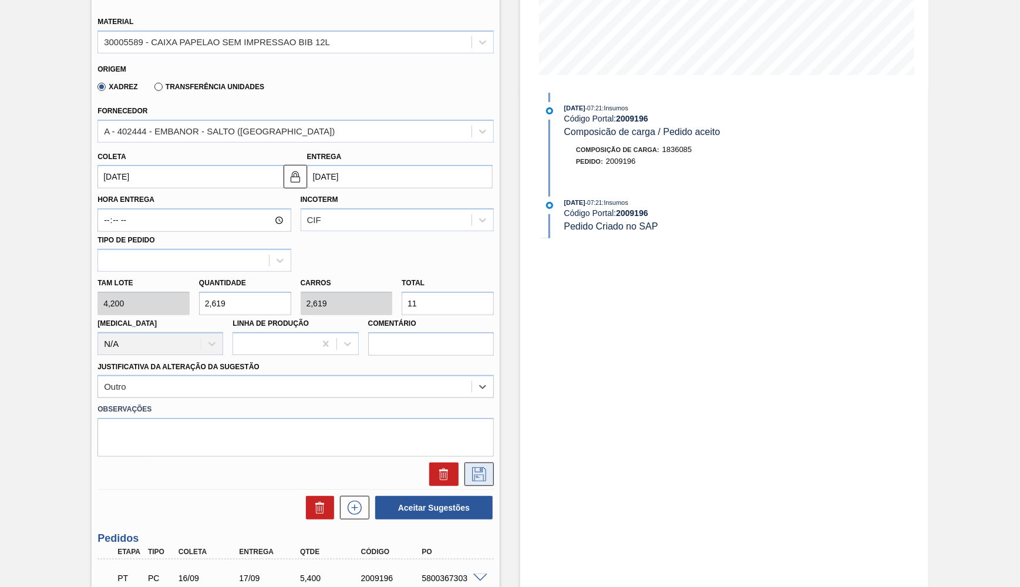
click at [488, 467] on icon at bounding box center [479, 474] width 19 height 14
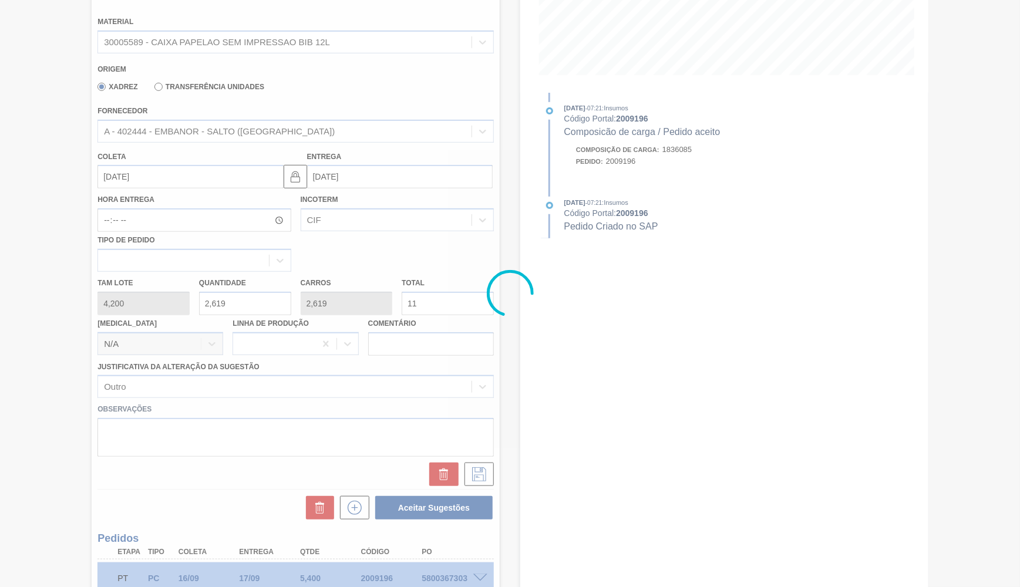
scroll to position [0, 0]
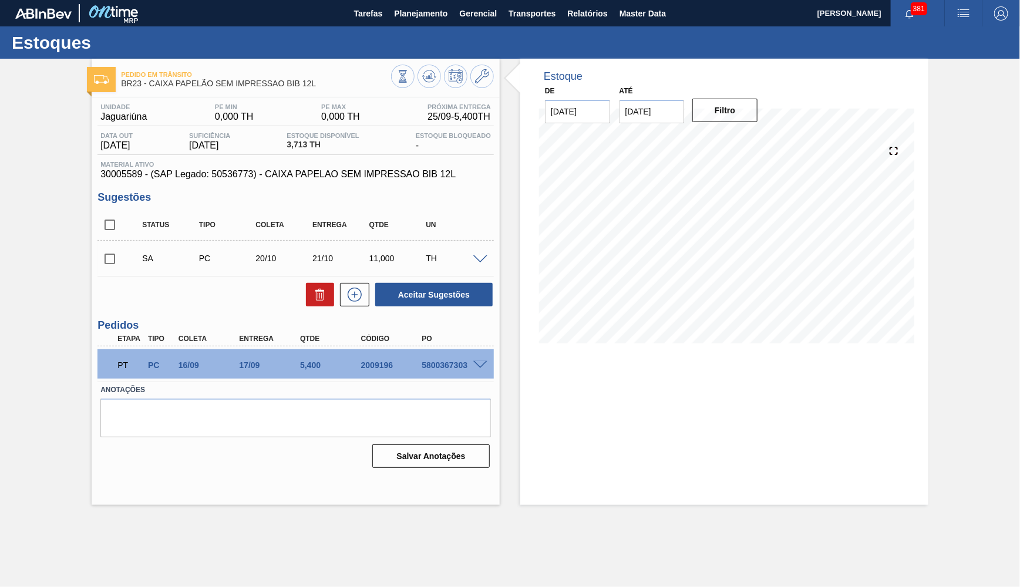
click at [134, 174] on span "30005589 - (SAP Legado: 50536773) - CAIXA PAPELAO SEM IMPRESSAO BIB 12L" at bounding box center [295, 174] width 391 height 11
copy span "30005589"
click at [292, 171] on span "30005589 - (SAP Legado: 50536773) - CAIXA PAPELAO SEM IMPRESSAO BIB 12L" at bounding box center [295, 174] width 391 height 11
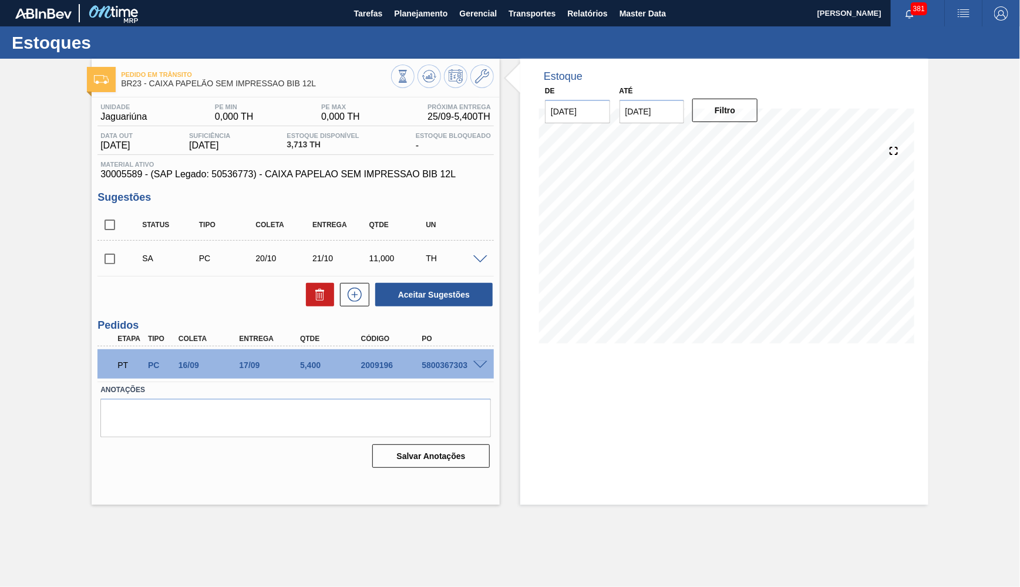
click at [292, 171] on span "30005589 - (SAP Legado: 50536773) - CAIXA PAPELAO SEM IMPRESSAO BIB 12L" at bounding box center [295, 174] width 391 height 11
click at [98, 244] on div "SA PC 20/10 21/10 11,000 TH" at bounding box center [295, 258] width 396 height 29
click at [117, 251] on input "checkbox" at bounding box center [109, 259] width 25 height 25
checkbox input "true"
click at [674, 100] on input "31/10/2025" at bounding box center [652, 111] width 65 height 23
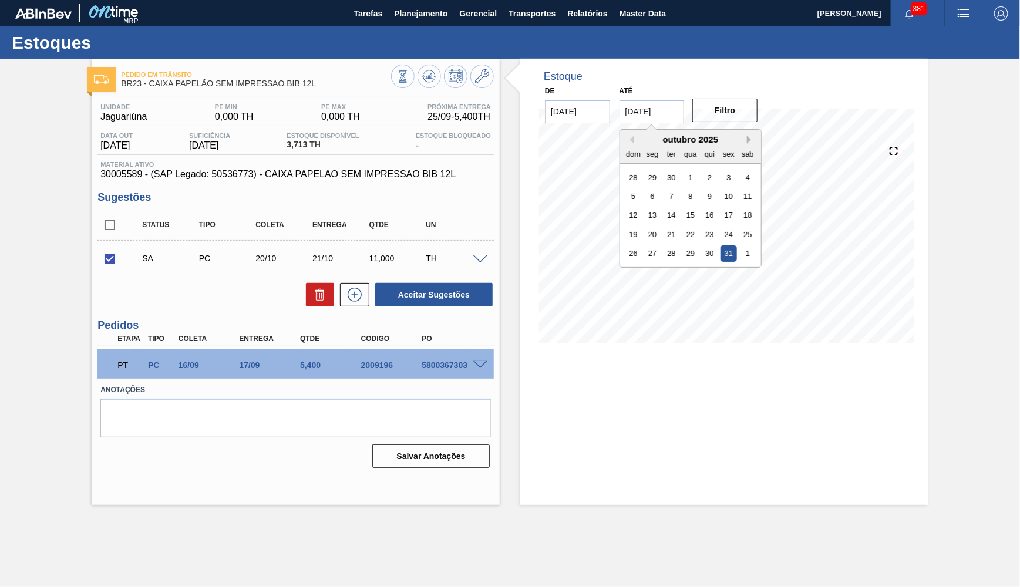
click at [747, 136] on button "Next Month" at bounding box center [751, 140] width 8 height 8
click at [630, 265] on div "30" at bounding box center [633, 273] width 16 height 16
type input "30/11/2025"
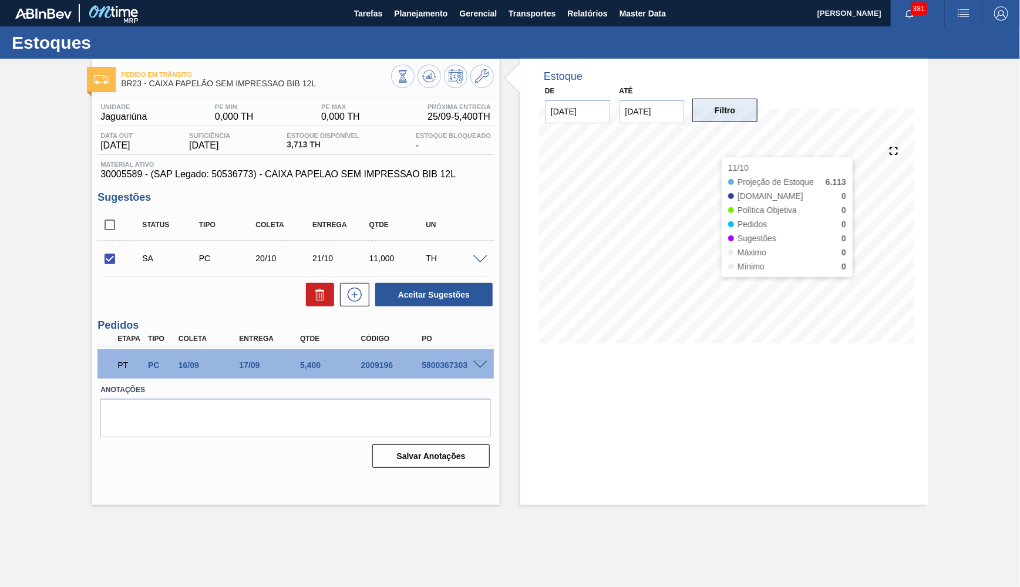
click at [718, 119] on button "Filtro" at bounding box center [724, 110] width 65 height 23
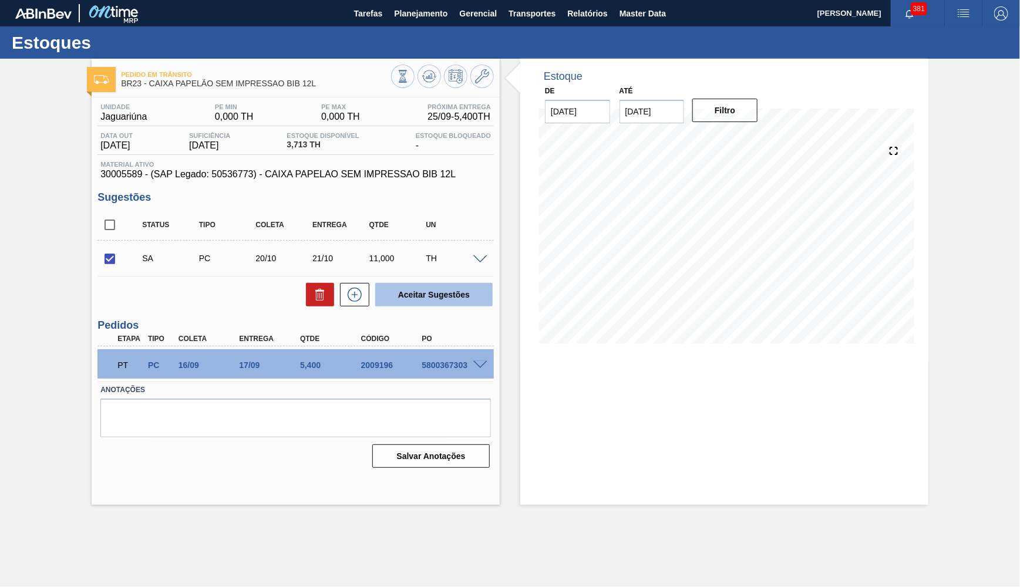
click at [404, 298] on button "Aceitar Sugestões" at bounding box center [433, 294] width 117 height 23
checkbox input "false"
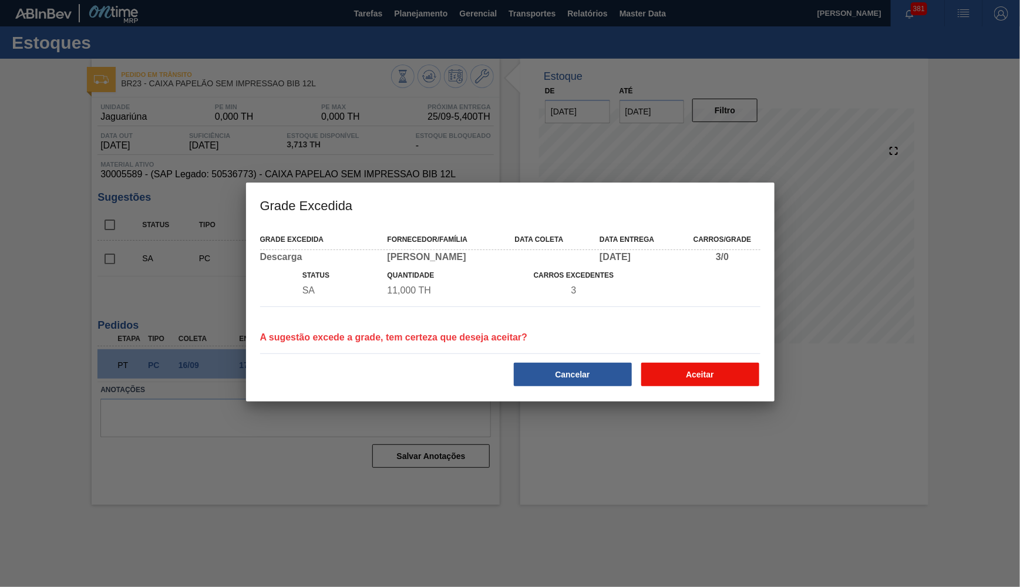
click at [733, 365] on button "Aceitar" at bounding box center [700, 374] width 118 height 23
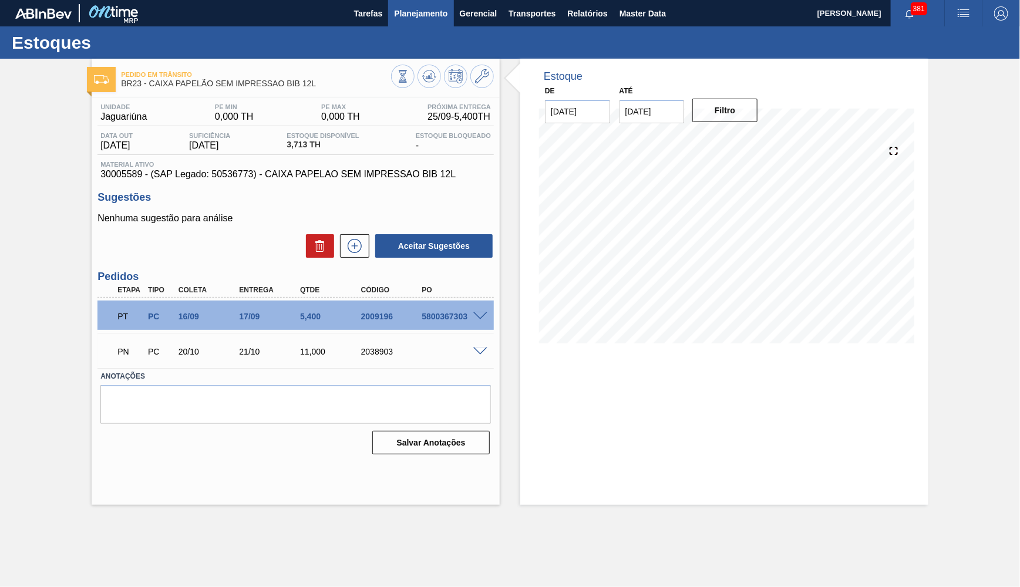
click at [433, 19] on span "Planejamento" at bounding box center [420, 13] width 53 height 14
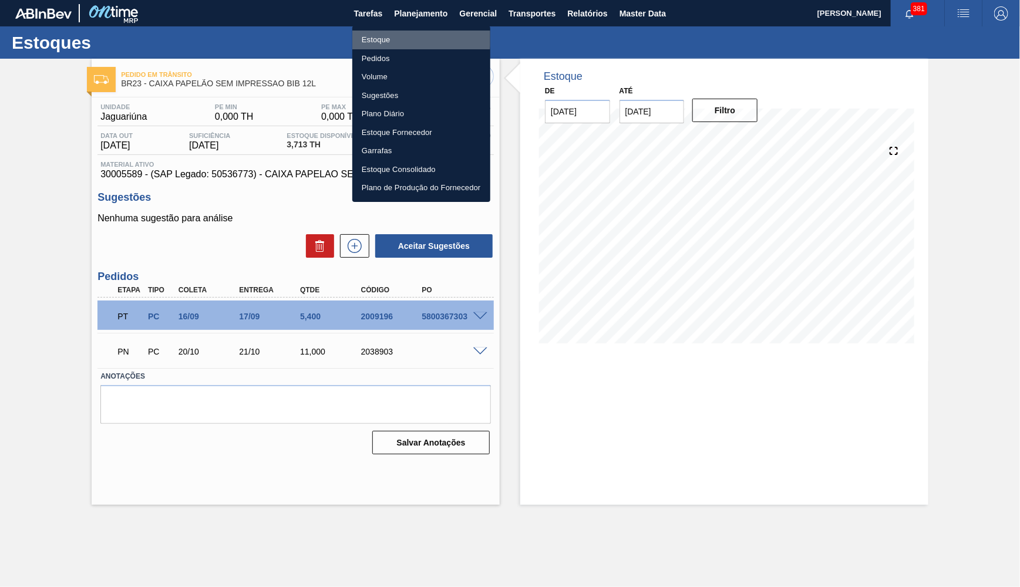
click at [371, 36] on li "Estoque" at bounding box center [421, 40] width 138 height 19
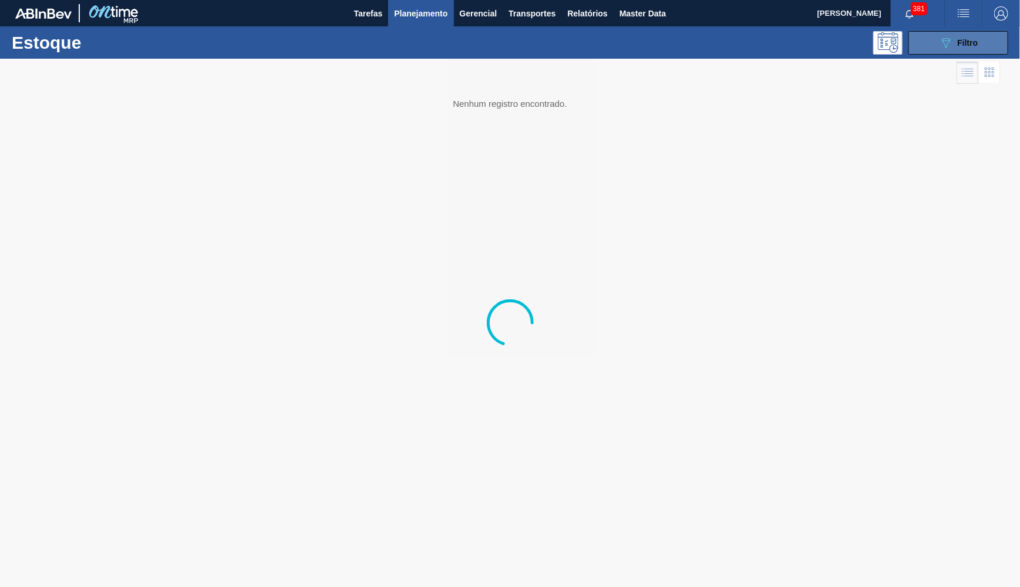
click at [937, 49] on button "089F7B8B-B2A5-4AFE-B5C0-19BA573D28AC Filtro" at bounding box center [959, 42] width 100 height 23
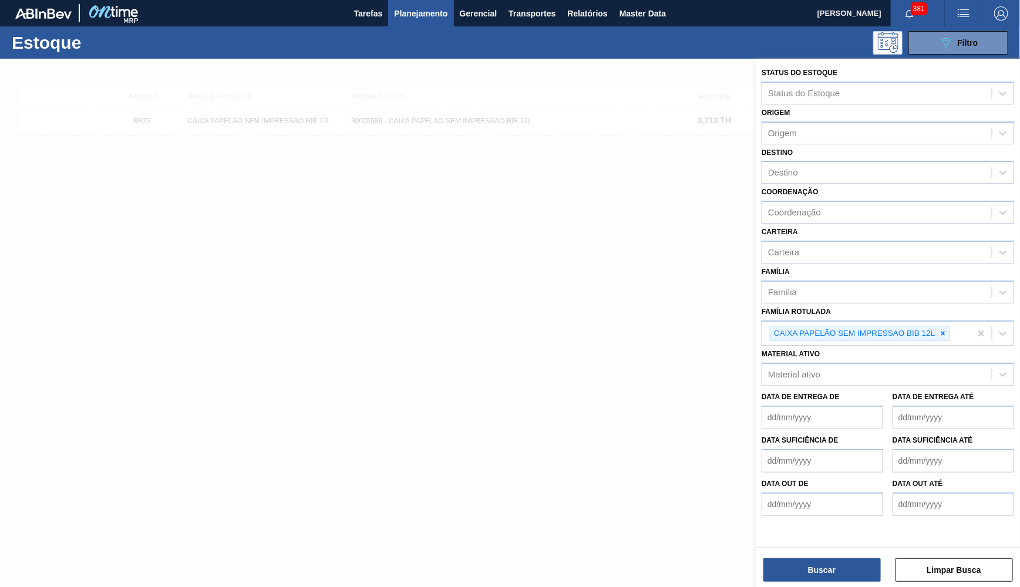
click at [944, 329] on icon at bounding box center [943, 333] width 8 height 8
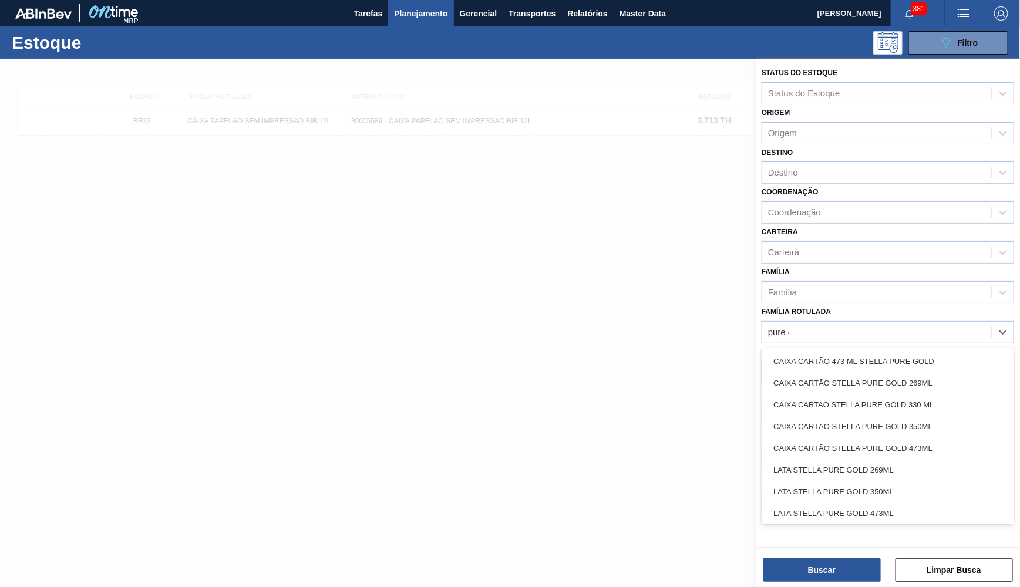
type Rotulada "pure gold"
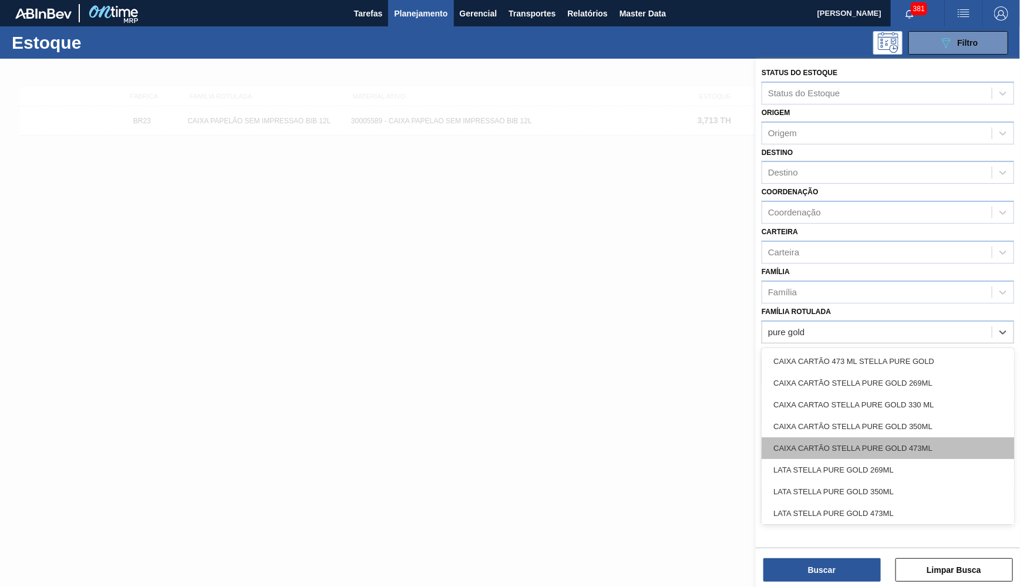
click at [902, 438] on div "CAIXA CARTÃO STELLA PURE GOLD 473ML" at bounding box center [888, 449] width 253 height 22
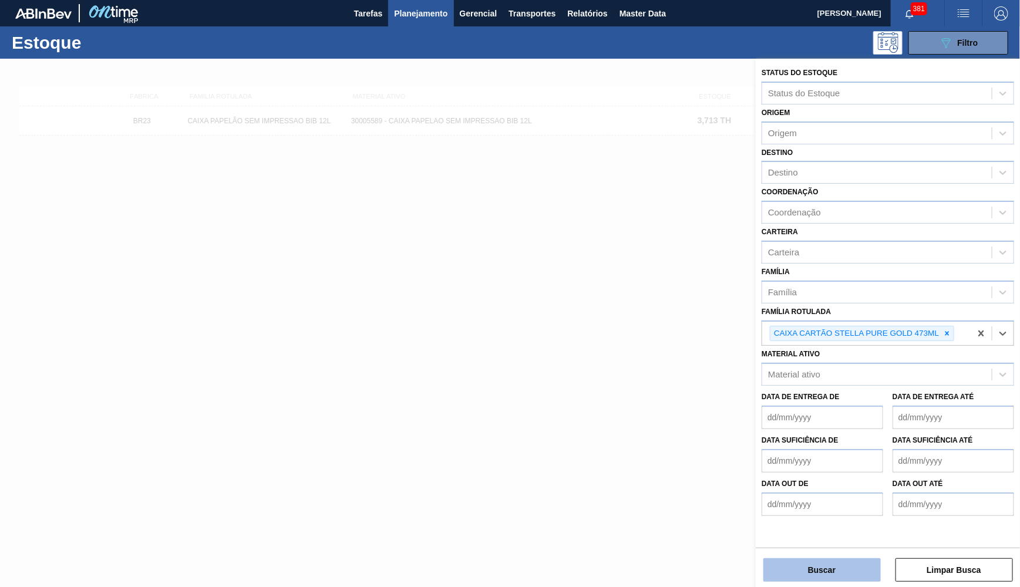
click at [829, 561] on button "Buscar" at bounding box center [821, 570] width 117 height 23
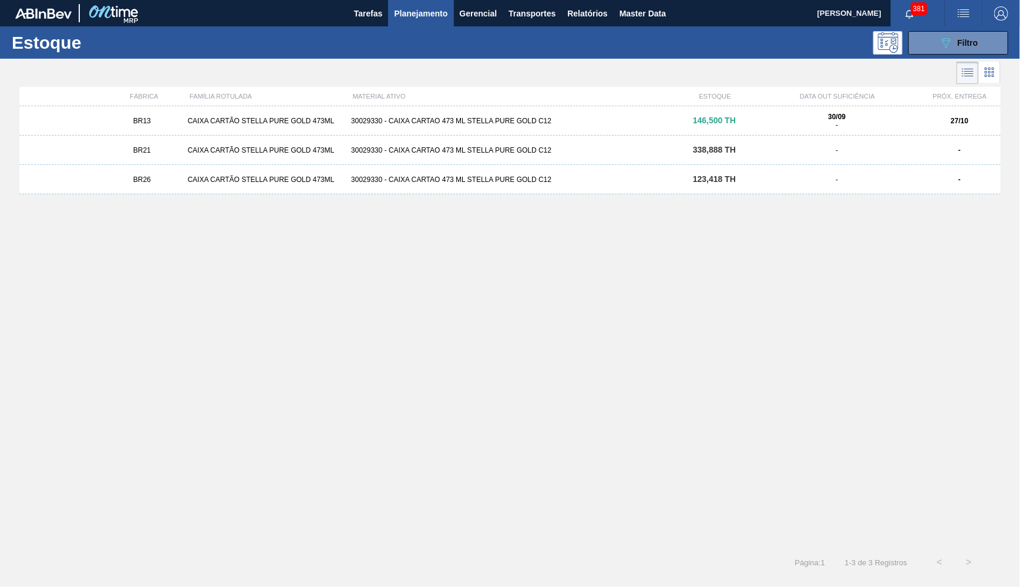
click at [167, 121] on div "BR13" at bounding box center [142, 121] width 82 height 8
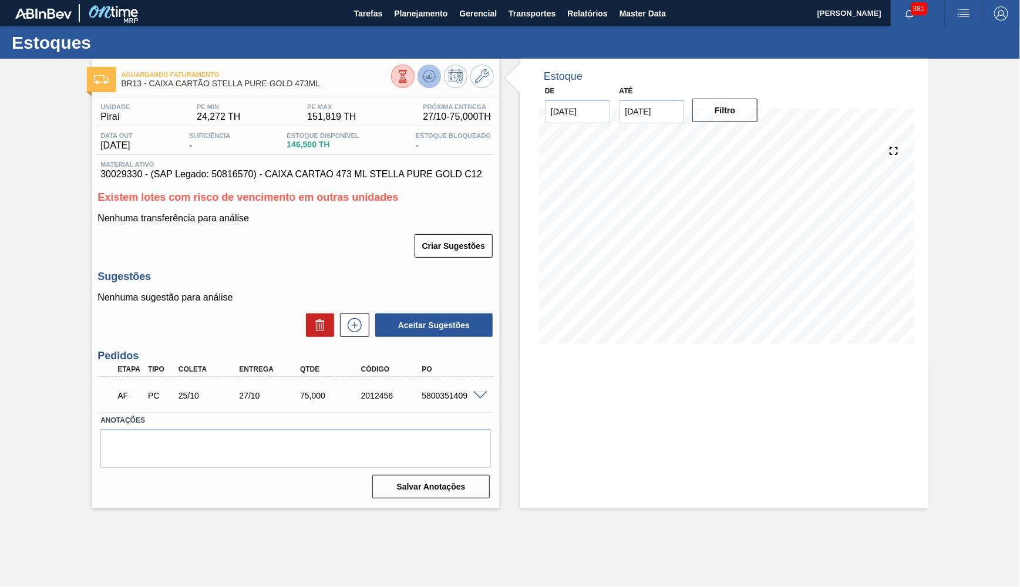
click at [434, 69] on button at bounding box center [429, 76] width 23 height 23
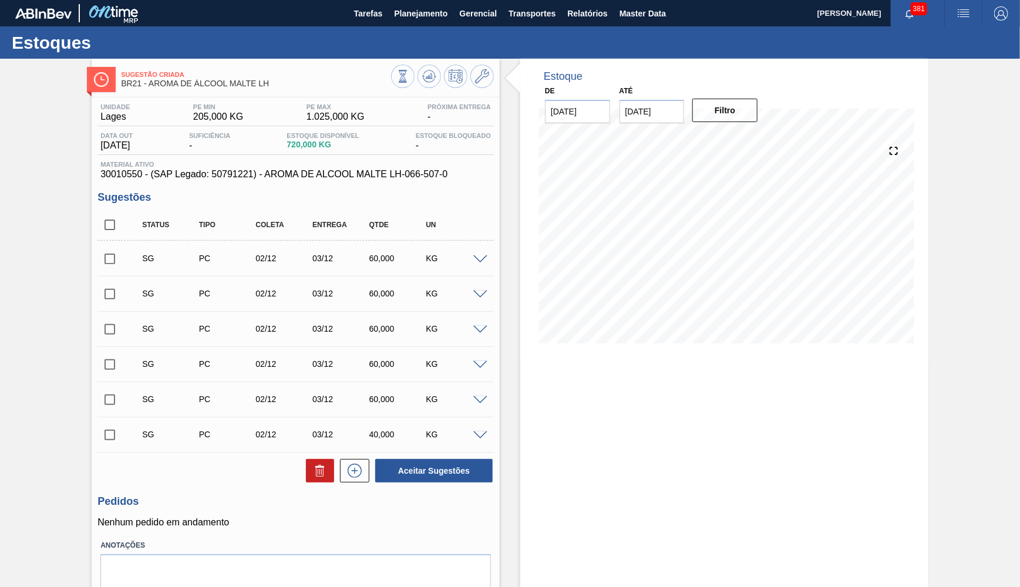
click at [695, 379] on div "Estoque De [DATE] Até [DATE] Filtro 10/10 Projeção de Estoque 720 [DOMAIN_NAME]…" at bounding box center [724, 346] width 408 height 575
